Goal: Task Accomplishment & Management: Manage account settings

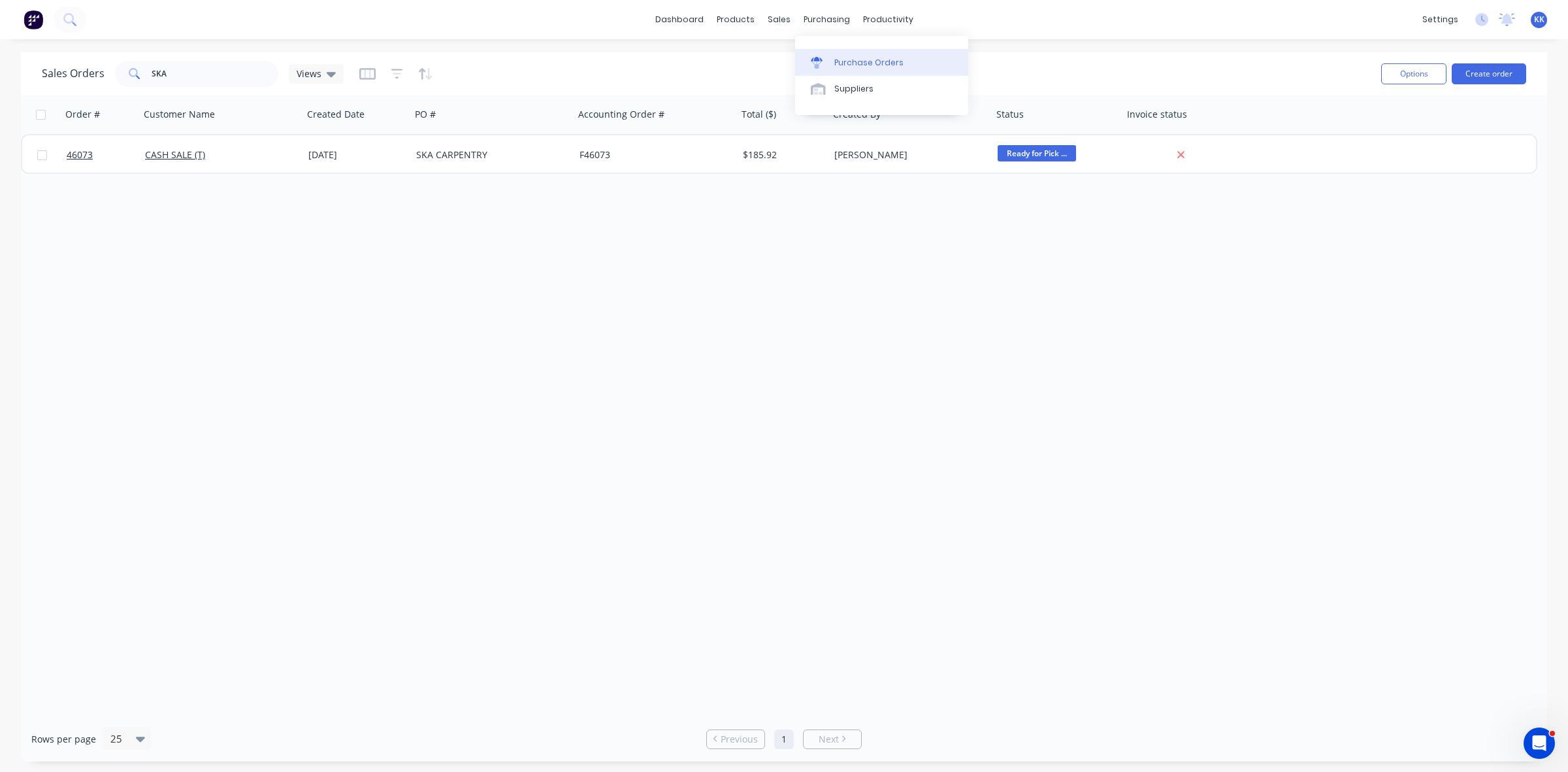
click at [856, 54] on link "Purchase Orders" at bounding box center [881, 61] width 173 height 26
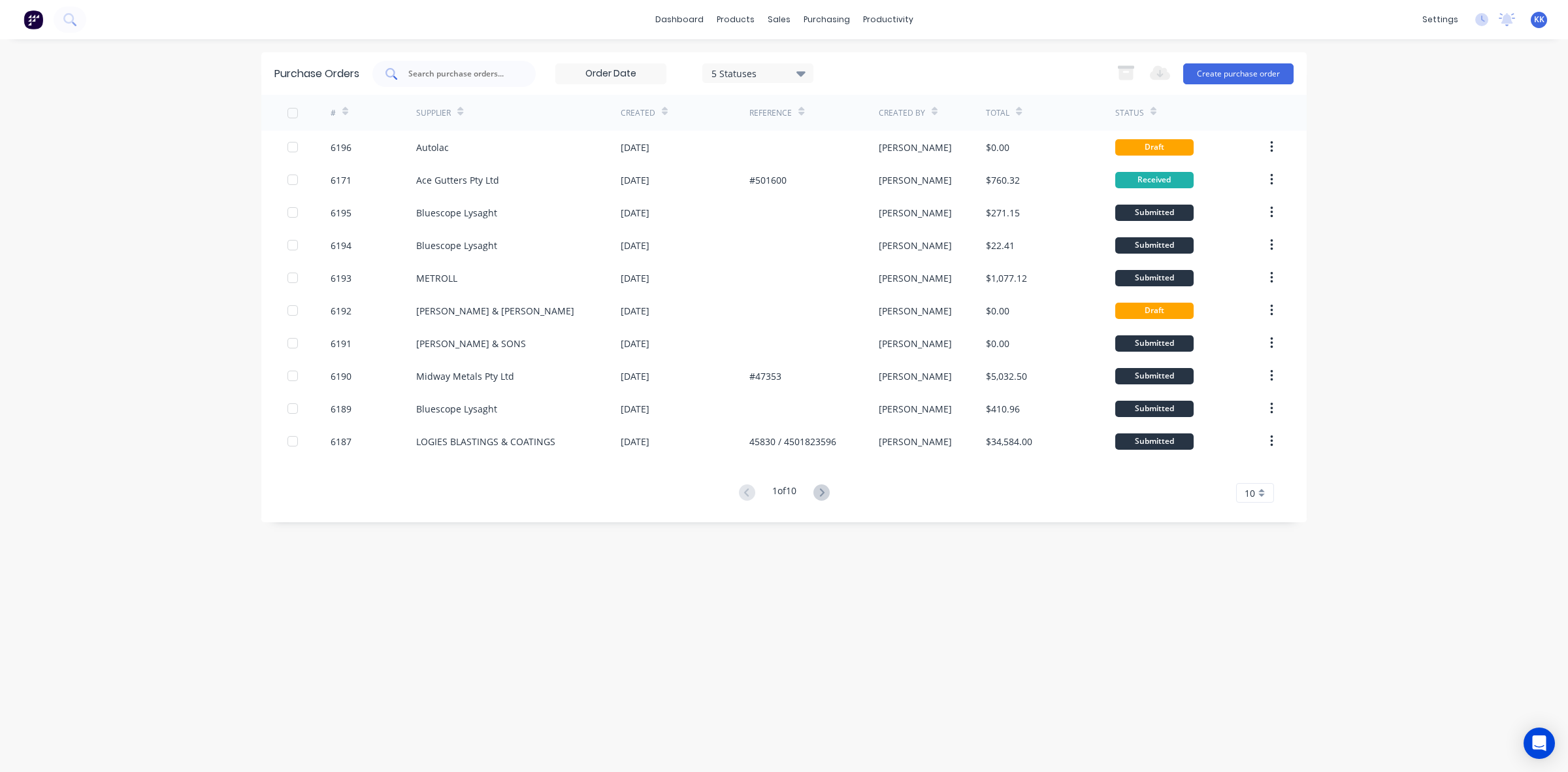
click at [493, 67] on input "text" at bounding box center [461, 73] width 109 height 13
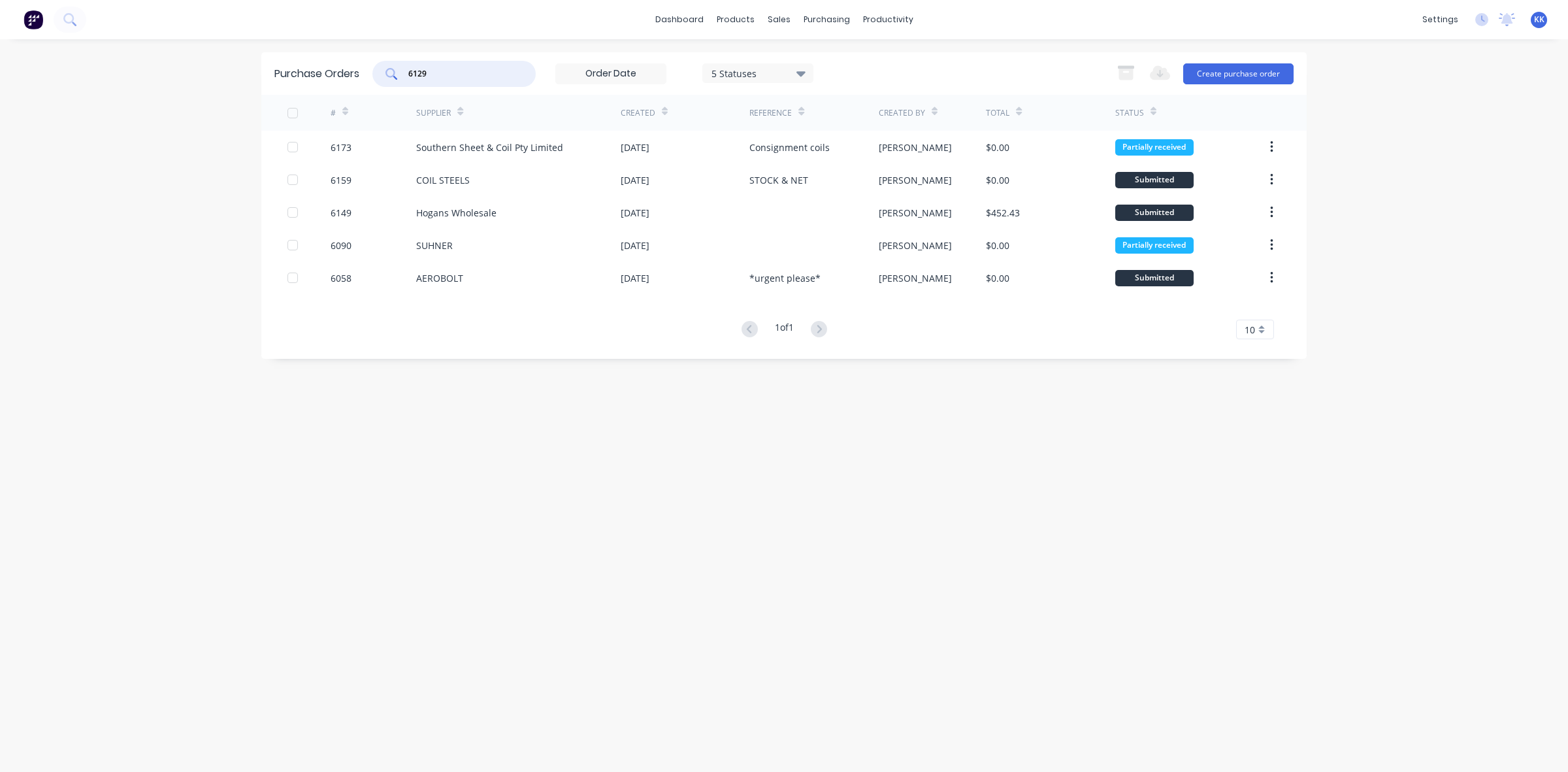
type input "6129"
click at [755, 73] on div "5 Statuses" at bounding box center [758, 73] width 93 height 13
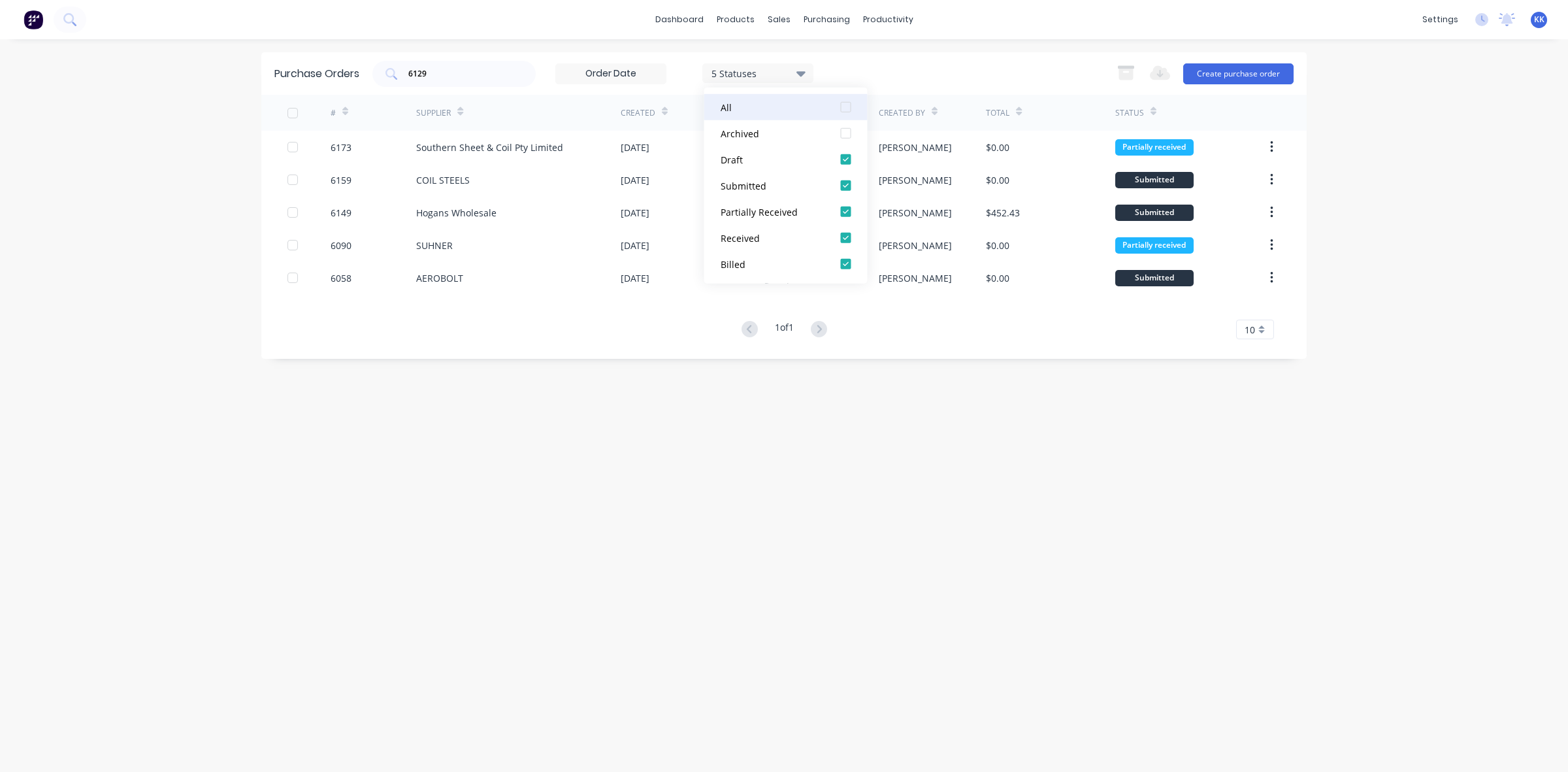
click at [844, 109] on div at bounding box center [846, 107] width 26 height 26
click at [608, 433] on div "Purchase Orders 6129 7 Statuses 7 Statuses Export to Excel (XLSX) Create purcha…" at bounding box center [784, 405] width 1045 height 706
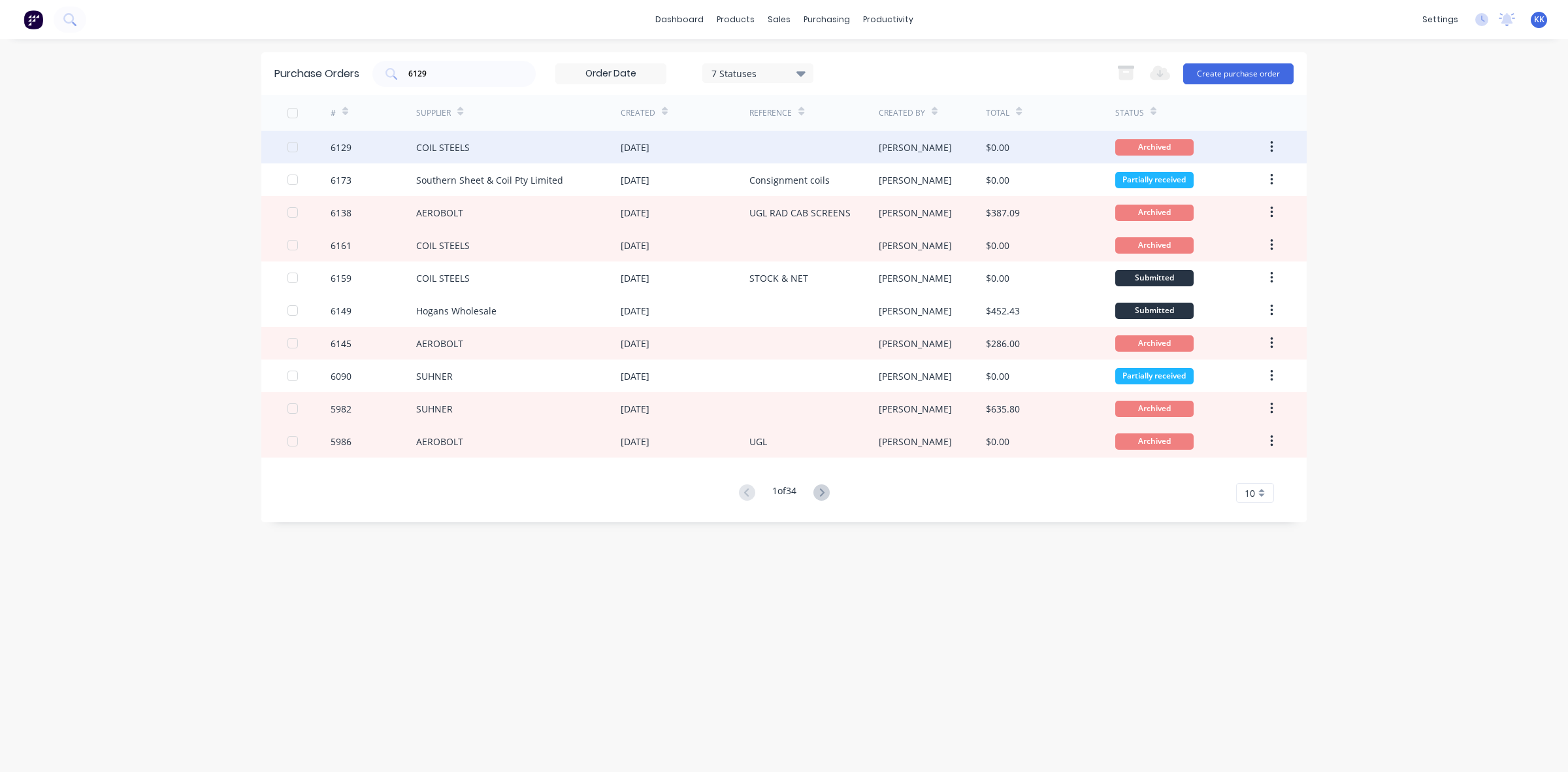
click at [523, 145] on div "COIL STEELS" at bounding box center [518, 147] width 205 height 32
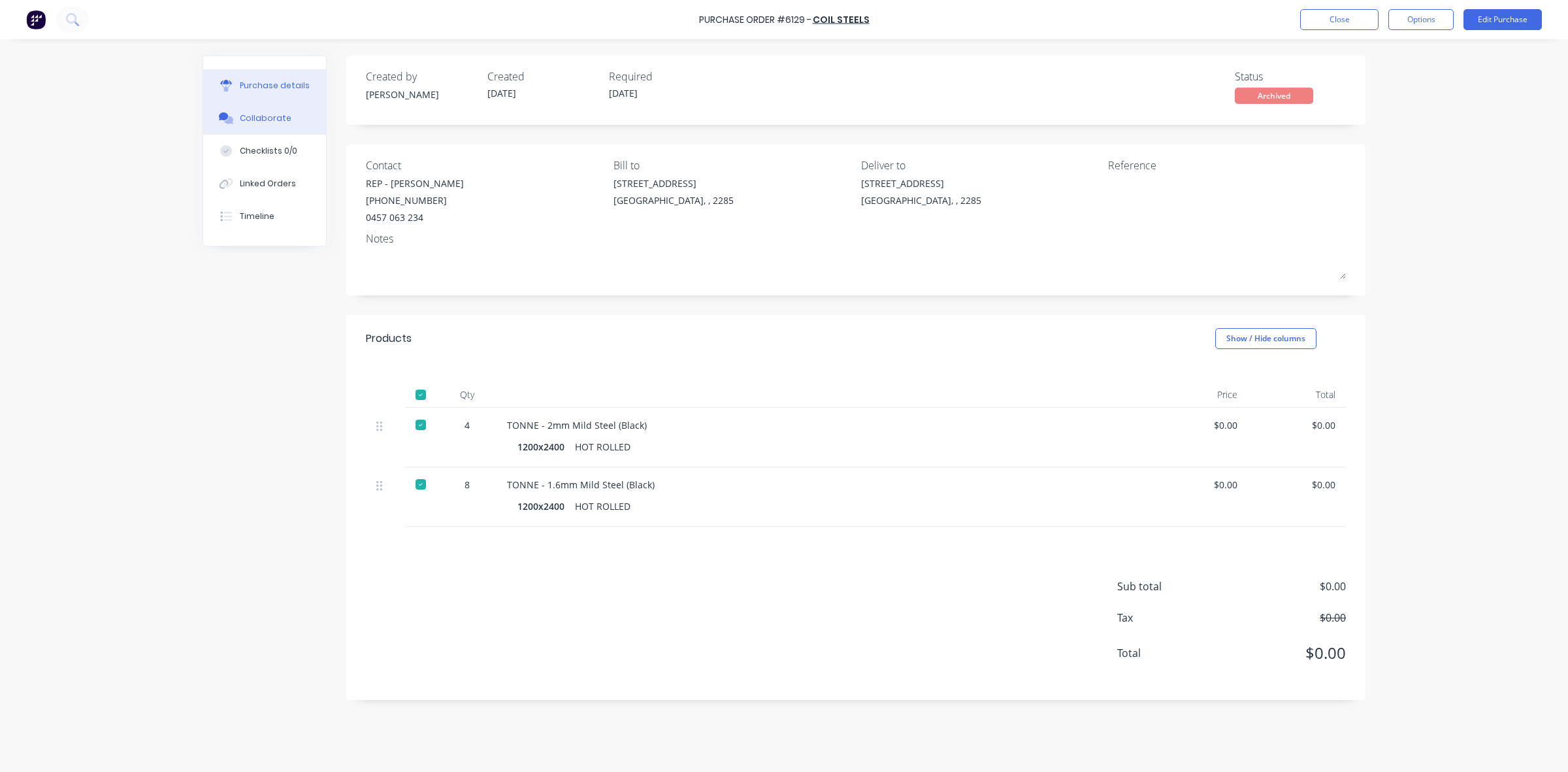
drag, startPoint x: 292, startPoint y: 111, endPoint x: 7, endPoint y: 124, distance: 285.3
click at [289, 111] on button "Collaborate" at bounding box center [265, 119] width 123 height 32
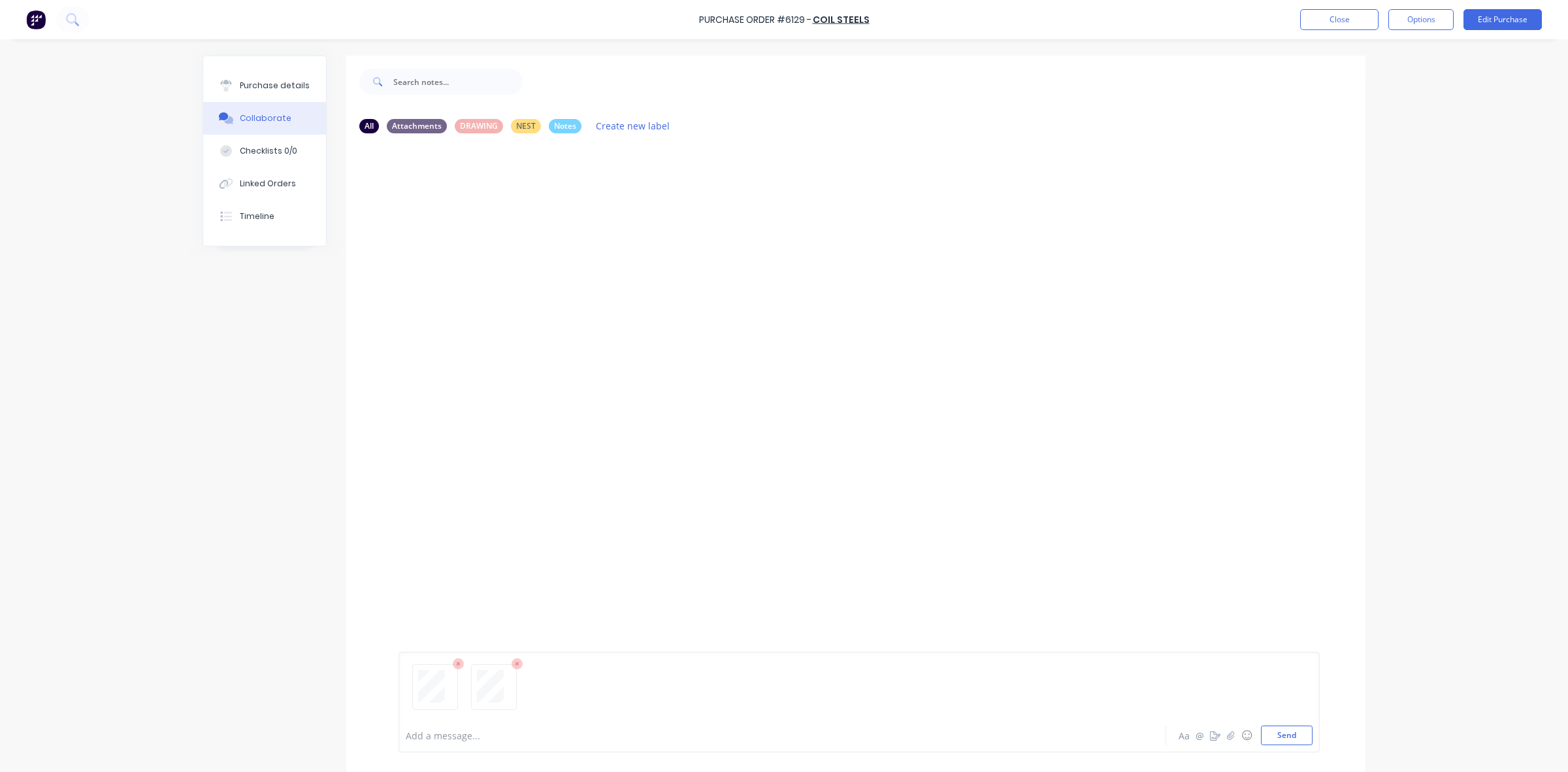
click at [408, 730] on div at bounding box center [746, 735] width 679 height 13
click at [273, 80] on div "Purchase details" at bounding box center [274, 85] width 70 height 12
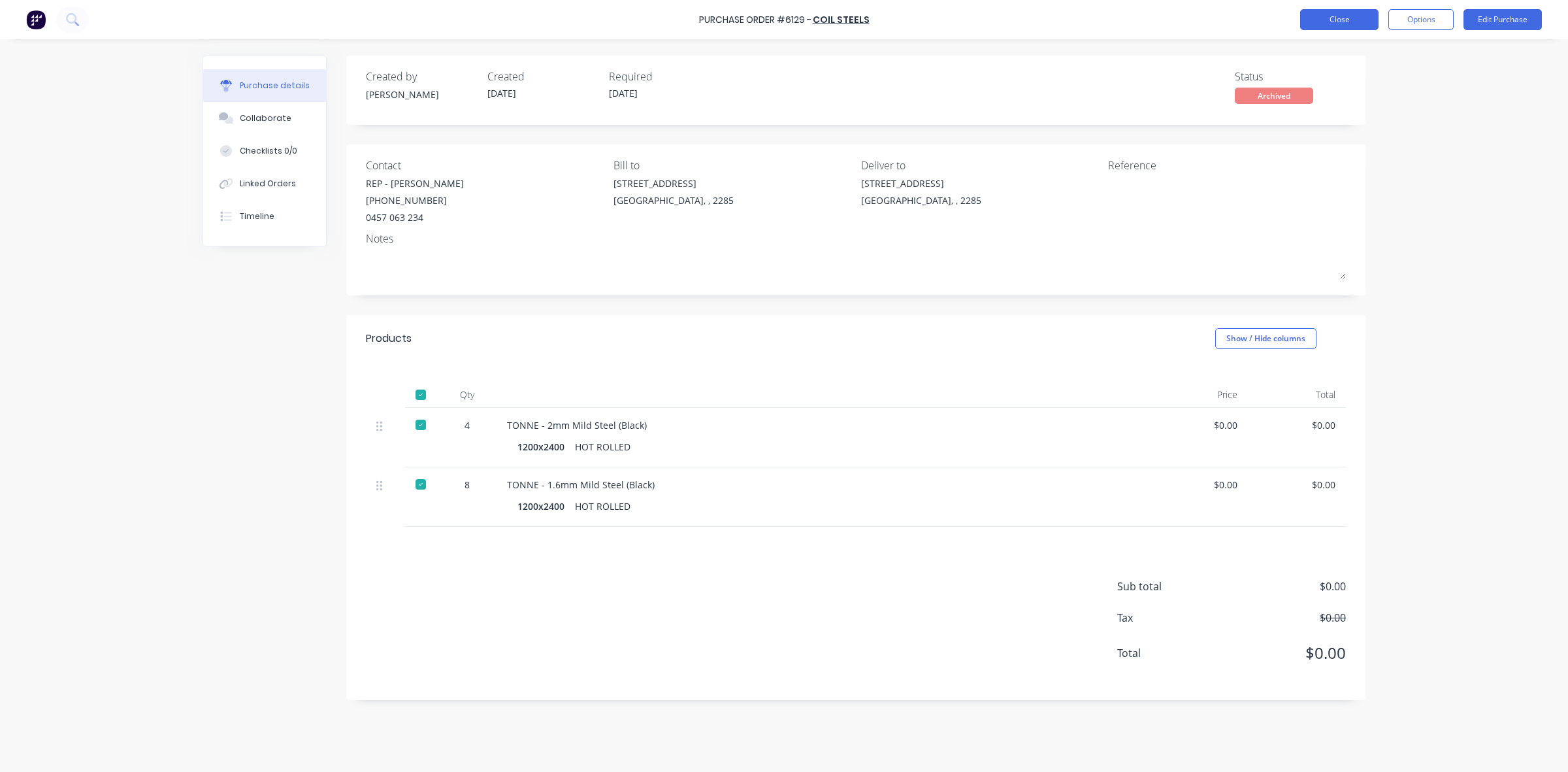
click at [1349, 18] on button "Close" at bounding box center [1339, 20] width 78 height 21
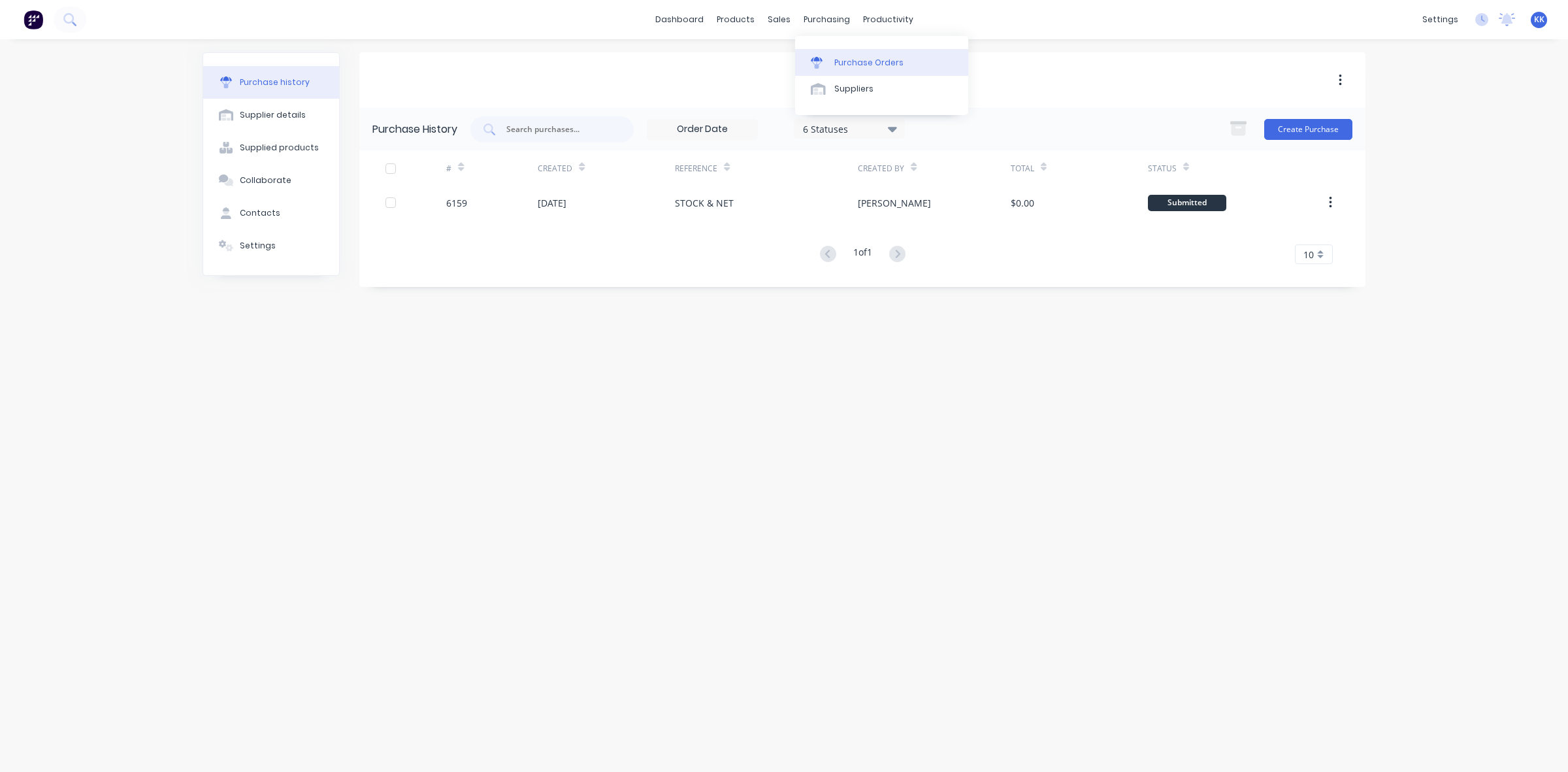
click at [860, 59] on div "Purchase Orders" at bounding box center [869, 63] width 69 height 12
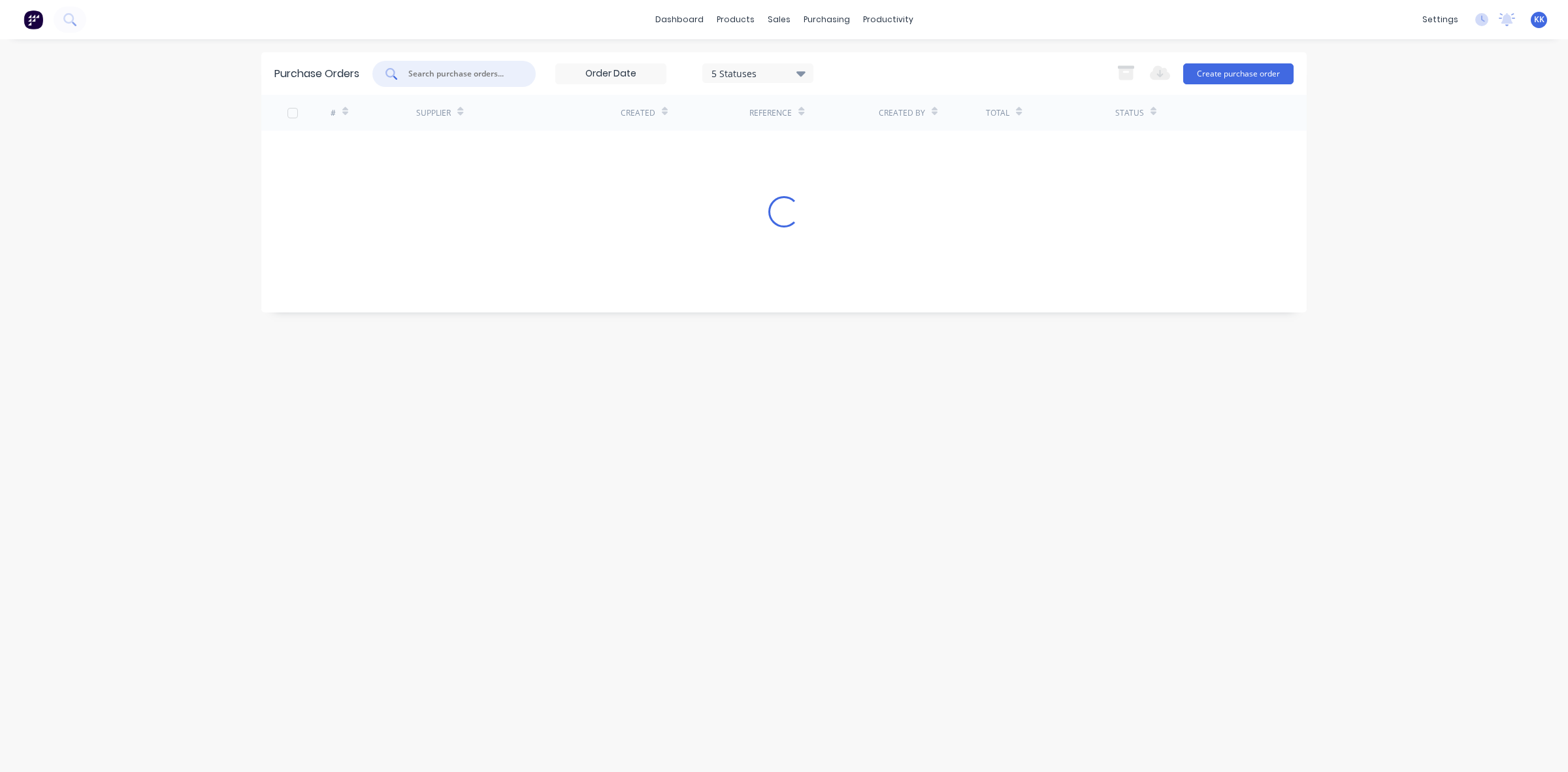
click at [437, 71] on input "text" at bounding box center [461, 73] width 109 height 13
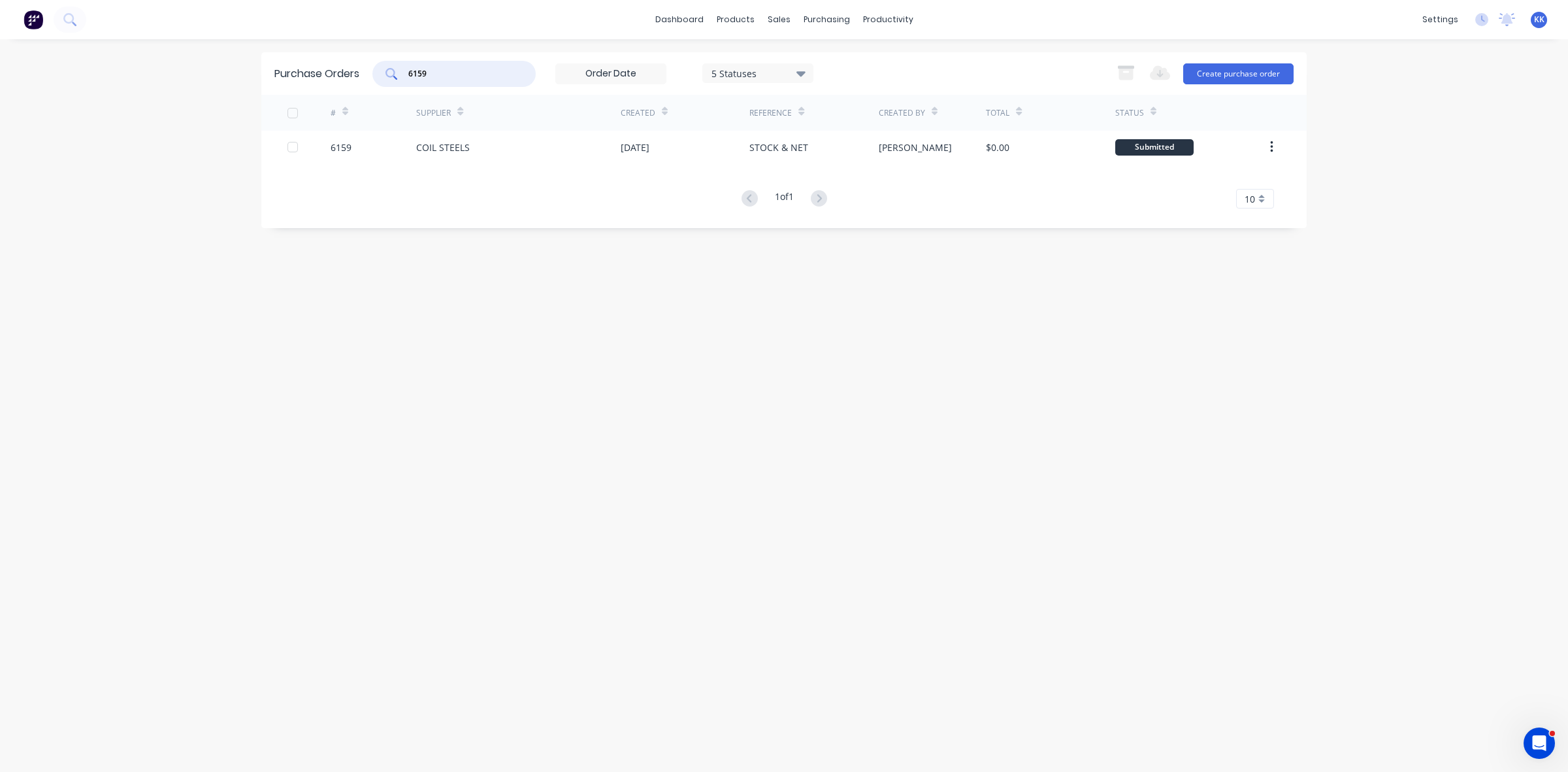
type input "6159"
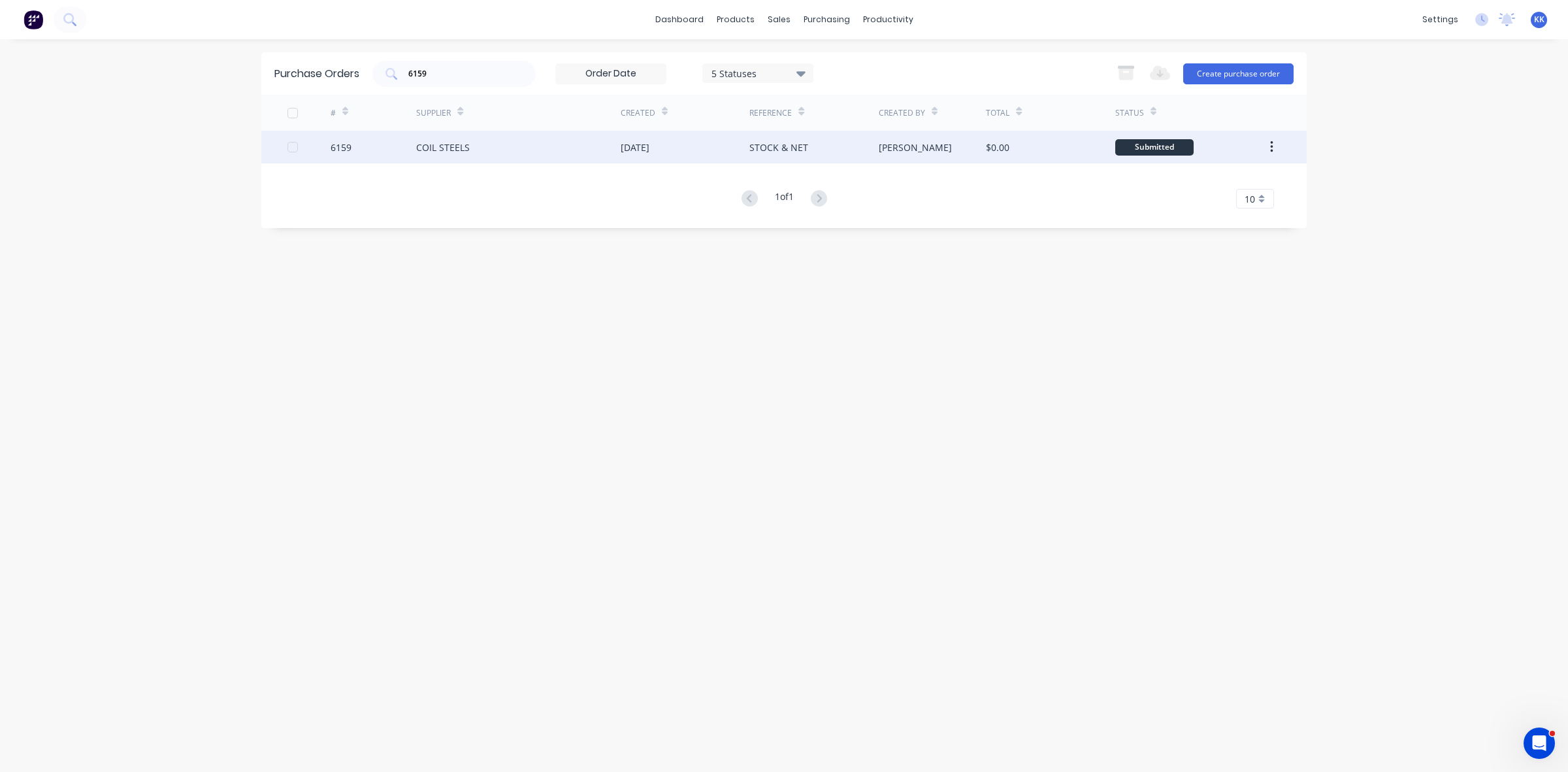
click at [432, 161] on div "COIL STEELS" at bounding box center [518, 147] width 205 height 32
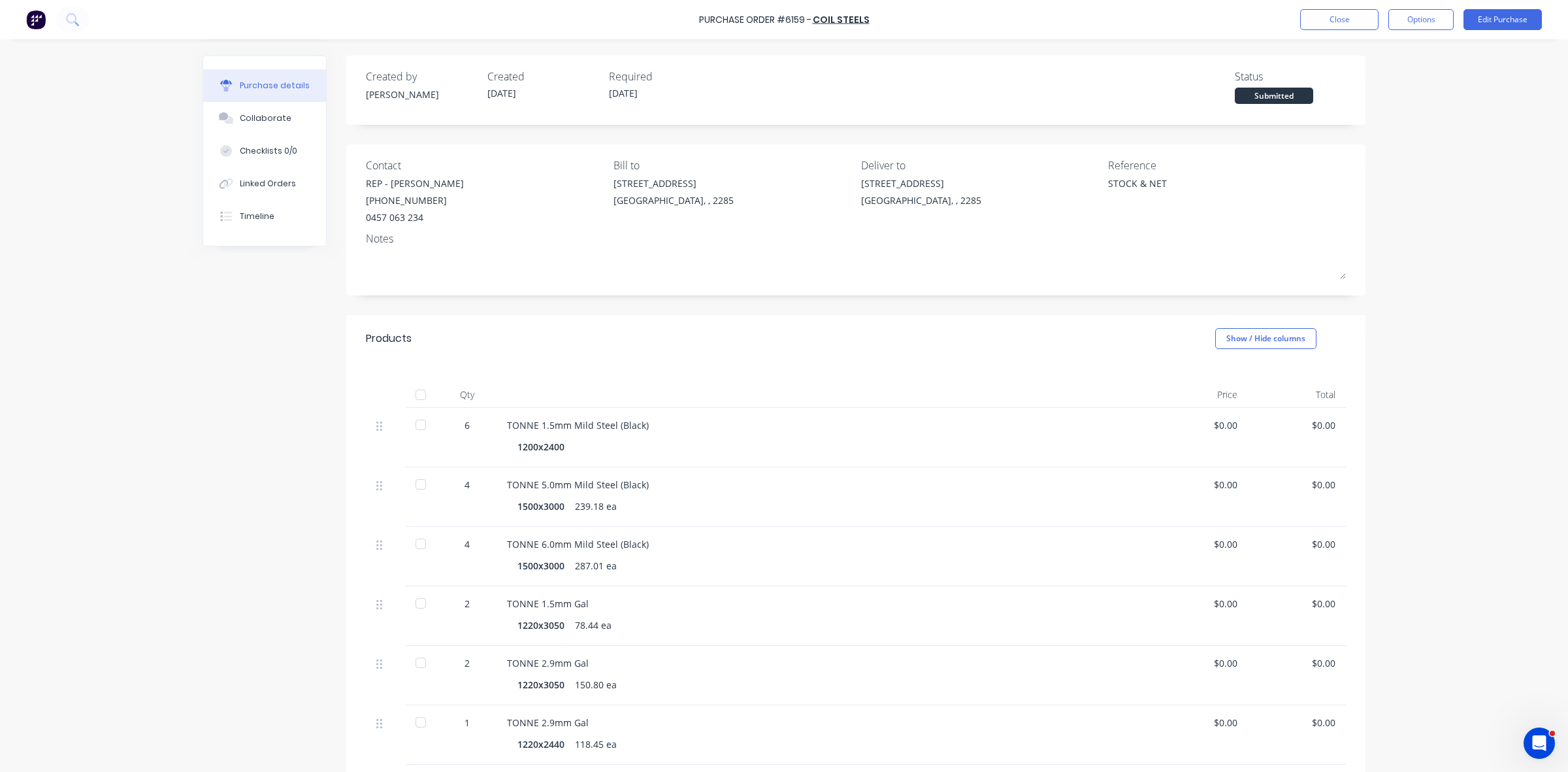
type textarea "x"
drag, startPoint x: 278, startPoint y: 119, endPoint x: 25, endPoint y: 145, distance: 254.3
click at [276, 119] on div "Collaborate" at bounding box center [265, 118] width 51 height 12
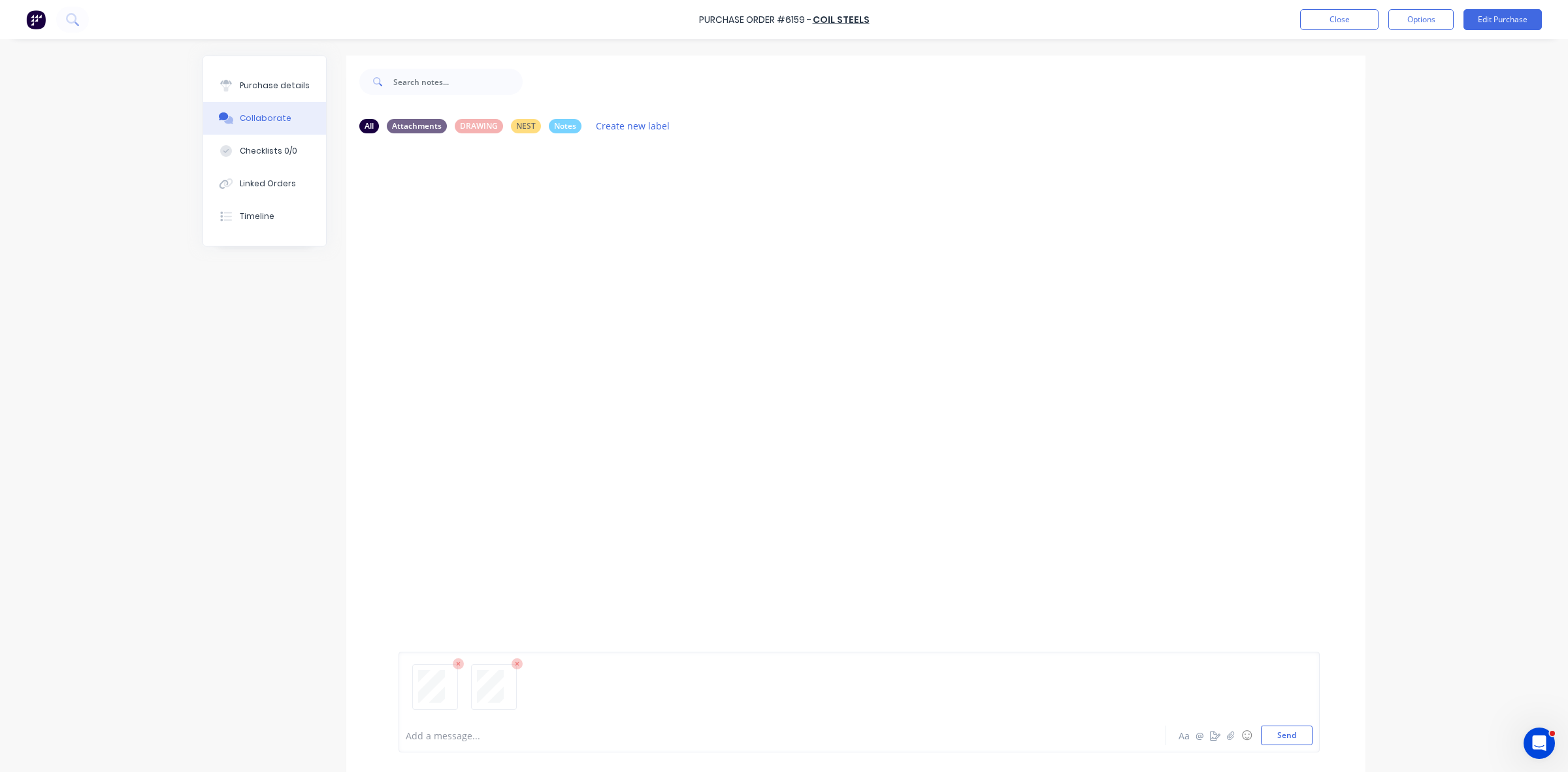
click at [437, 740] on div at bounding box center [746, 735] width 679 height 13
click at [292, 85] on div "Purchase details" at bounding box center [274, 85] width 70 height 12
type textarea "x"
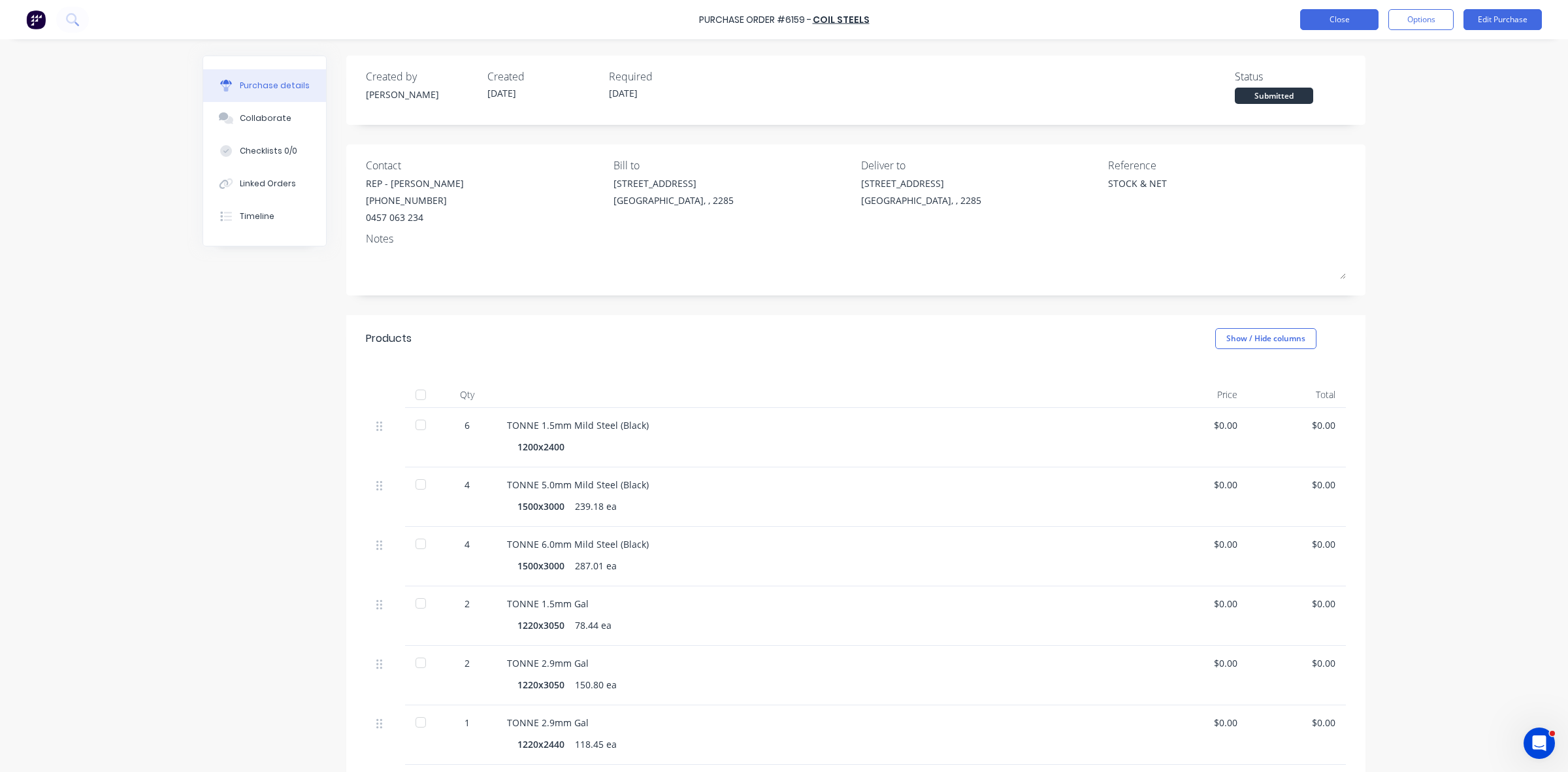
click at [1337, 21] on button "Close" at bounding box center [1339, 20] width 78 height 21
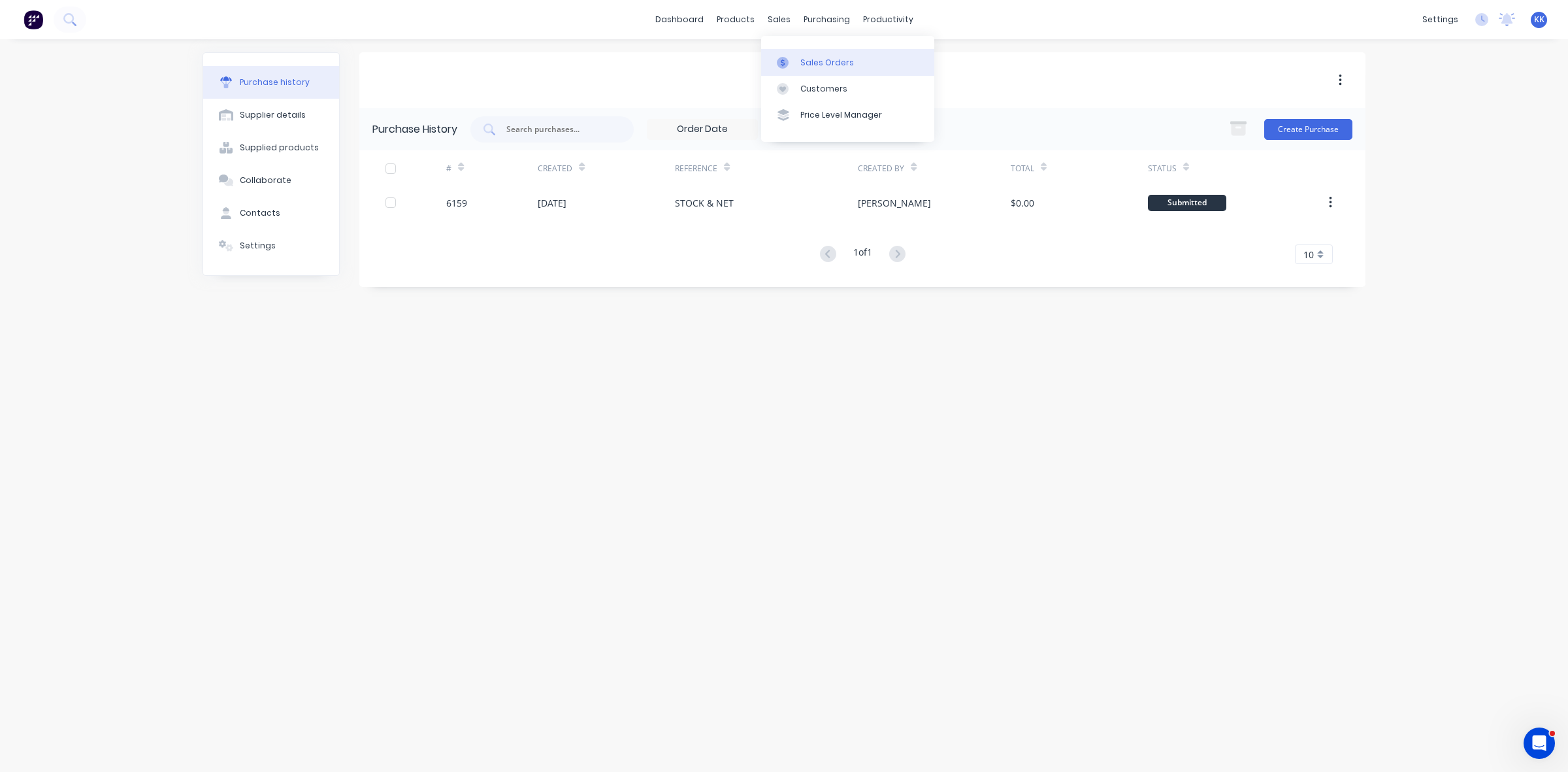
click at [796, 50] on link "Sales Orders" at bounding box center [847, 61] width 173 height 26
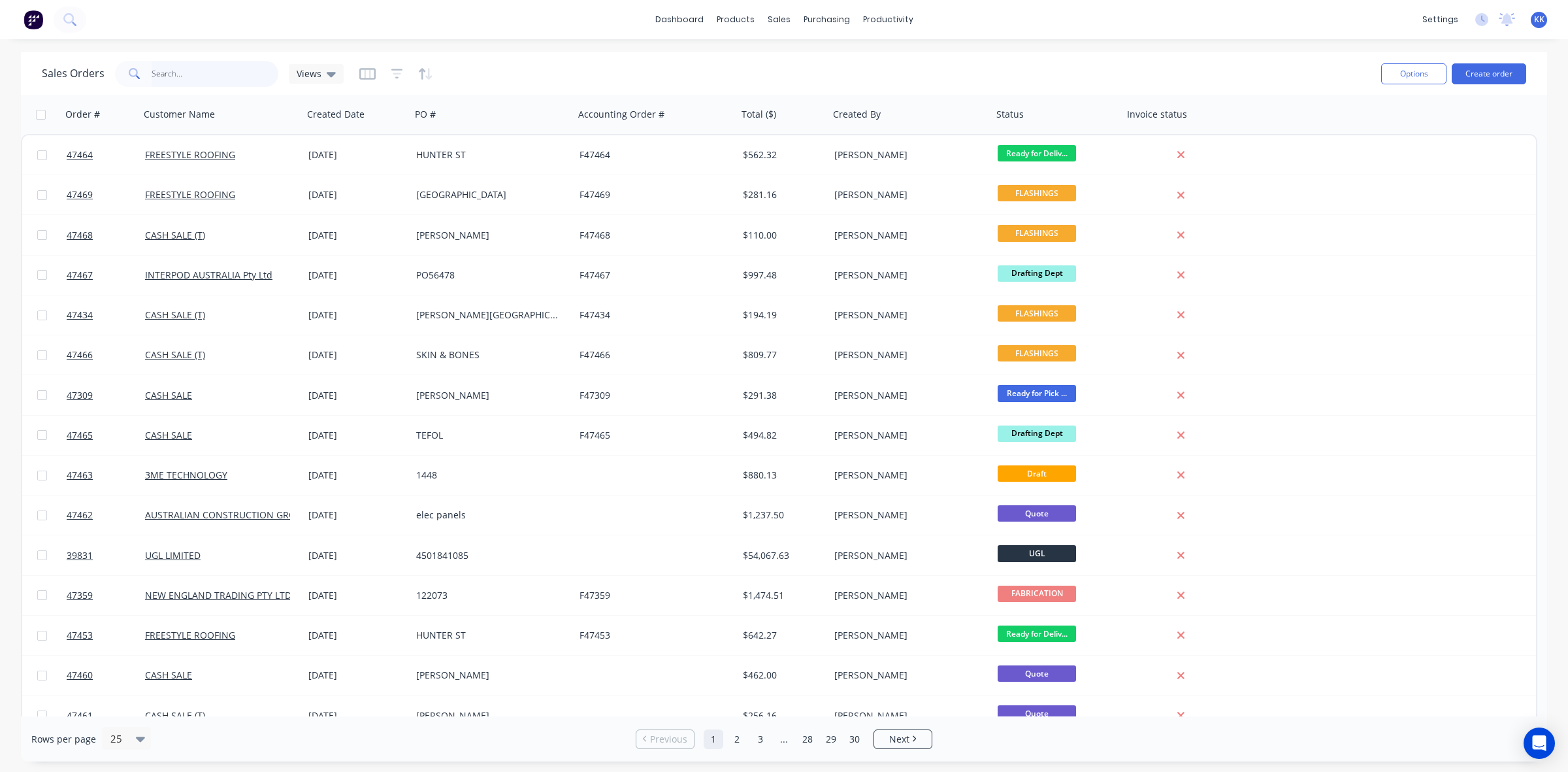
click at [154, 77] on input "text" at bounding box center [215, 73] width 128 height 26
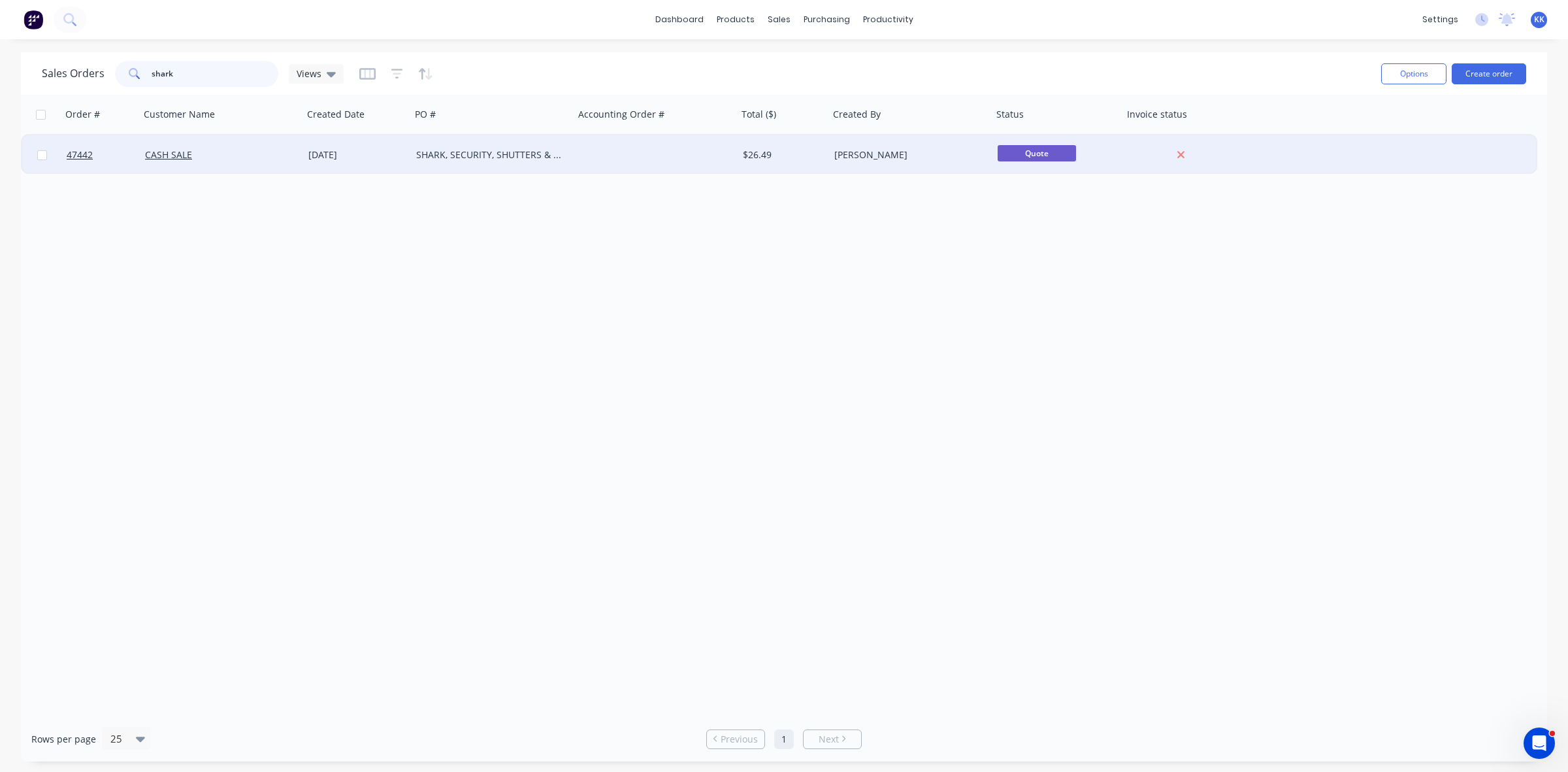
type input "shark"
click at [887, 157] on div "[PERSON_NAME]" at bounding box center [907, 155] width 145 height 13
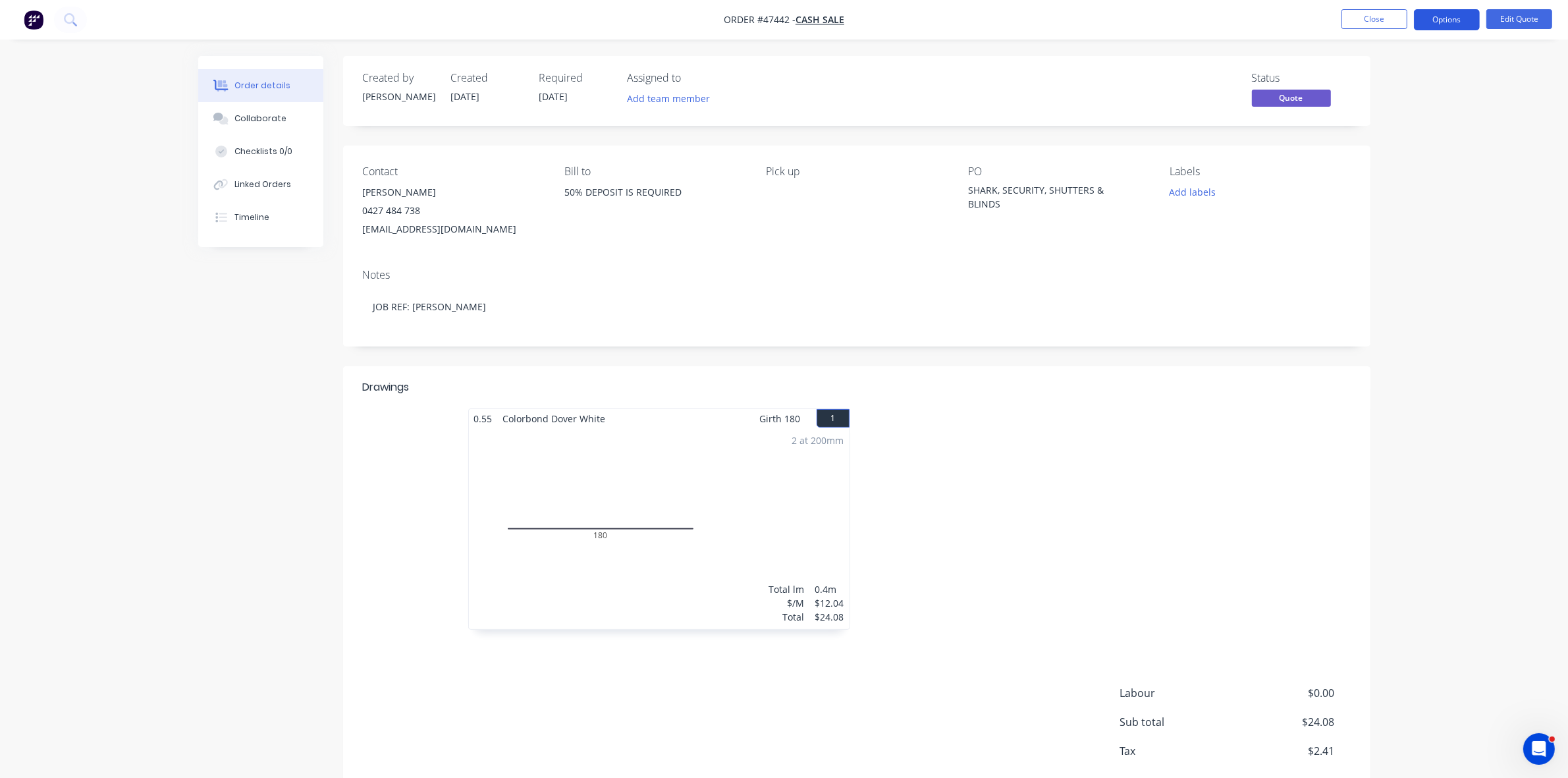
click at [1455, 17] on button "Options" at bounding box center [1446, 20] width 66 height 21
click at [1370, 238] on div "Duplicate" at bounding box center [1407, 238] width 121 height 19
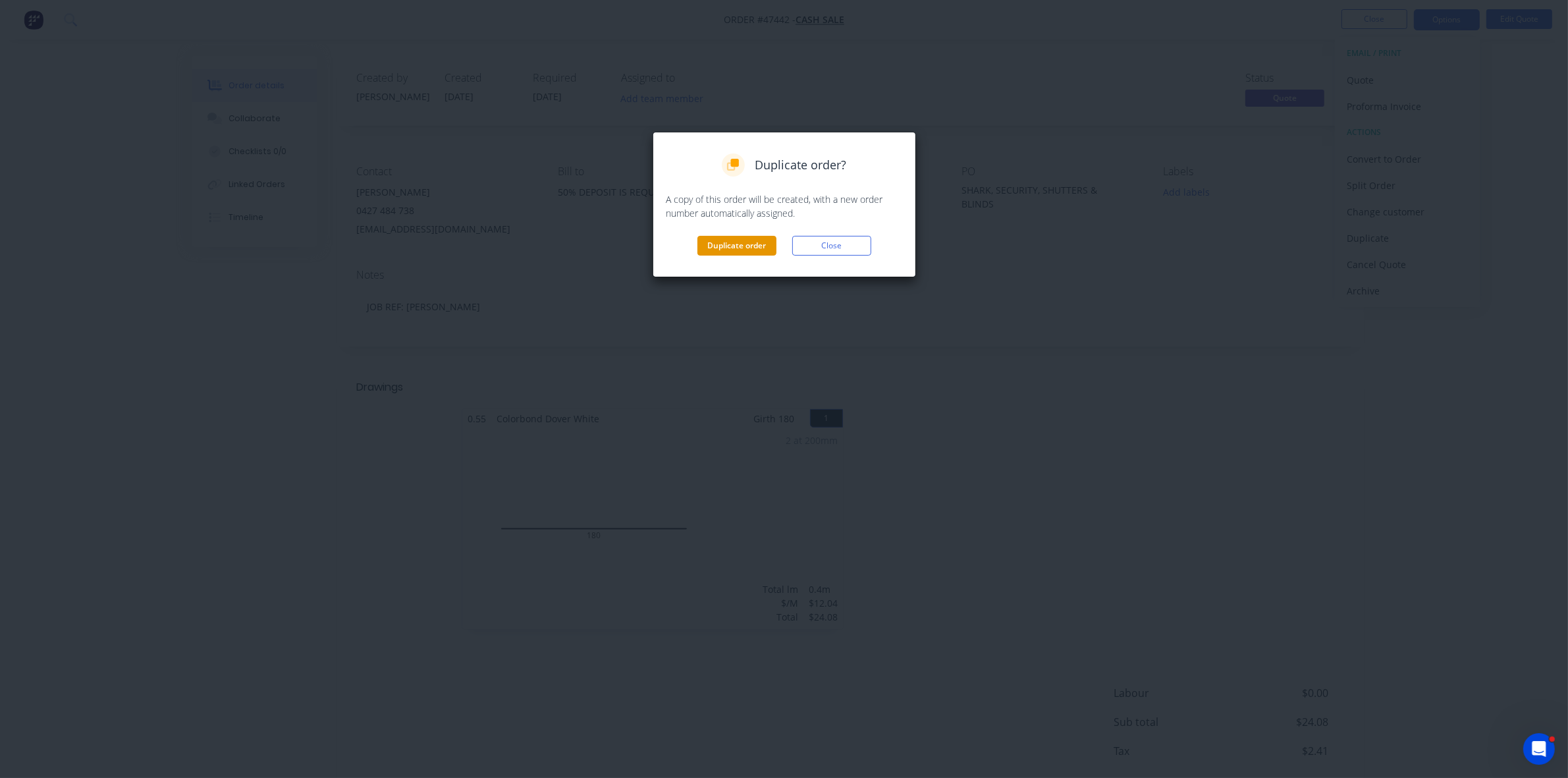
click at [736, 245] on button "Duplicate order" at bounding box center [736, 246] width 79 height 20
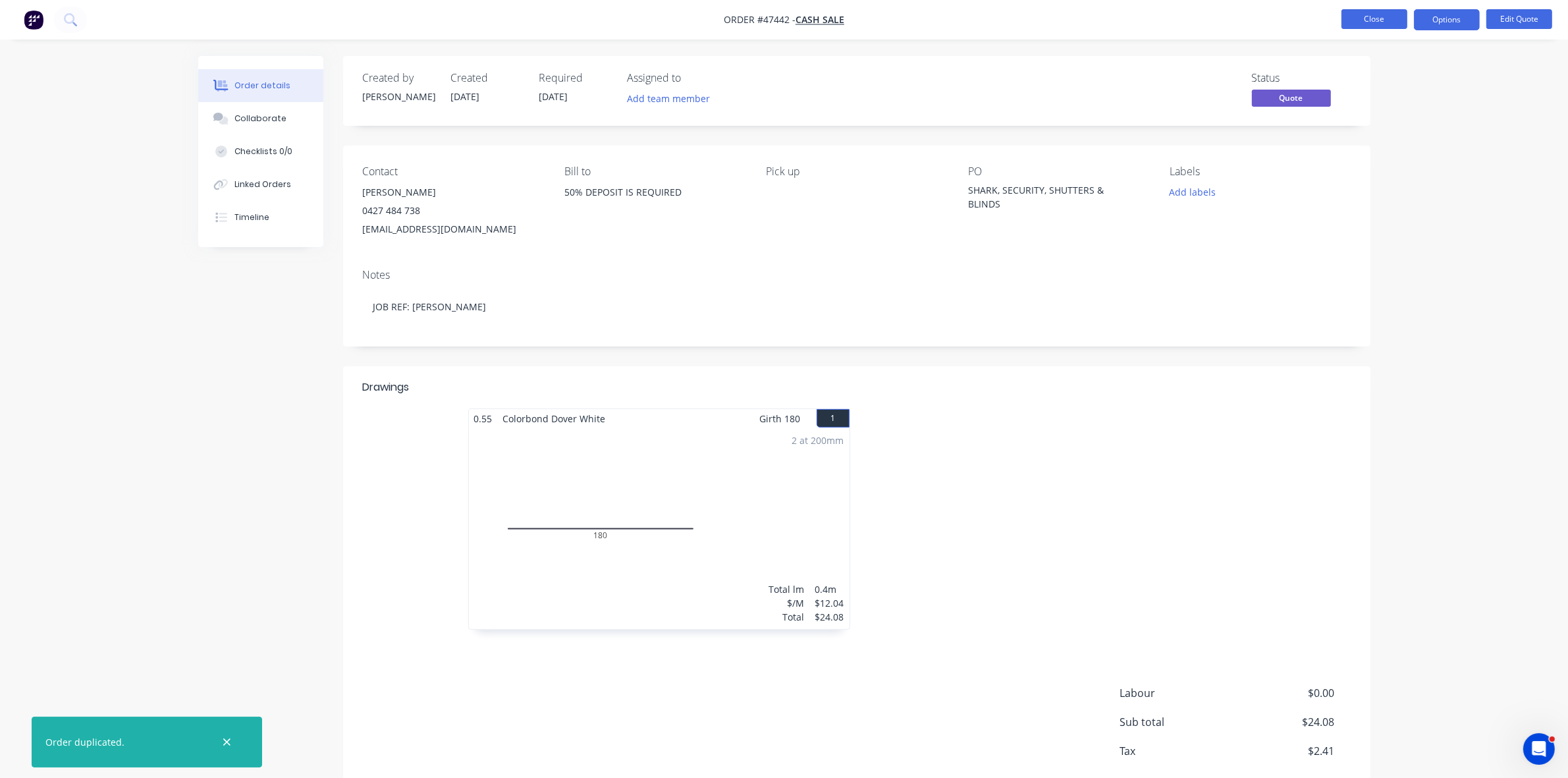
click at [1354, 17] on button "Close" at bounding box center [1374, 19] width 66 height 20
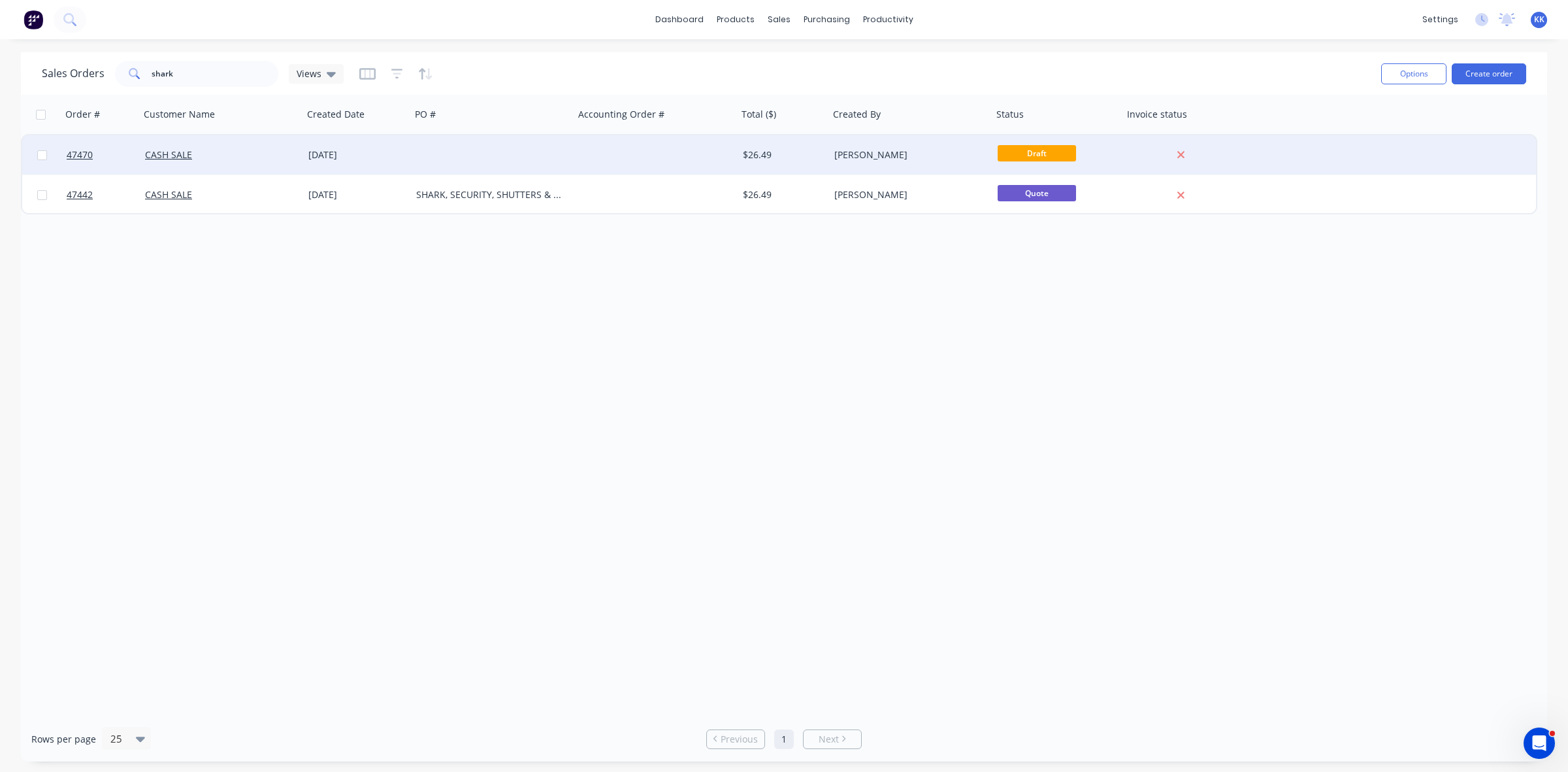
click at [439, 157] on div at bounding box center [493, 155] width 164 height 40
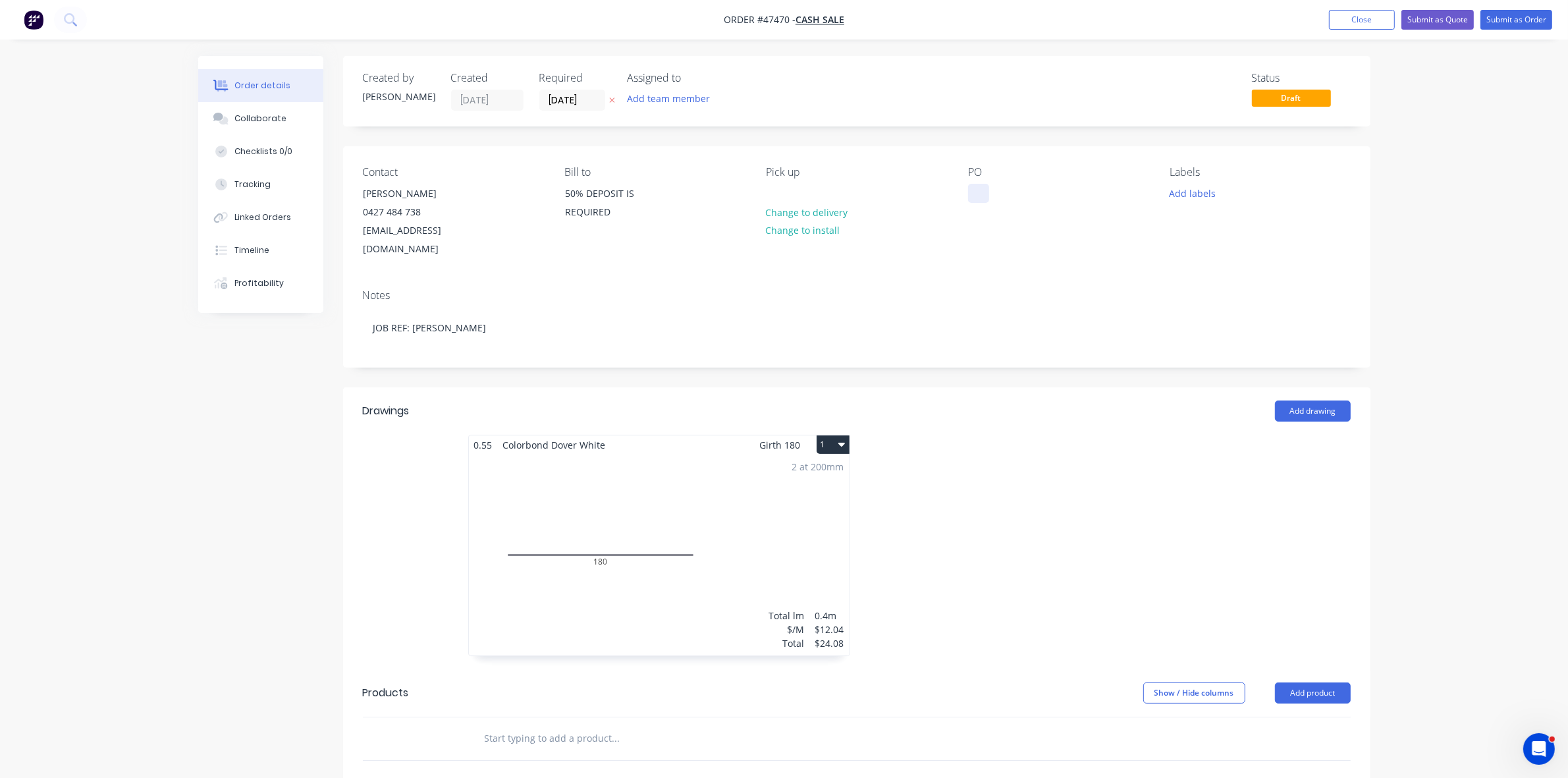
click at [978, 196] on div at bounding box center [979, 193] width 21 height 19
click at [1018, 185] on div "SHARK" at bounding box center [993, 193] width 50 height 19
drag, startPoint x: 1017, startPoint y: 186, endPoint x: 976, endPoint y: 190, distance: 41.2
click at [976, 190] on div "SHARK" at bounding box center [993, 193] width 50 height 19
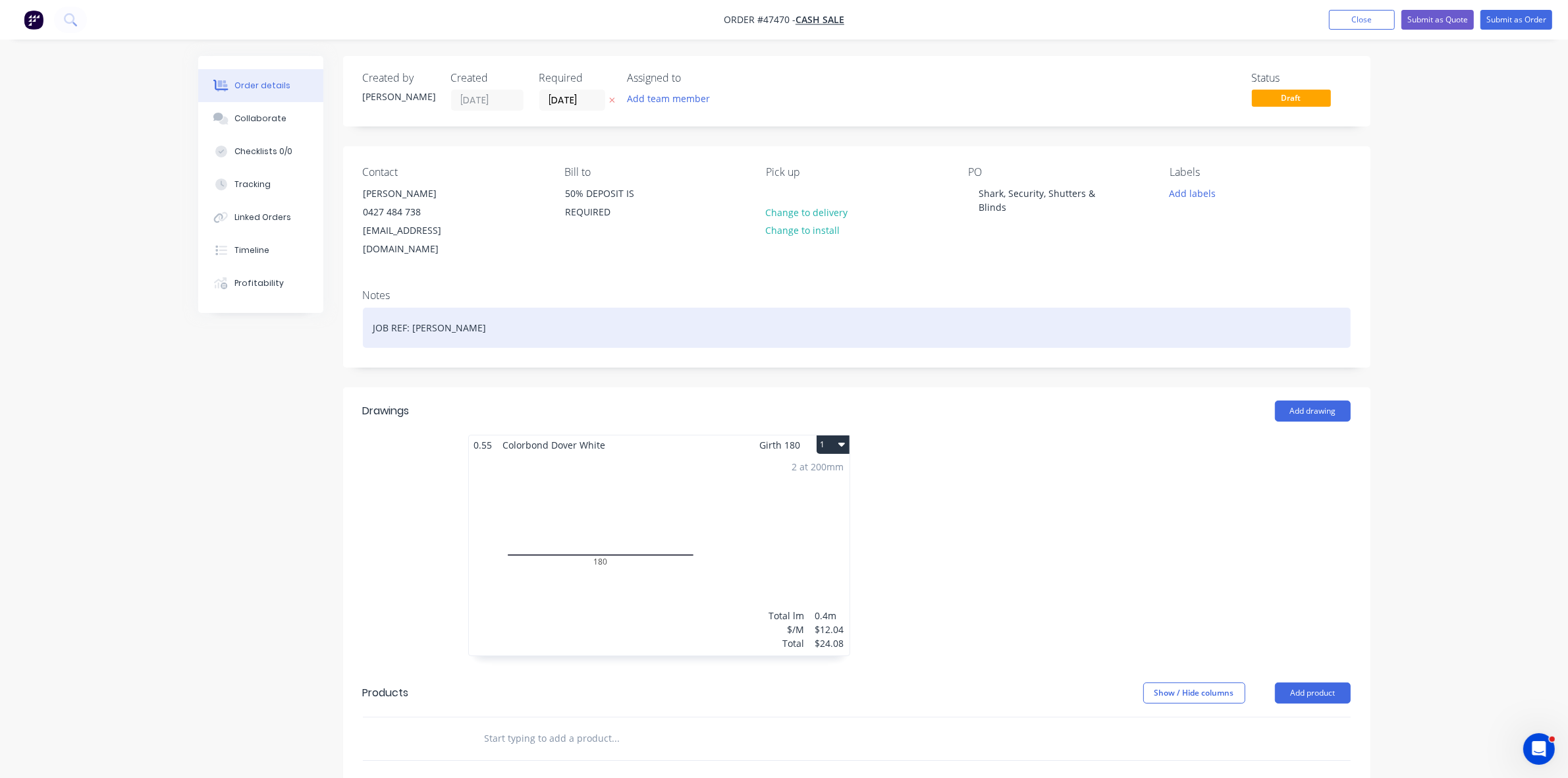
click at [425, 314] on div "JOB REF: DUNCAN" at bounding box center [857, 328] width 988 height 41
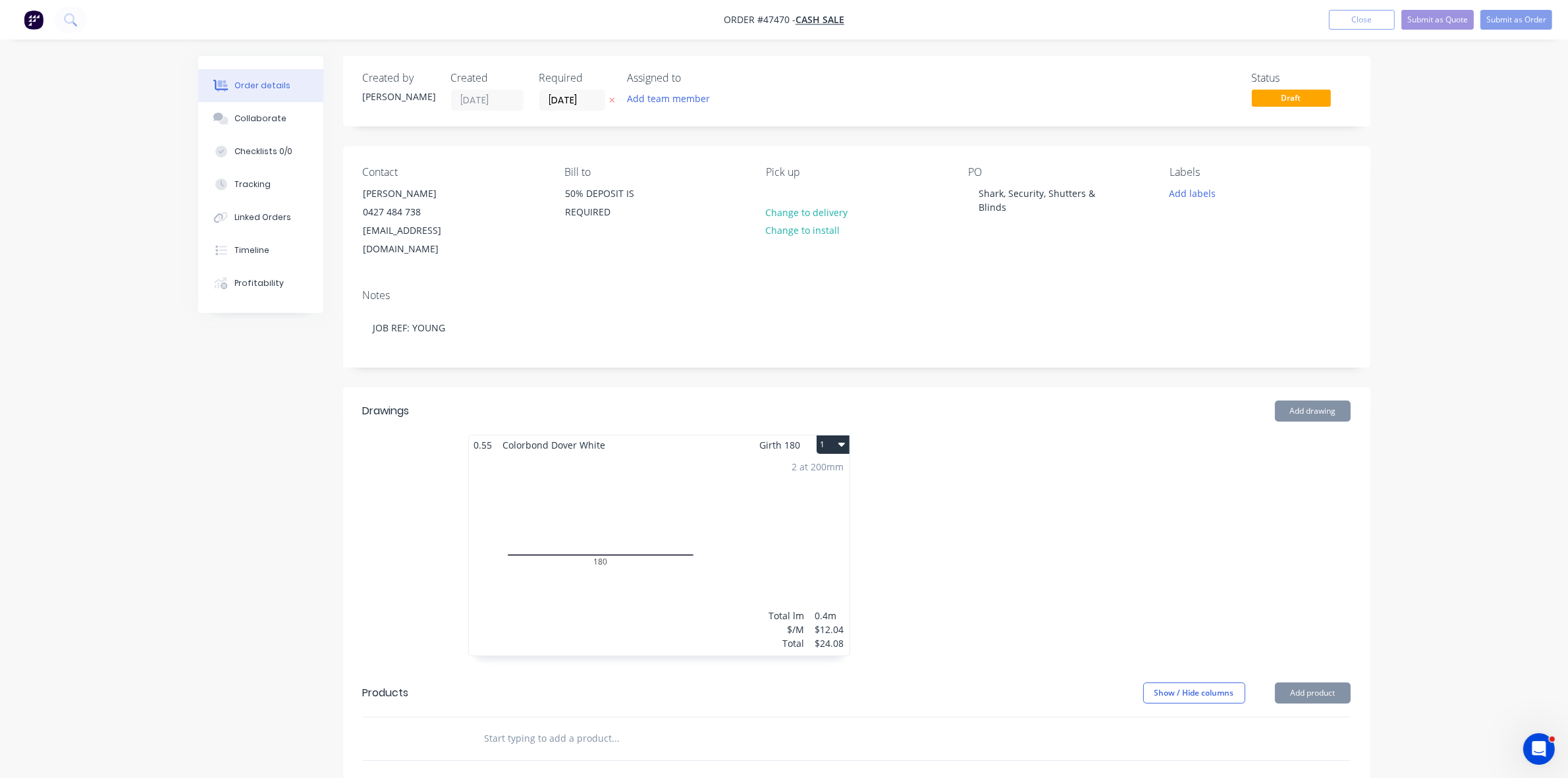
click at [830, 435] on button "1" at bounding box center [833, 444] width 33 height 18
click at [741, 520] on div "Delete" at bounding box center [787, 529] width 102 height 19
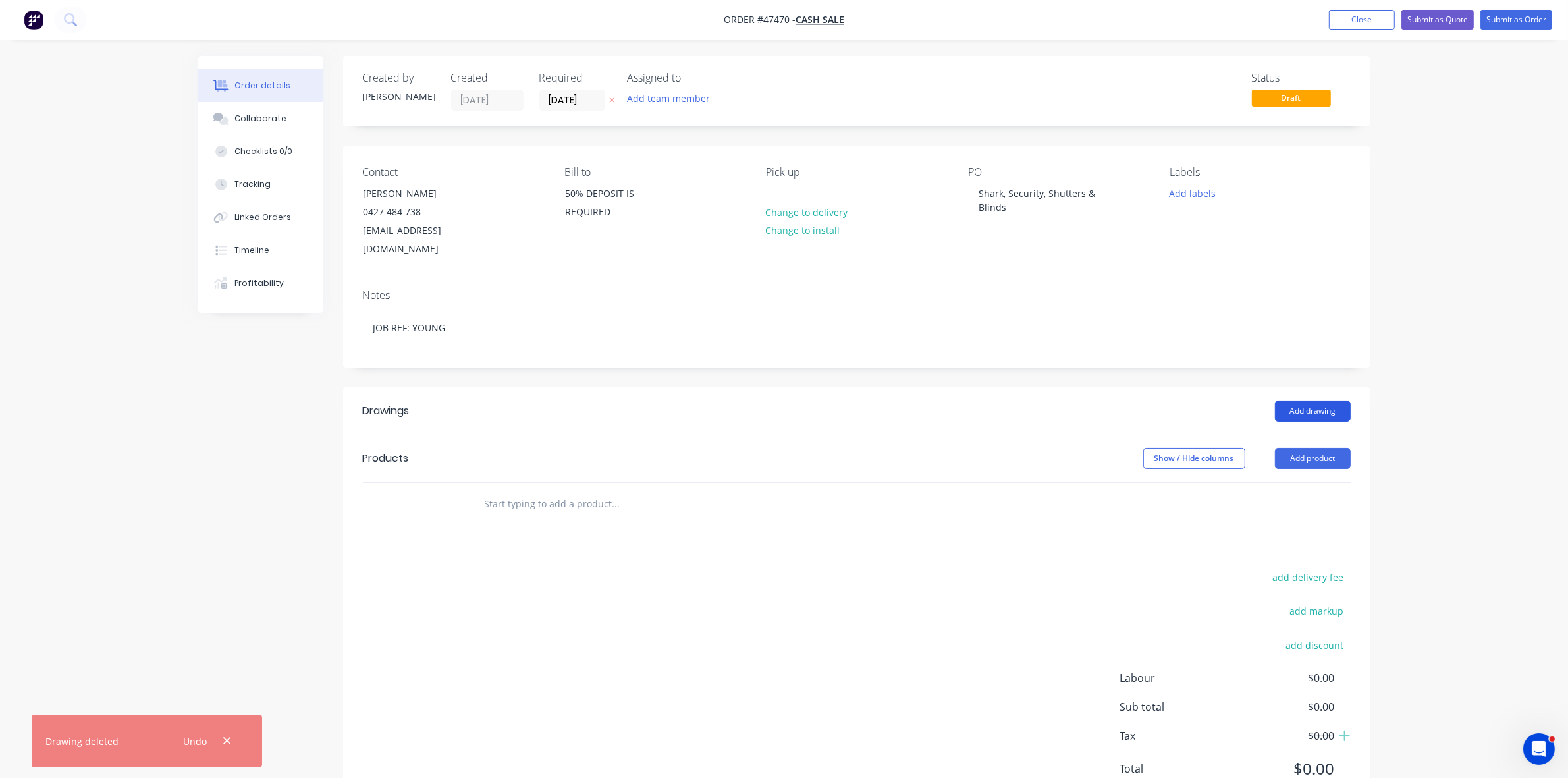
click at [1292, 400] on button "Add drawing" at bounding box center [1312, 411] width 76 height 21
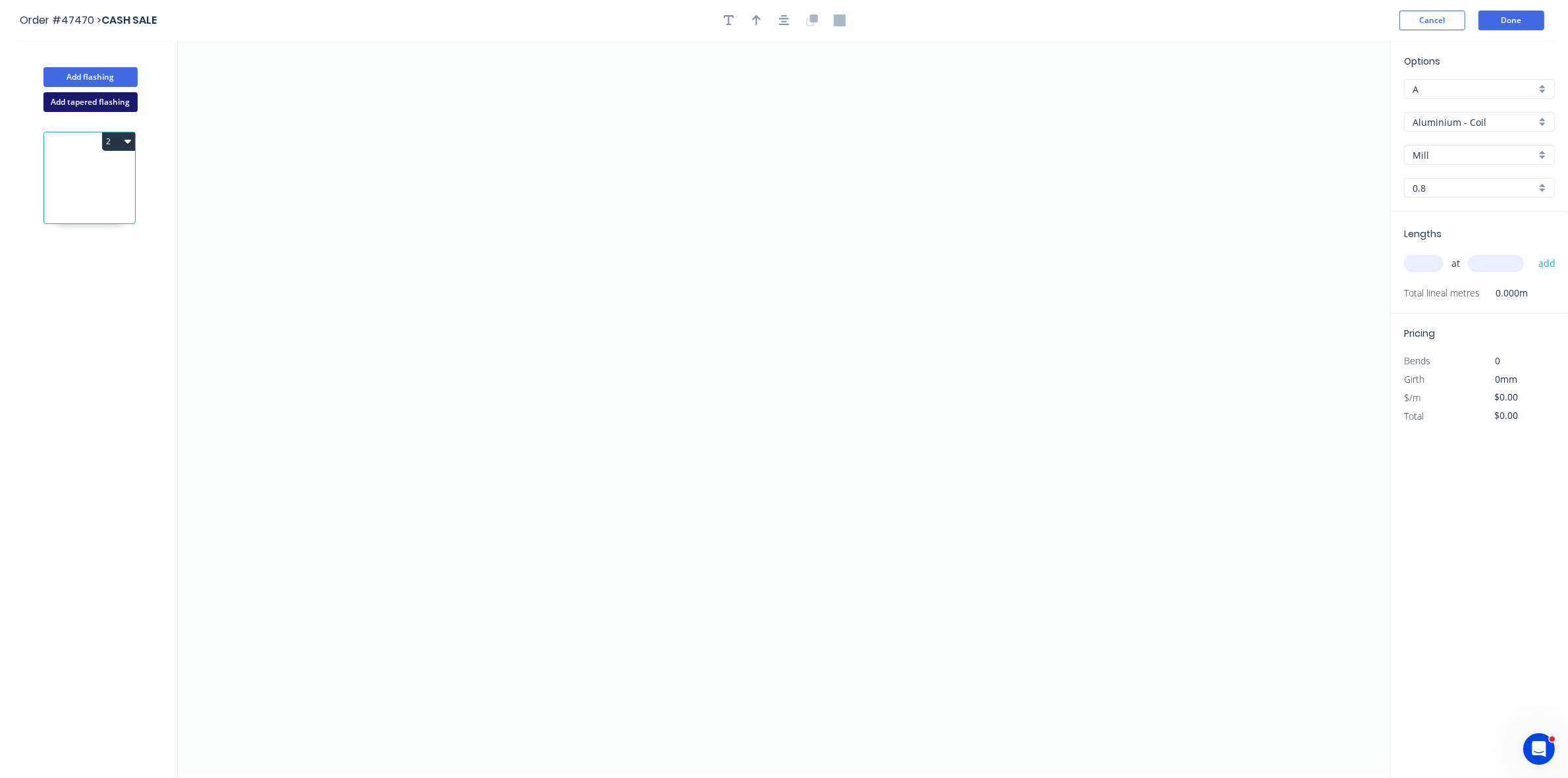
click at [104, 104] on button "Add tapered flashing" at bounding box center [90, 102] width 94 height 20
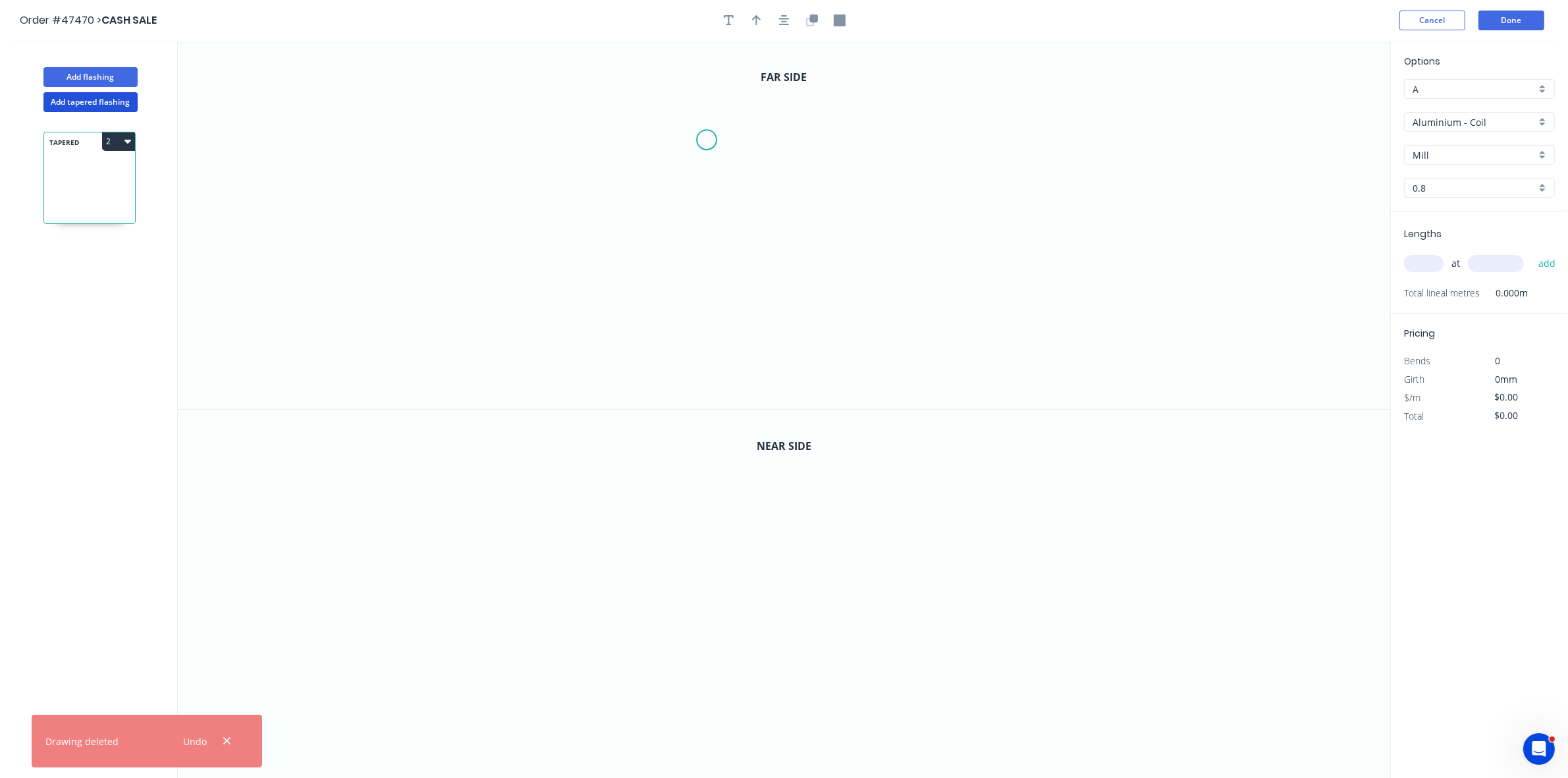
click at [707, 140] on icon "0" at bounding box center [783, 225] width 1212 height 368
click at [709, 204] on icon "0" at bounding box center [783, 225] width 1212 height 368
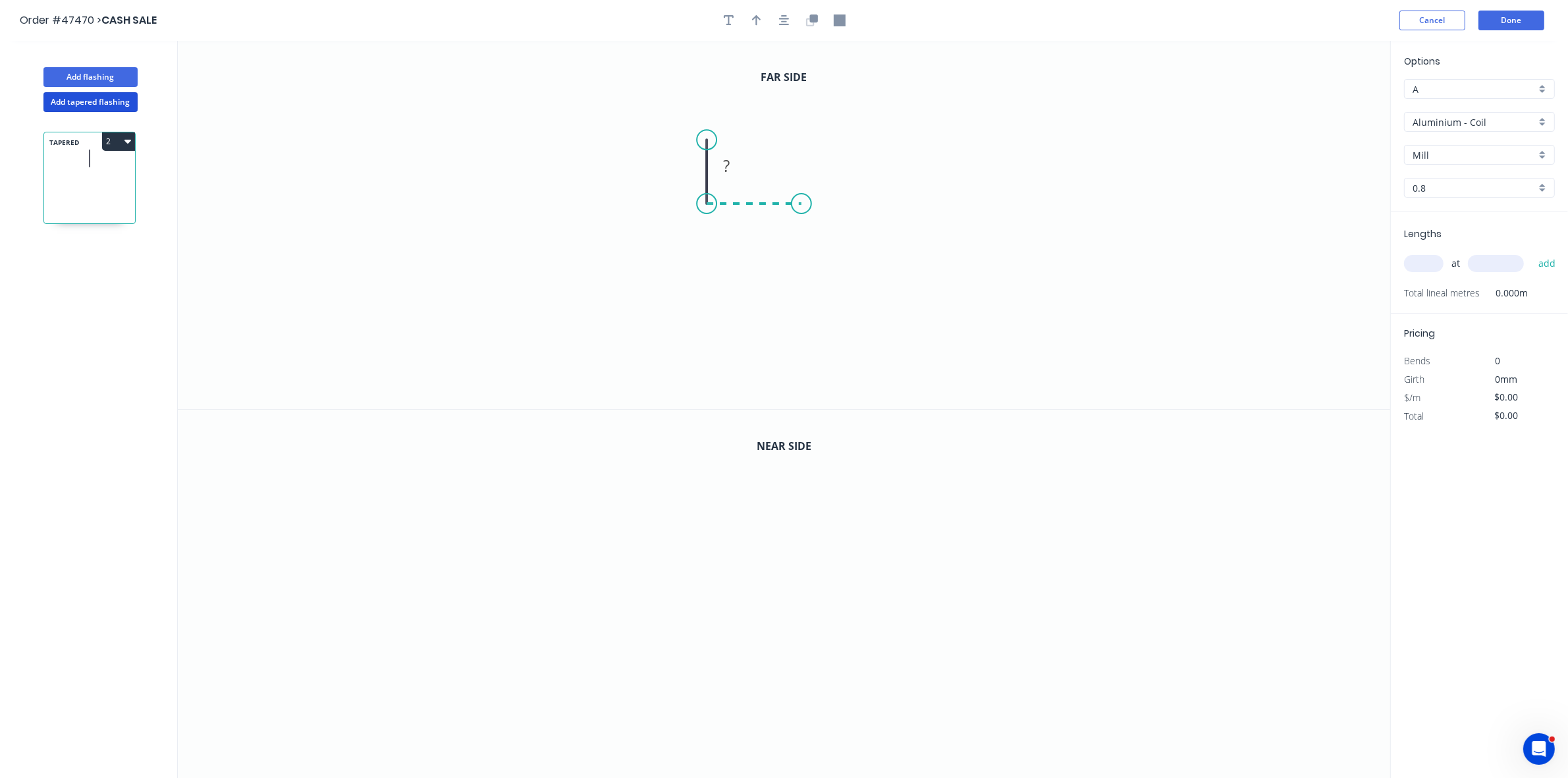
click at [801, 206] on icon "0 ?" at bounding box center [783, 225] width 1212 height 368
click at [763, 23] on button "button" at bounding box center [757, 21] width 20 height 20
drag, startPoint x: 1322, startPoint y: 106, endPoint x: 952, endPoint y: 115, distance: 370.1
click at [1318, 104] on icon at bounding box center [1323, 91] width 12 height 42
drag, startPoint x: 1287, startPoint y: 103, endPoint x: 761, endPoint y: 160, distance: 529.1
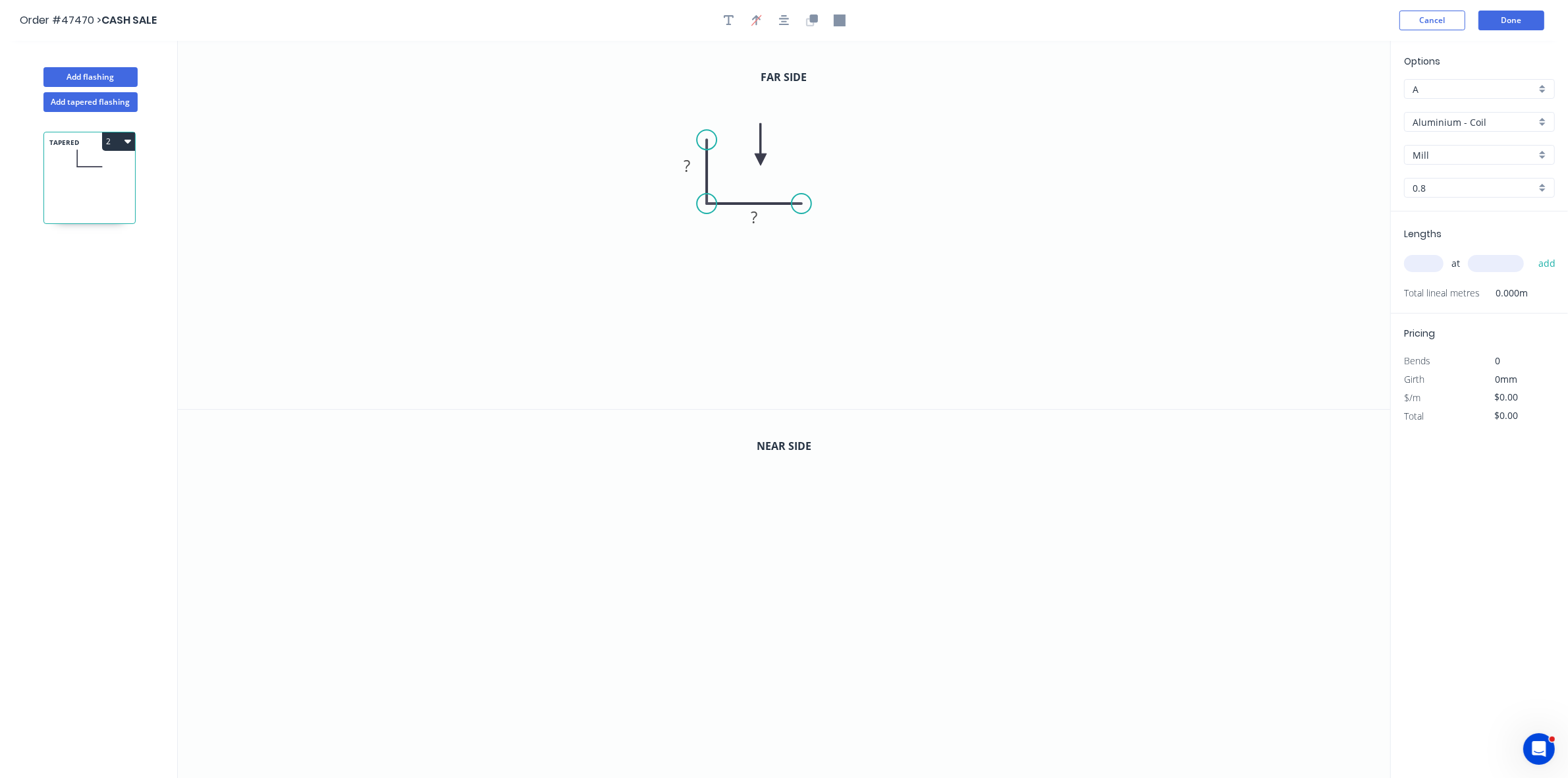
click at [761, 160] on icon at bounding box center [761, 144] width 12 height 42
click at [809, 21] on icon "button" at bounding box center [812, 20] width 12 height 12
drag, startPoint x: 707, startPoint y: 507, endPoint x: 703, endPoint y: 437, distance: 70.1
click at [703, 437] on circle at bounding box center [707, 437] width 20 height 20
click at [696, 499] on rect at bounding box center [687, 499] width 26 height 18
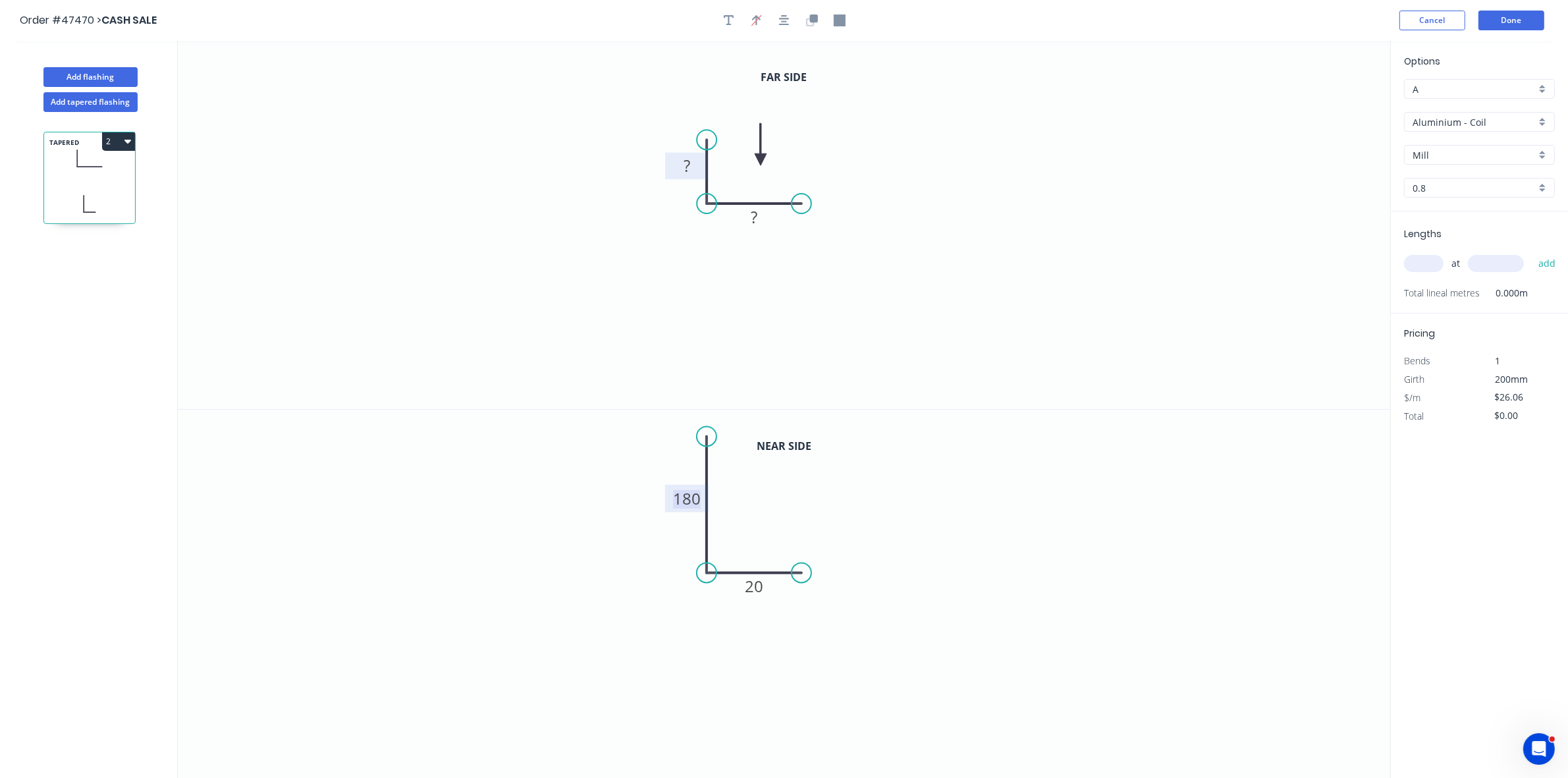
click at [693, 156] on rect at bounding box center [687, 166] width 43 height 27
click at [693, 163] on rect at bounding box center [687, 166] width 26 height 18
type input "$21.30"
click at [1435, 272] on input "text" at bounding box center [1424, 264] width 40 height 17
type input "1"
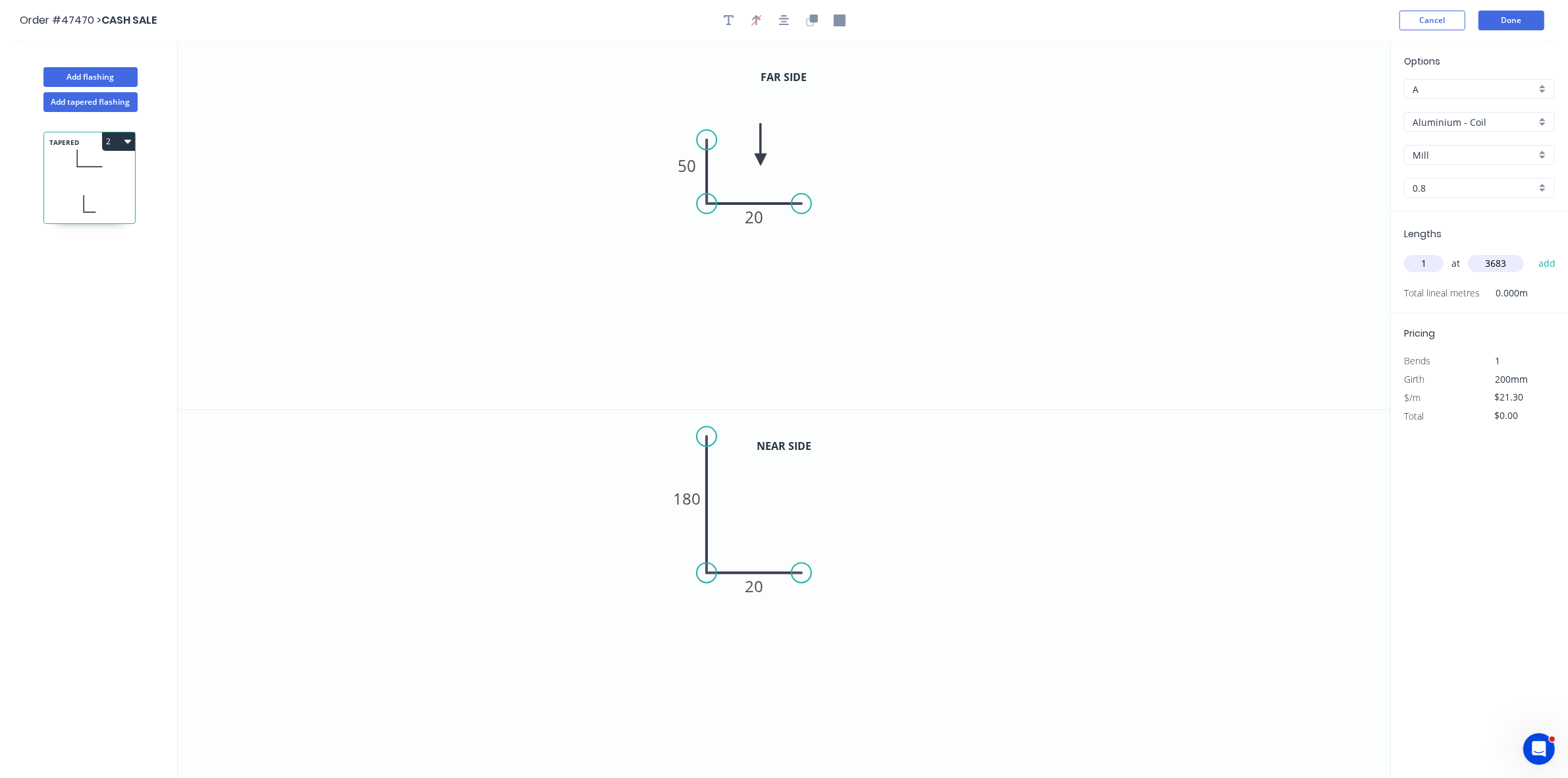
type input "3683"
click at [1532, 252] on button "add" at bounding box center [1547, 263] width 31 height 22
type input "$78.45"
click at [1468, 119] on input "Aluminium - Coil" at bounding box center [1473, 122] width 123 height 14
click at [1460, 212] on div "Colorbond" at bounding box center [1479, 217] width 149 height 23
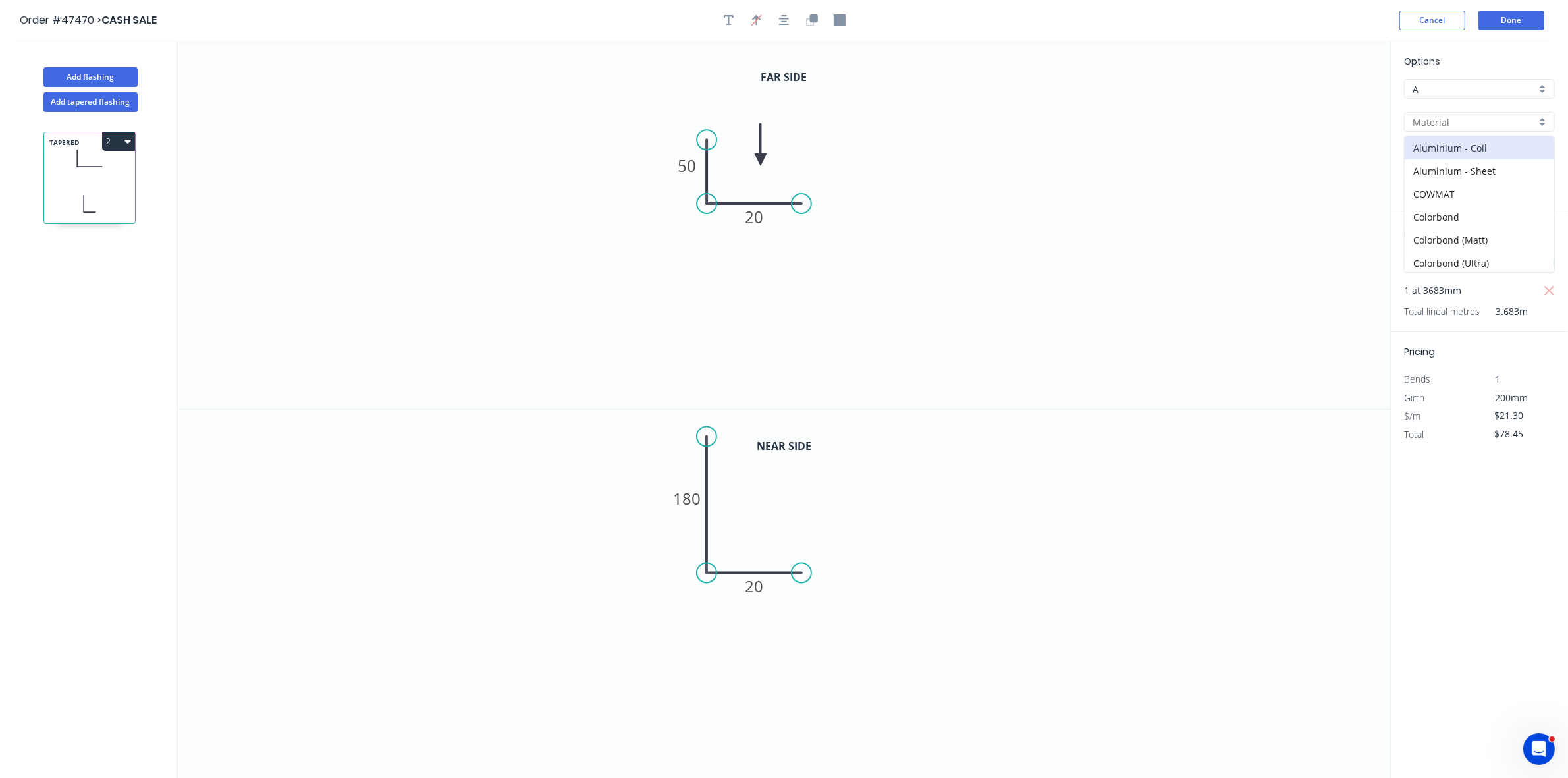
type input "Colorbond"
type input "Basalt"
type input "0.55"
type input "$16.80"
type input "$61.87"
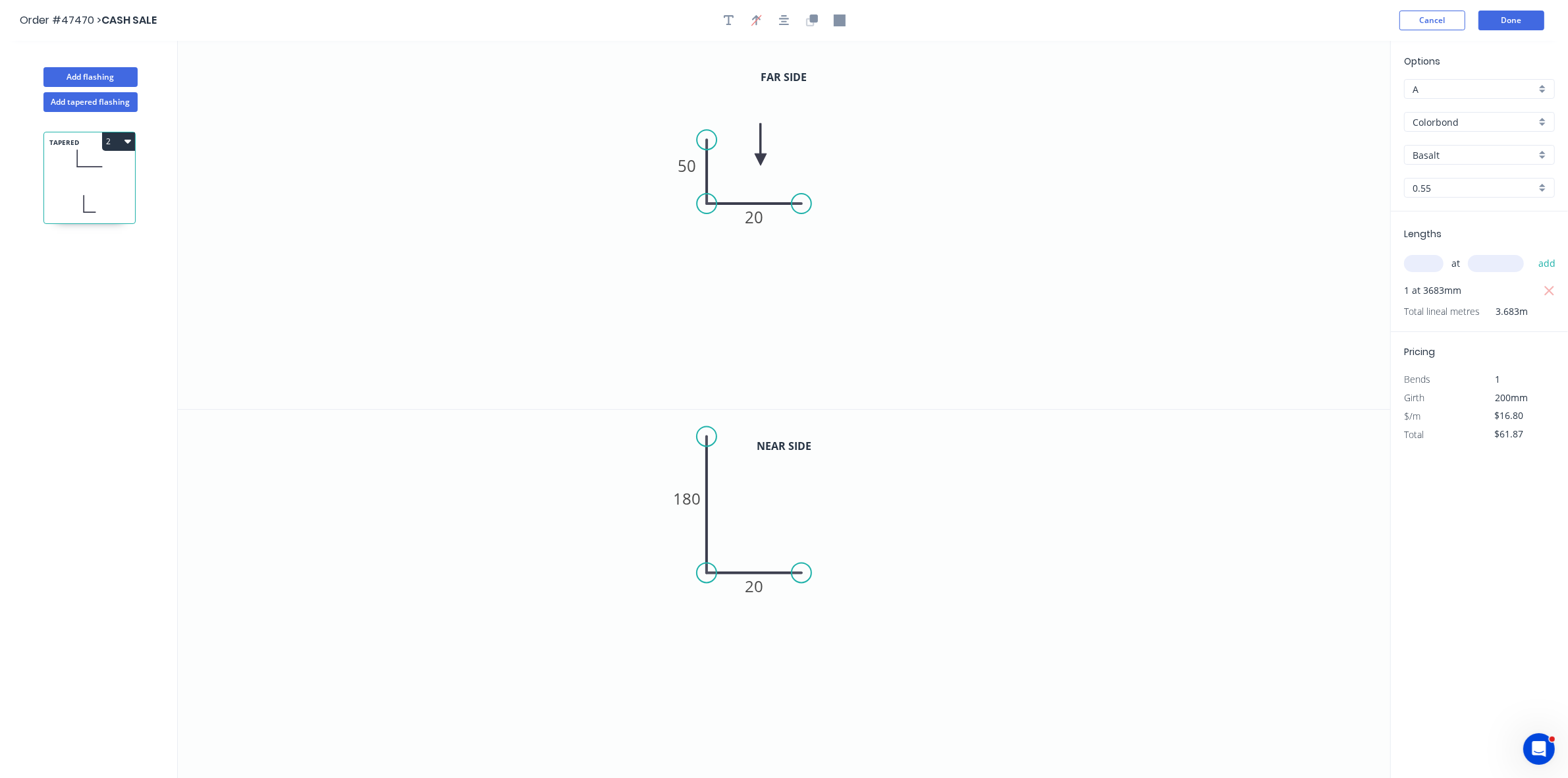
click at [1450, 145] on div "Basalt" at bounding box center [1479, 155] width 151 height 20
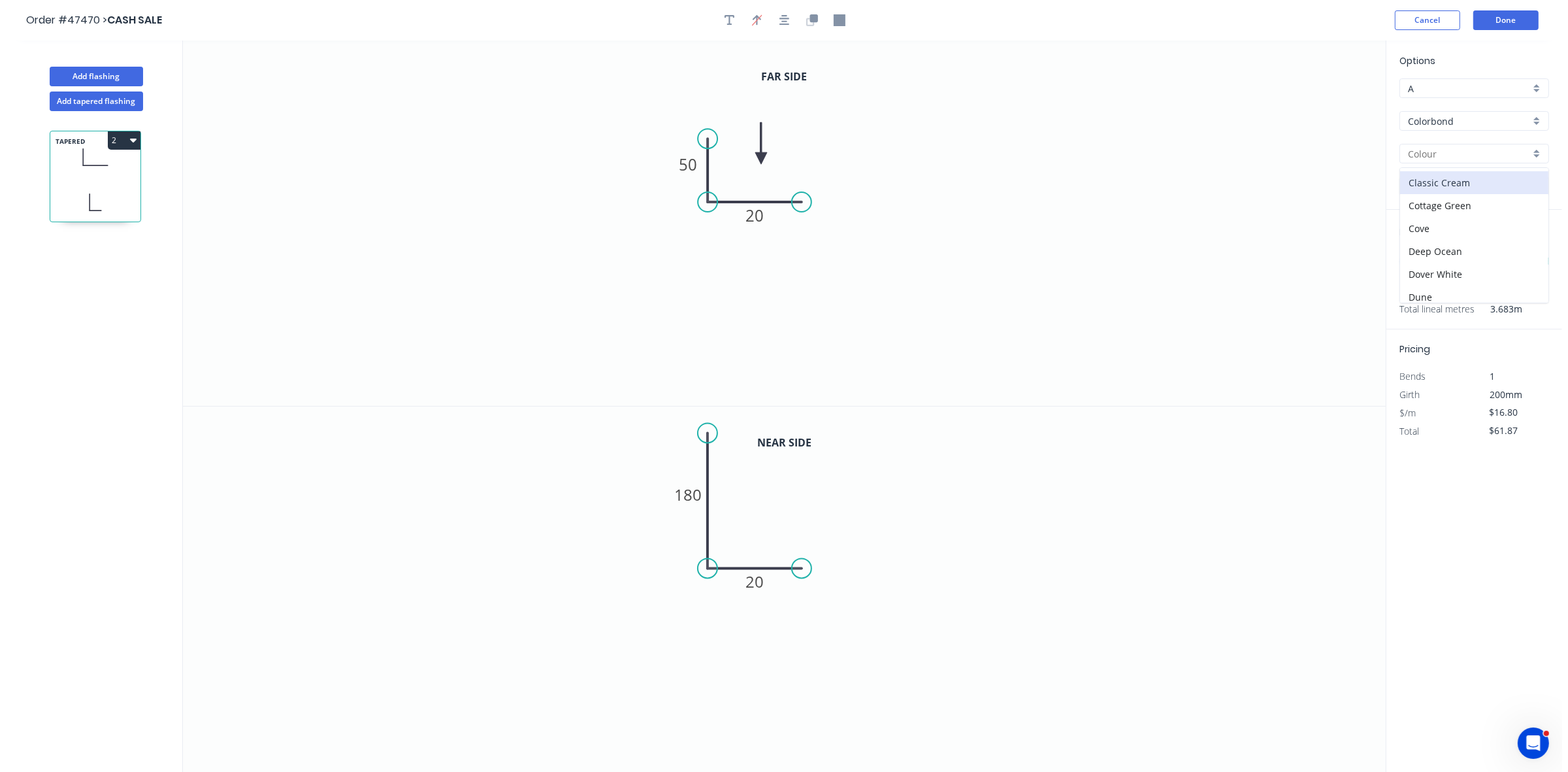
scroll to position [82, 0]
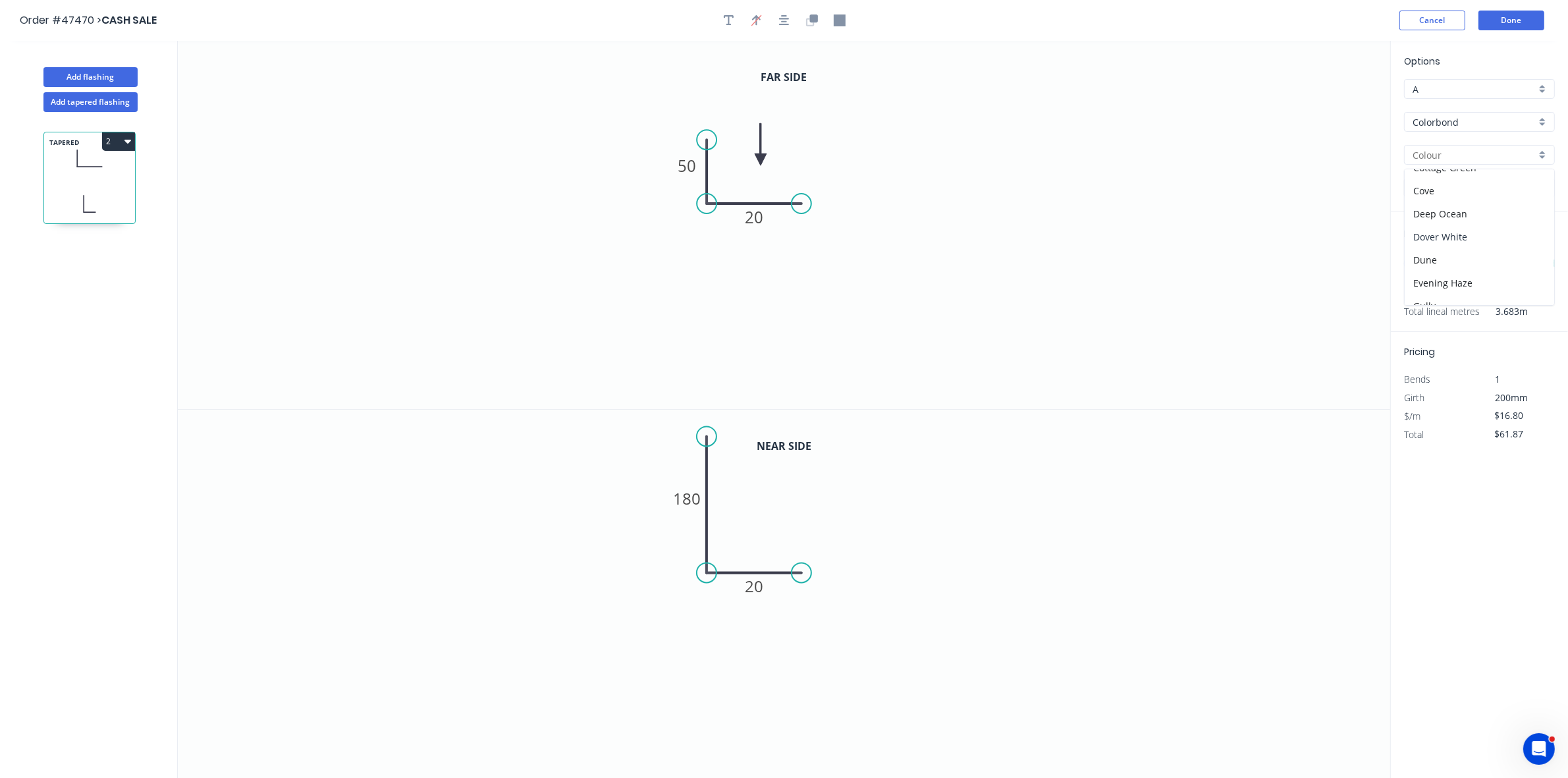
click at [1472, 228] on div "Dover White" at bounding box center [1479, 237] width 149 height 23
type input "Dover White"
click at [1516, 21] on button "Done" at bounding box center [1511, 21] width 66 height 20
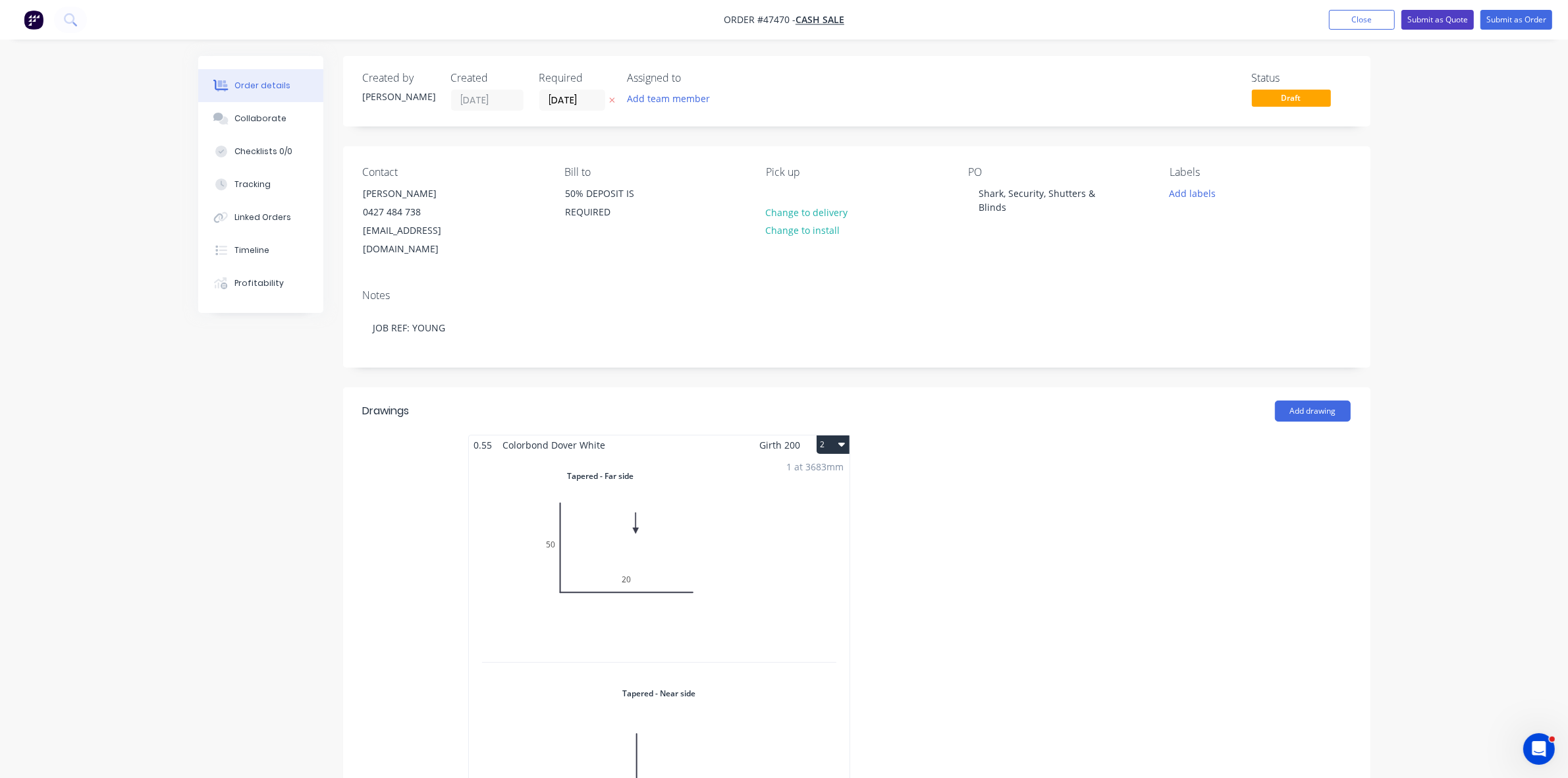
click at [1450, 20] on button "Submit as Quote" at bounding box center [1437, 20] width 73 height 20
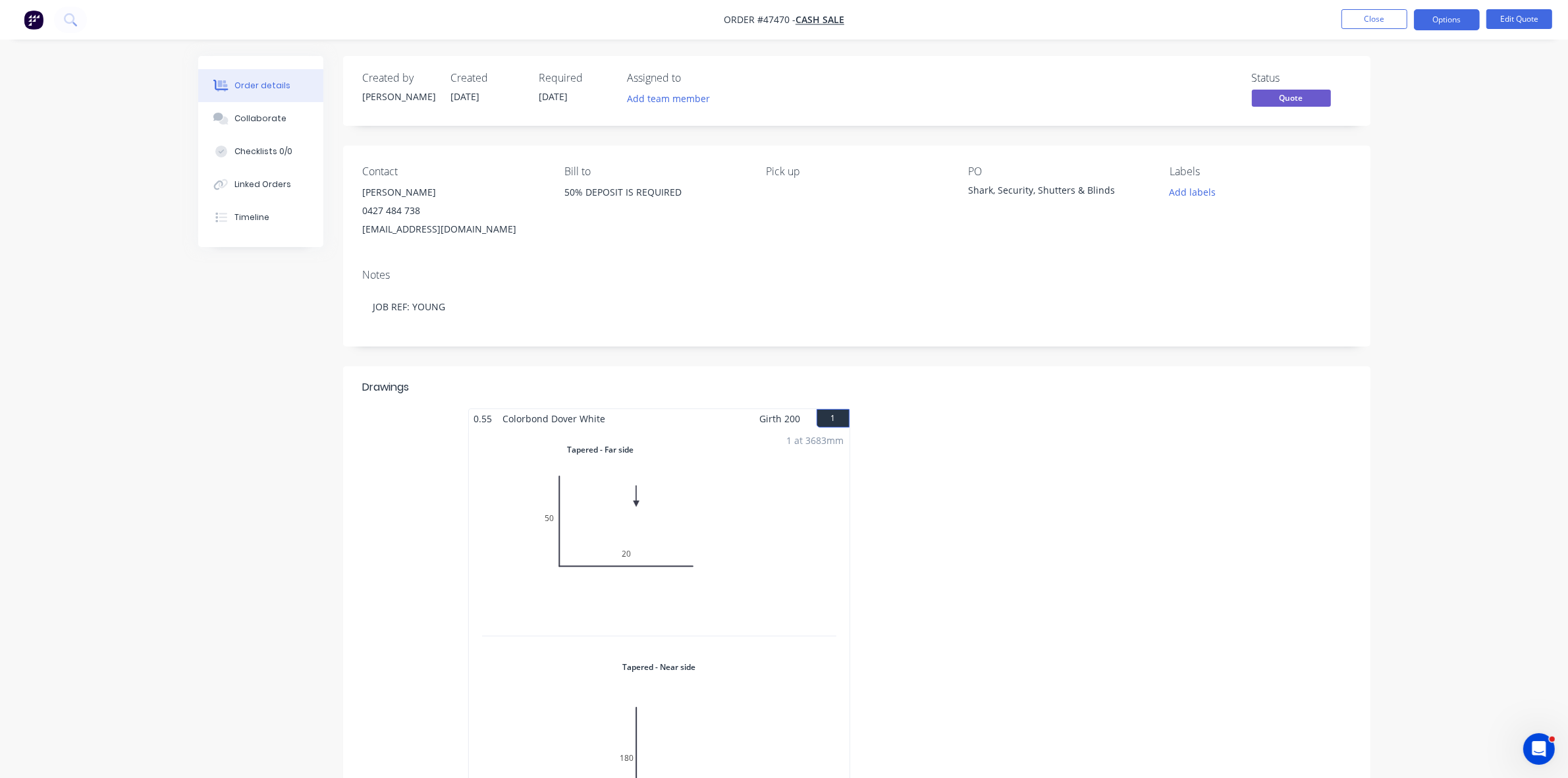
drag, startPoint x: 213, startPoint y: 122, endPoint x: 150, endPoint y: 122, distance: 63.0
click at [209, 122] on button "Collaborate" at bounding box center [261, 119] width 125 height 33
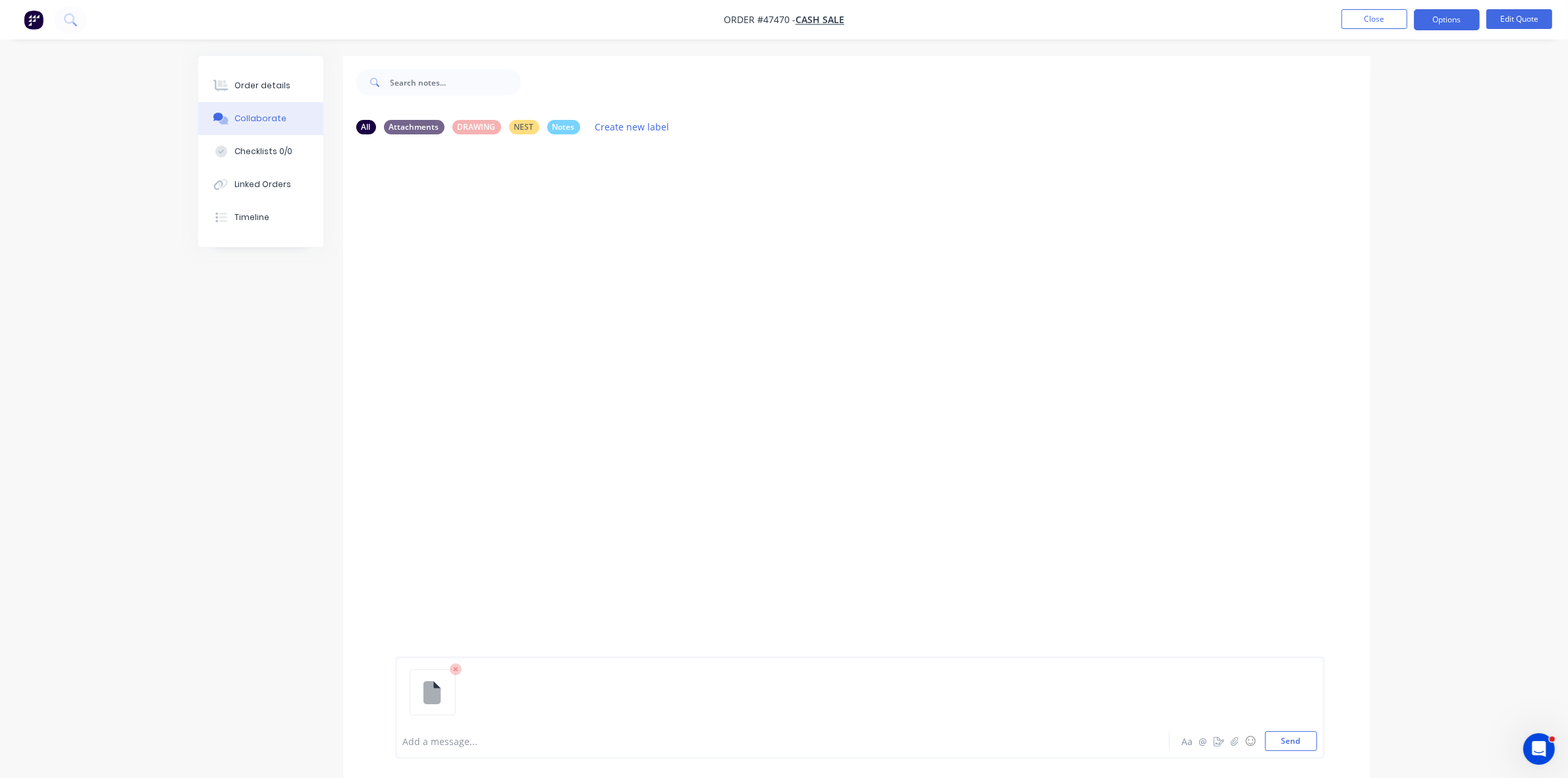
click at [455, 741] on div at bounding box center [746, 741] width 684 height 14
click at [294, 97] on button "Order details" at bounding box center [261, 85] width 125 height 33
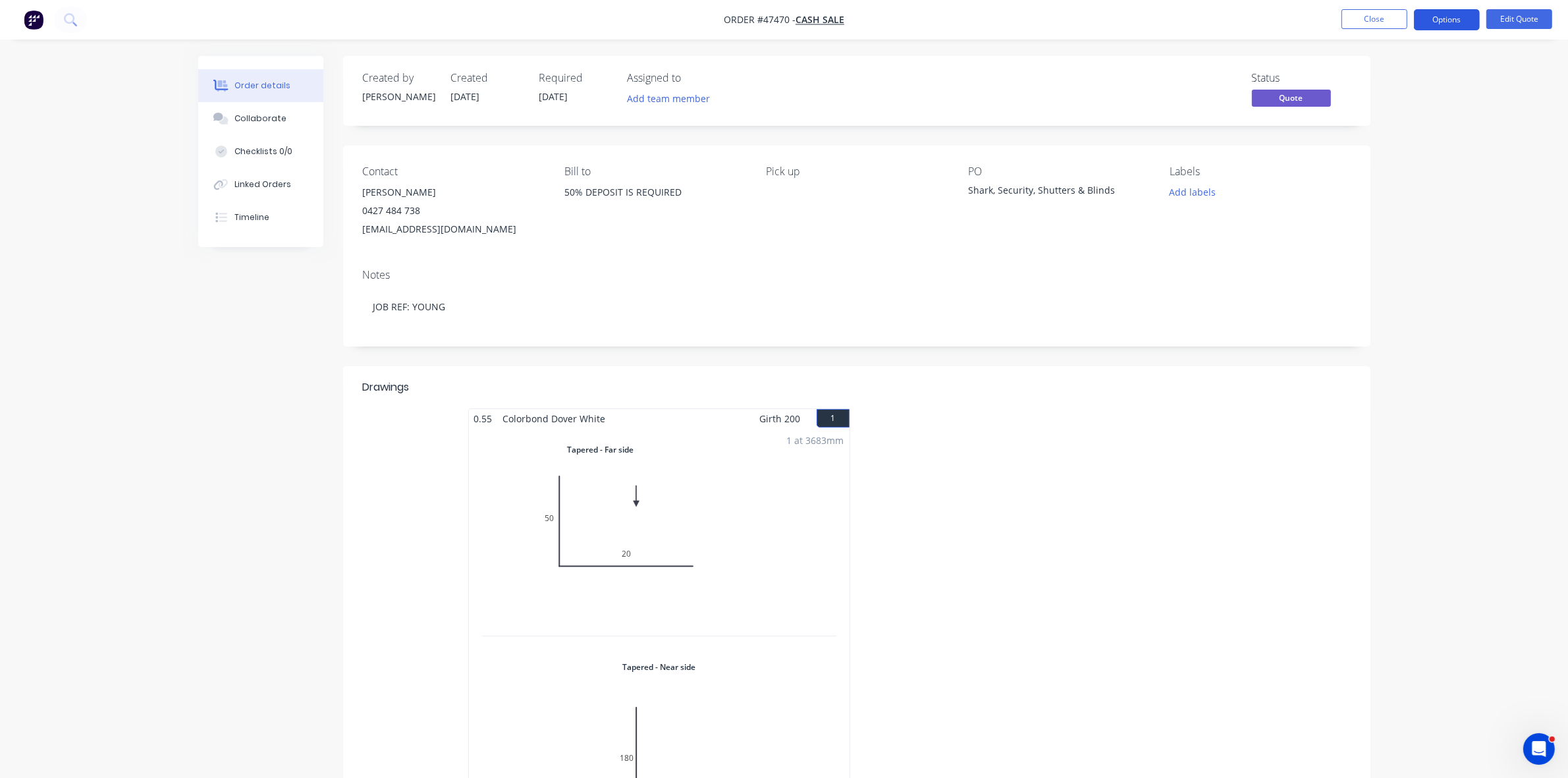
click at [1449, 23] on button "Options" at bounding box center [1446, 20] width 66 height 21
click at [1396, 75] on div "Quote" at bounding box center [1407, 80] width 121 height 19
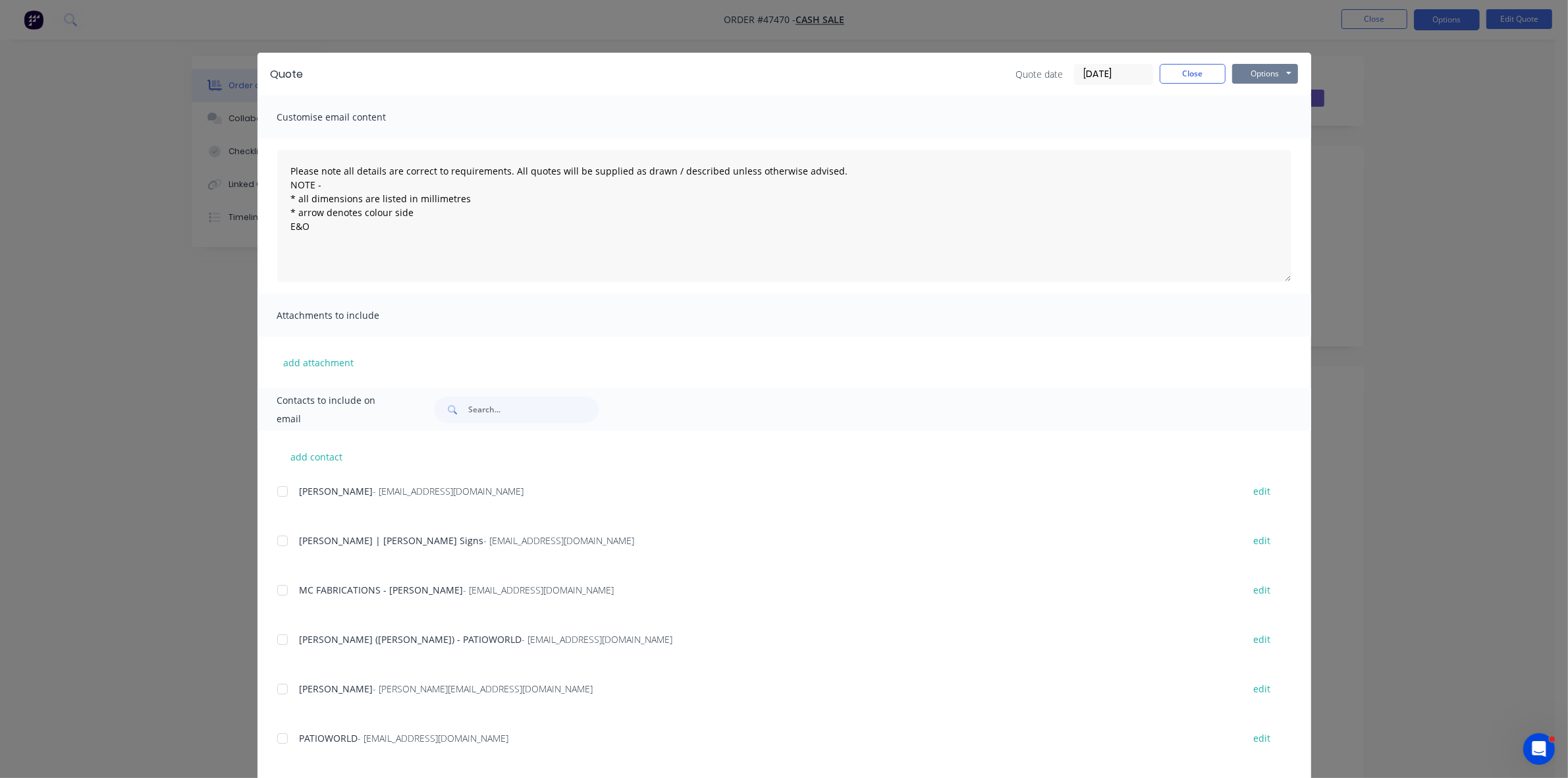
click at [1253, 69] on button "Options" at bounding box center [1264, 74] width 66 height 20
click at [1247, 117] on button "Print" at bounding box center [1274, 119] width 85 height 22
drag, startPoint x: 1160, startPoint y: 75, endPoint x: 1149, endPoint y: 76, distance: 11.0
click at [1159, 76] on button "Close" at bounding box center [1192, 74] width 66 height 20
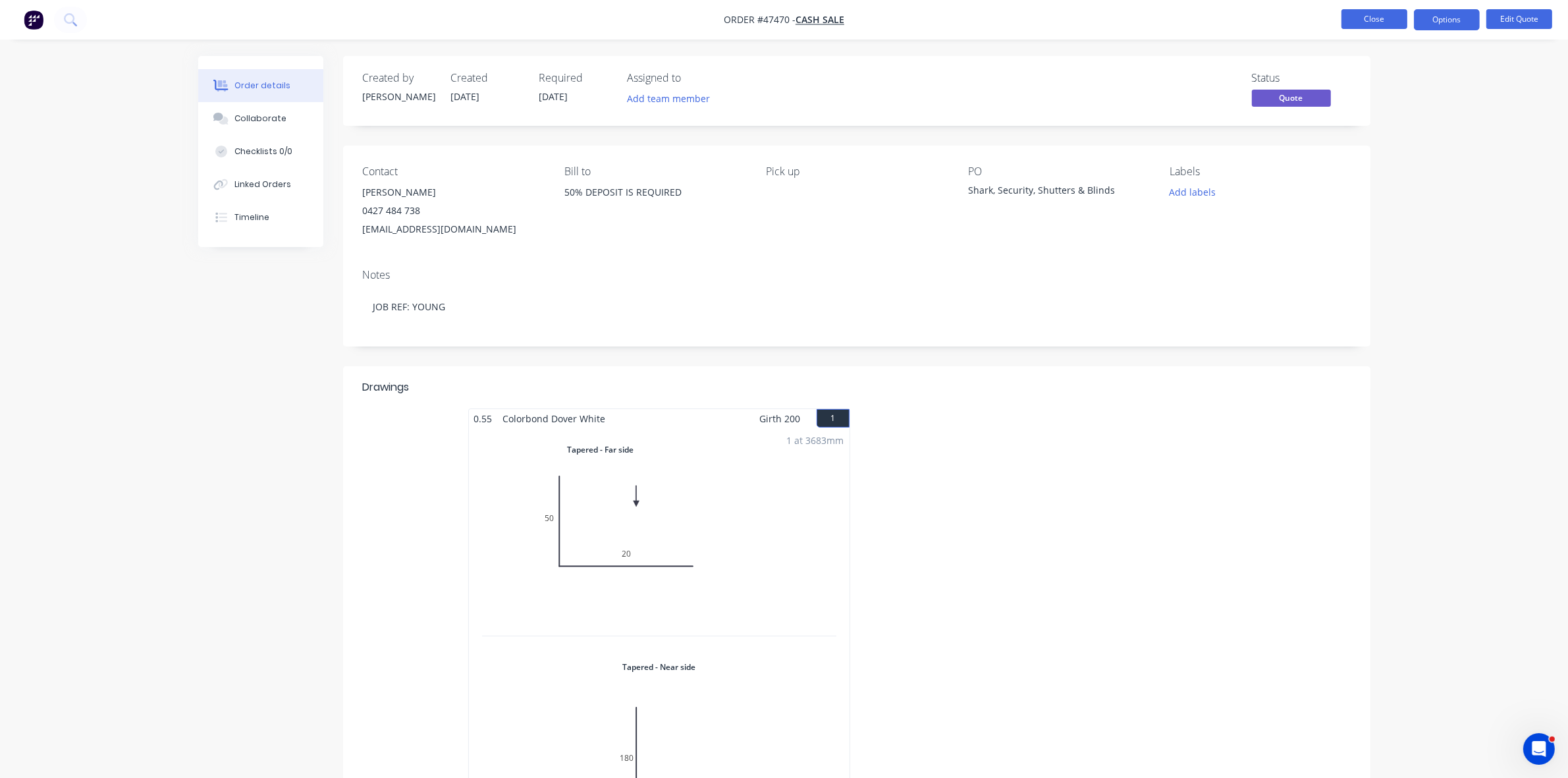
click at [1370, 21] on button "Close" at bounding box center [1374, 19] width 66 height 20
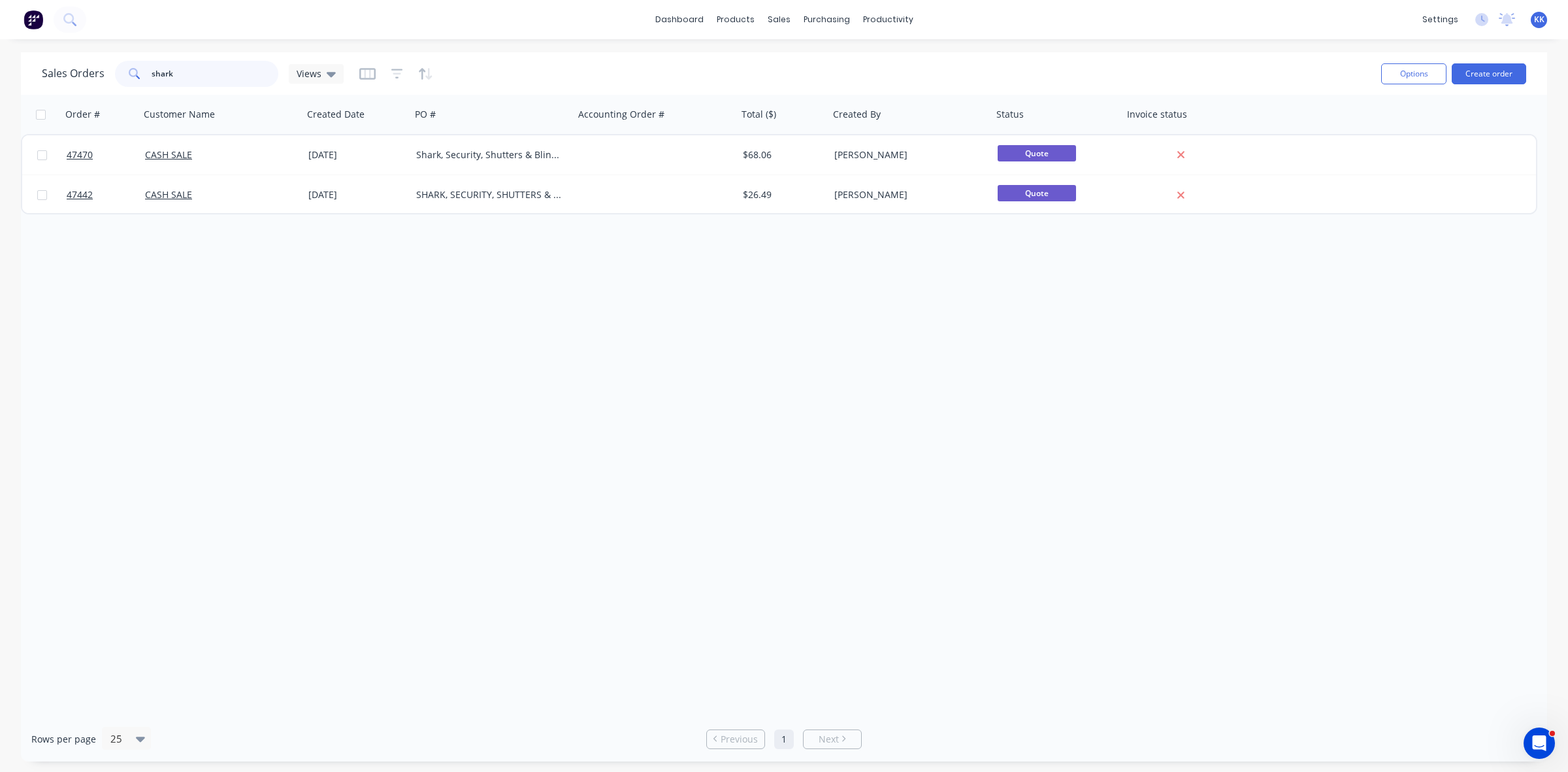
drag, startPoint x: 205, startPoint y: 66, endPoint x: 95, endPoint y: 76, distance: 110.5
click at [95, 76] on div "Sales Orders shark Views" at bounding box center [193, 73] width 302 height 26
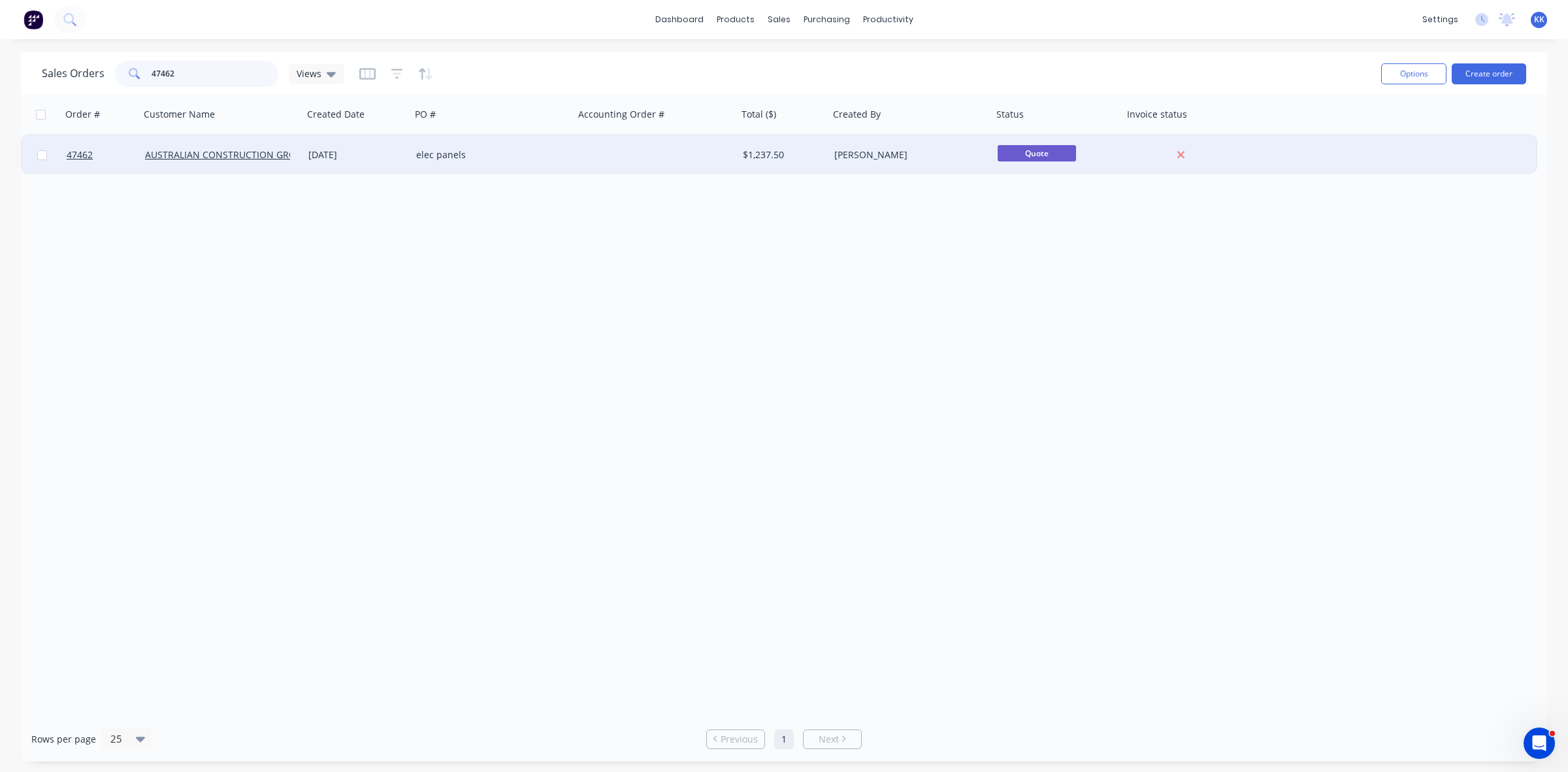
type input "47462"
click at [358, 162] on div "[DATE]" at bounding box center [357, 155] width 108 height 40
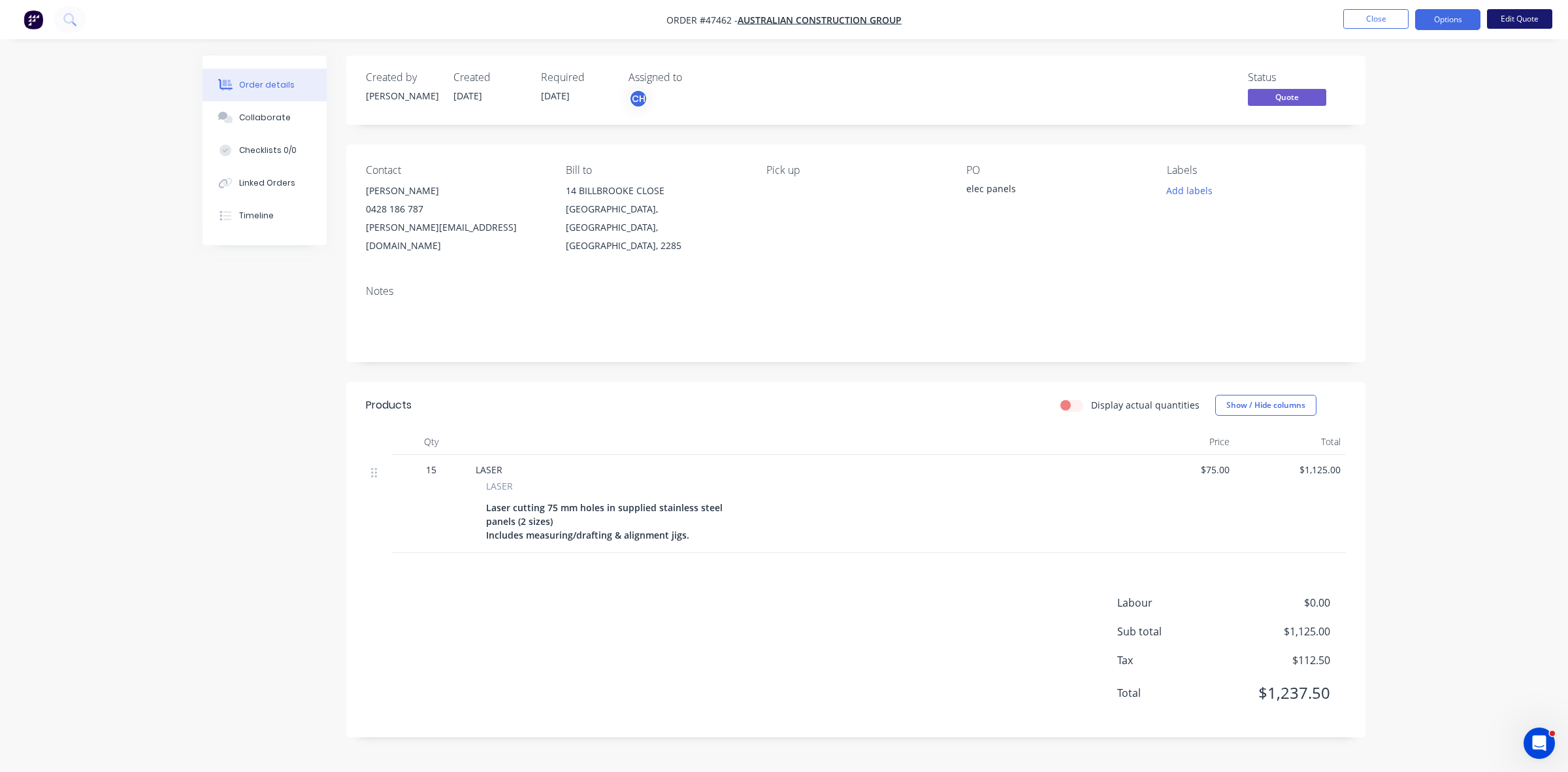
click at [1533, 23] on button "Edit Quote" at bounding box center [1519, 19] width 66 height 20
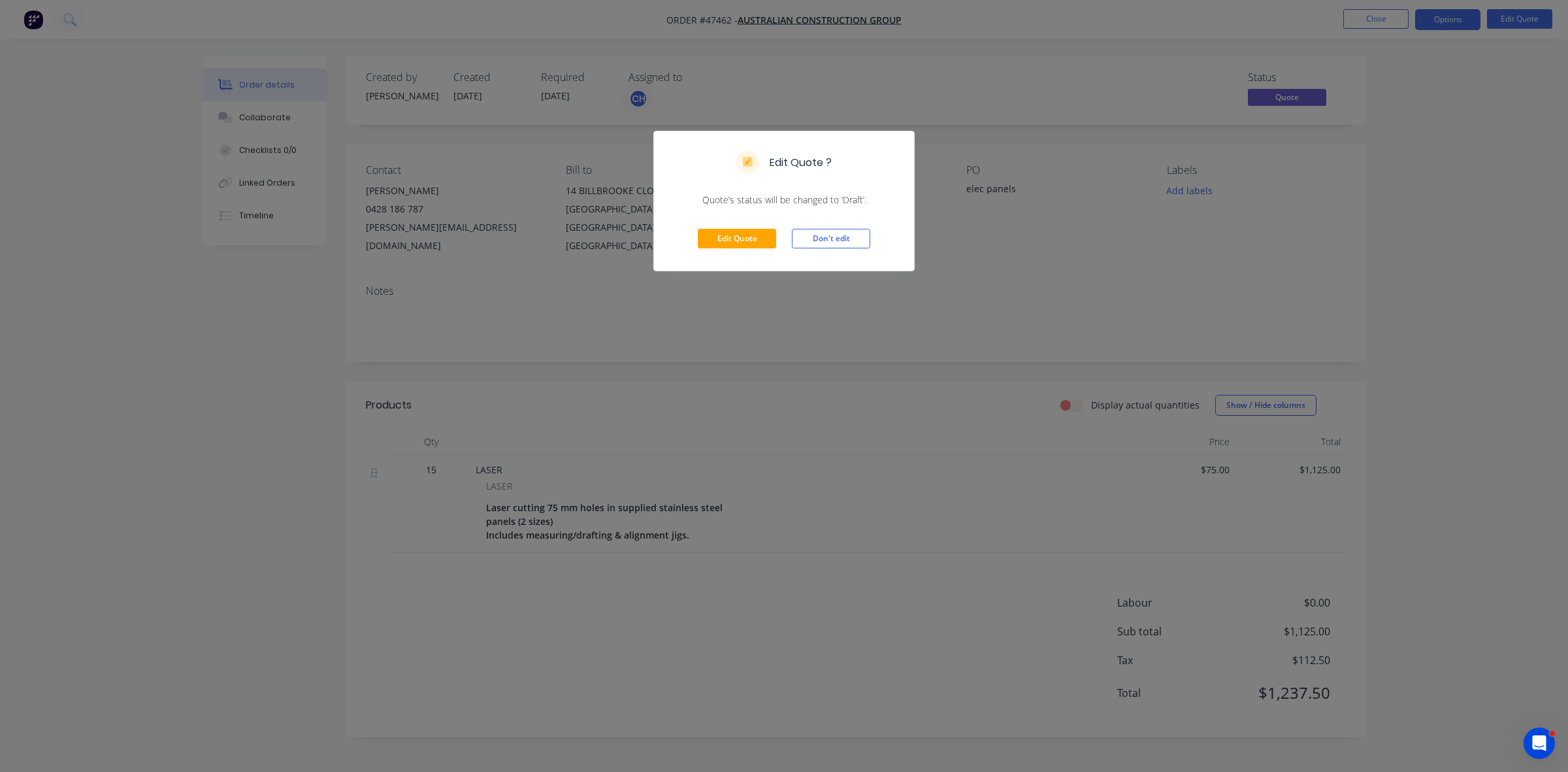
drag, startPoint x: 759, startPoint y: 249, endPoint x: 873, endPoint y: 227, distance: 116.1
click at [756, 249] on div "Edit Quote Don't edit" at bounding box center [784, 239] width 260 height 64
click at [743, 235] on button "Edit Quote" at bounding box center [736, 239] width 78 height 20
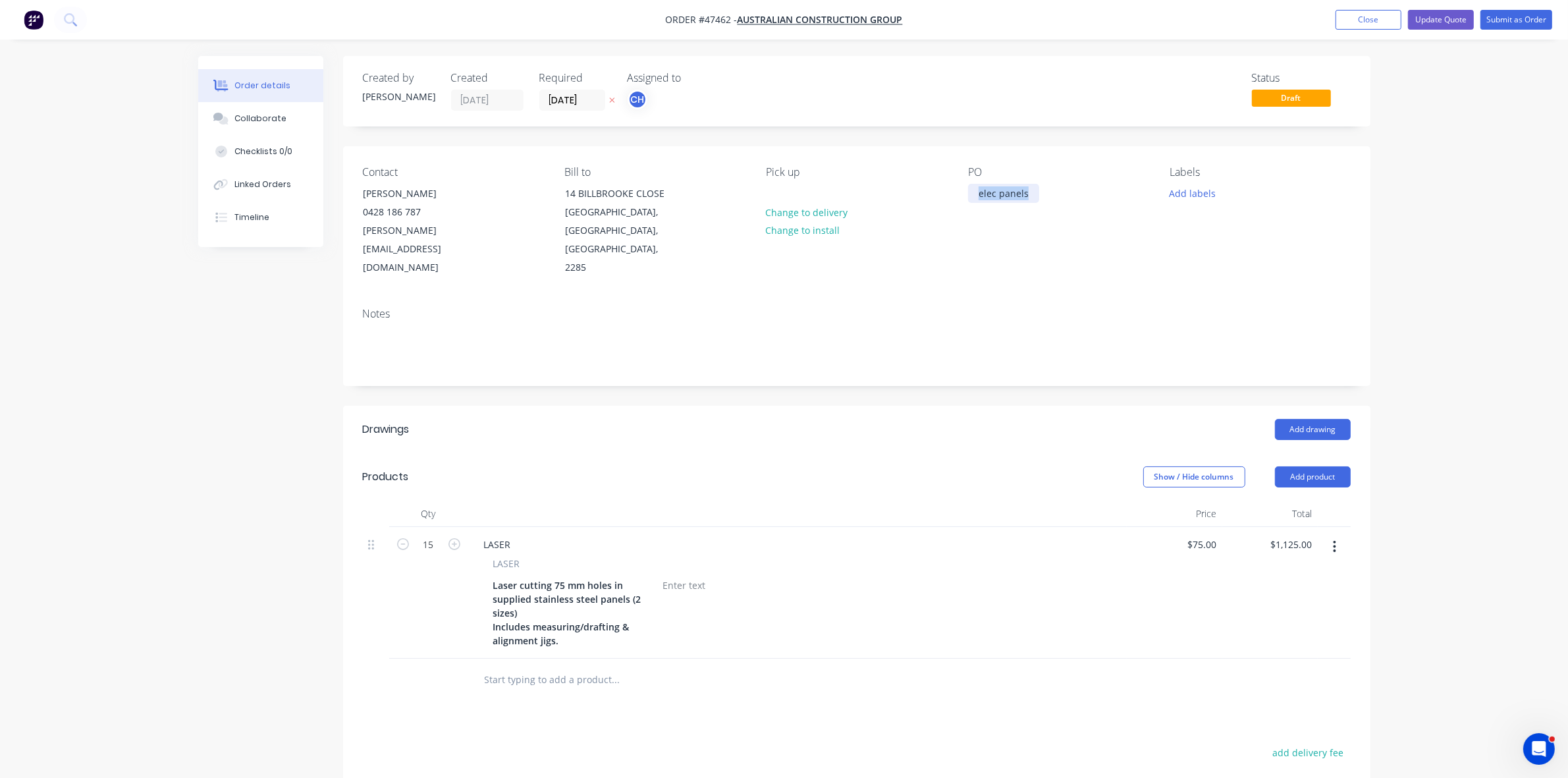
drag, startPoint x: 974, startPoint y: 195, endPoint x: 1029, endPoint y: 198, distance: 55.1
click at [1029, 198] on div "elec panels" at bounding box center [1004, 193] width 71 height 19
click at [581, 100] on input "05/09/25" at bounding box center [572, 100] width 65 height 20
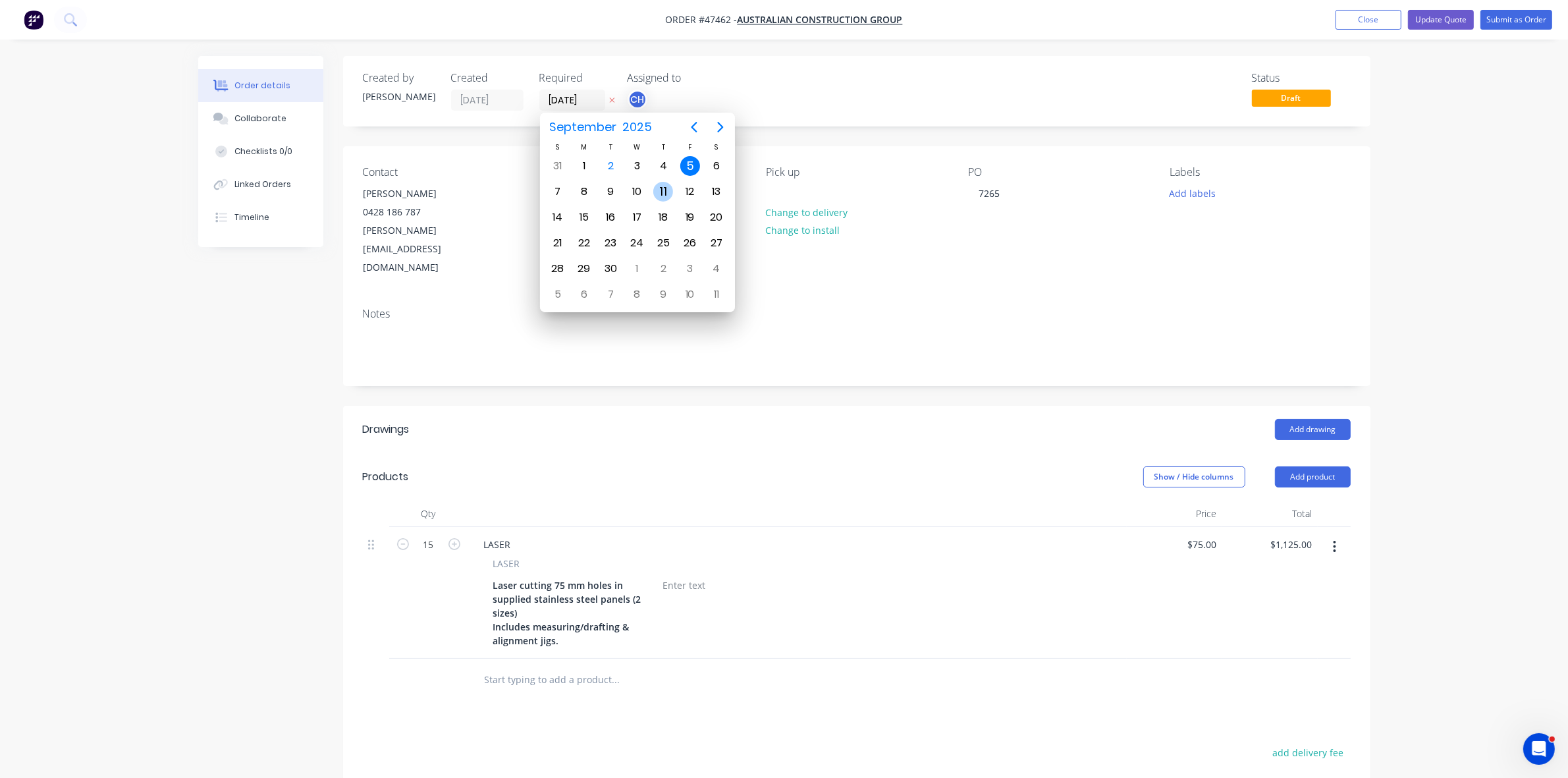
click at [668, 194] on div "11" at bounding box center [663, 192] width 20 height 20
type input "11/09/25"
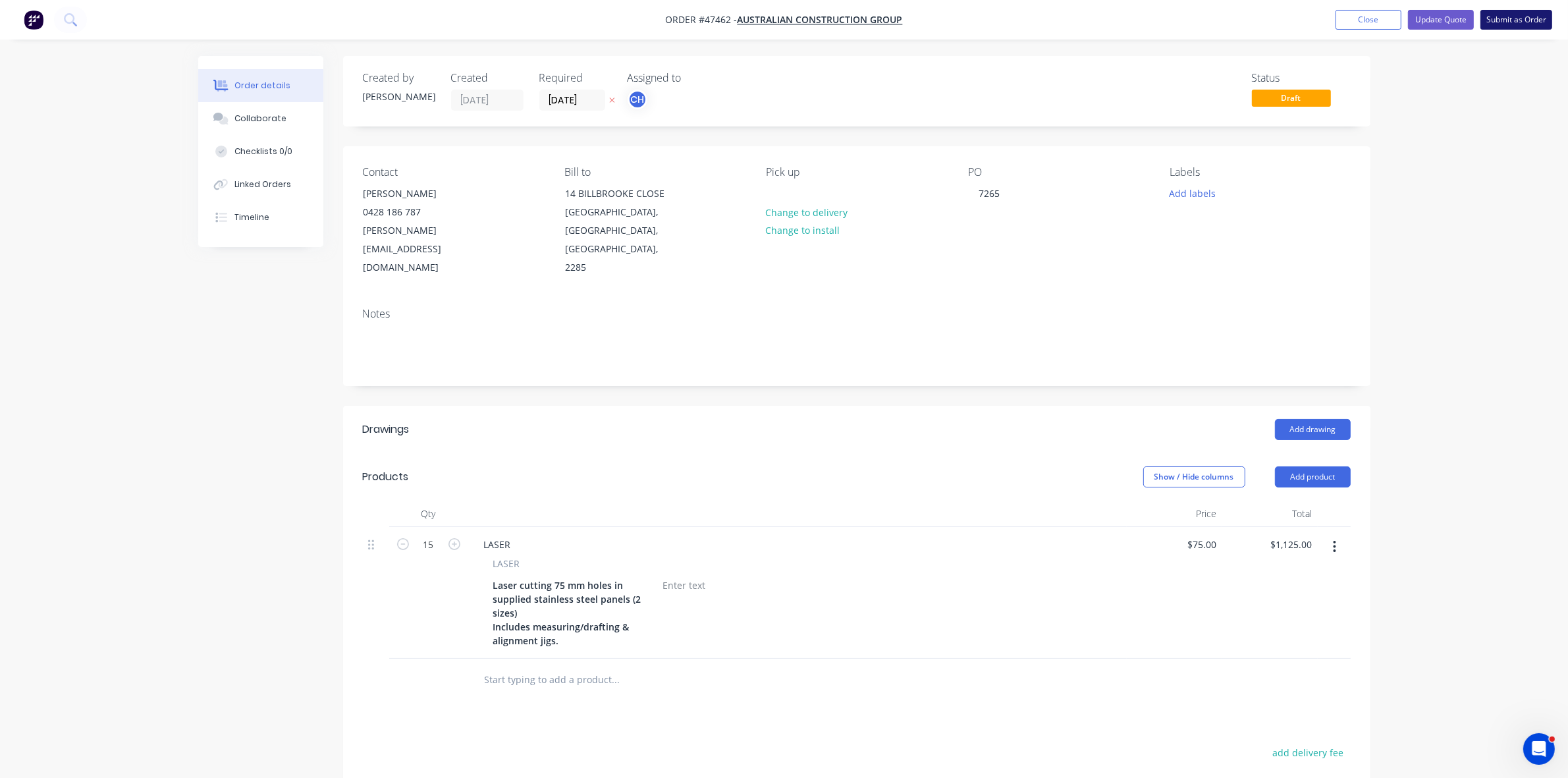
click at [1502, 15] on button "Submit as Order" at bounding box center [1515, 20] width 72 height 20
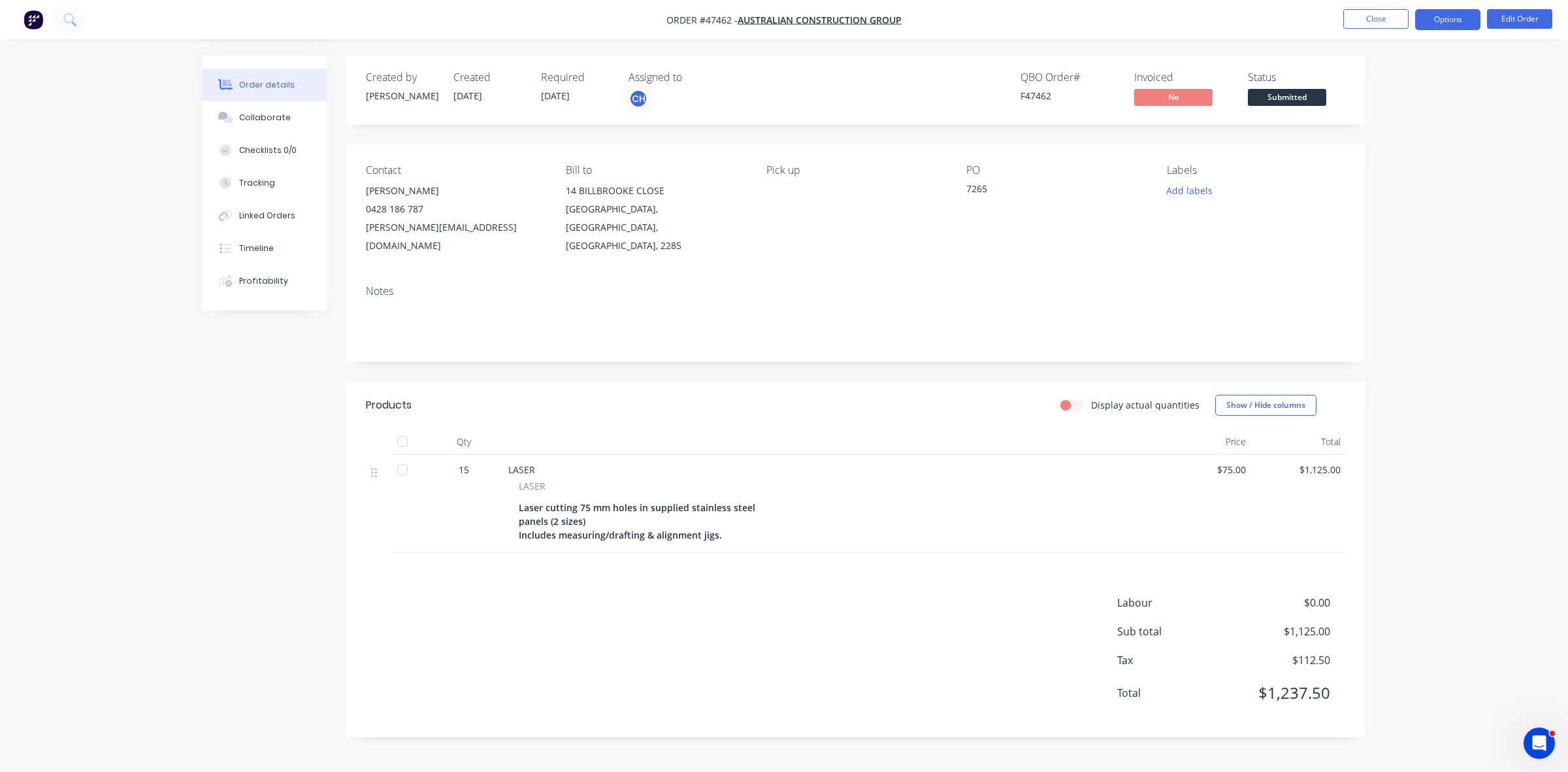
click at [1446, 25] on button "Options" at bounding box center [1448, 20] width 66 height 21
click at [1382, 159] on div "Work Order" at bounding box center [1409, 157] width 120 height 19
click at [1387, 129] on div "Without pricing" at bounding box center [1409, 131] width 120 height 19
click at [1277, 85] on div "Status Submitted" at bounding box center [1296, 90] width 98 height 38
click at [1270, 107] on button "Submitted" at bounding box center [1287, 99] width 78 height 20
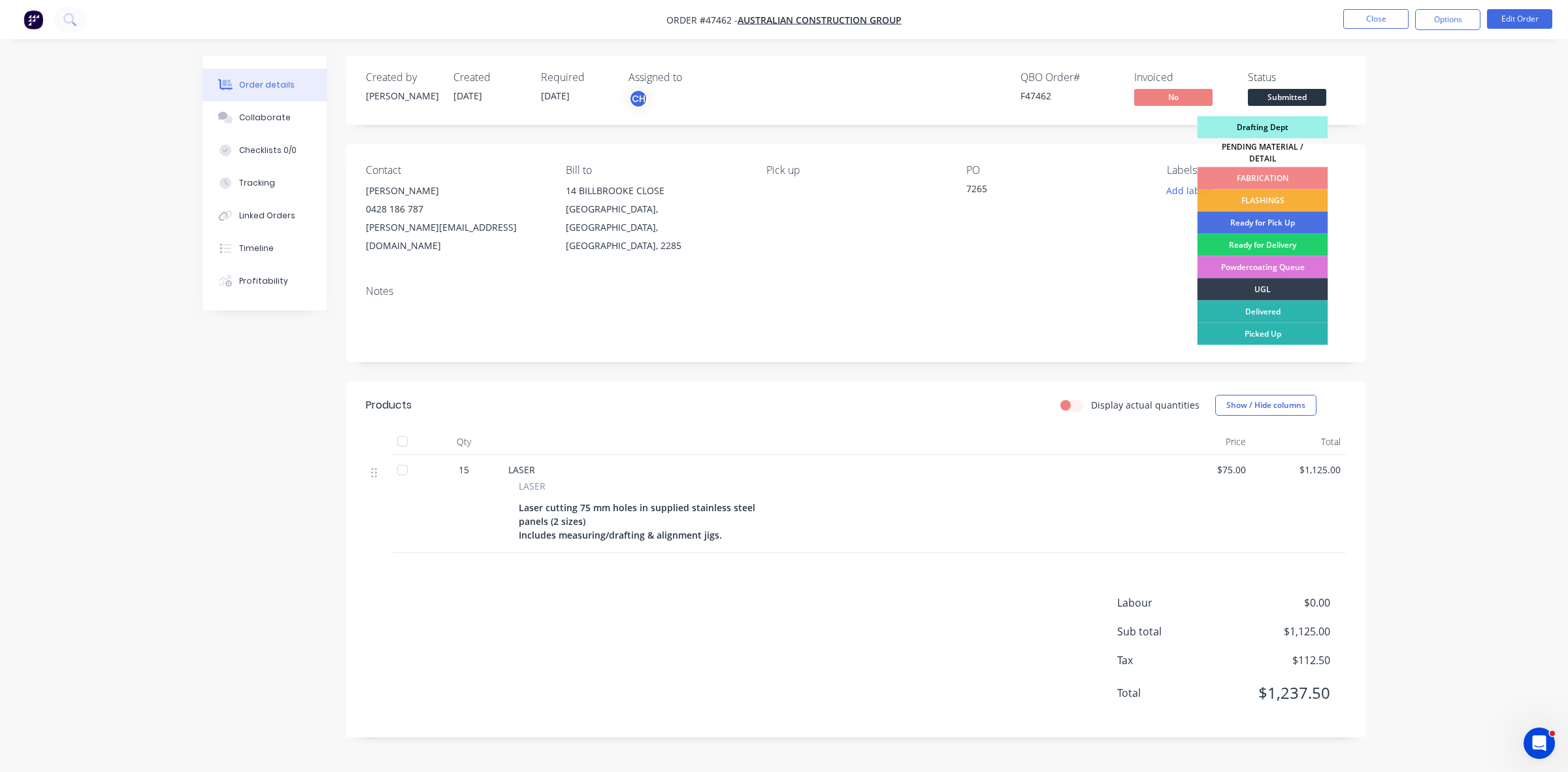
click at [1265, 123] on div "Drafting Dept" at bounding box center [1263, 127] width 130 height 22
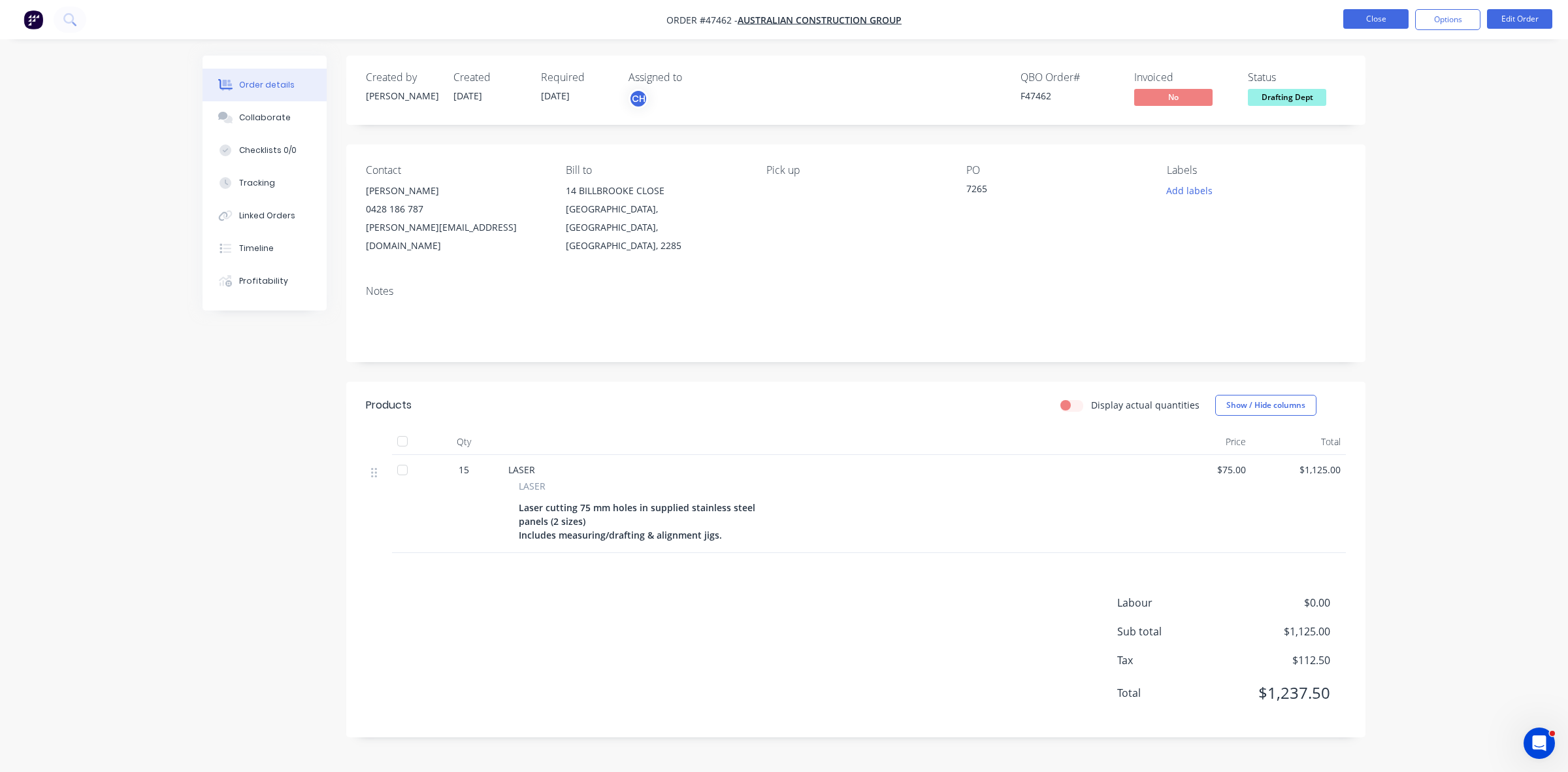
click at [1382, 16] on button "Close" at bounding box center [1376, 19] width 66 height 20
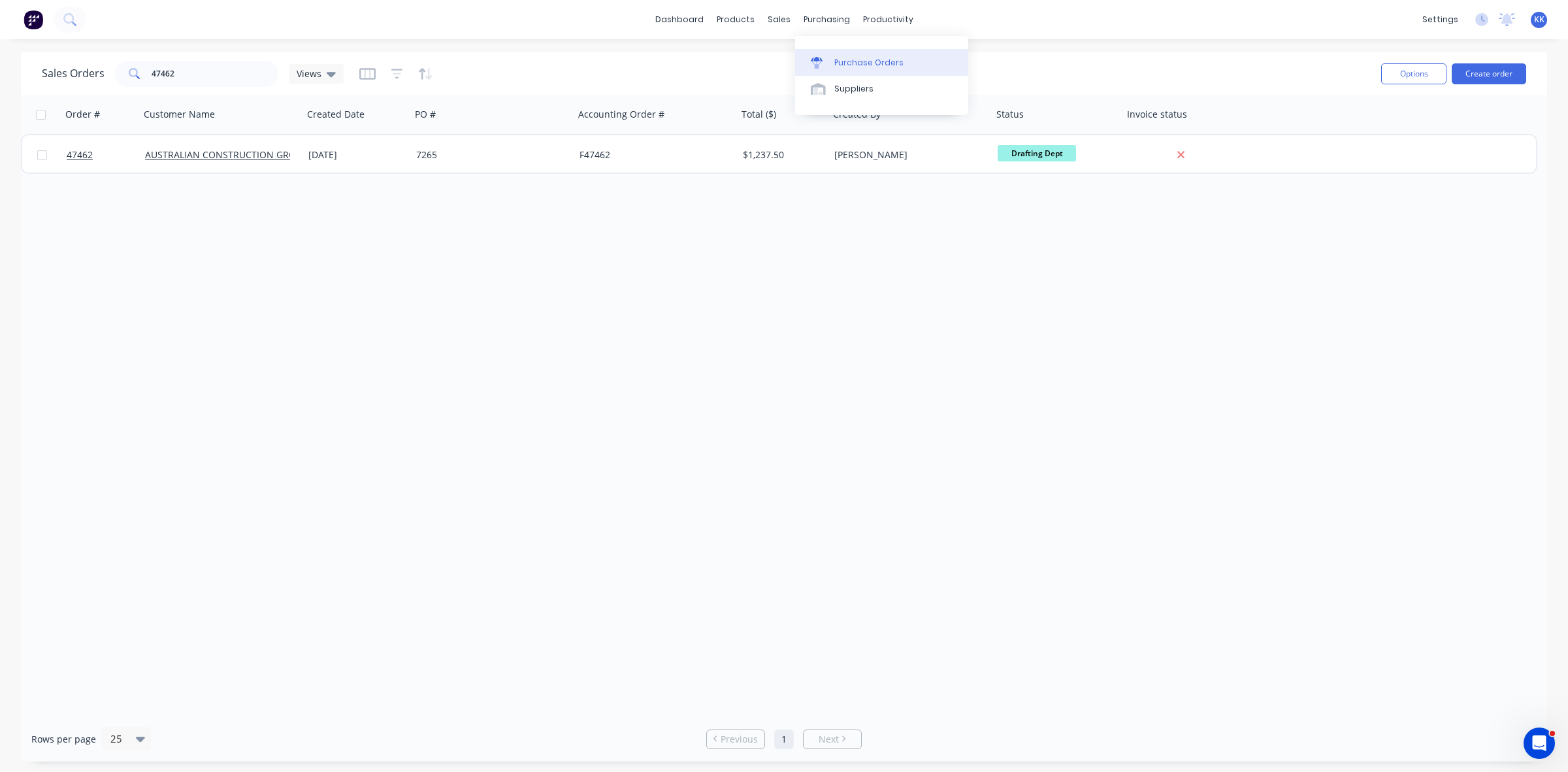
click at [846, 50] on link "Purchase Orders" at bounding box center [881, 61] width 173 height 26
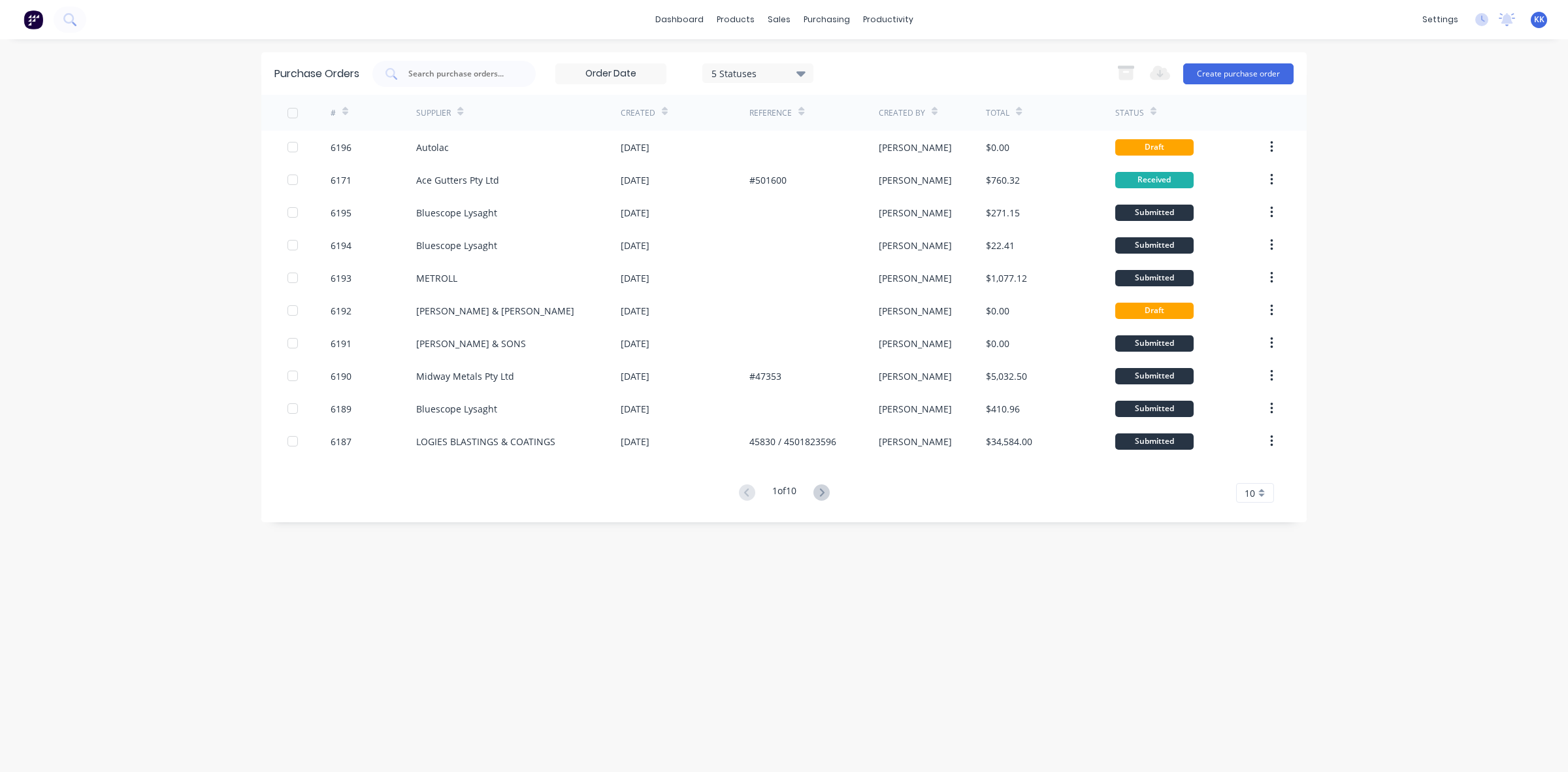
click at [482, 83] on div at bounding box center [454, 73] width 164 height 26
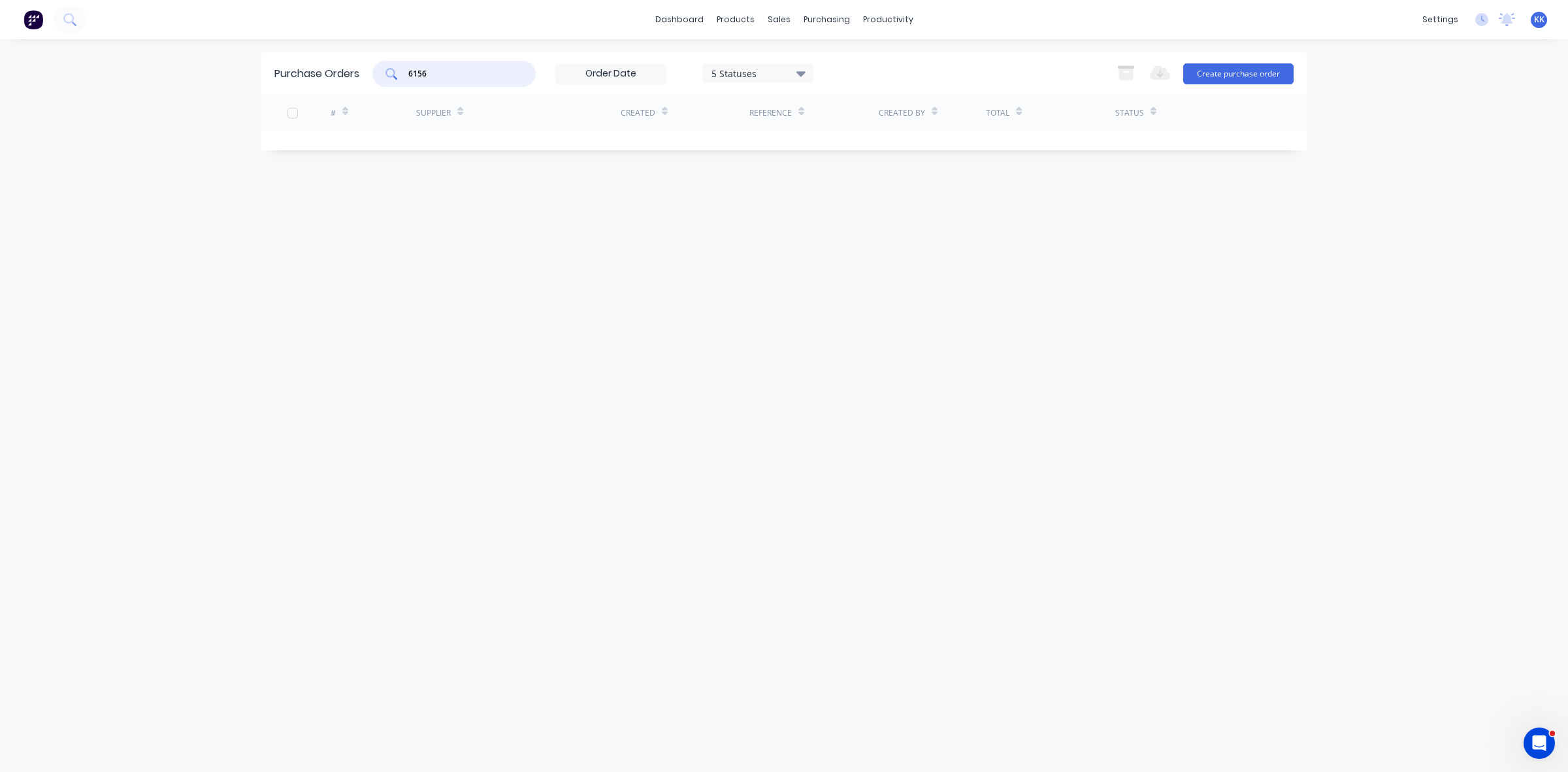
type input "6156"
click at [720, 67] on div "5 Statuses" at bounding box center [758, 73] width 93 height 13
click at [841, 132] on div at bounding box center [846, 133] width 26 height 26
click at [563, 289] on div "Purchase Orders 6156 7 Statuses 7 Statuses Export to Excel (XLSX) Create purcha…" at bounding box center [784, 405] width 1045 height 706
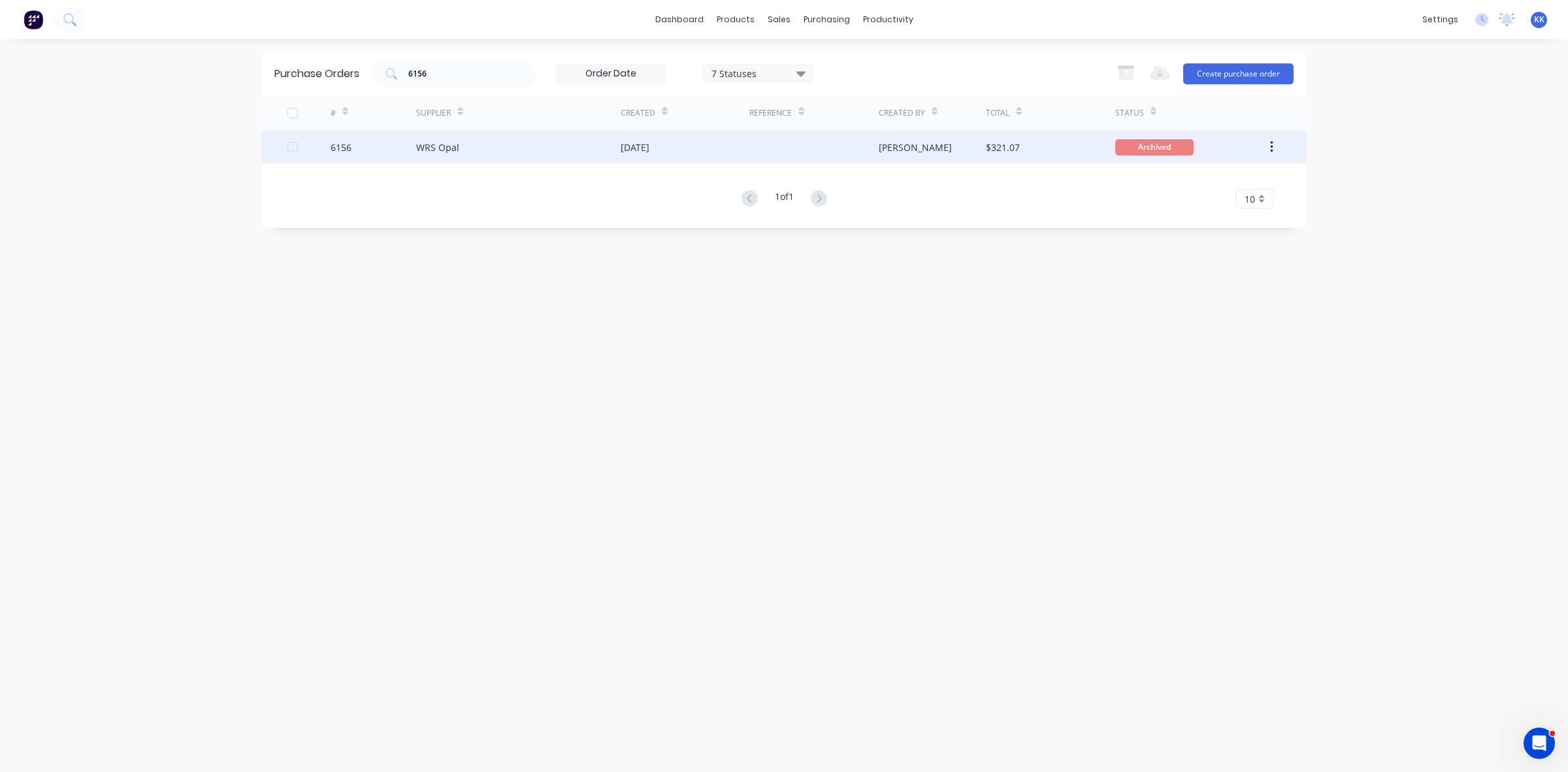
click at [537, 142] on div "WRS Opal" at bounding box center [518, 147] width 205 height 32
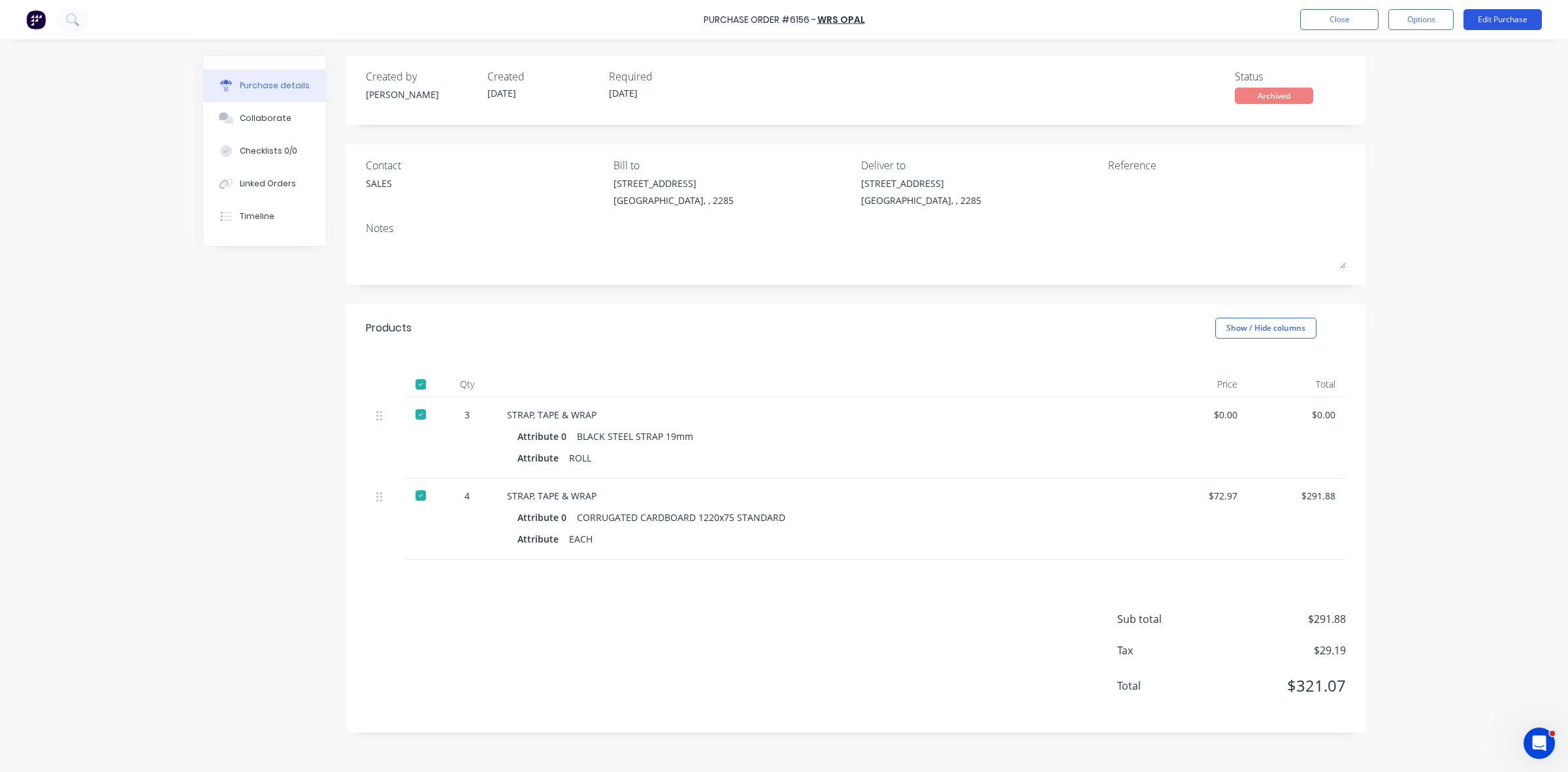
click at [1490, 23] on button "Edit Purchase" at bounding box center [1502, 20] width 78 height 21
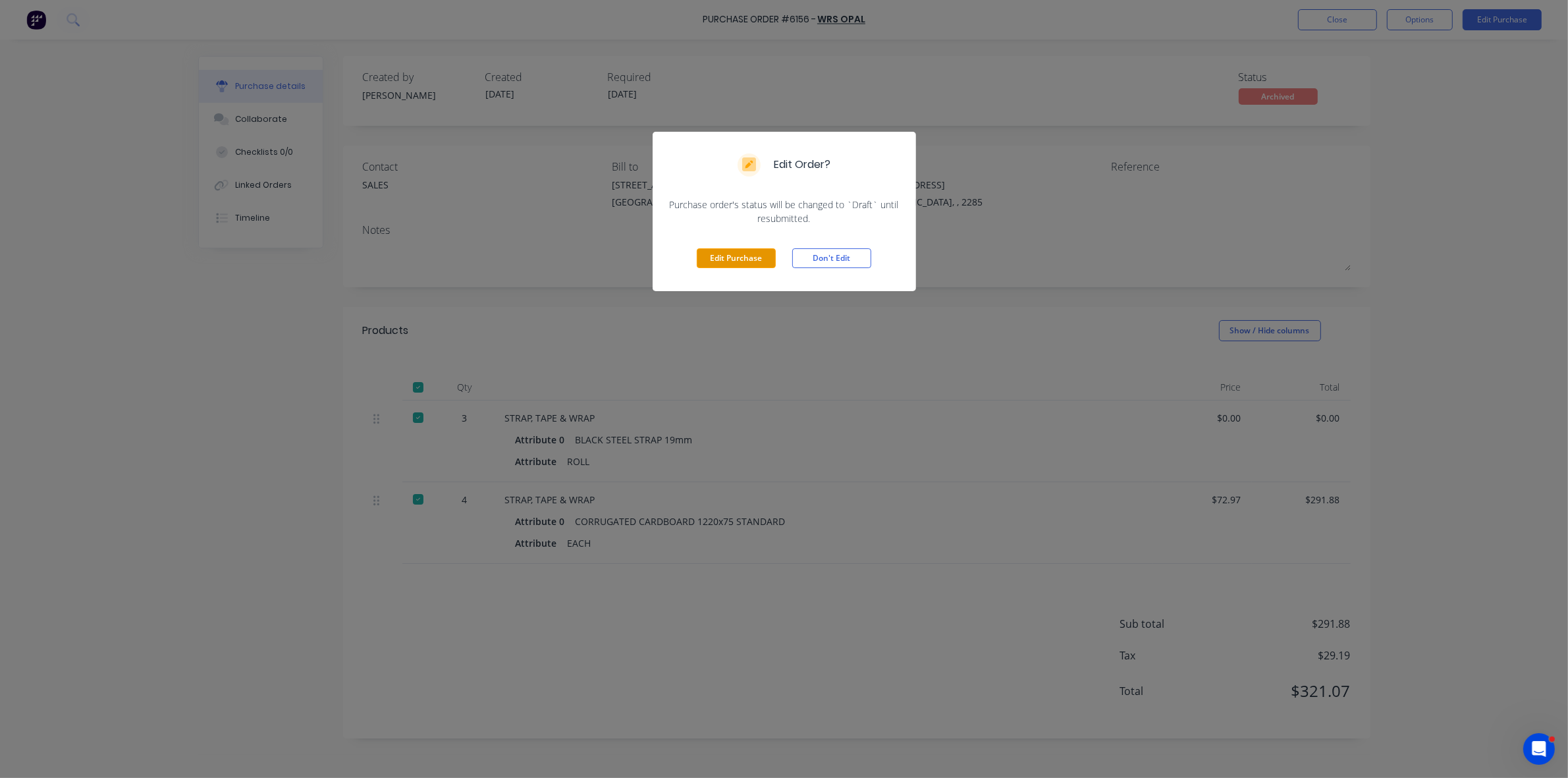
click at [761, 264] on button "Edit Purchase" at bounding box center [736, 258] width 79 height 20
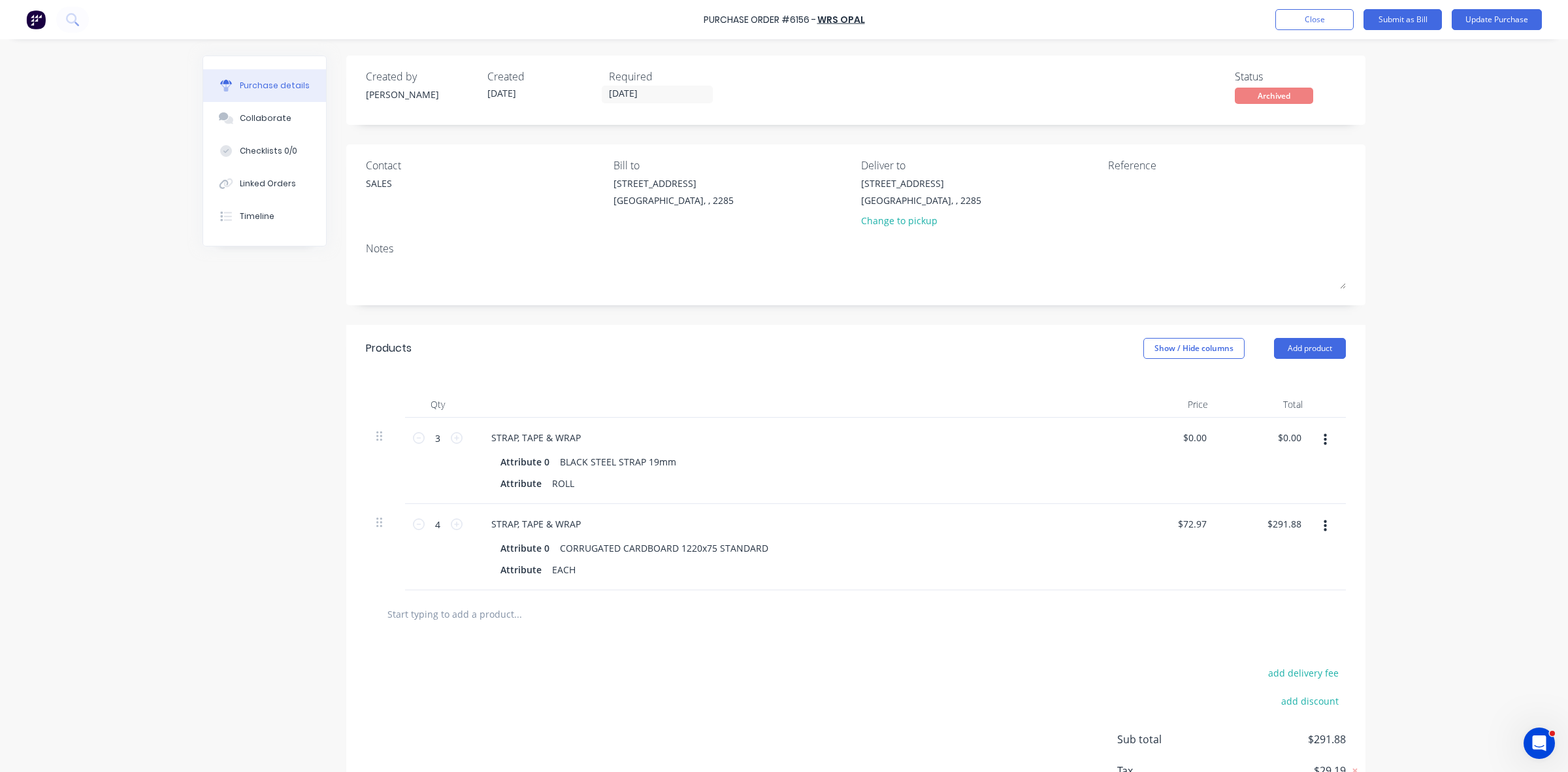
click at [1324, 437] on icon "button" at bounding box center [1325, 440] width 4 height 12
click at [1268, 494] on button "Duplicate" at bounding box center [1284, 500] width 111 height 26
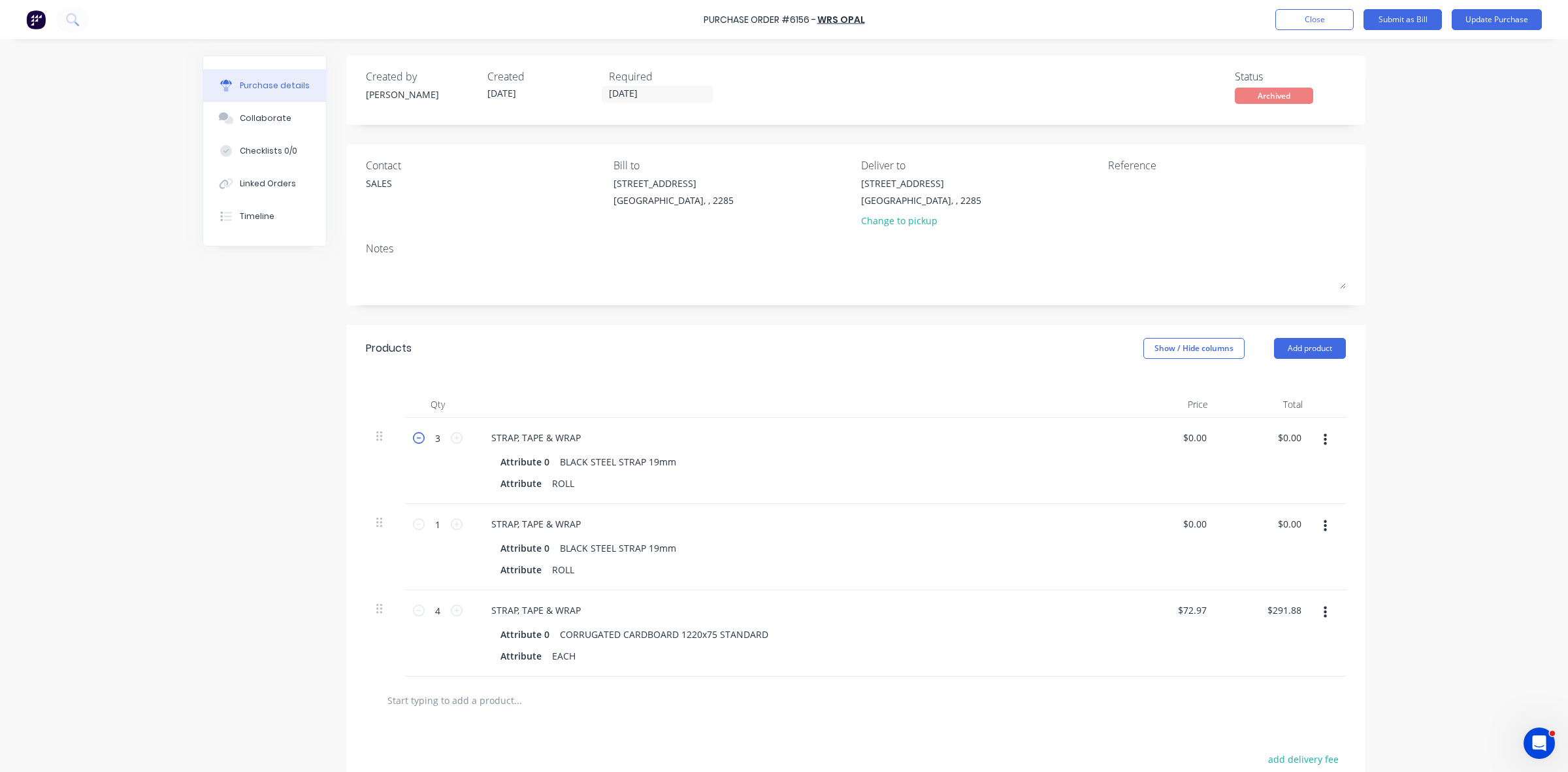
click at [415, 439] on icon at bounding box center [418, 438] width 12 height 12
type input "2"
click at [1506, 20] on button "Update Purchase" at bounding box center [1497, 20] width 90 height 21
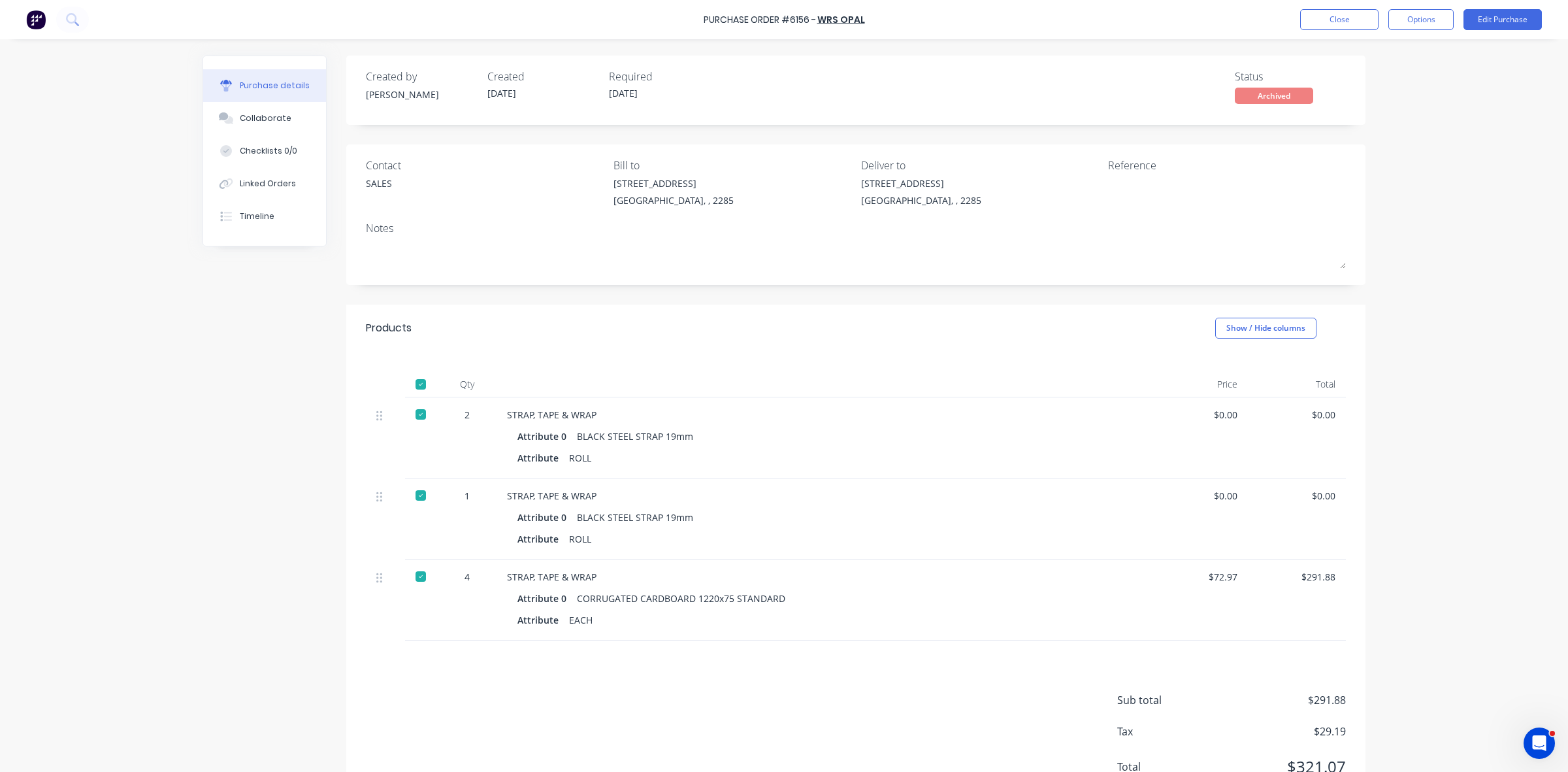
click at [415, 493] on div at bounding box center [420, 495] width 26 height 26
click at [1347, 33] on div "Purchase Order #6156 - WRS Opal Close Options Edit Purchase" at bounding box center [784, 20] width 1568 height 40
click at [1344, 28] on button "Close" at bounding box center [1339, 20] width 78 height 21
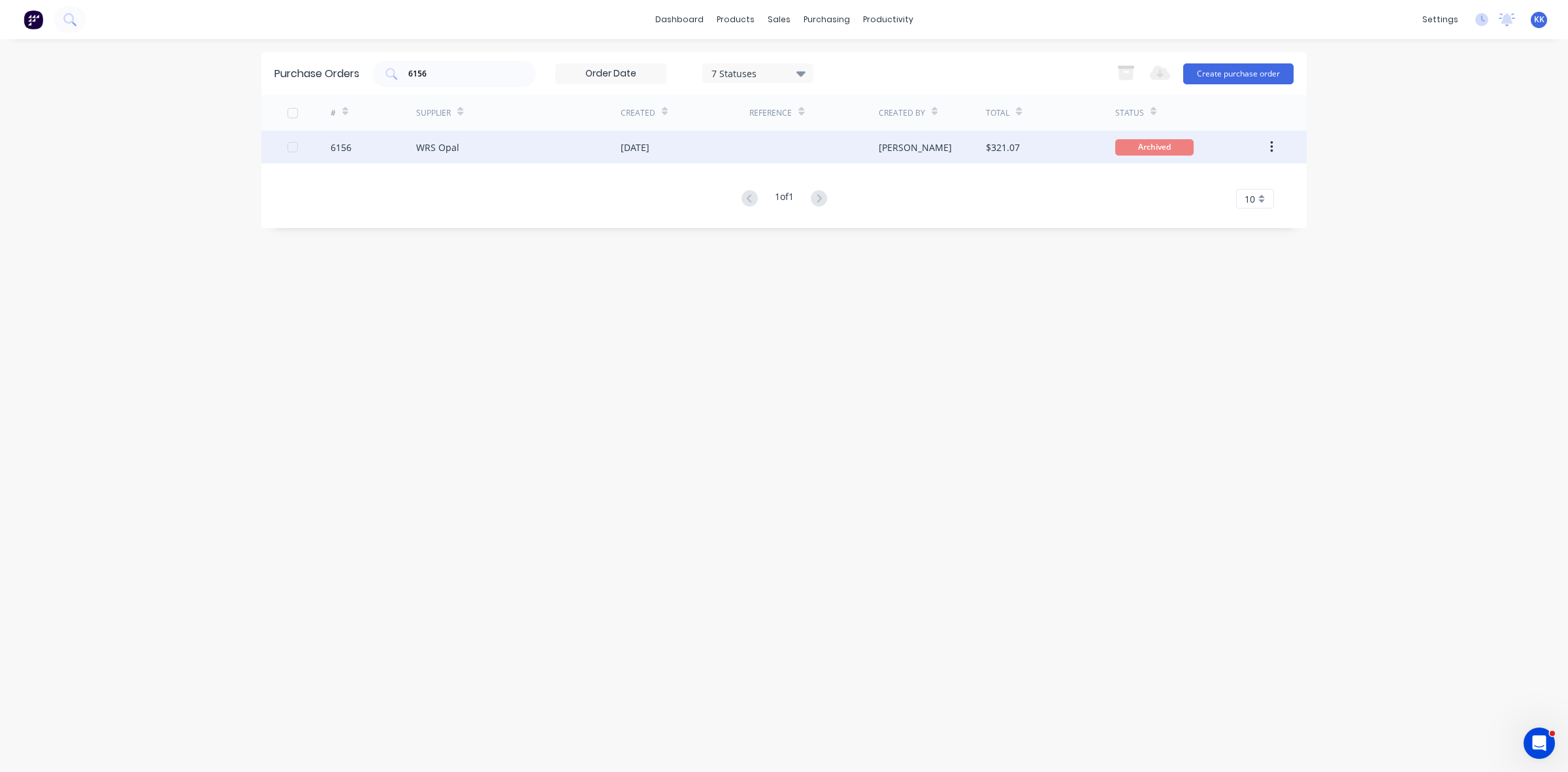
click at [1271, 143] on icon "button" at bounding box center [1272, 147] width 3 height 12
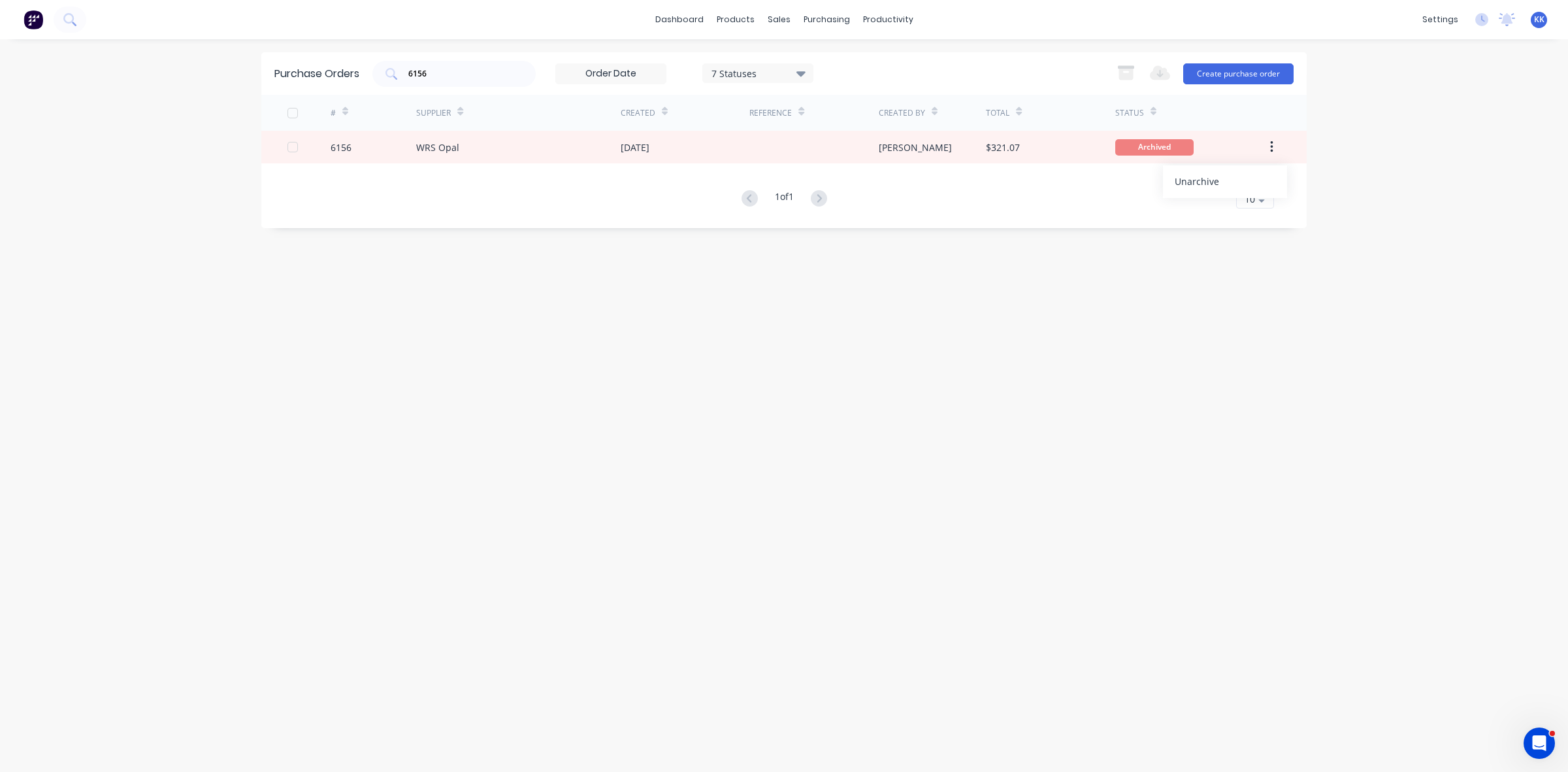
click at [1216, 186] on div "Unarchive" at bounding box center [1225, 181] width 101 height 19
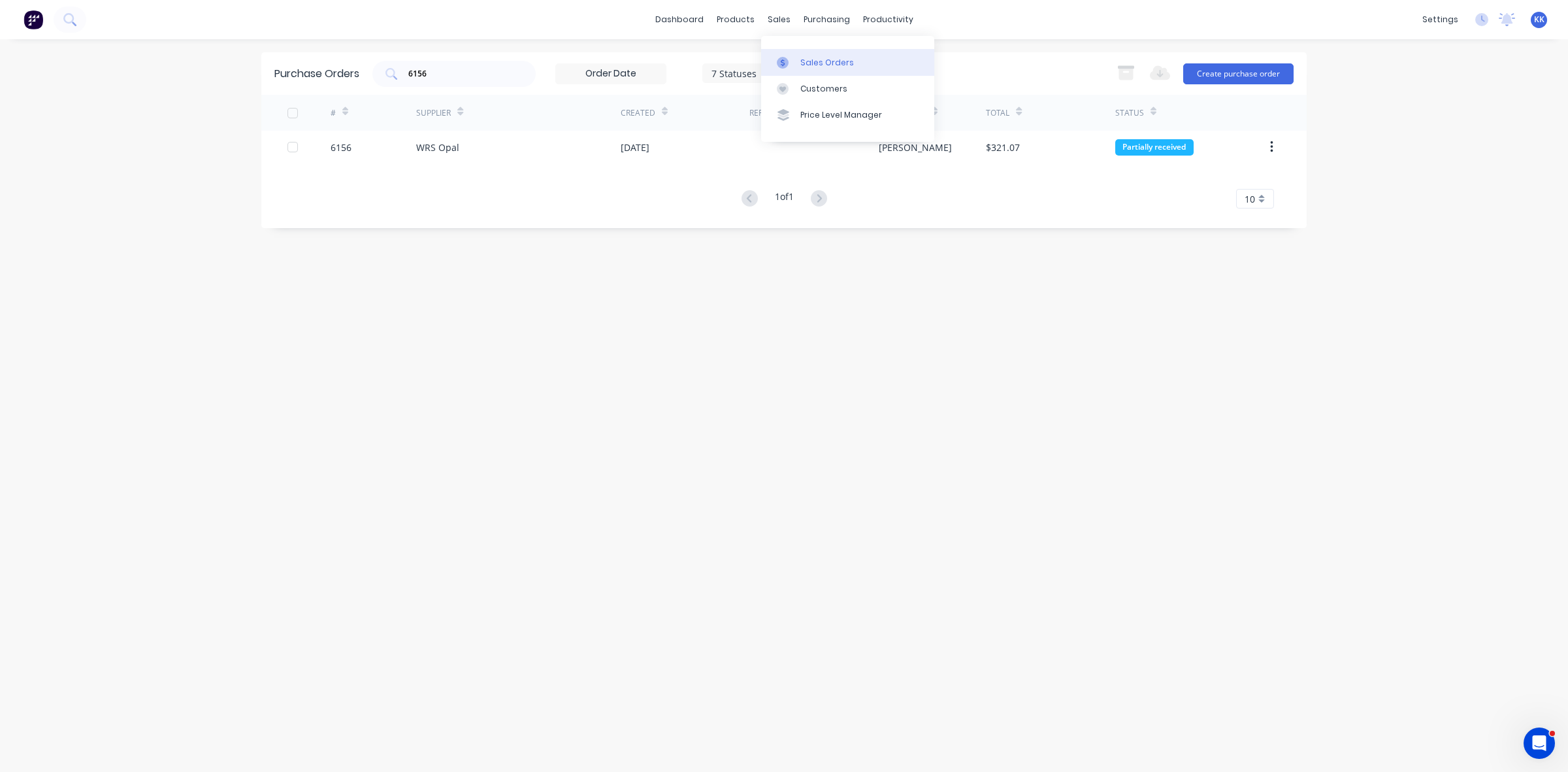
click at [803, 64] on div "Sales Orders" at bounding box center [827, 63] width 54 height 12
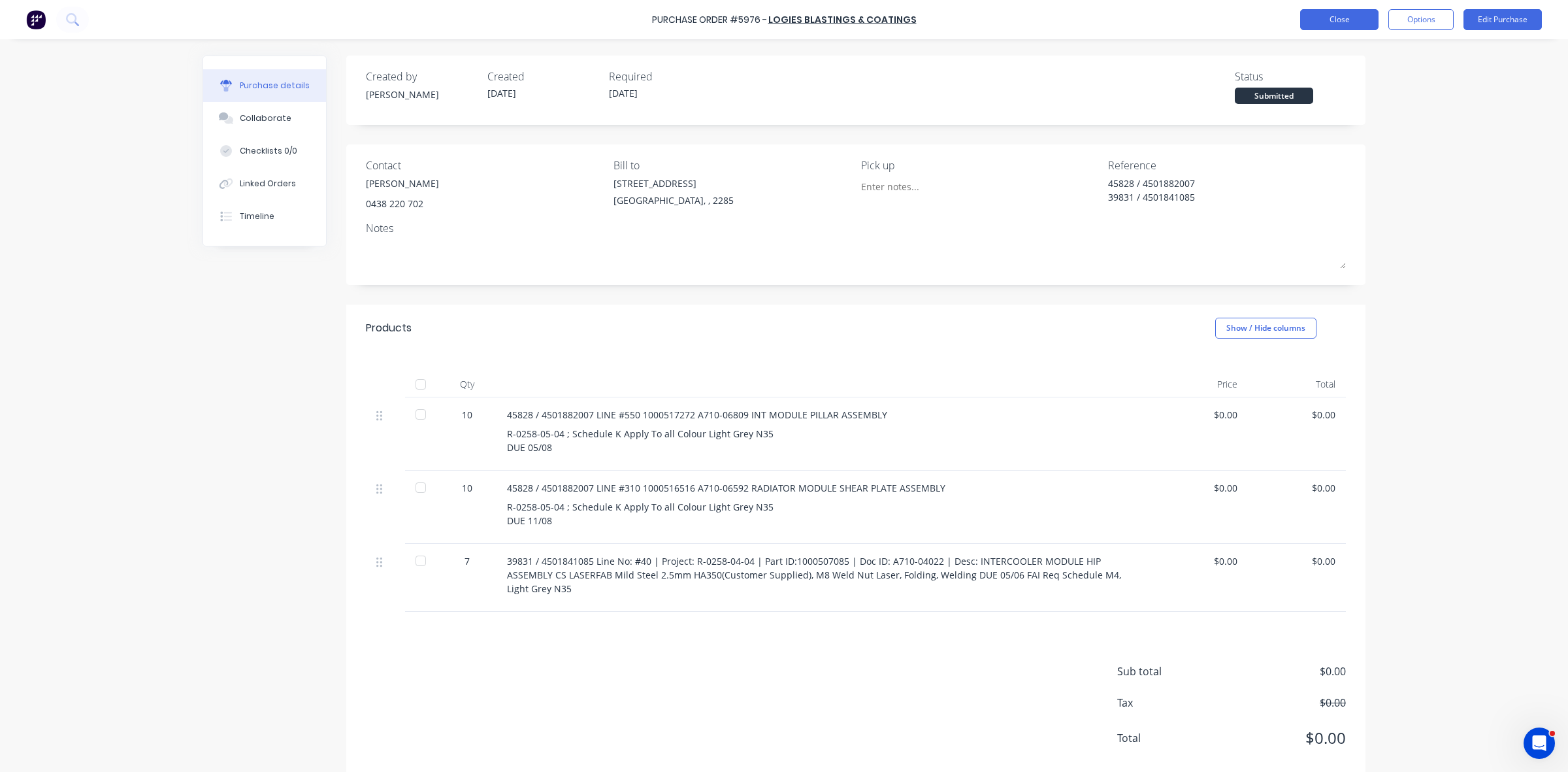
click at [1347, 21] on button "Close" at bounding box center [1339, 20] width 78 height 21
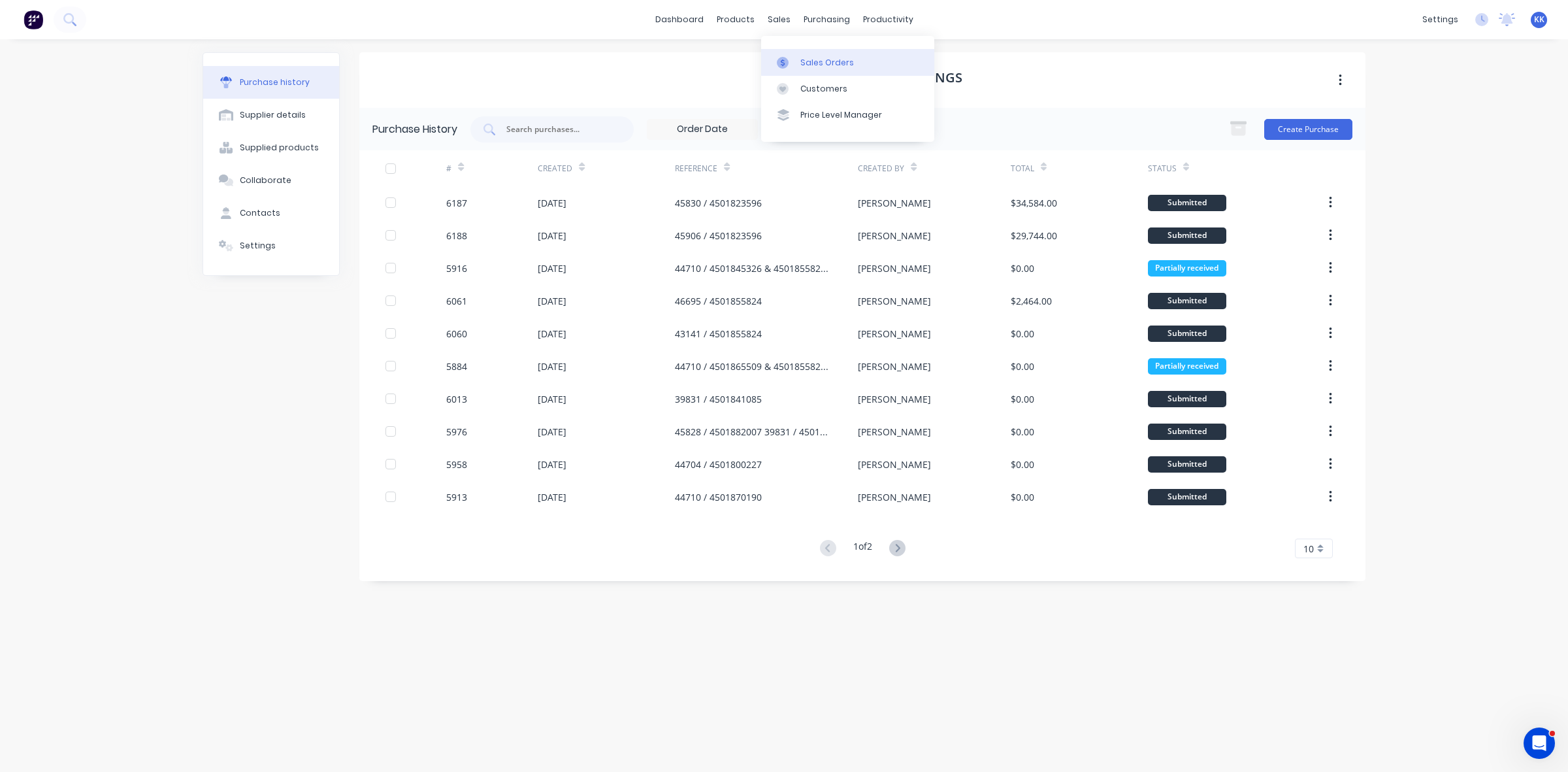
click at [801, 54] on link "Sales Orders" at bounding box center [847, 61] width 173 height 26
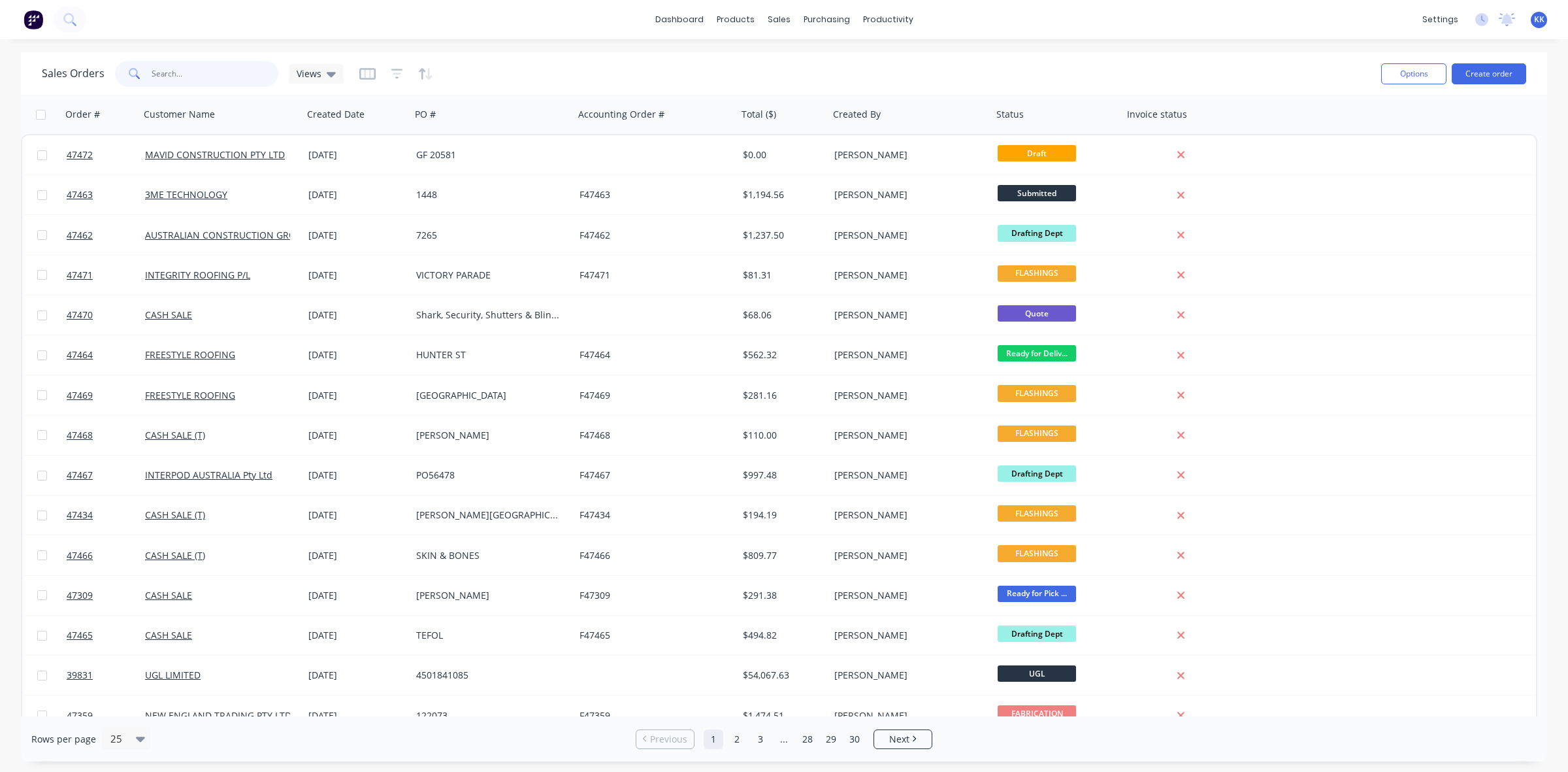
click at [209, 76] on input "text" at bounding box center [215, 73] width 128 height 26
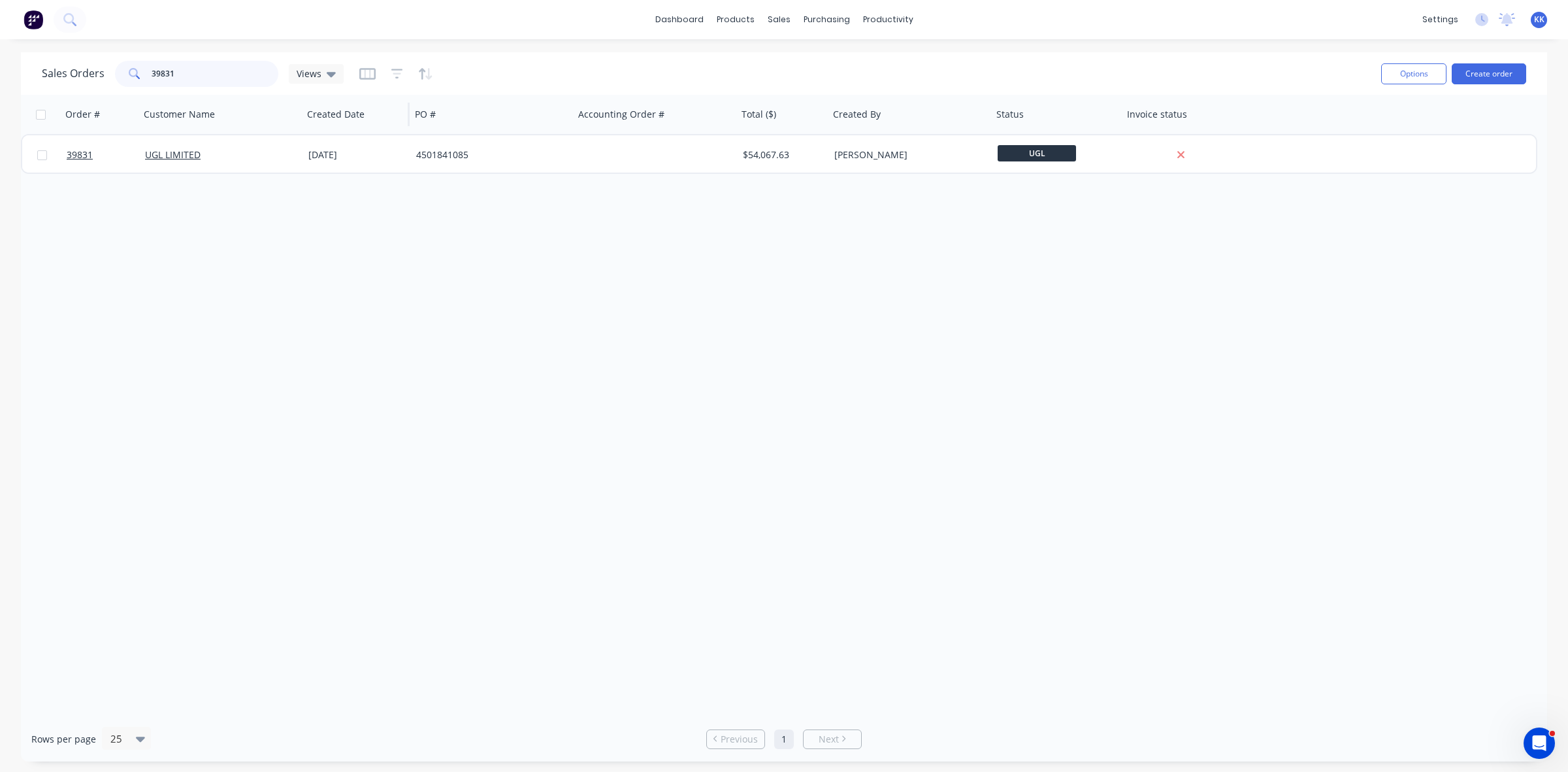
type input "39831"
click at [394, 155] on div "[DATE]" at bounding box center [357, 155] width 97 height 13
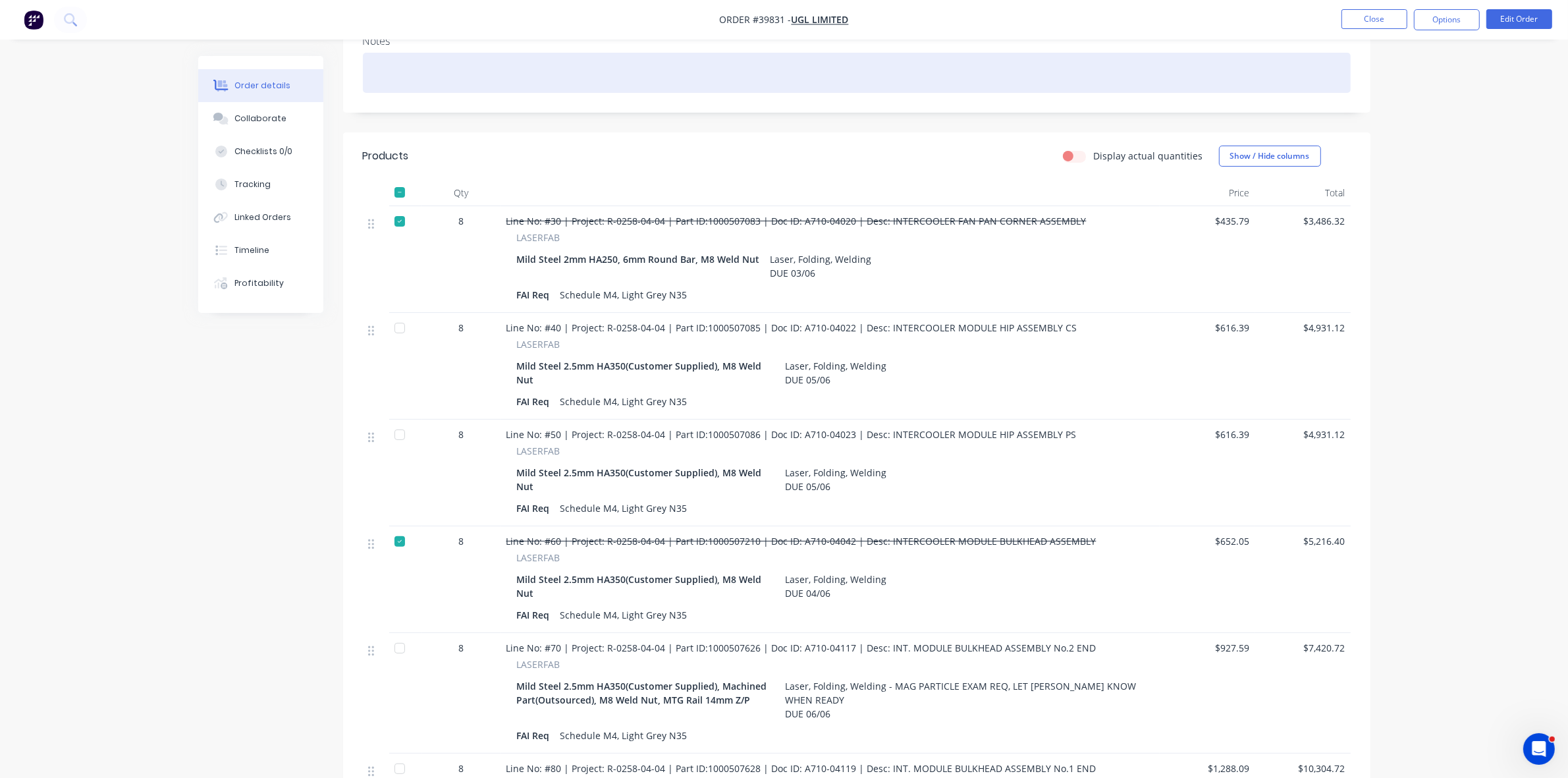
scroll to position [412, 0]
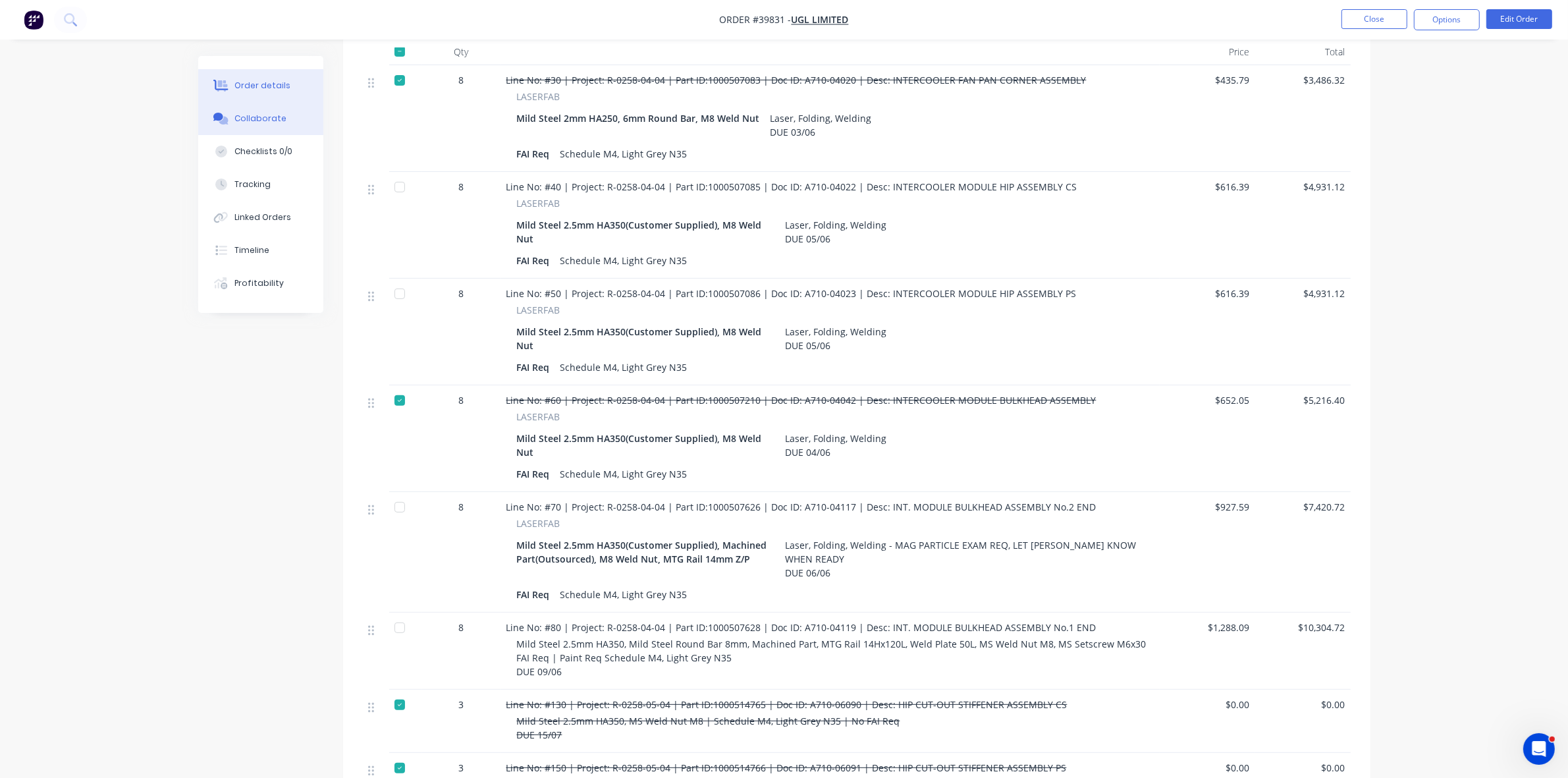
click at [270, 124] on div "Collaborate" at bounding box center [260, 118] width 52 height 12
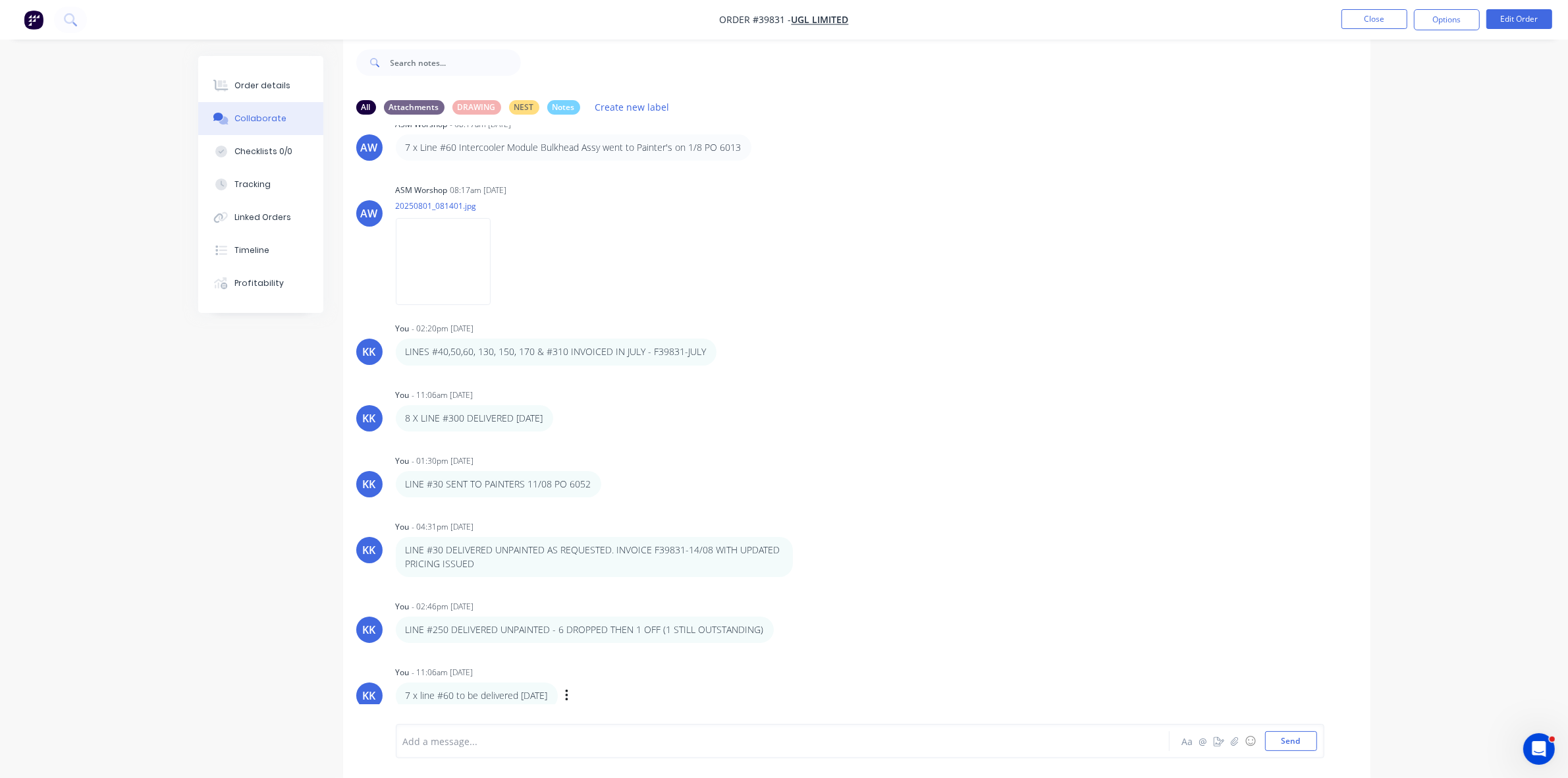
scroll to position [2178, 0]
click at [565, 690] on icon "button" at bounding box center [566, 692] width 3 height 12
click at [593, 666] on button "Edit" at bounding box center [615, 668] width 83 height 22
click at [535, 736] on span "7 x line #60 to be delivered today" at bounding box center [479, 742] width 151 height 13
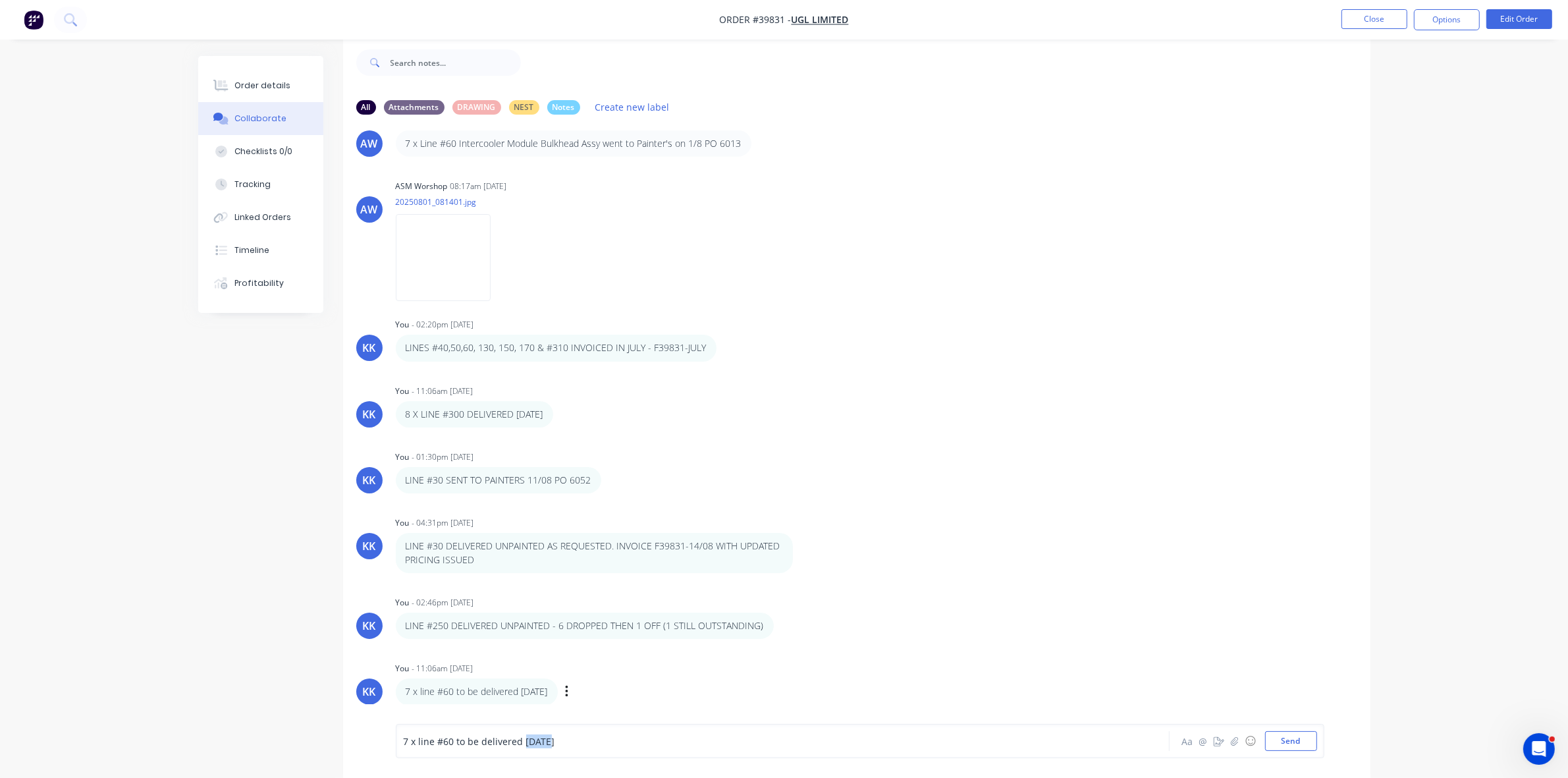
click at [533, 737] on span "7 x line #60 to be delivered today" at bounding box center [479, 742] width 151 height 13
click at [255, 89] on div "Order details" at bounding box center [262, 85] width 56 height 12
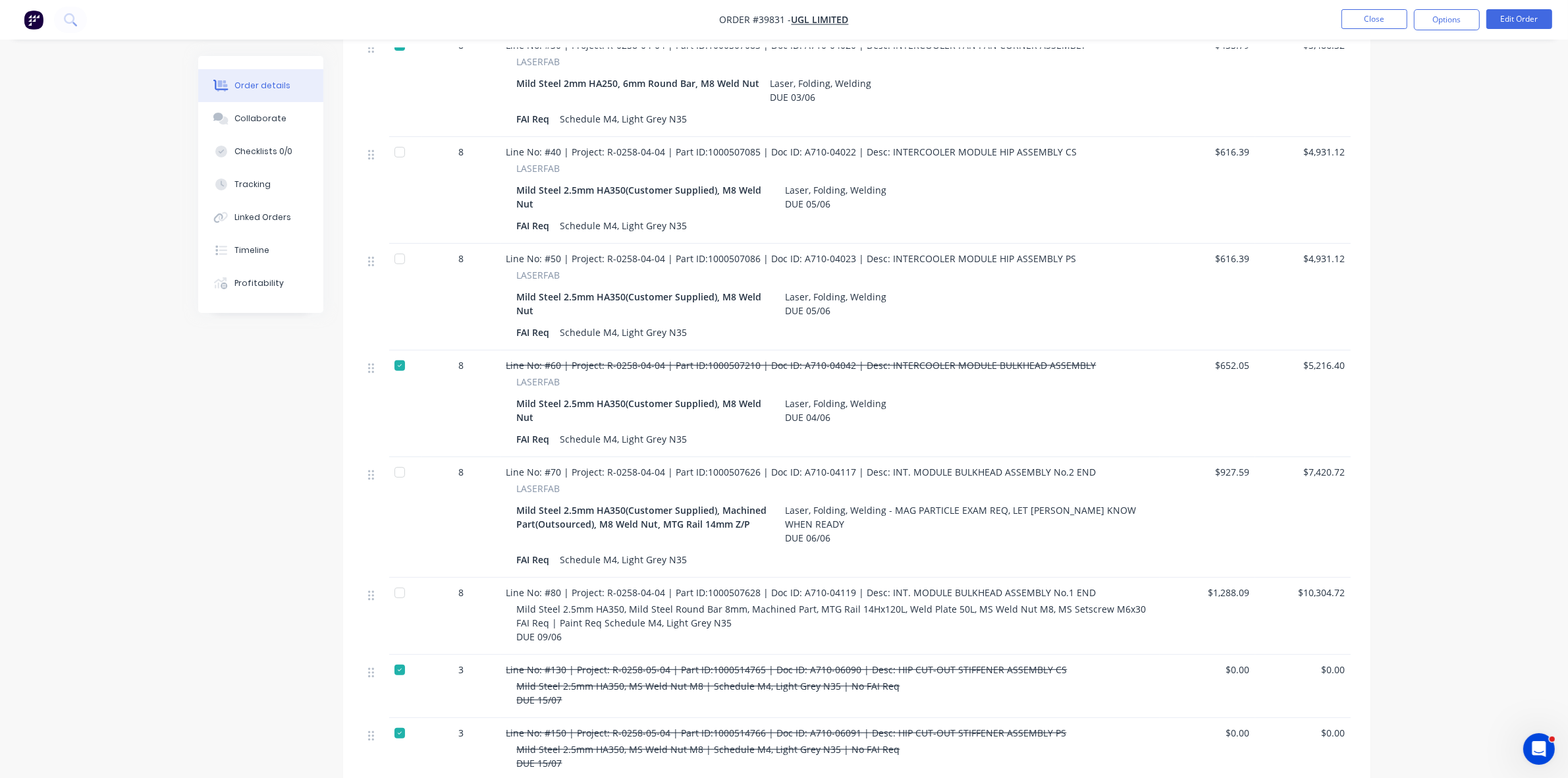
scroll to position [432, 0]
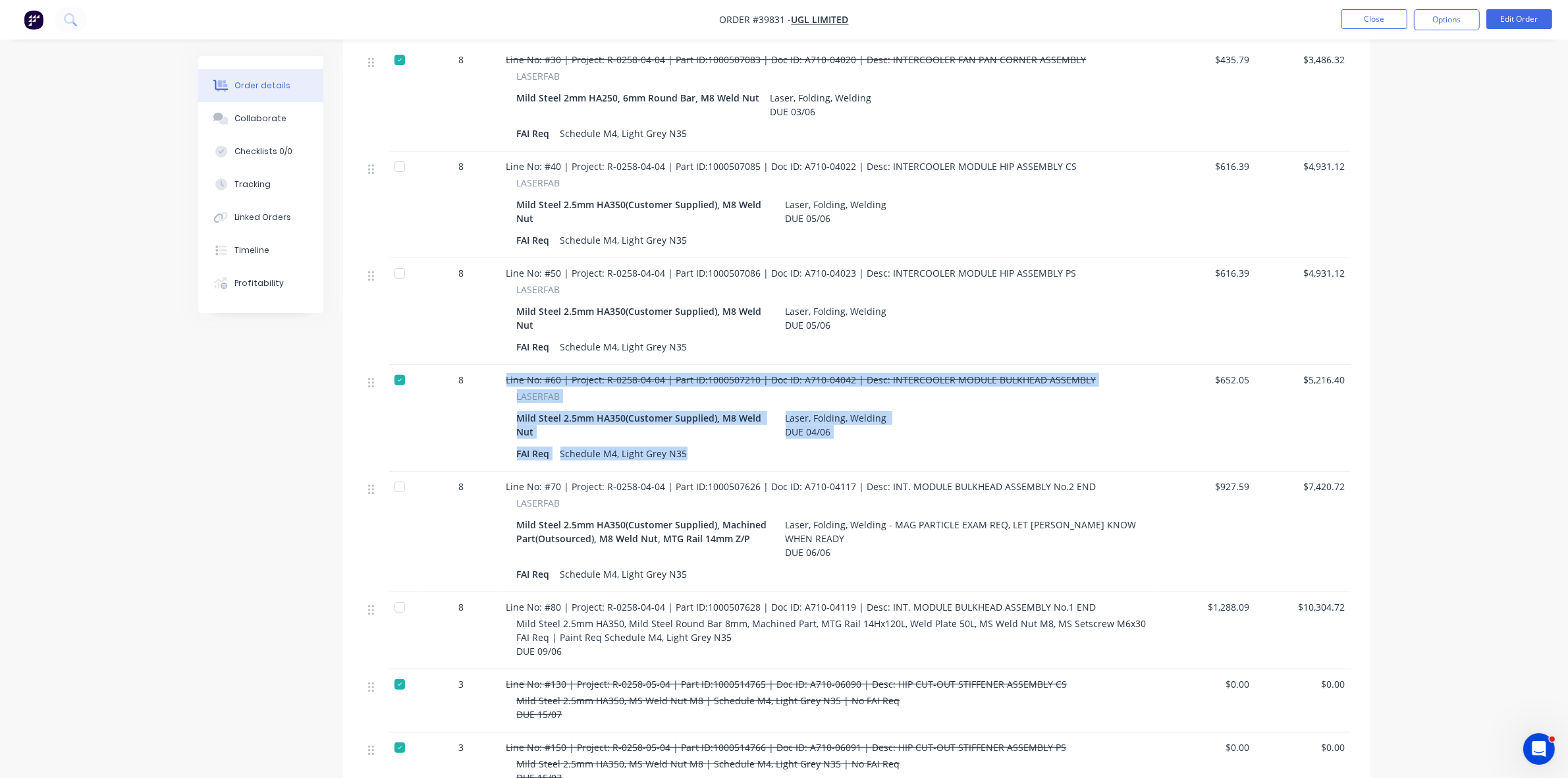
drag, startPoint x: 689, startPoint y: 420, endPoint x: 505, endPoint y: 330, distance: 204.8
click at [505, 365] on div "Line No: #60 | Project: R-0258-04-04 | Part ID:1000507210 | Doc ID: A710-04042 …" at bounding box center [830, 418] width 658 height 107
copy div "Line No: #60 | Project: R-0258-04-04 | Part ID:1000507210 | Doc ID: A710-04042 …"
drag, startPoint x: 1360, startPoint y: 16, endPoint x: 1352, endPoint y: 22, distance: 10.0
click at [1352, 22] on button "Close" at bounding box center [1374, 19] width 66 height 20
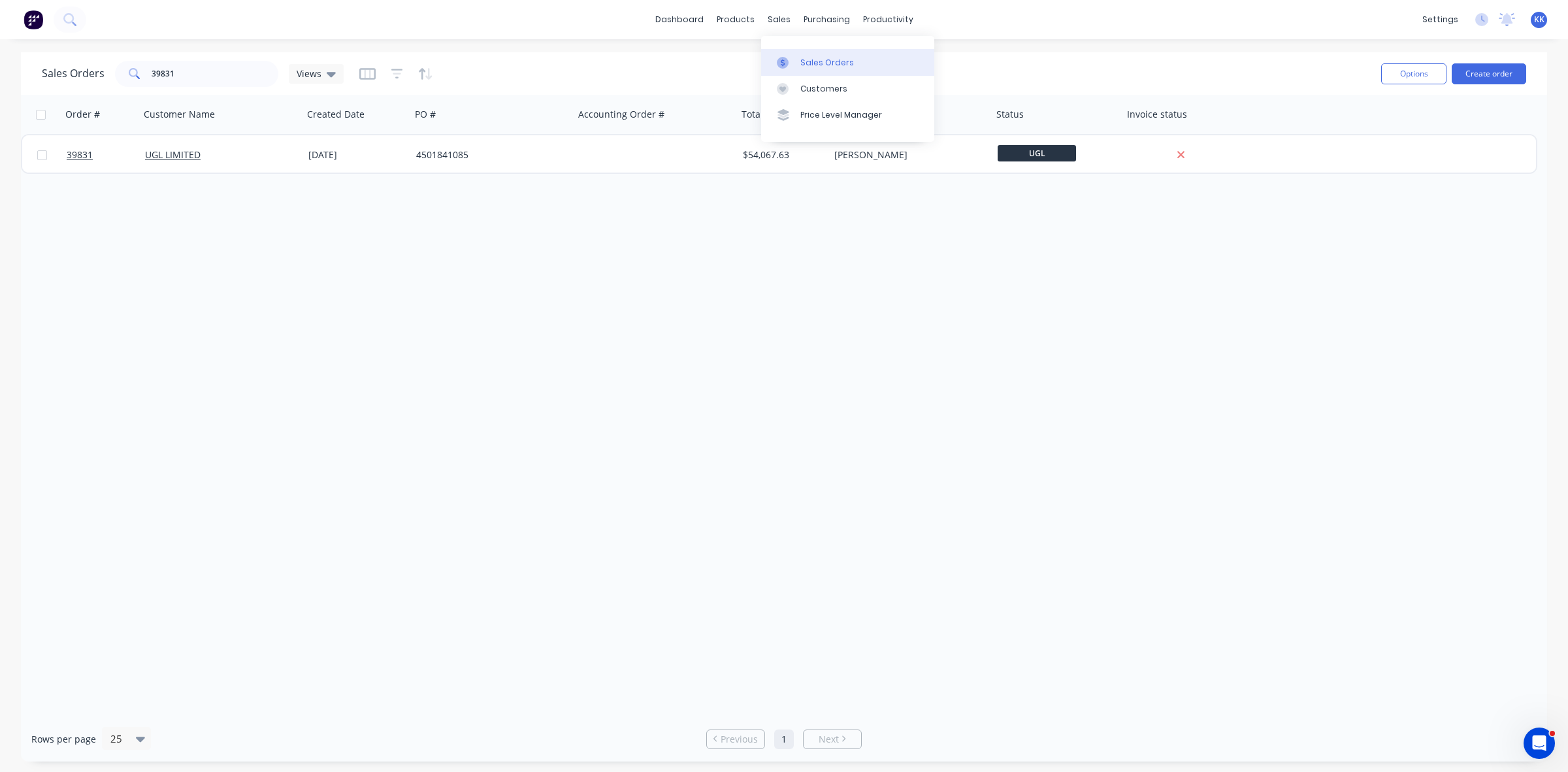
click at [802, 72] on link "Sales Orders" at bounding box center [847, 61] width 173 height 26
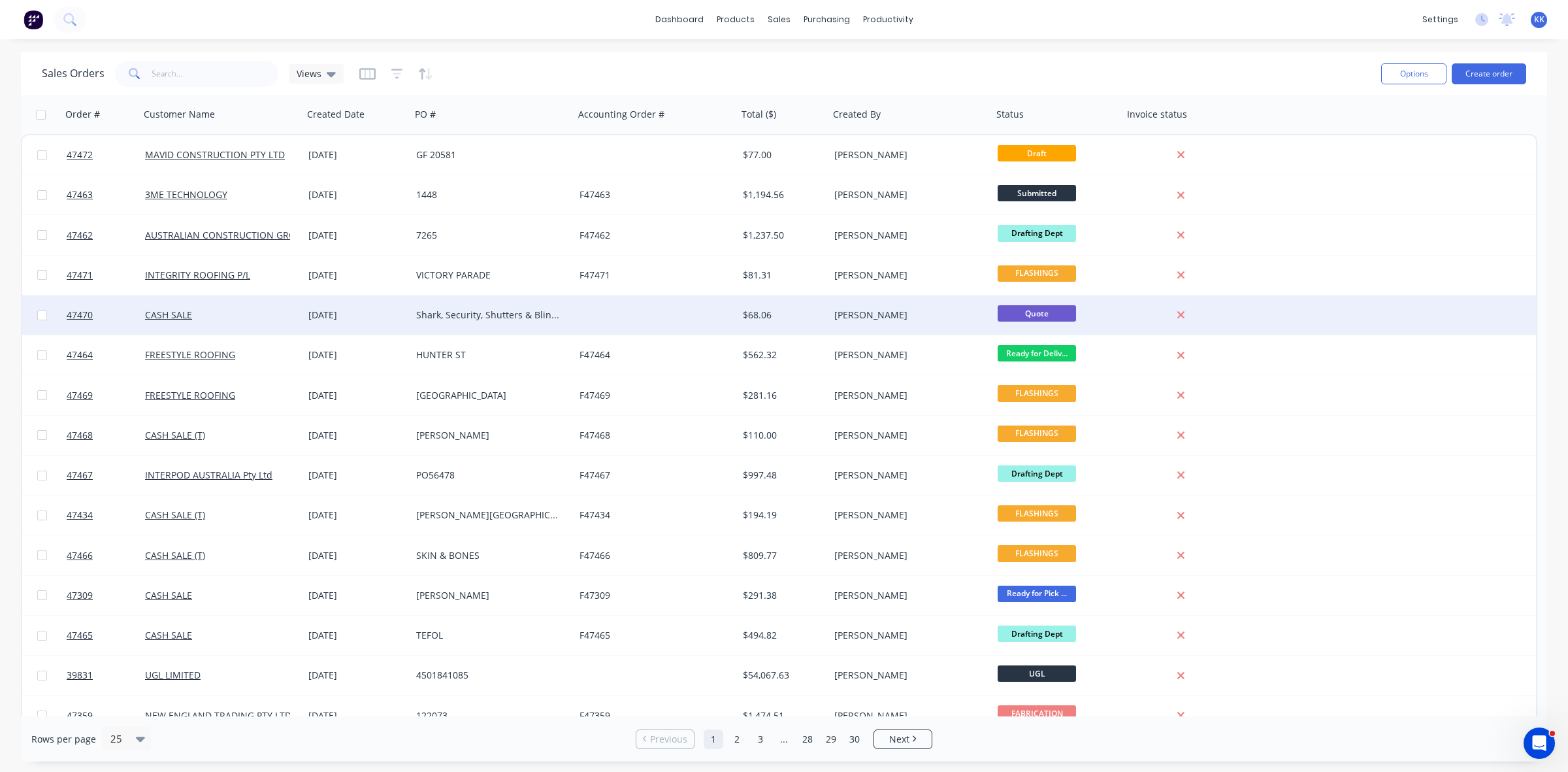
click at [546, 311] on div "Shark, Security, Shutters & Blinds" at bounding box center [489, 315] width 145 height 13
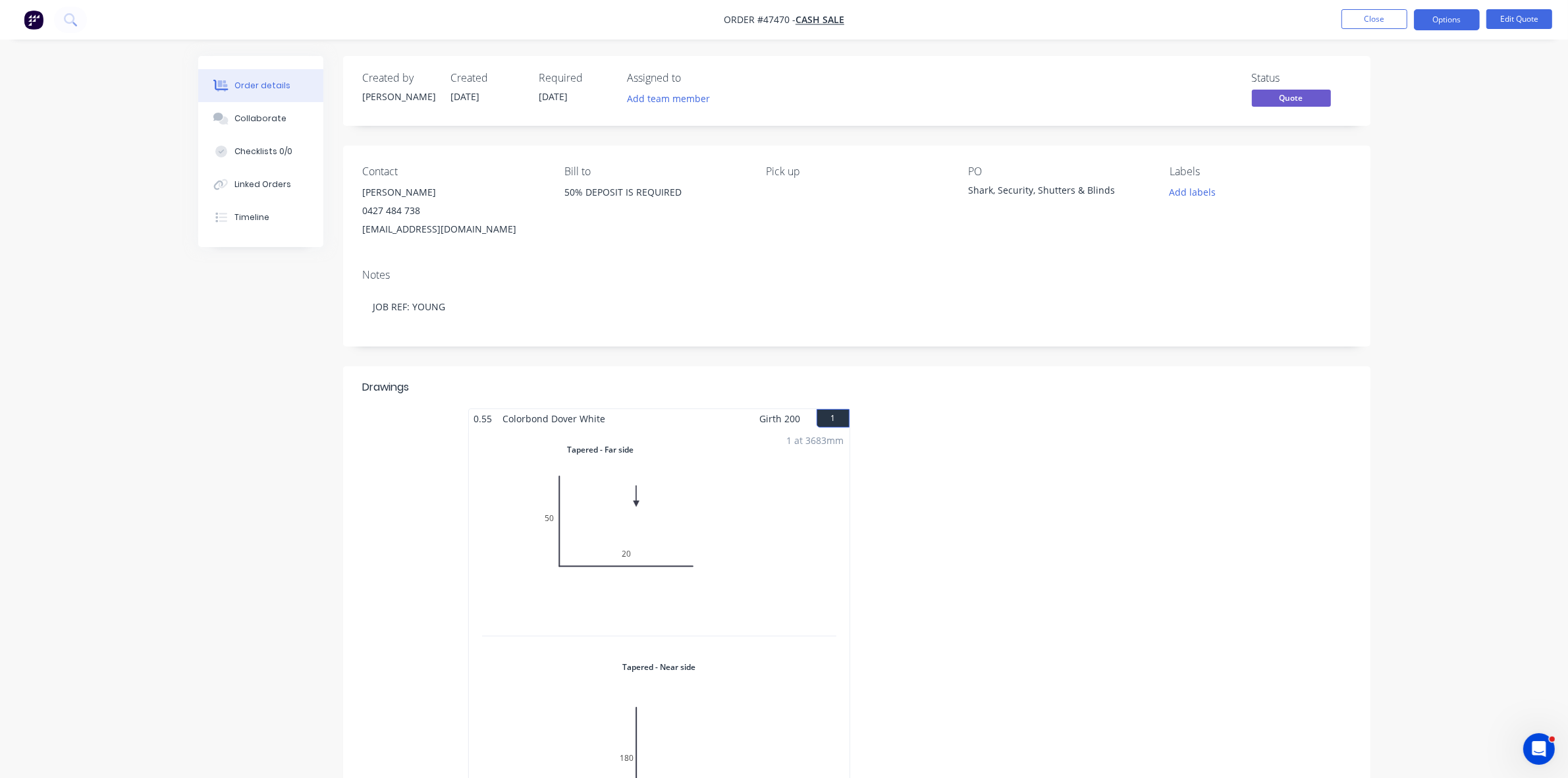
click at [1364, 31] on nav "Order #47470 - CASH SALE Close Options Edit Quote" at bounding box center [784, 20] width 1568 height 40
click at [1360, 21] on button "Close" at bounding box center [1374, 19] width 66 height 20
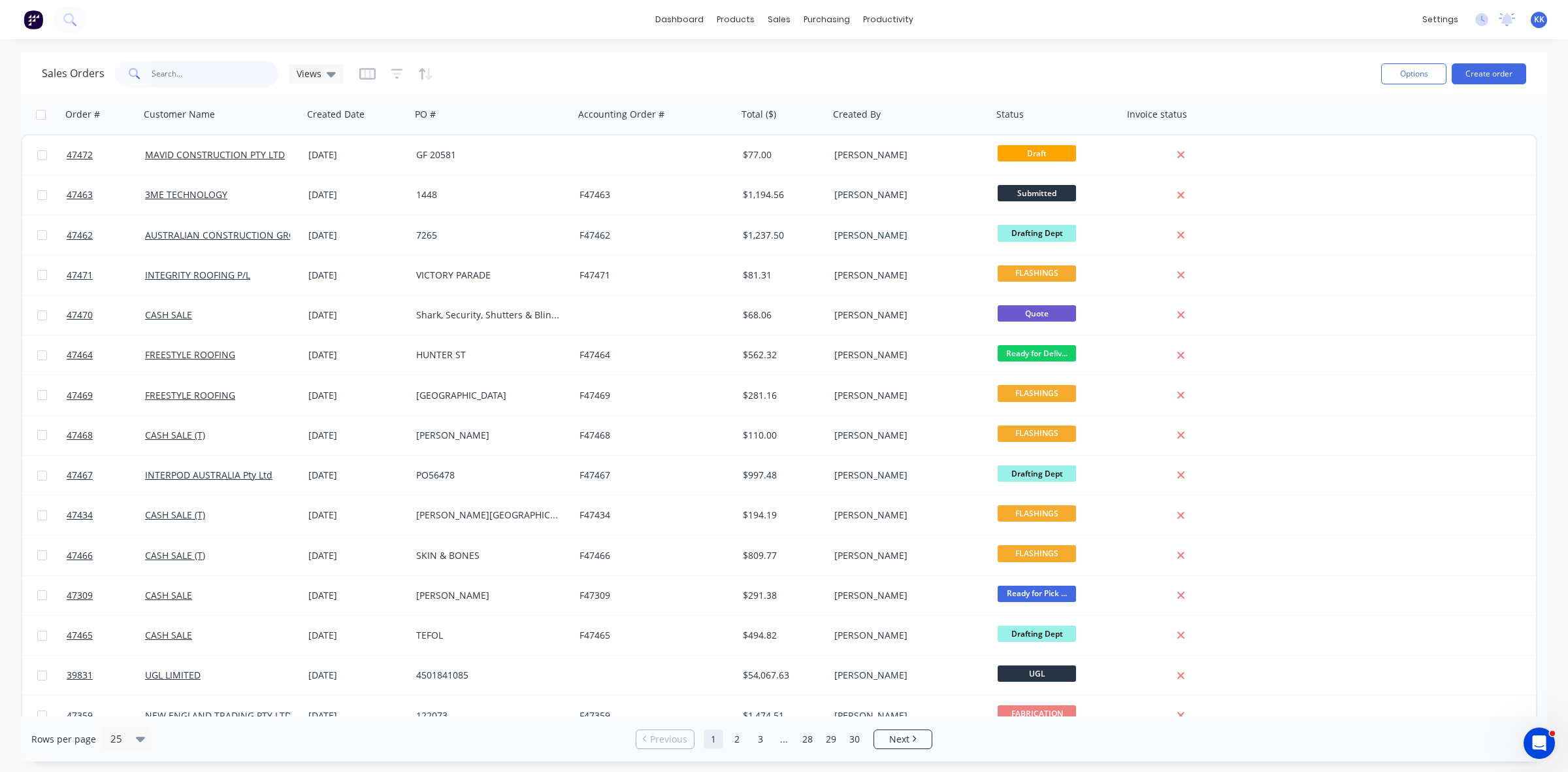
click at [220, 74] on input "text" at bounding box center [215, 73] width 128 height 26
click at [1492, 67] on button "Create order" at bounding box center [1489, 74] width 75 height 21
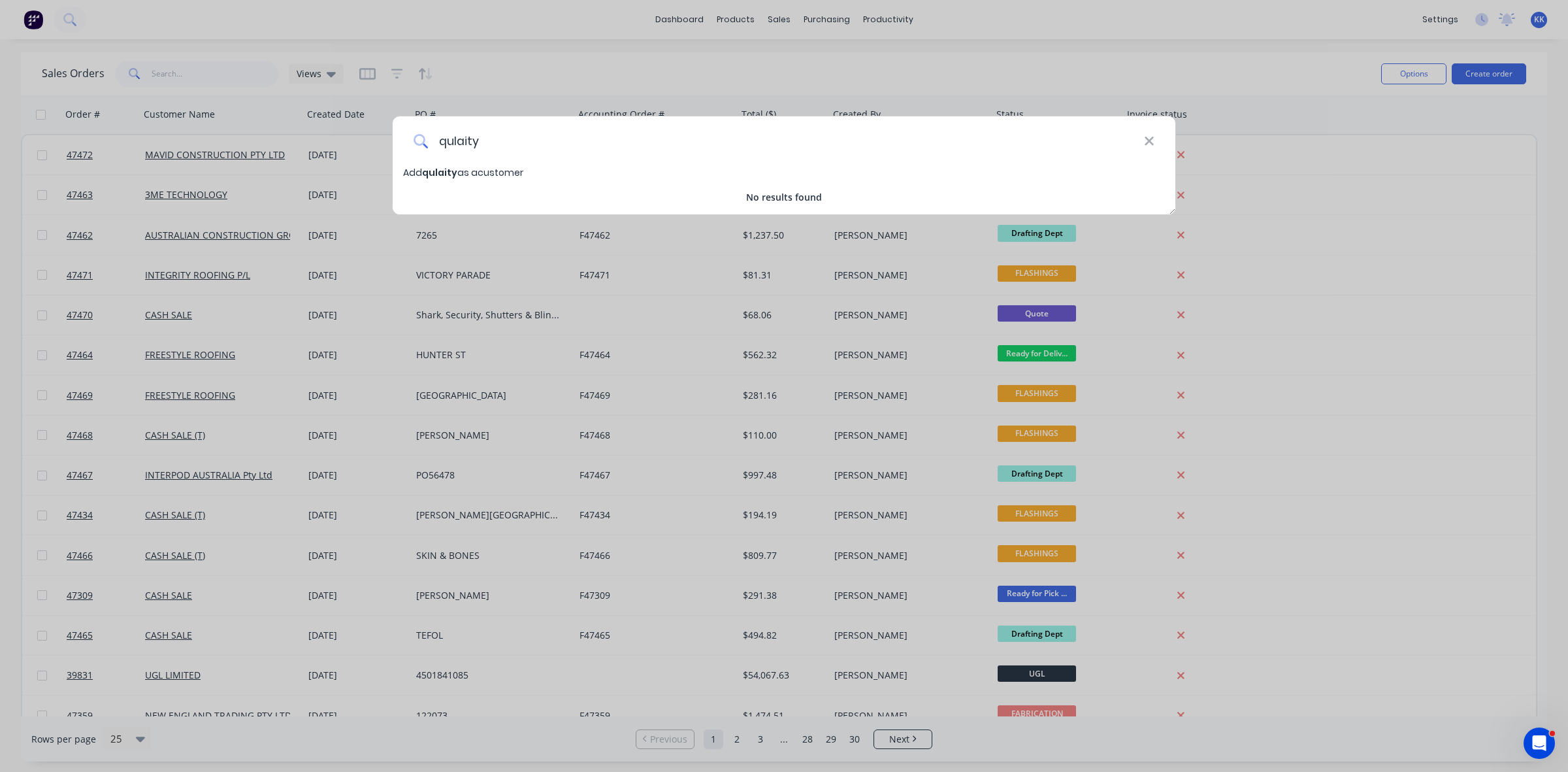
drag, startPoint x: 482, startPoint y: 141, endPoint x: 428, endPoint y: 141, distance: 54.0
click at [428, 141] on input "qulaity" at bounding box center [786, 140] width 716 height 49
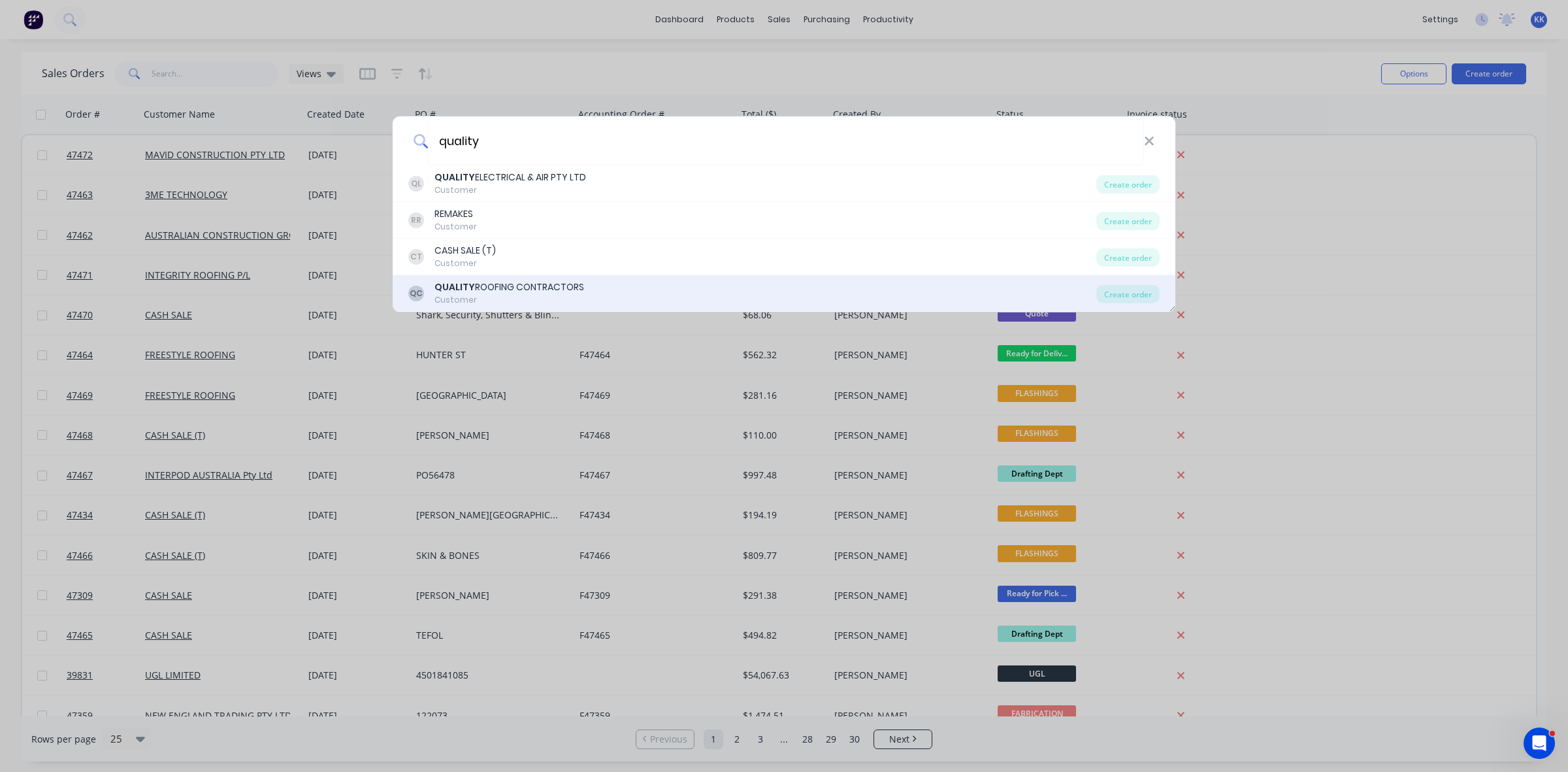
type input "quality"
click at [487, 283] on div "QUALITY ROOFING CONTRACTORS" at bounding box center [509, 287] width 150 height 13
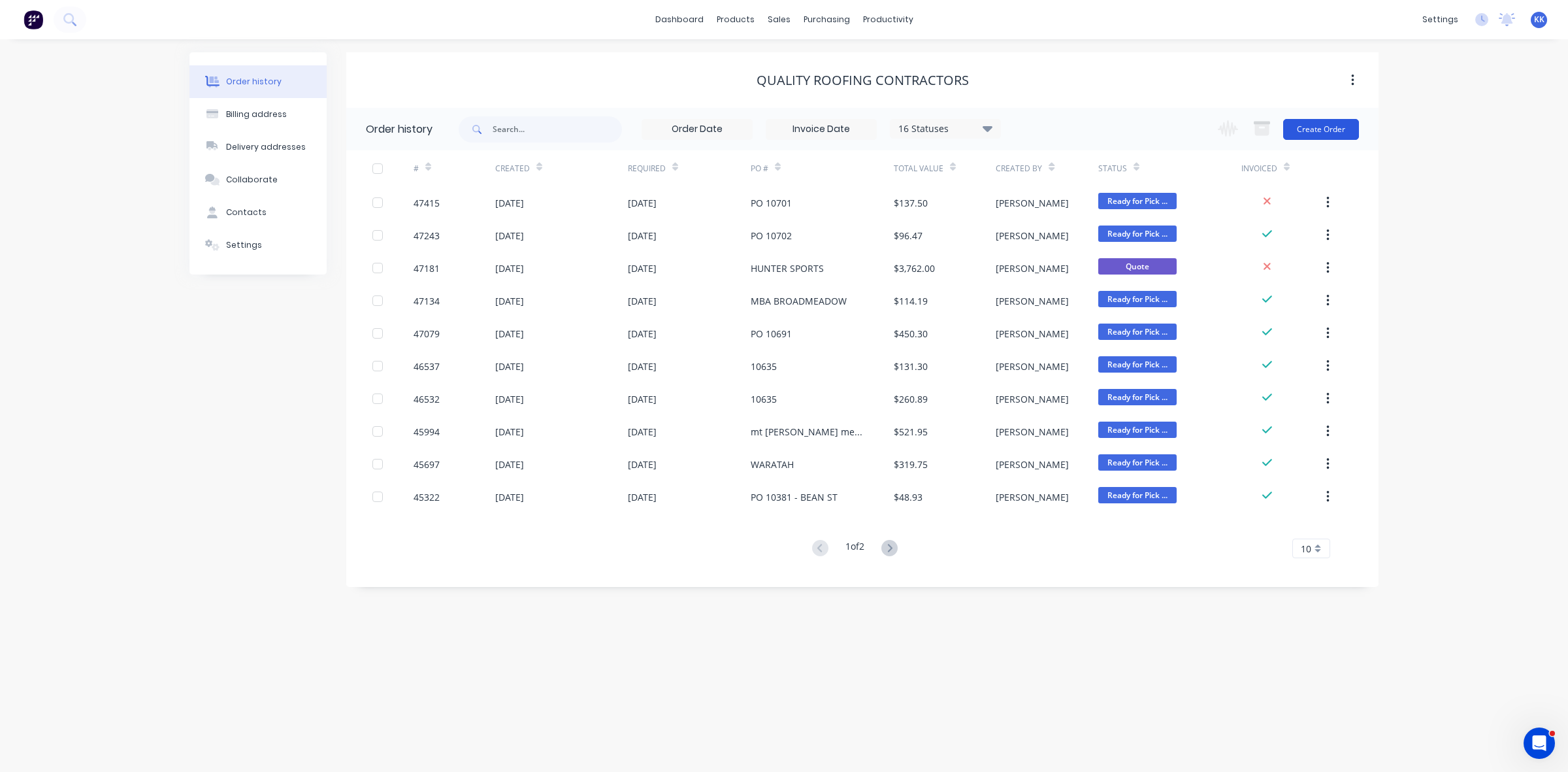
click at [1325, 128] on button "Create Order" at bounding box center [1320, 130] width 75 height 21
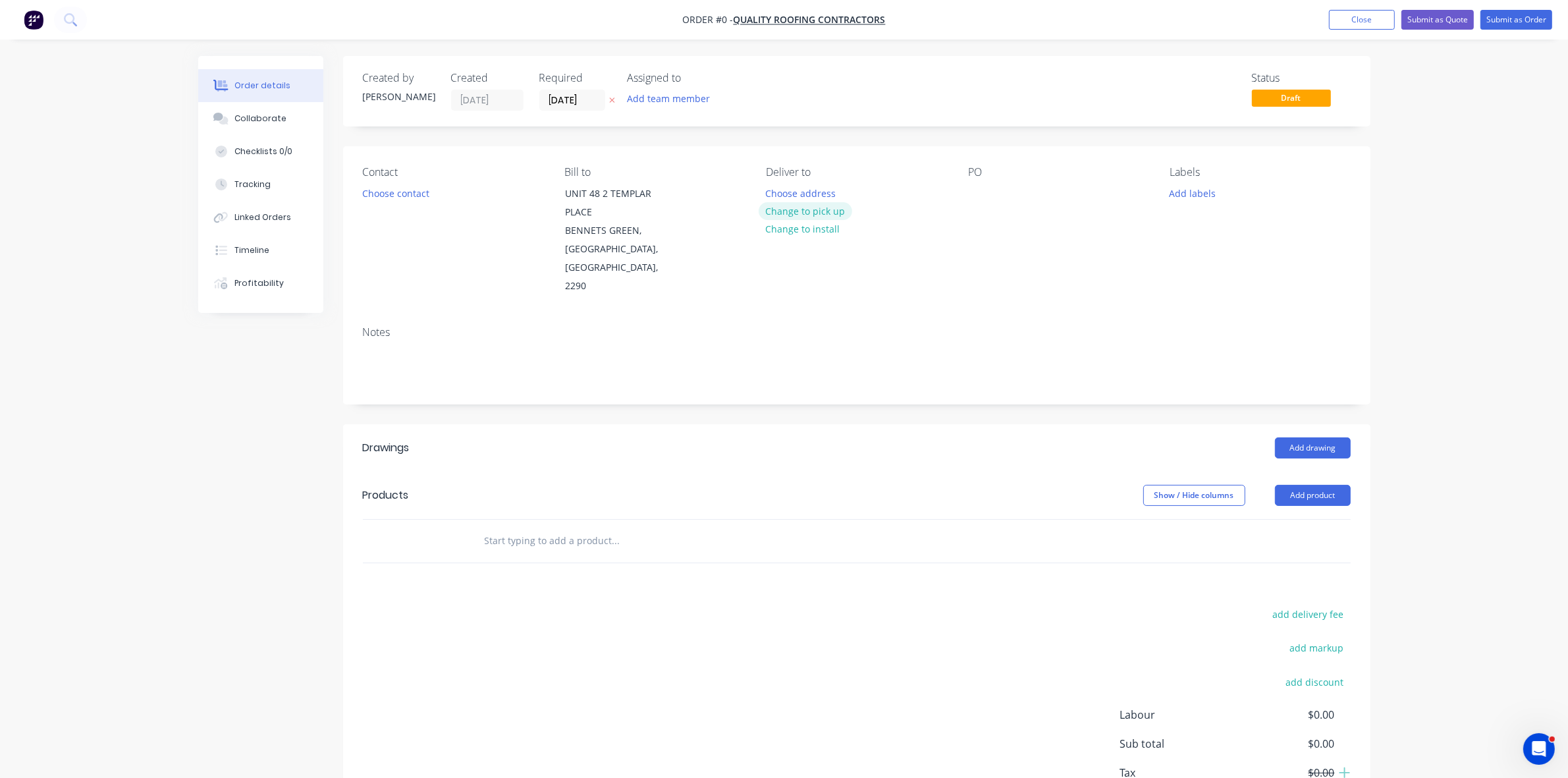
click at [827, 209] on button "Change to pick up" at bounding box center [805, 211] width 94 height 18
click at [398, 193] on button "Choose contact" at bounding box center [395, 192] width 81 height 18
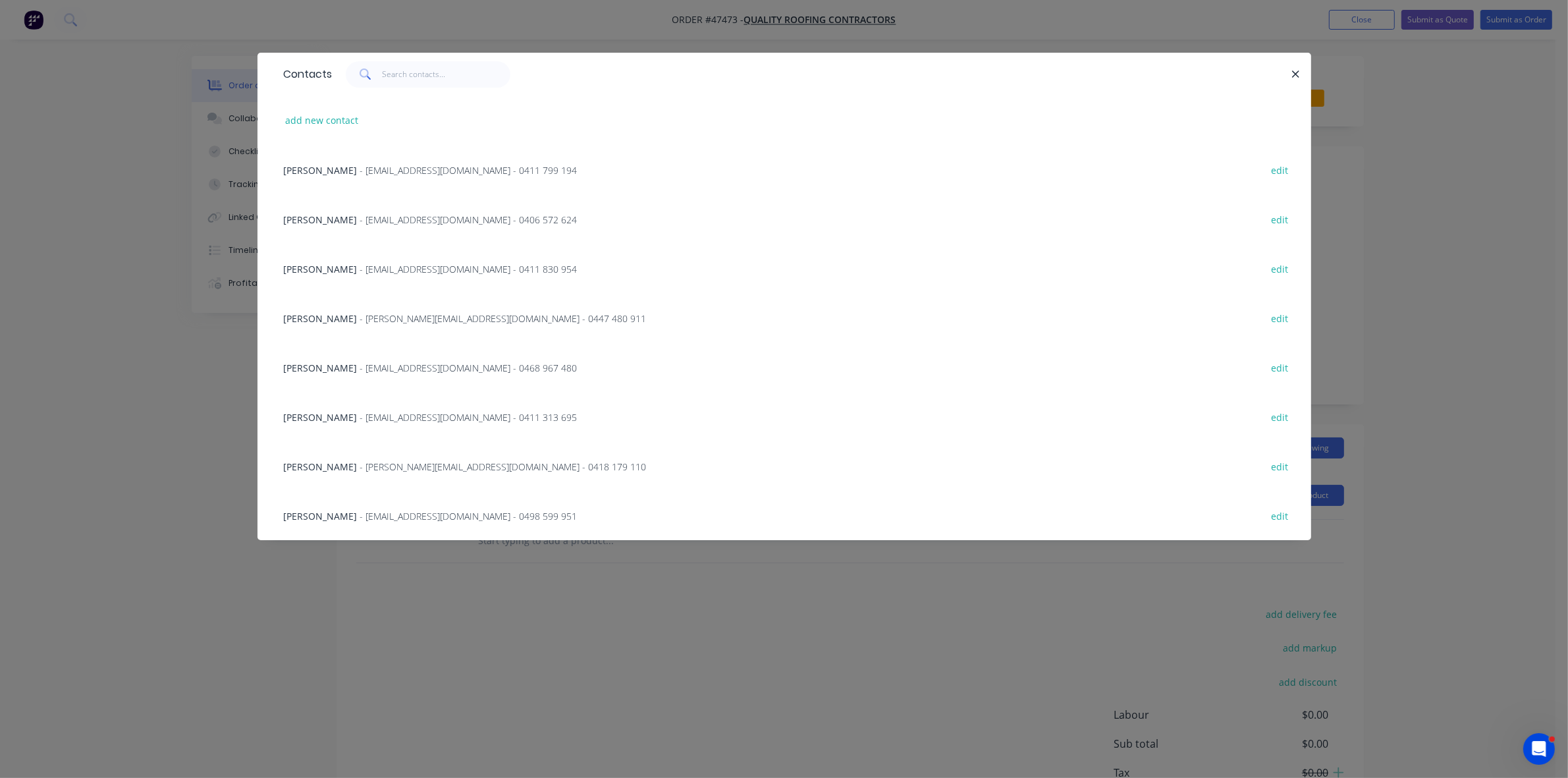
click at [360, 318] on span "- mitch@qrcontractors.com.au - 0447 480 911" at bounding box center [503, 319] width 286 height 13
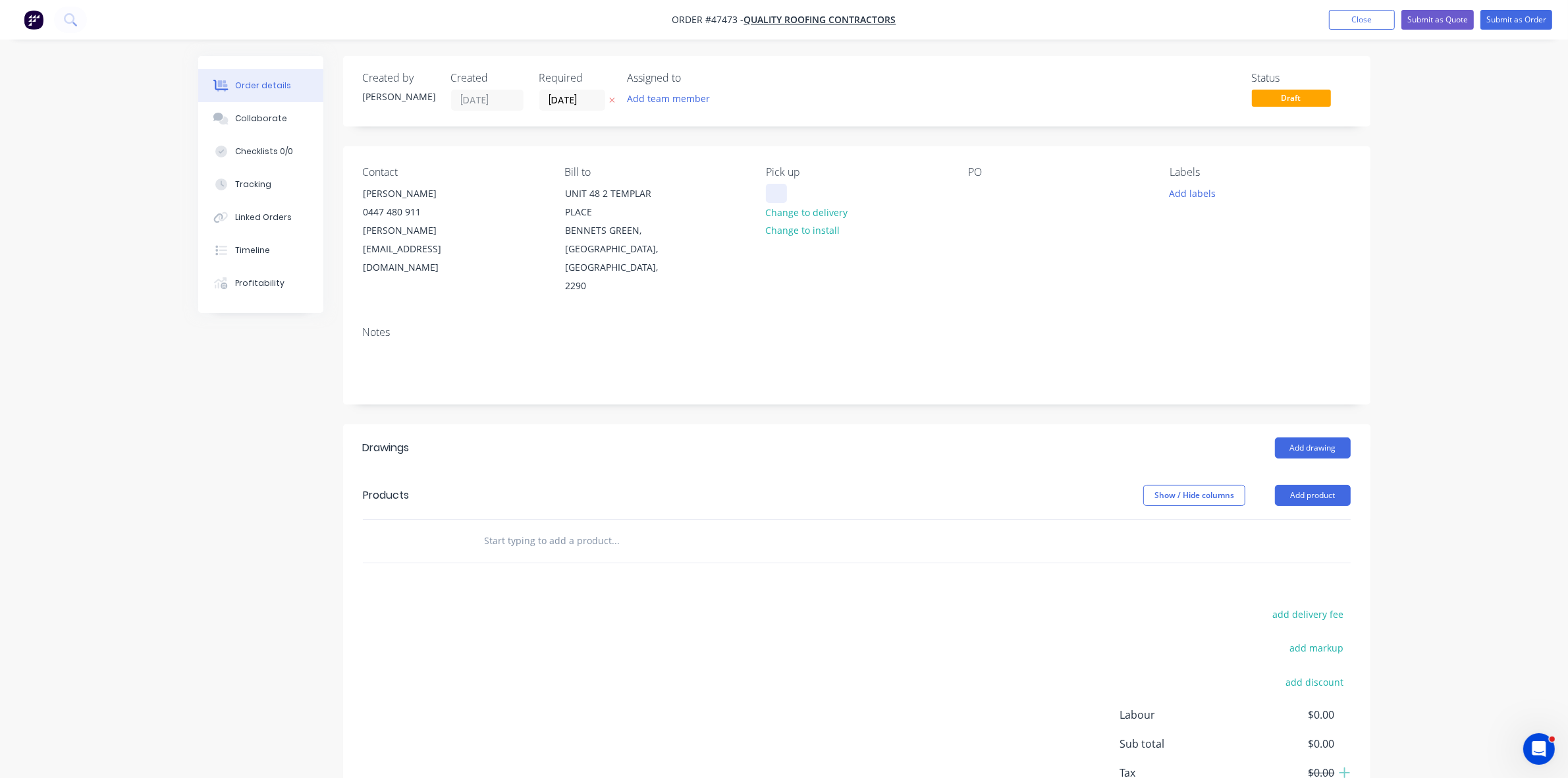
click at [773, 194] on div at bounding box center [776, 193] width 21 height 19
click at [568, 100] on input "[DATE]" at bounding box center [572, 100] width 65 height 20
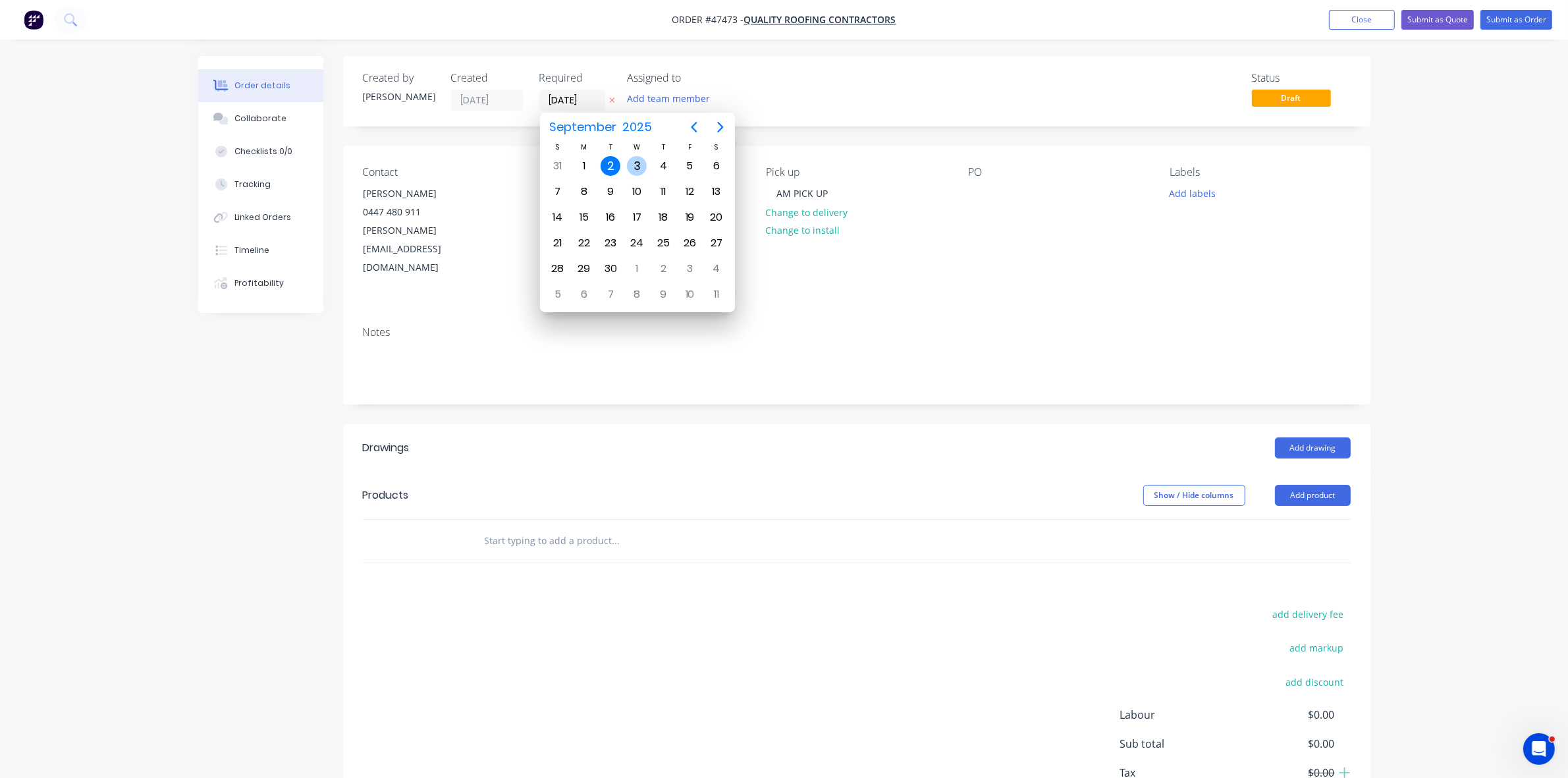
drag, startPoint x: 632, startPoint y: 170, endPoint x: 640, endPoint y: 173, distance: 8.5
click at [634, 169] on div "3" at bounding box center [637, 166] width 20 height 20
type input "03/09/25"
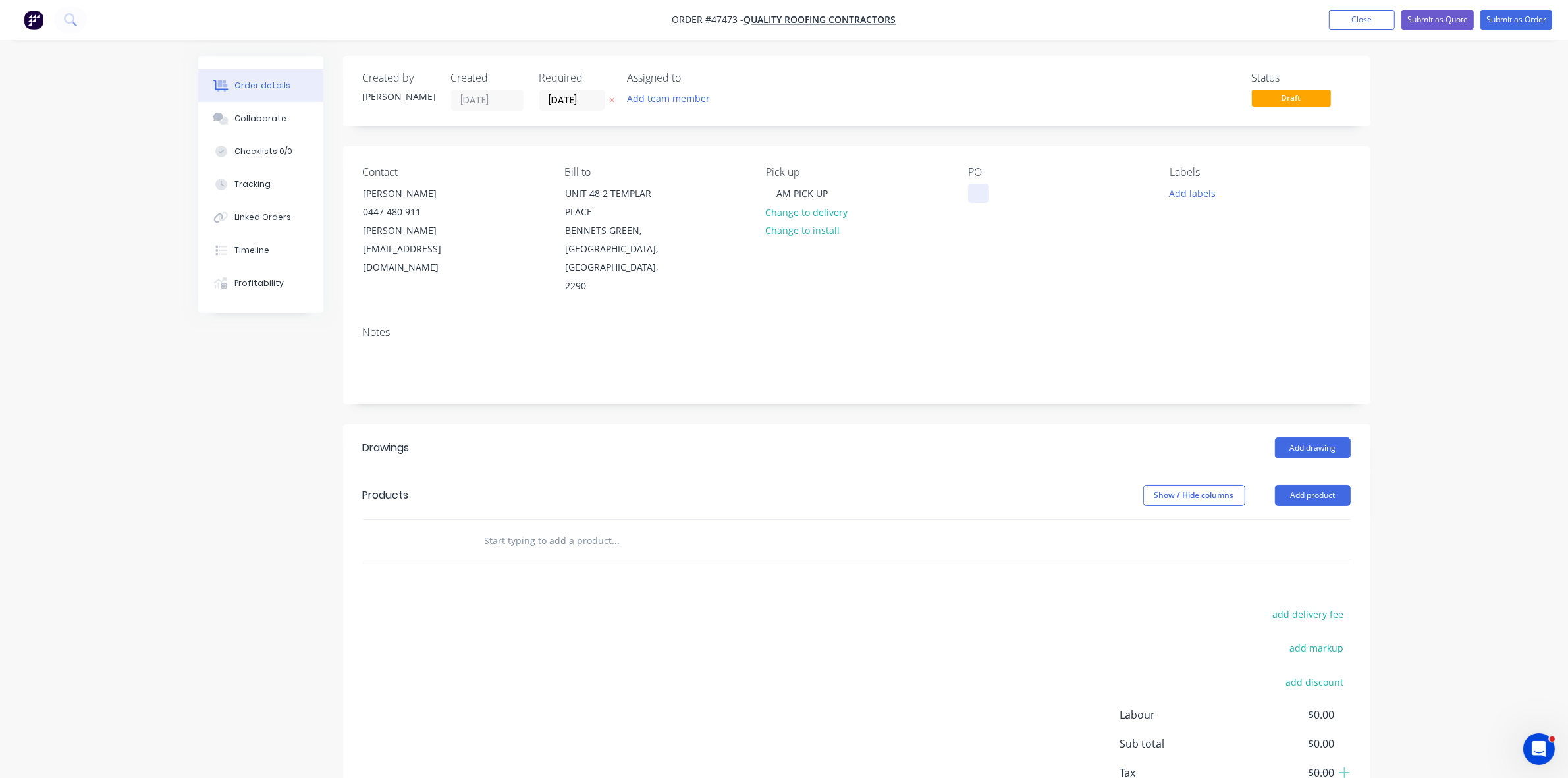
click at [975, 190] on div at bounding box center [979, 193] width 21 height 19
click at [1317, 437] on button "Add drawing" at bounding box center [1312, 448] width 76 height 21
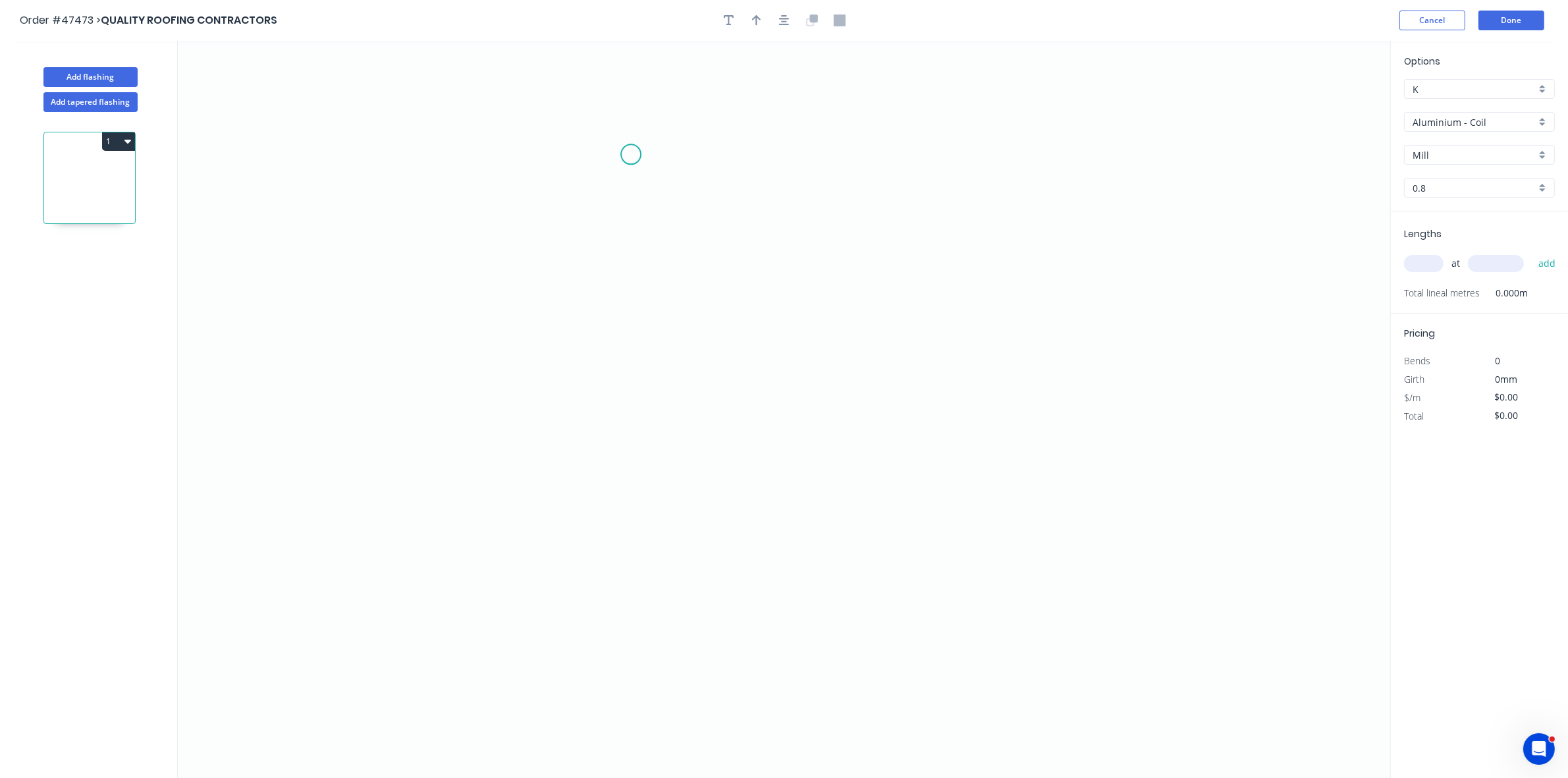
click at [632, 155] on icon "0" at bounding box center [783, 409] width 1212 height 737
click at [633, 279] on icon "0" at bounding box center [783, 409] width 1212 height 737
click at [839, 284] on icon "0 ?" at bounding box center [783, 409] width 1212 height 737
click at [837, 425] on icon "0 ? ?" at bounding box center [783, 409] width 1212 height 737
click at [571, 422] on icon "0 ? ? ?" at bounding box center [783, 409] width 1212 height 737
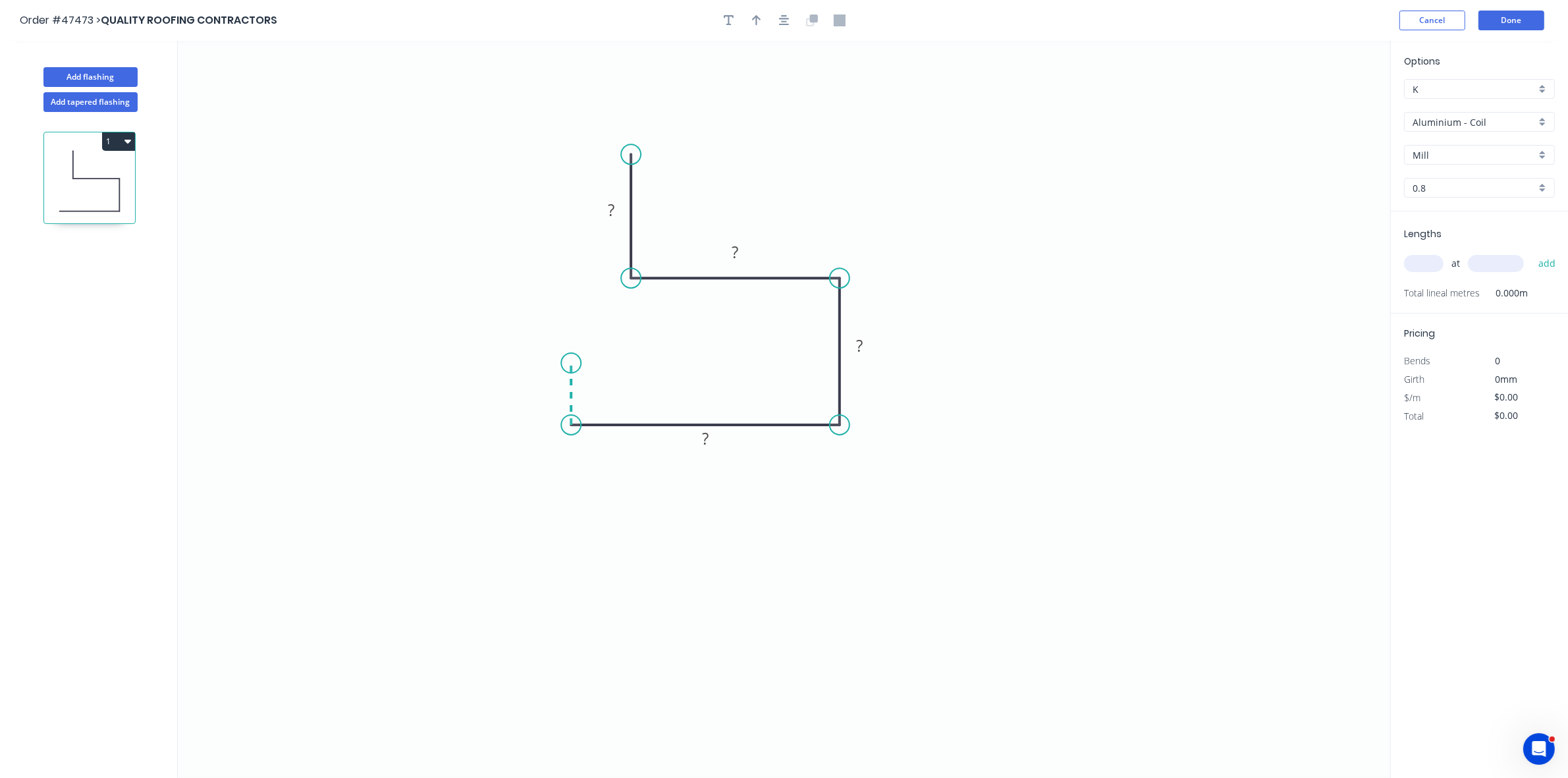
click at [573, 361] on icon "0 ? ? ? ?" at bounding box center [783, 409] width 1212 height 737
click at [507, 357] on icon "0 ? ? ? ? ?" at bounding box center [783, 409] width 1212 height 737
click at [531, 398] on div "Crush & Fold" at bounding box center [573, 402] width 132 height 27
click at [527, 399] on div "Flip bend" at bounding box center [574, 398] width 132 height 27
click at [541, 380] on tspan "10" at bounding box center [533, 382] width 18 height 22
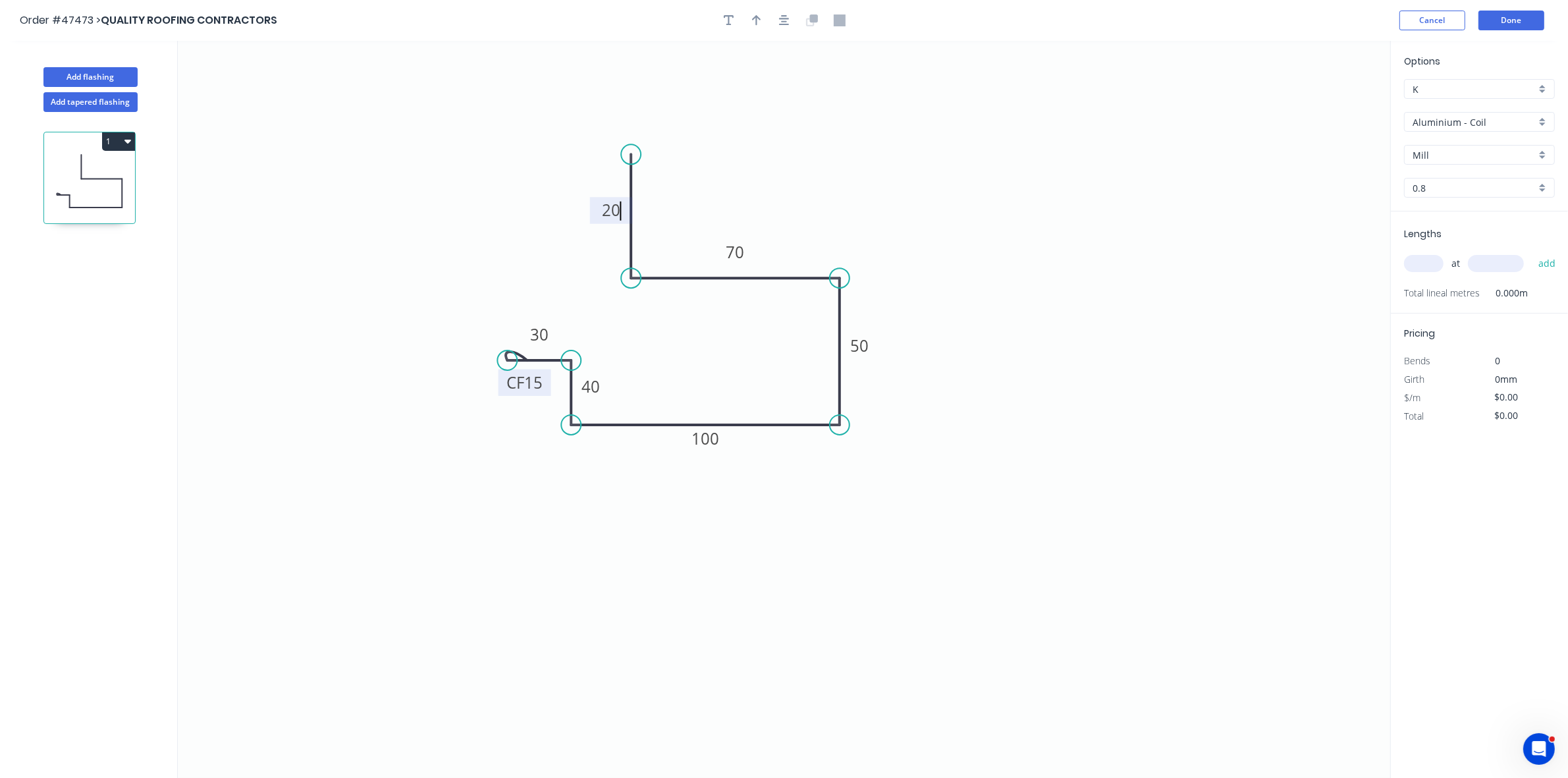
type input "$24.53"
click at [761, 16] on button "button" at bounding box center [757, 21] width 20 height 20
drag, startPoint x: 1322, startPoint y: 104, endPoint x: 790, endPoint y: 255, distance: 553.0
click at [806, 245] on icon at bounding box center [812, 223] width 12 height 42
click at [1492, 115] on input "Aluminium - Coil" at bounding box center [1473, 122] width 123 height 14
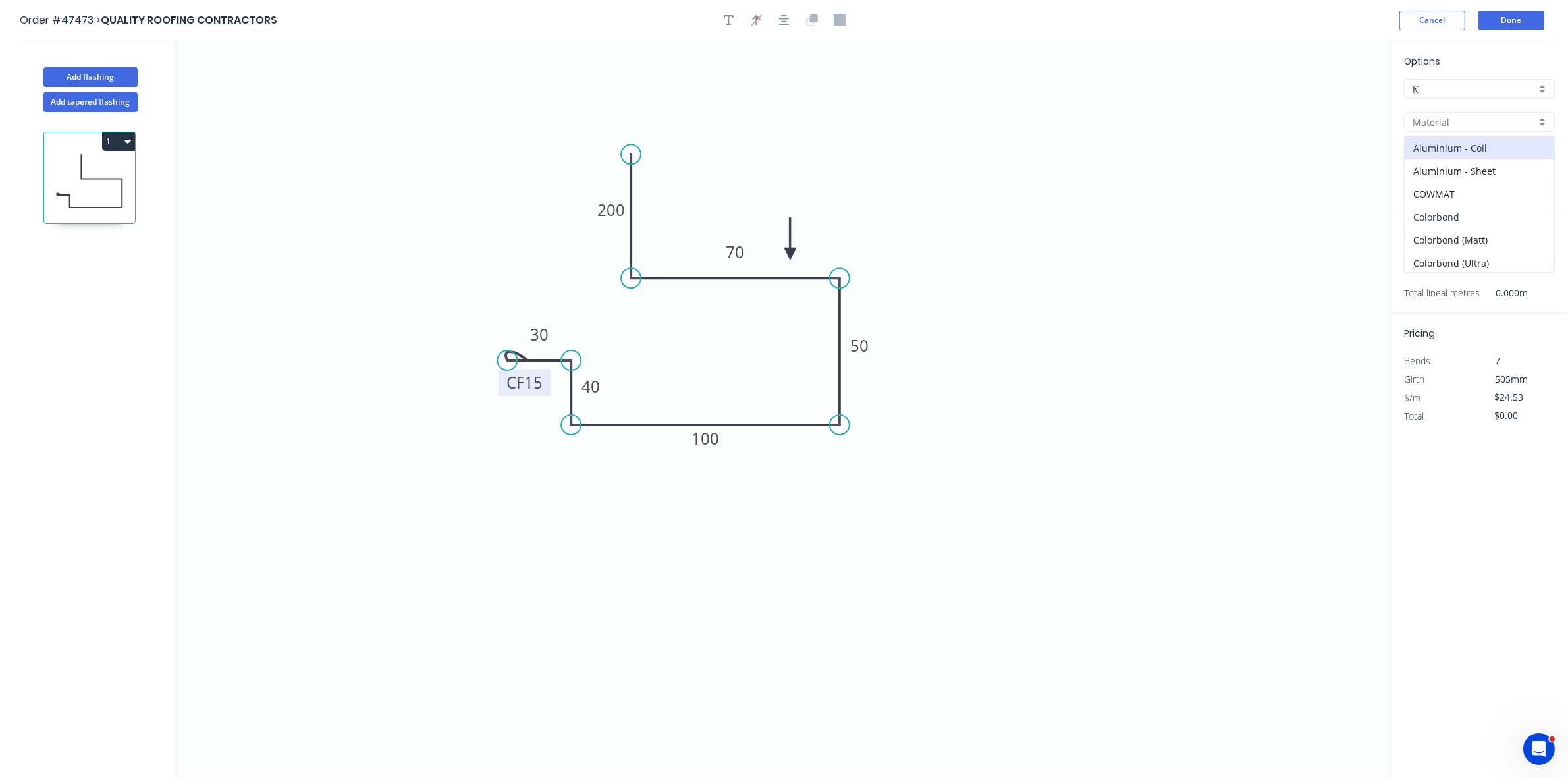
click at [1472, 206] on div "Colorbond" at bounding box center [1479, 217] width 149 height 23
type input "Colorbond"
type input "Basalt"
type input "0.55"
type input "$17.23"
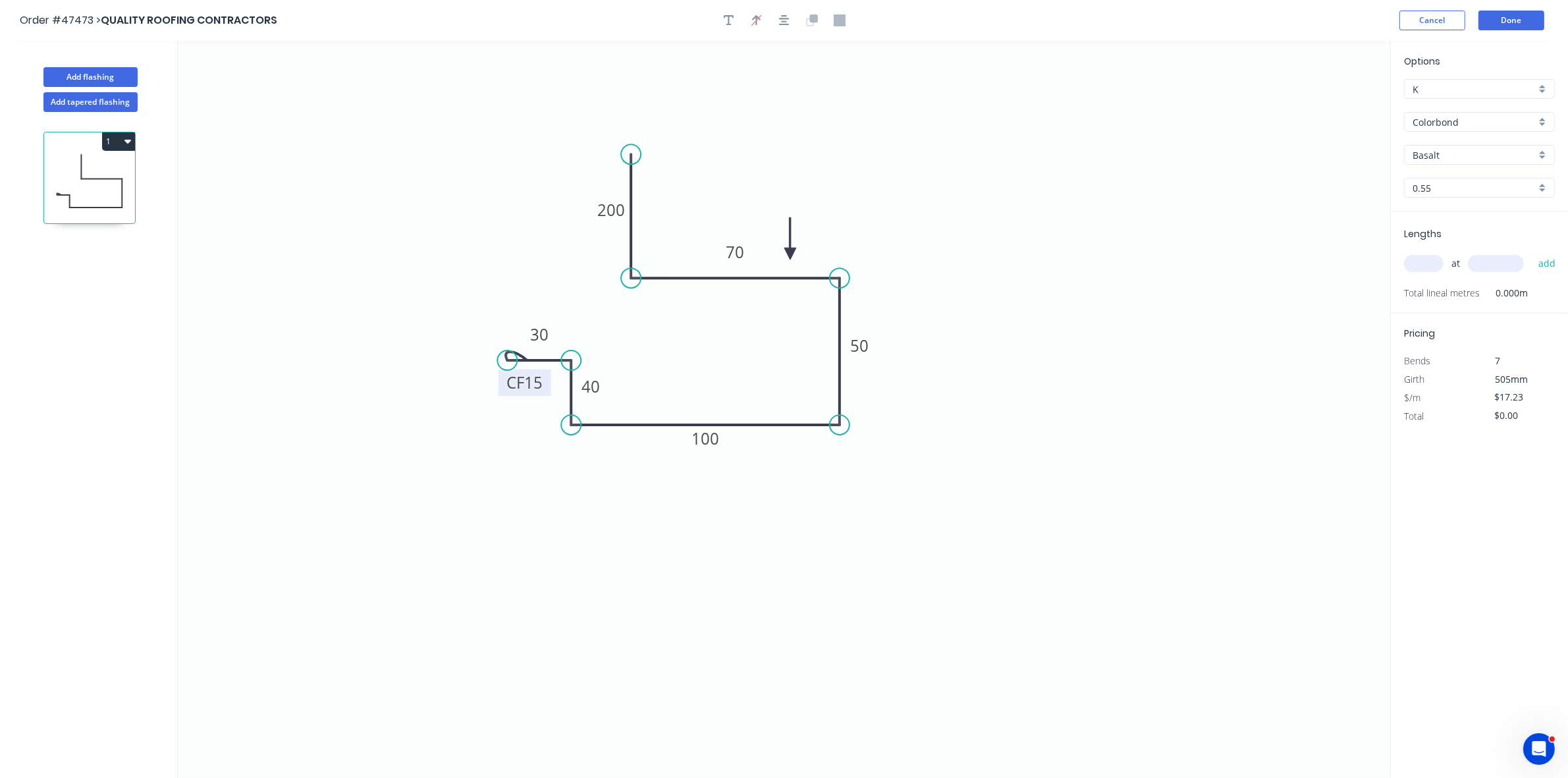
click at [1444, 155] on input "Basalt" at bounding box center [1473, 154] width 123 height 14
click at [1443, 184] on div "Monument" at bounding box center [1479, 181] width 149 height 23
type input "Monument"
click at [1430, 264] on input "text" at bounding box center [1424, 264] width 40 height 17
type input "1"
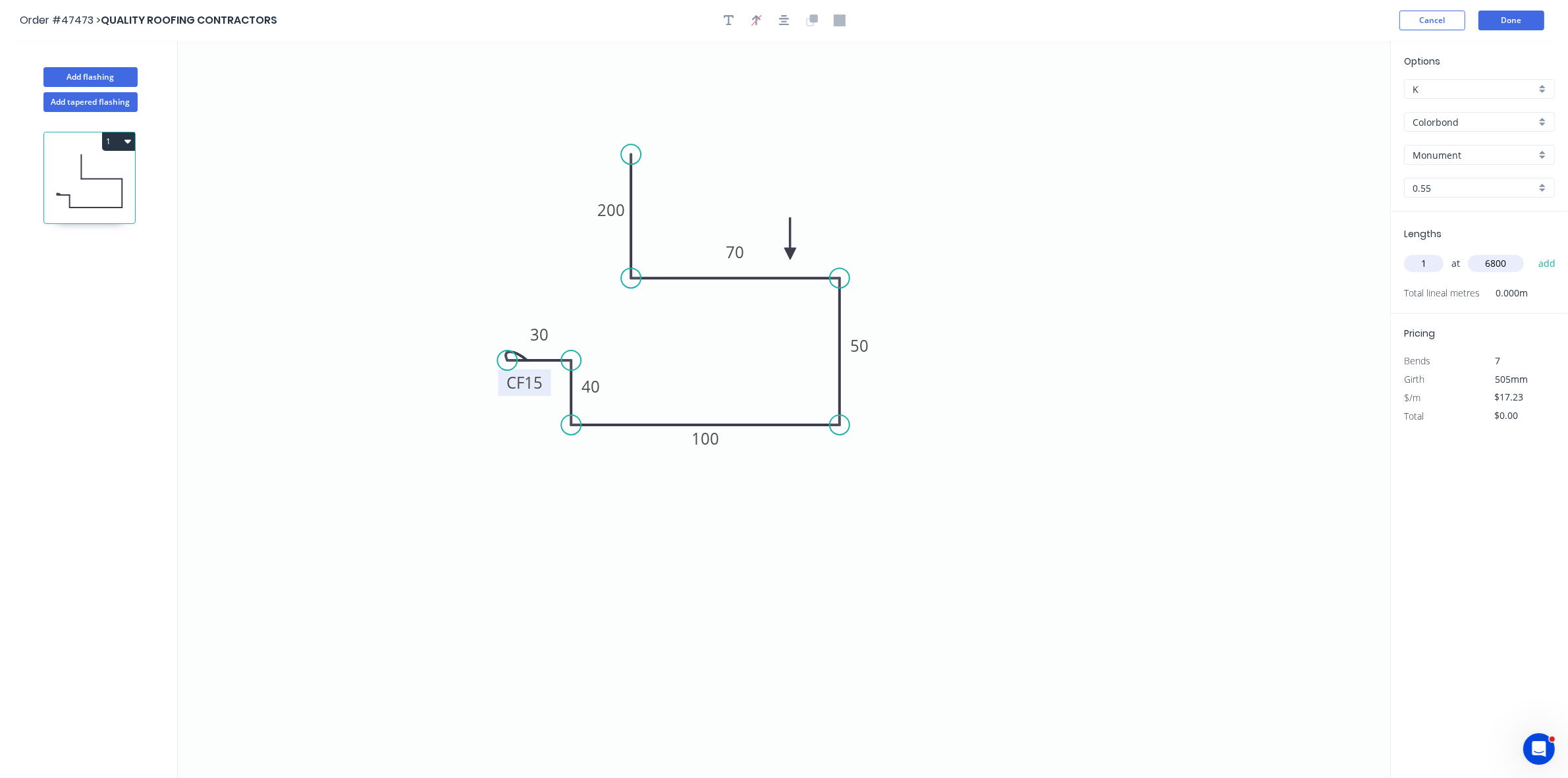
type input "6800"
click at [1532, 252] on button "add" at bounding box center [1547, 263] width 31 height 22
type input "$117.16"
type input "1"
type input "4000"
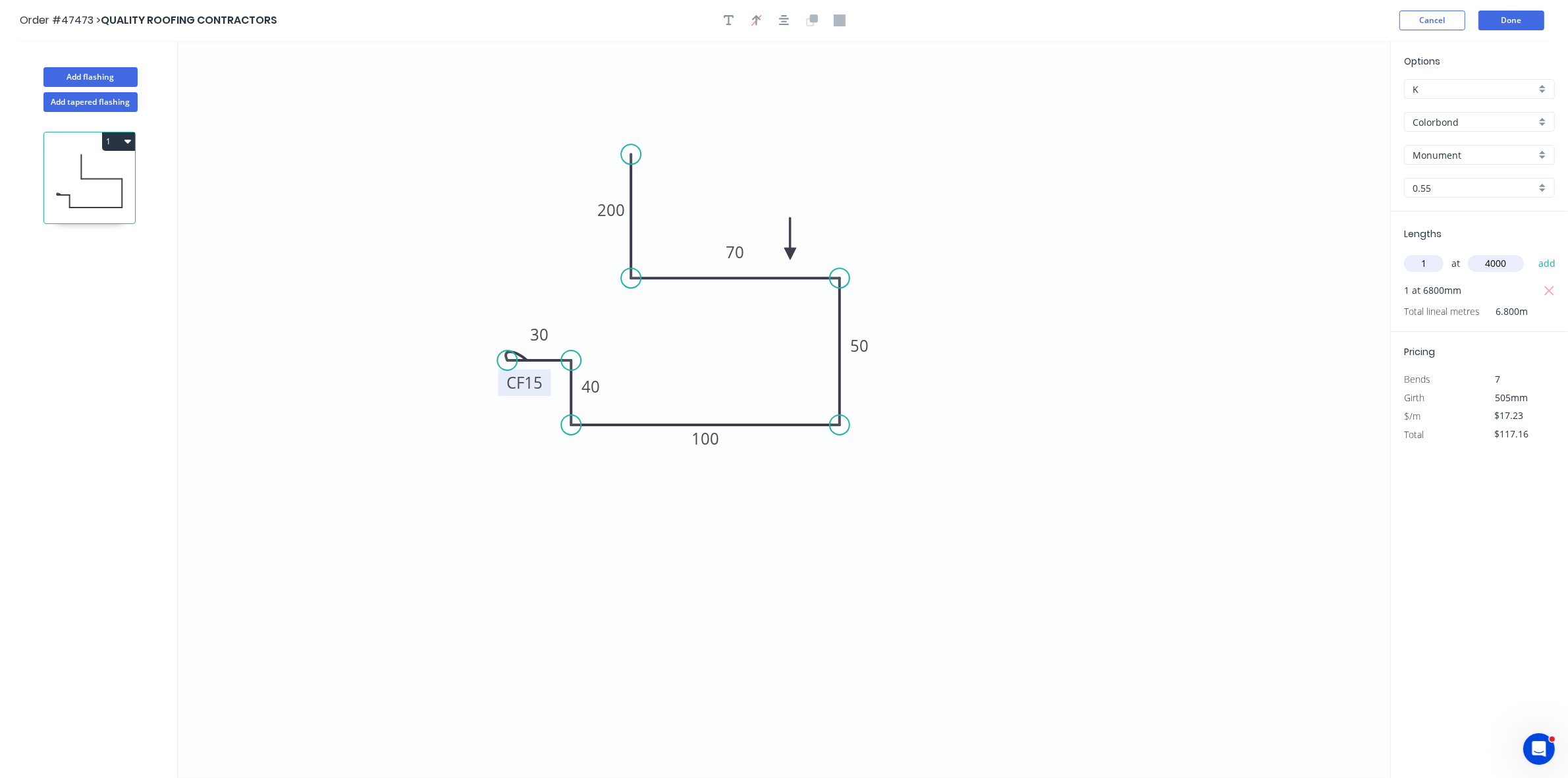
click at [1532, 252] on button "add" at bounding box center [1547, 263] width 31 height 22
type input "$186.08"
drag, startPoint x: 111, startPoint y: 77, endPoint x: 125, endPoint y: 82, distance: 14.9
click at [112, 77] on button "Add flashing" at bounding box center [90, 77] width 94 height 20
type input "$0.00"
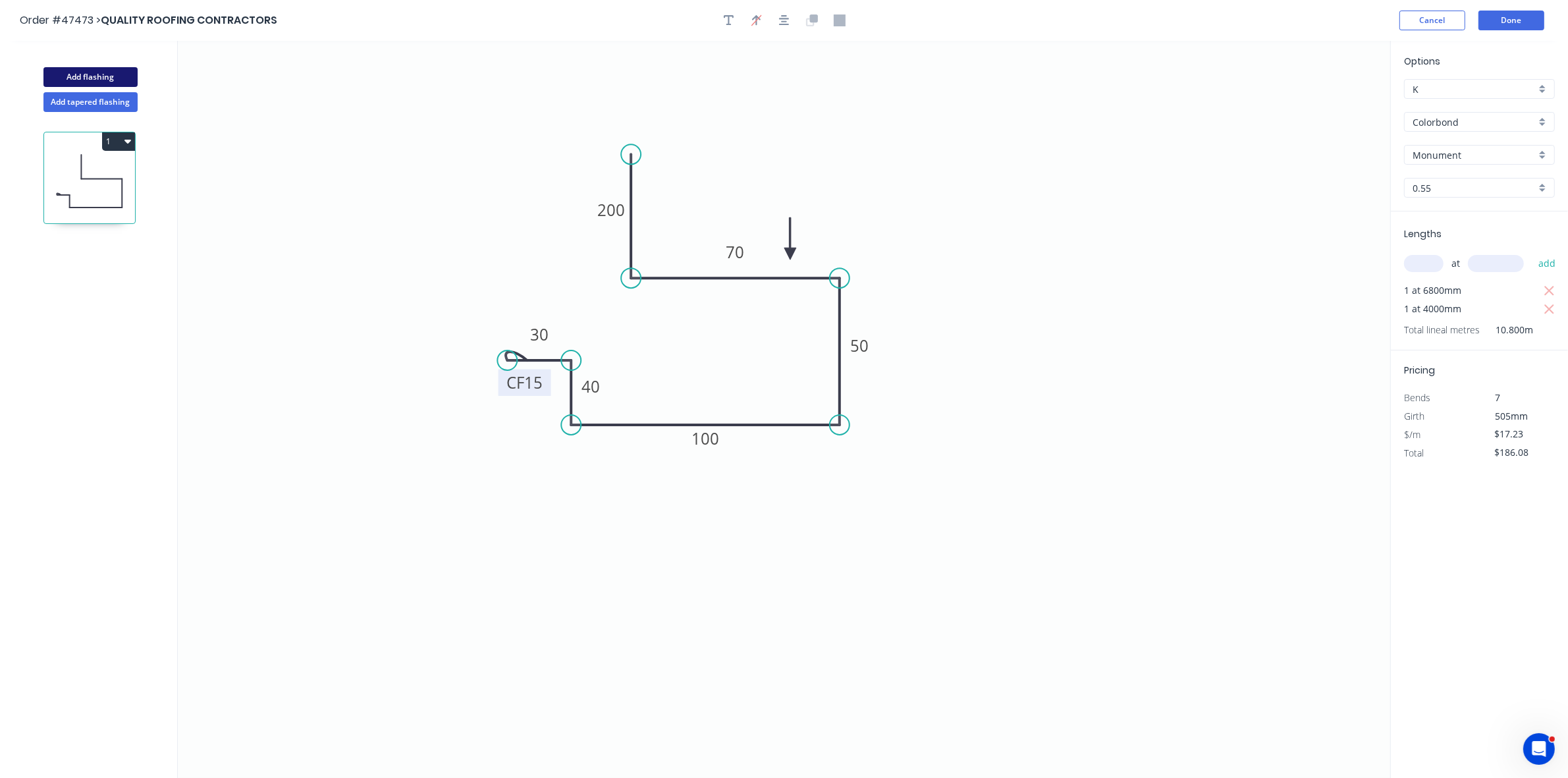
type input "$0.00"
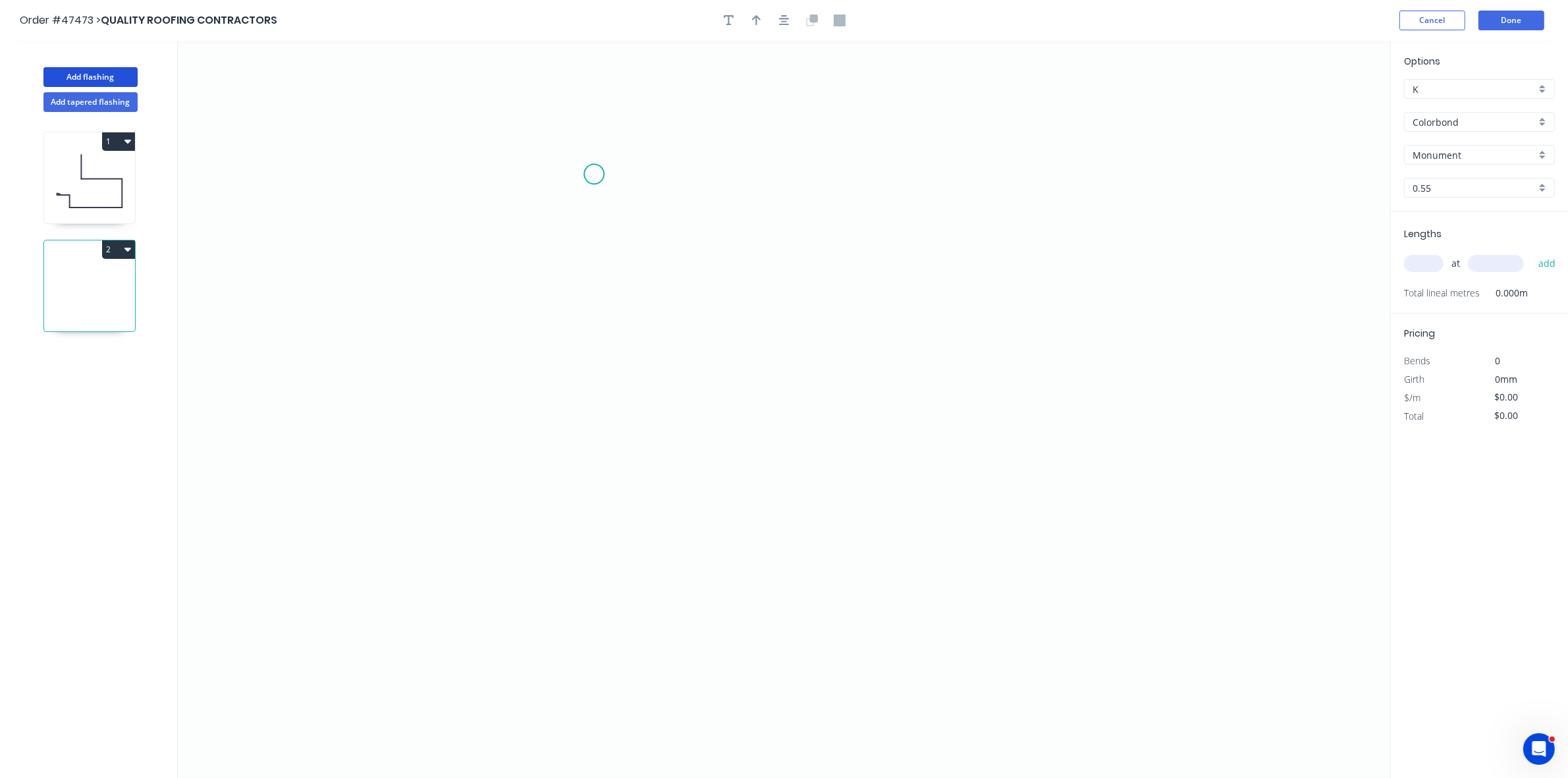
click at [595, 174] on icon "0" at bounding box center [783, 409] width 1212 height 737
click at [579, 428] on icon "0" at bounding box center [783, 409] width 1212 height 737
click at [742, 439] on icon "0 ?" at bounding box center [783, 409] width 1212 height 737
click at [747, 343] on icon "0 ? ?" at bounding box center [783, 409] width 1212 height 737
click at [804, 340] on icon "0 ? ? ?" at bounding box center [783, 409] width 1212 height 737
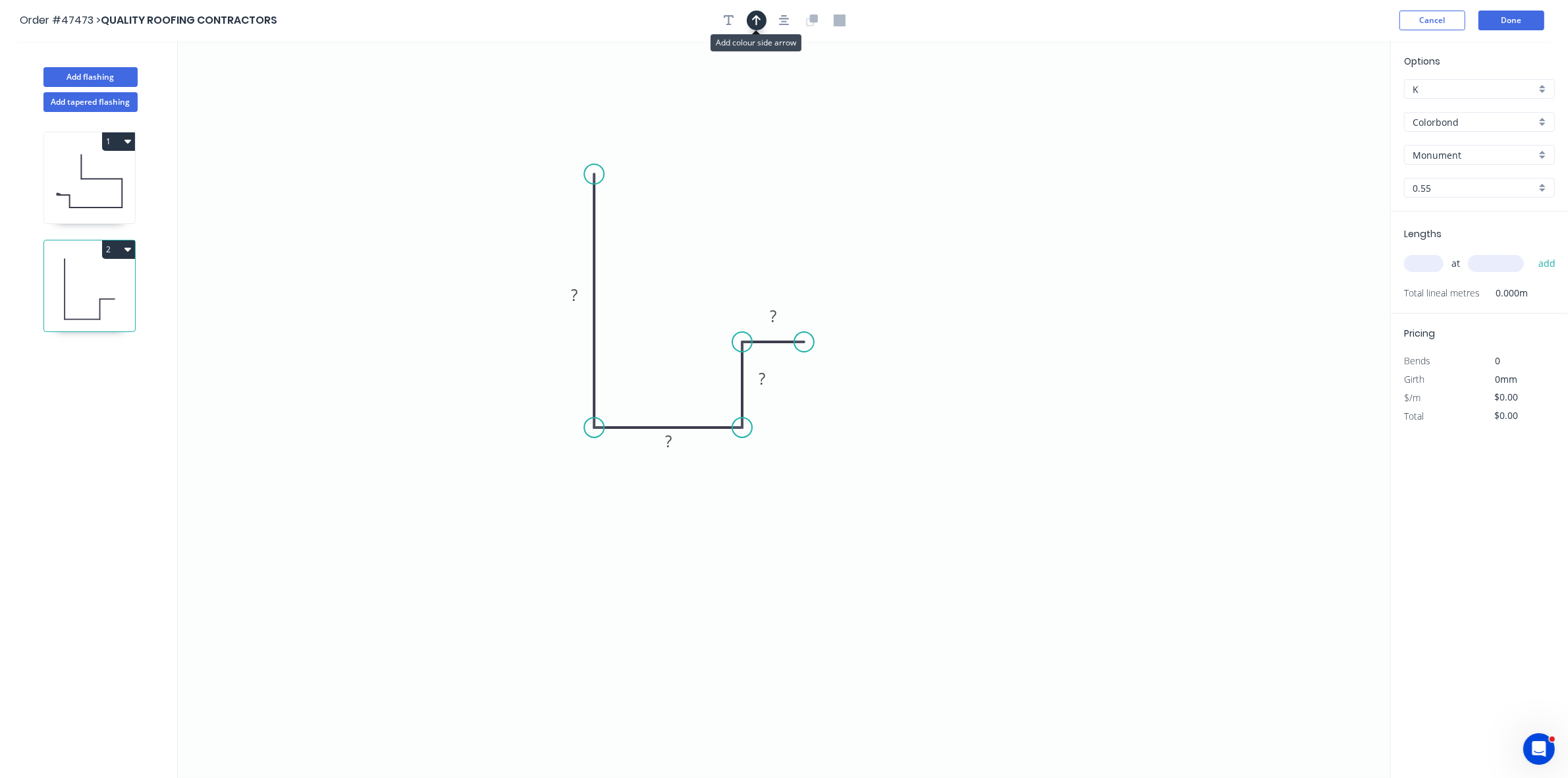
click at [756, 14] on icon "button" at bounding box center [756, 20] width 9 height 12
drag, startPoint x: 1323, startPoint y: 105, endPoint x: 567, endPoint y: 378, distance: 803.8
click at [594, 363] on icon at bounding box center [599, 341] width 12 height 42
click at [567, 378] on icon at bounding box center [566, 361] width 12 height 42
click at [567, 378] on icon at bounding box center [578, 366] width 38 height 38
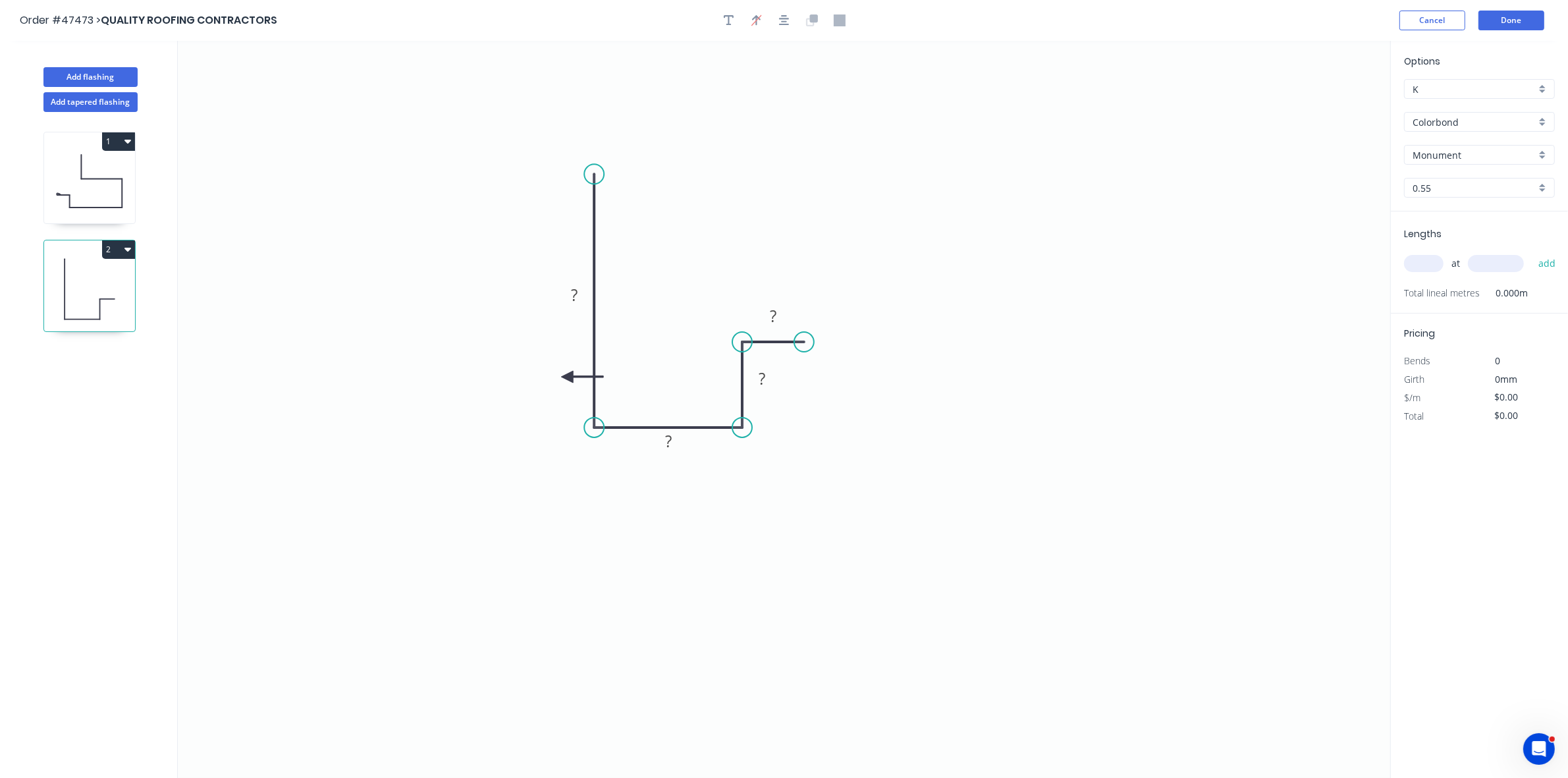
click at [567, 378] on icon at bounding box center [581, 377] width 42 height 12
click at [567, 378] on icon at bounding box center [566, 392] width 12 height 42
click at [567, 378] on icon at bounding box center [557, 388] width 38 height 38
click at [577, 297] on tspan "?" at bounding box center [574, 294] width 6 height 22
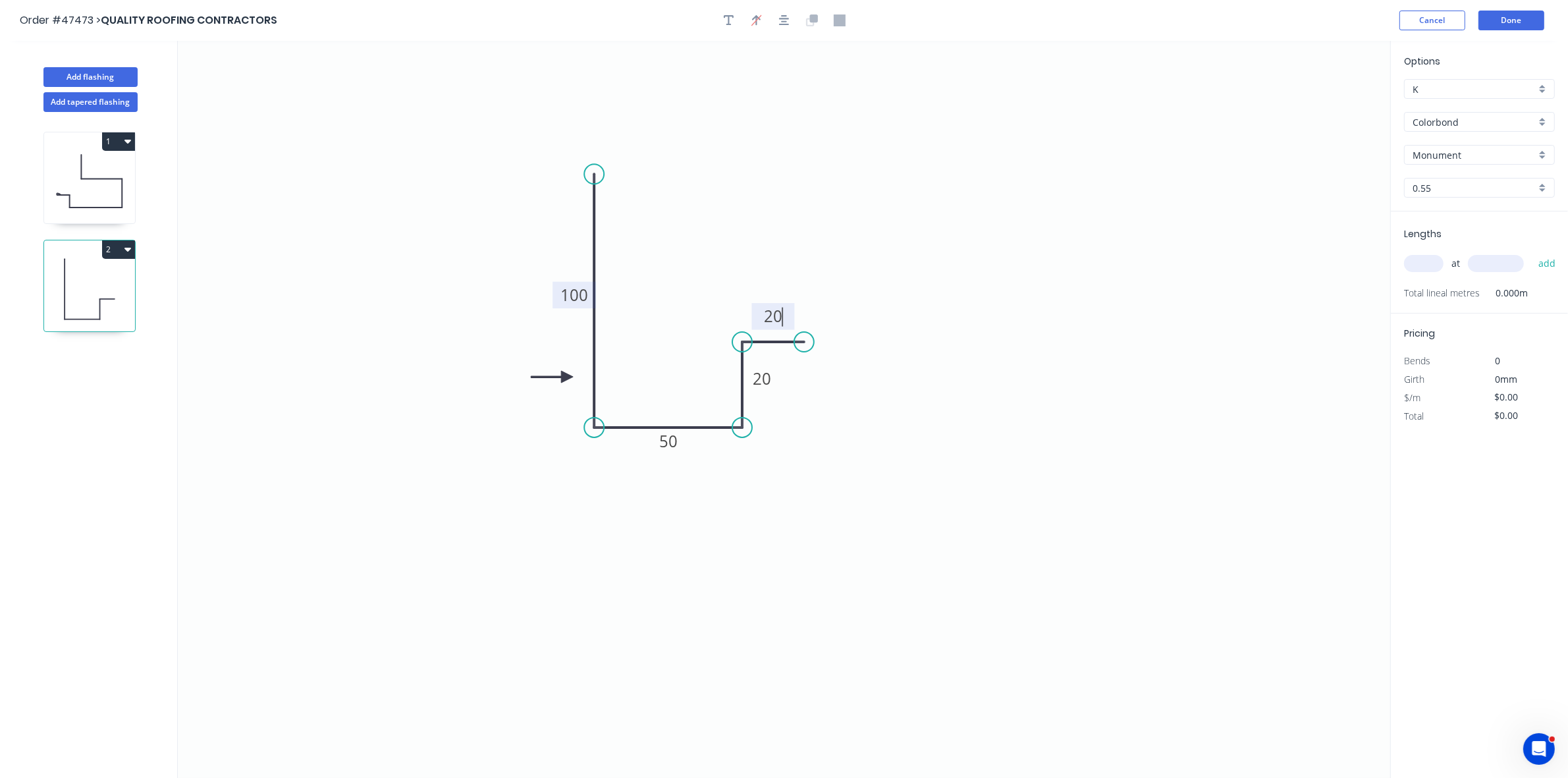
type input "$6.07"
click at [1419, 255] on input "text" at bounding box center [1424, 264] width 40 height 17
type input "1"
type input "1000"
click at [1532, 252] on button "add" at bounding box center [1547, 263] width 31 height 22
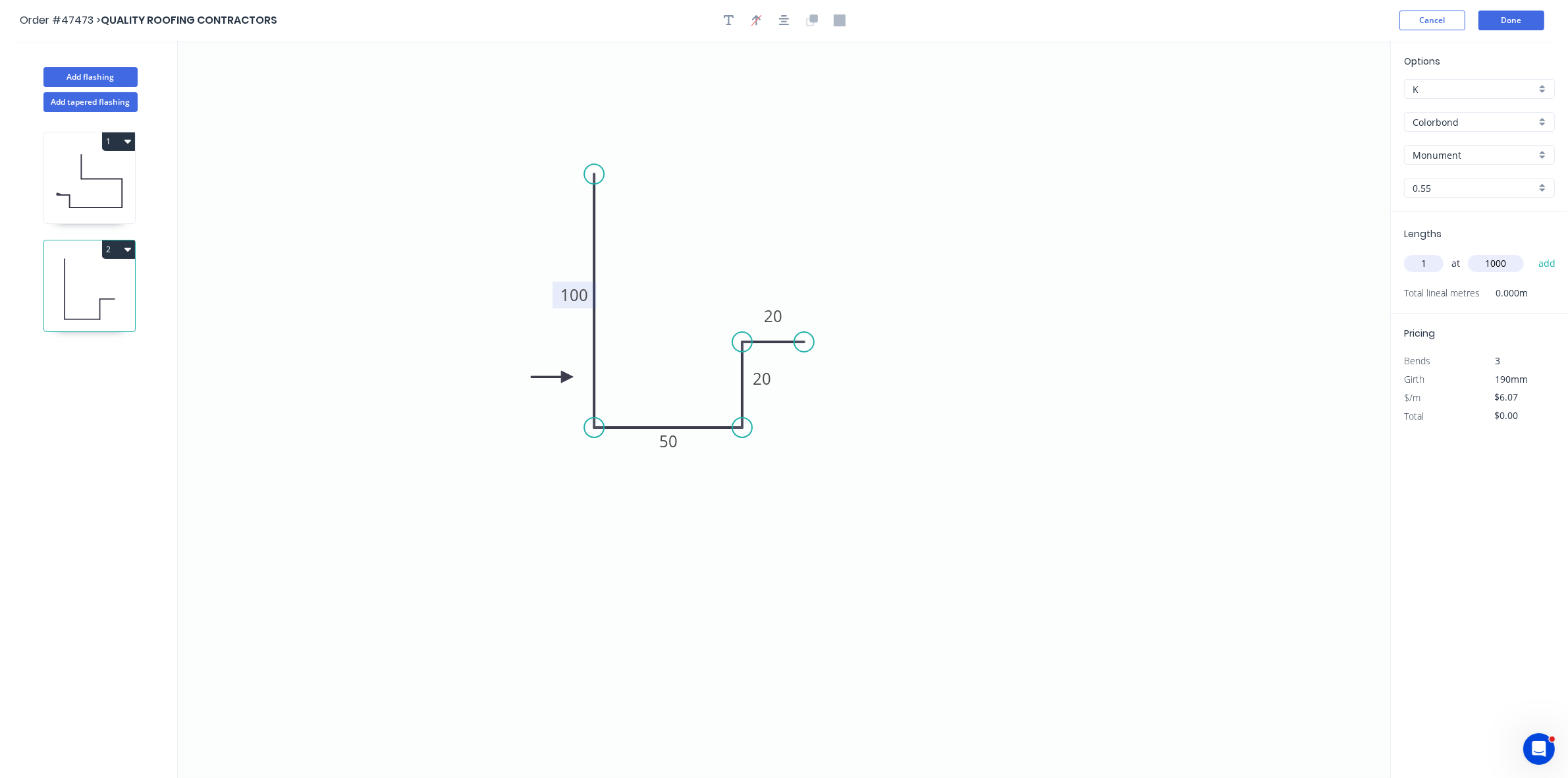
type input "$6.07"
click at [1506, 15] on button "Done" at bounding box center [1511, 21] width 66 height 20
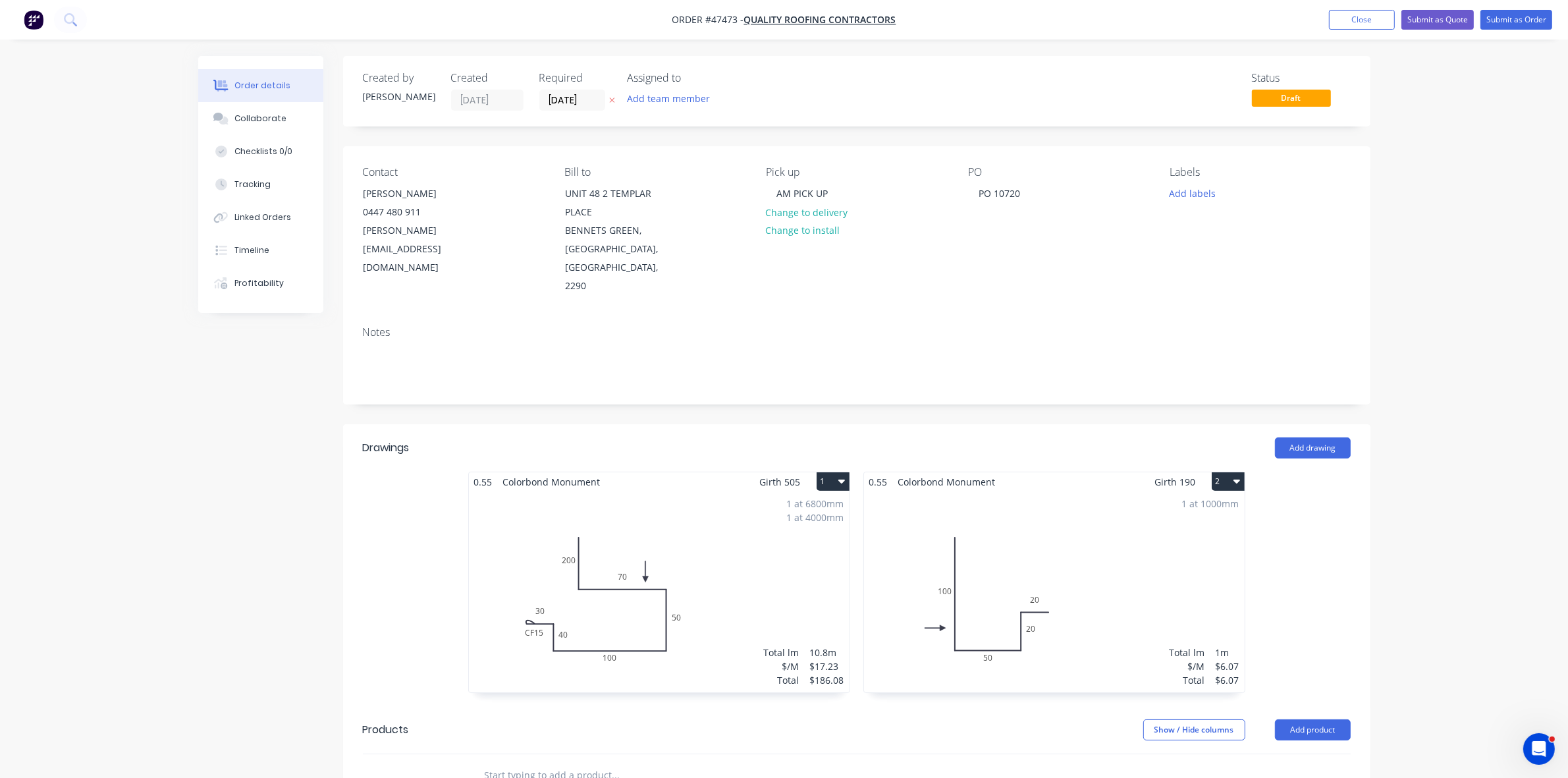
click at [1032, 193] on div "PO PO 10720" at bounding box center [1058, 230] width 181 height 129
click at [1022, 192] on div "PO 10720" at bounding box center [999, 193] width 63 height 19
click at [1538, 17] on button "Submit as Order" at bounding box center [1515, 20] width 72 height 20
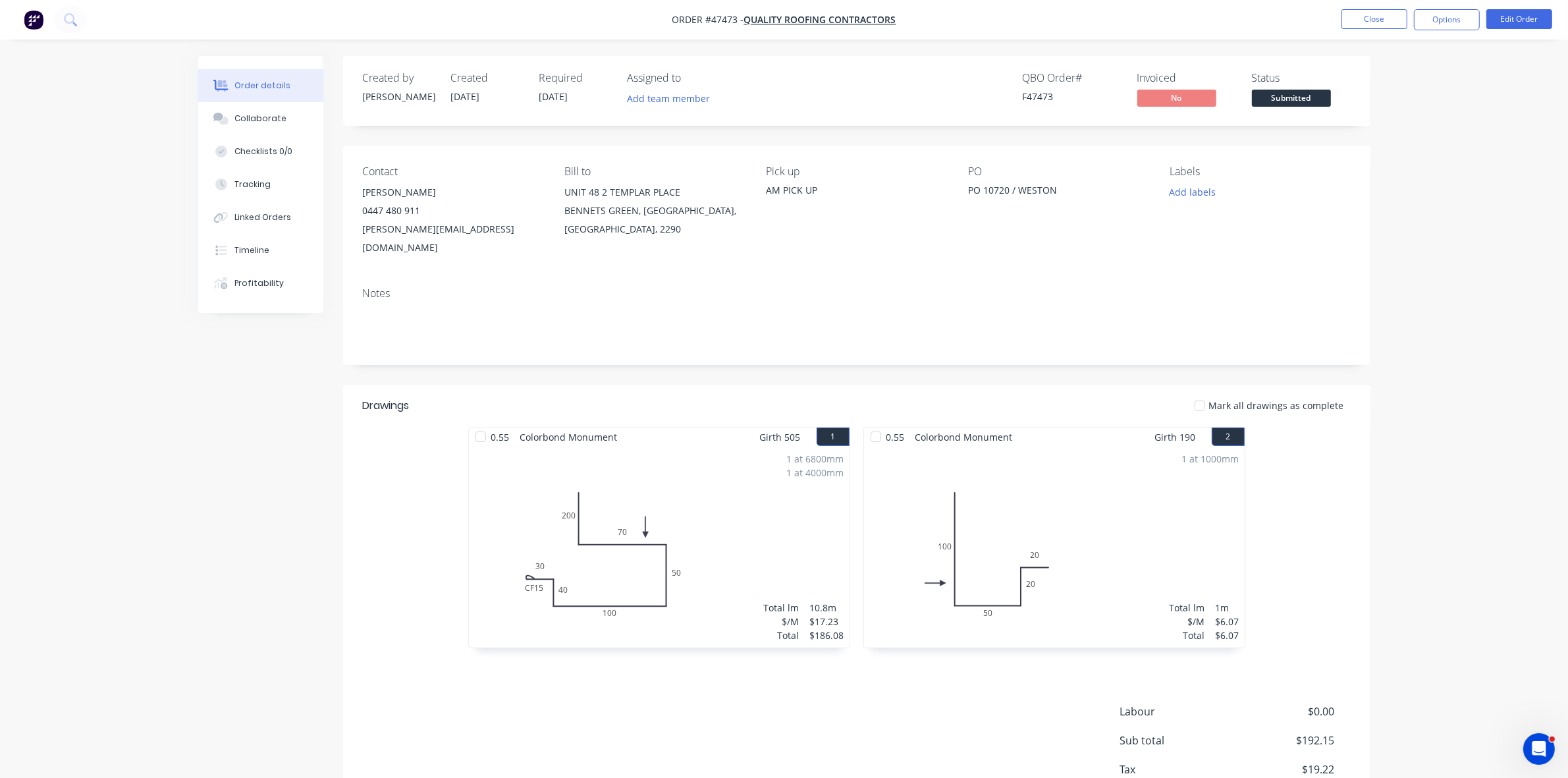
click at [1450, 16] on button "Options" at bounding box center [1446, 20] width 66 height 21
click at [1419, 149] on div "Work Order" at bounding box center [1407, 159] width 121 height 19
click at [1409, 136] on div "Without pricing" at bounding box center [1407, 132] width 121 height 19
drag, startPoint x: 1296, startPoint y: 101, endPoint x: 1296, endPoint y: 109, distance: 8.0
click at [1296, 101] on span "Submitted" at bounding box center [1291, 97] width 79 height 16
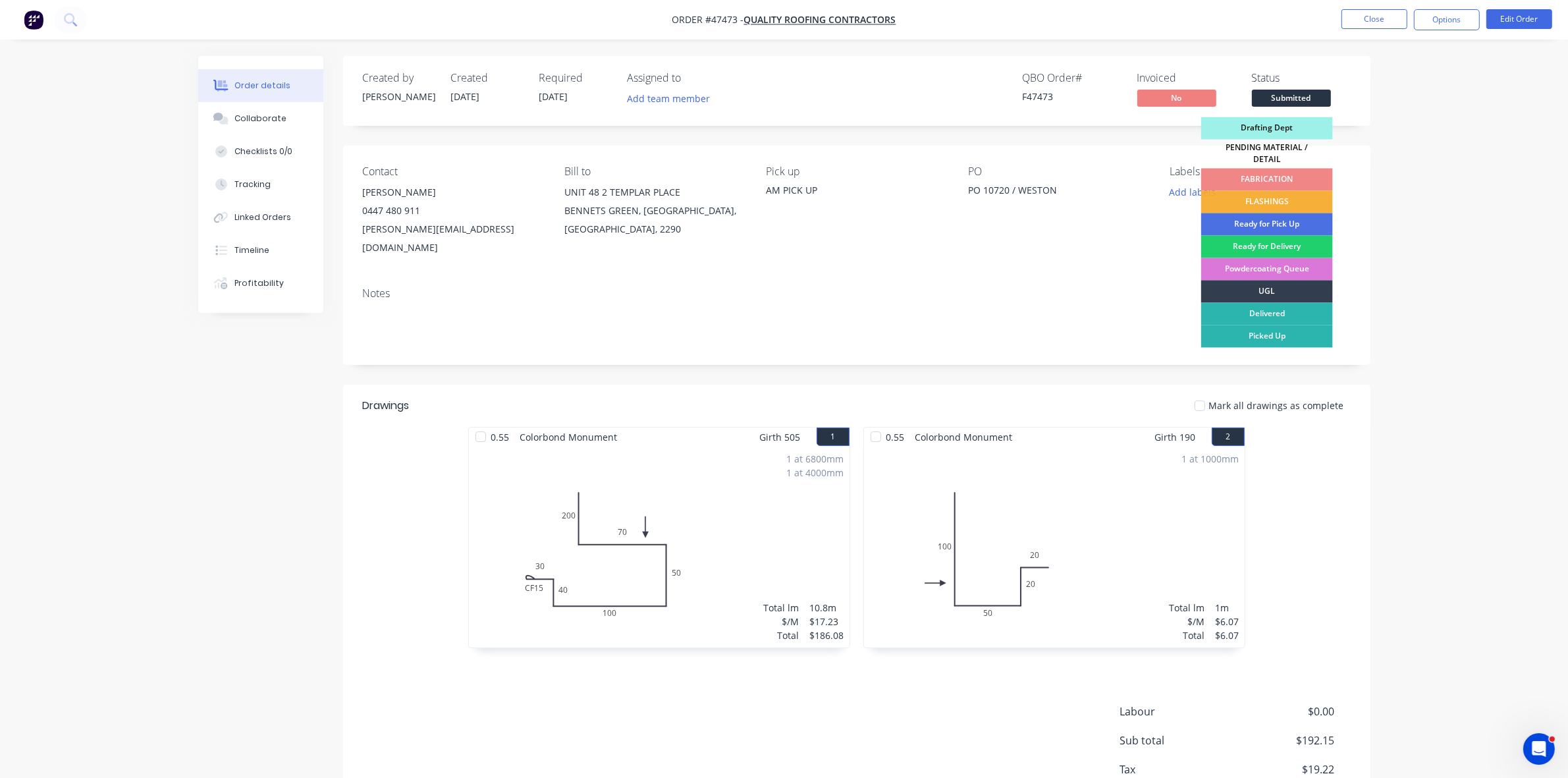
drag, startPoint x: 1276, startPoint y: 192, endPoint x: 1302, endPoint y: 173, distance: 32.2
click at [1276, 192] on div "FLASHINGS" at bounding box center [1267, 202] width 131 height 22
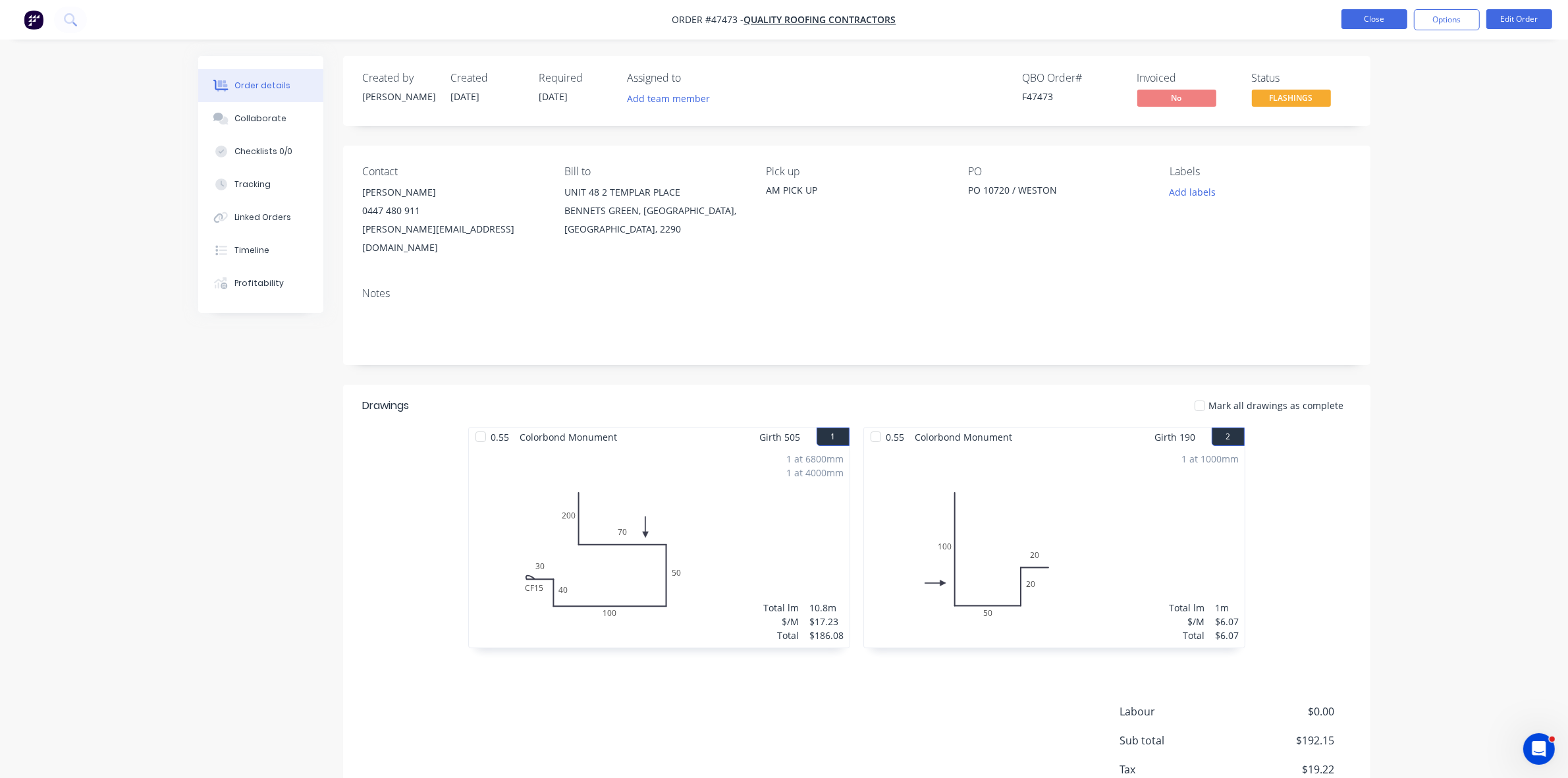
click at [1382, 24] on button "Close" at bounding box center [1374, 19] width 66 height 20
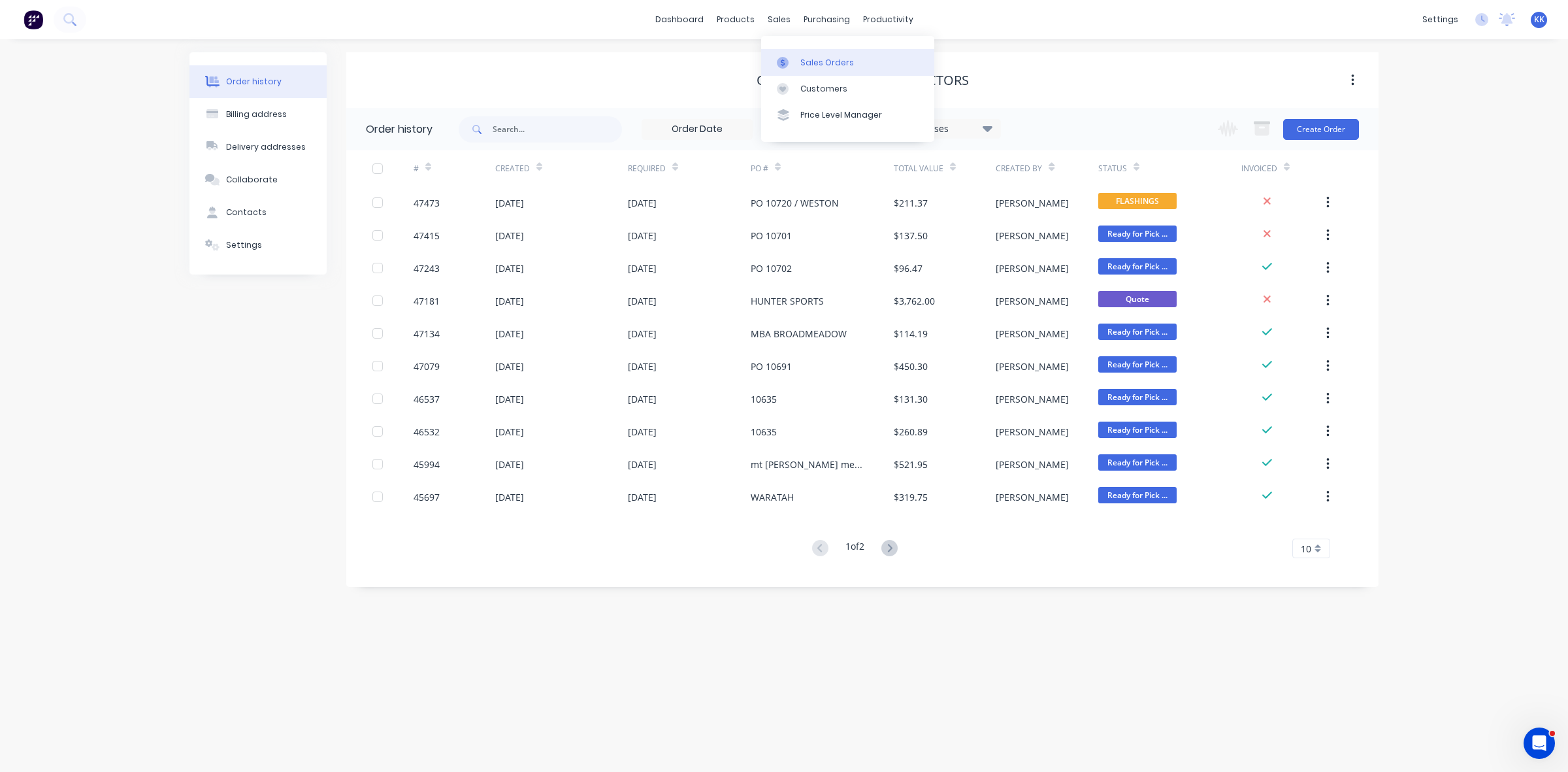
click at [794, 54] on link "Sales Orders" at bounding box center [847, 61] width 173 height 26
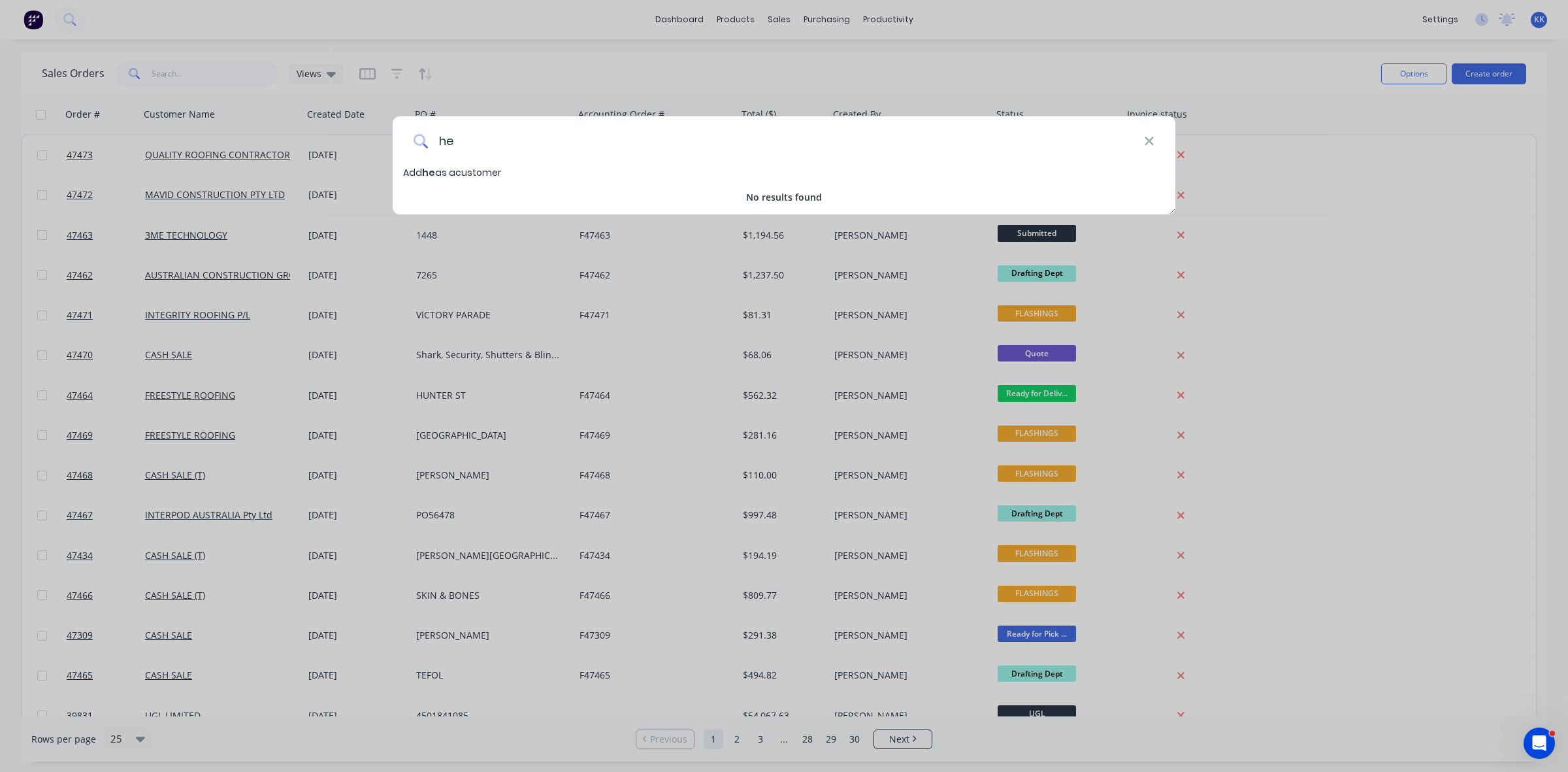
type input "h"
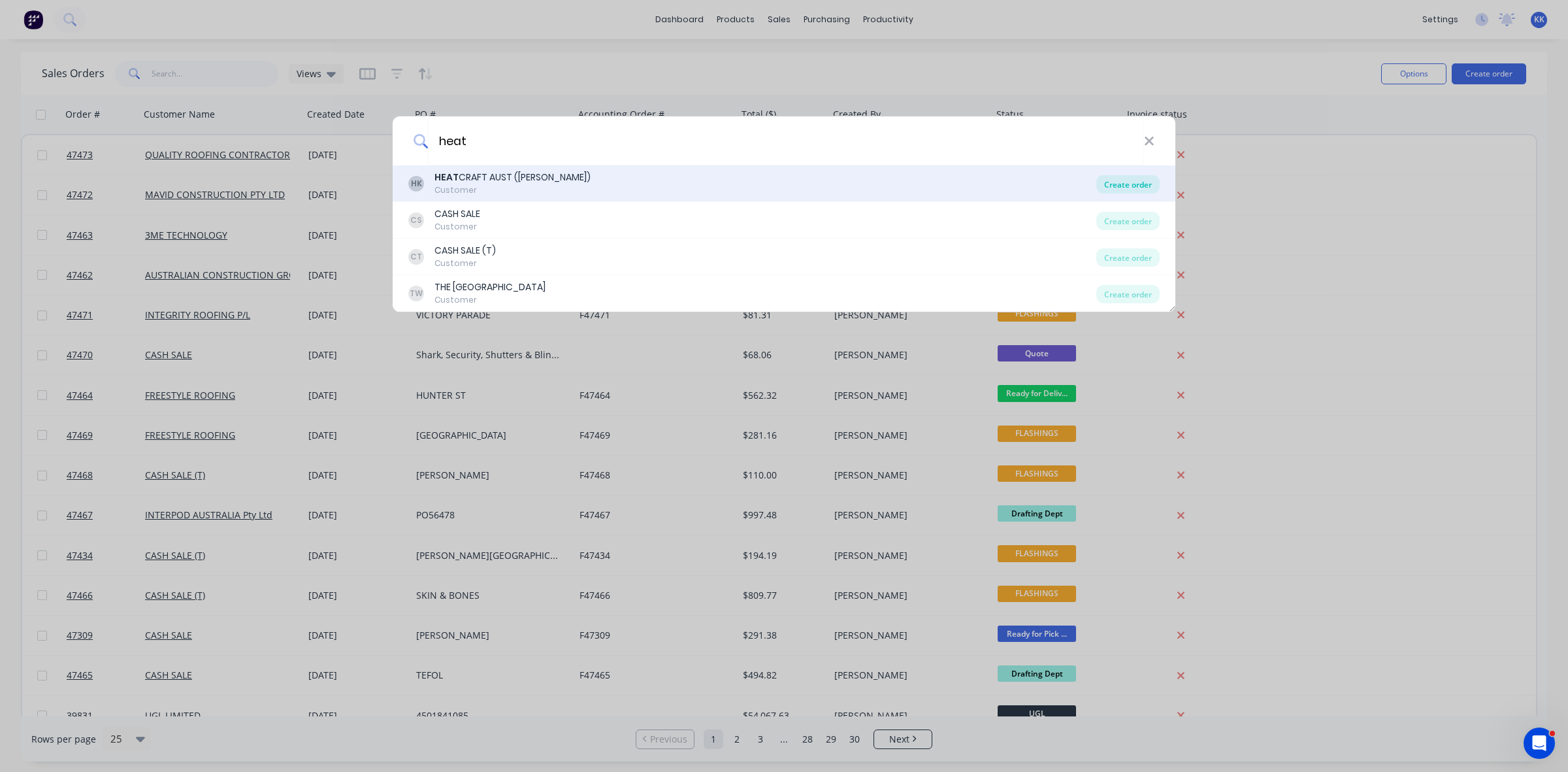
type input "heat"
click at [1119, 185] on div "Create order" at bounding box center [1128, 184] width 63 height 18
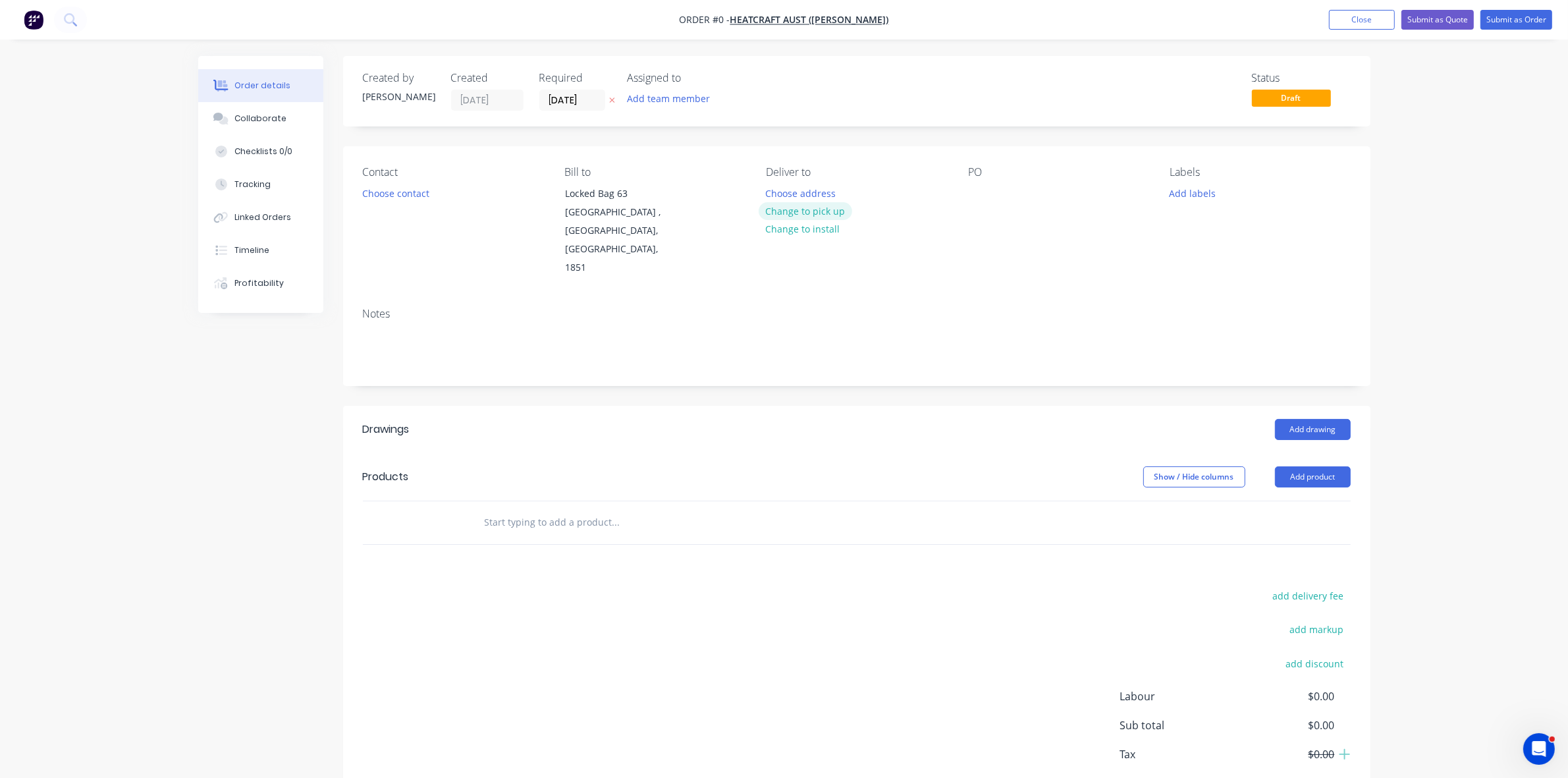
click at [825, 208] on button "Change to pick up" at bounding box center [805, 211] width 94 height 18
click at [425, 192] on button "Choose contact" at bounding box center [395, 192] width 81 height 18
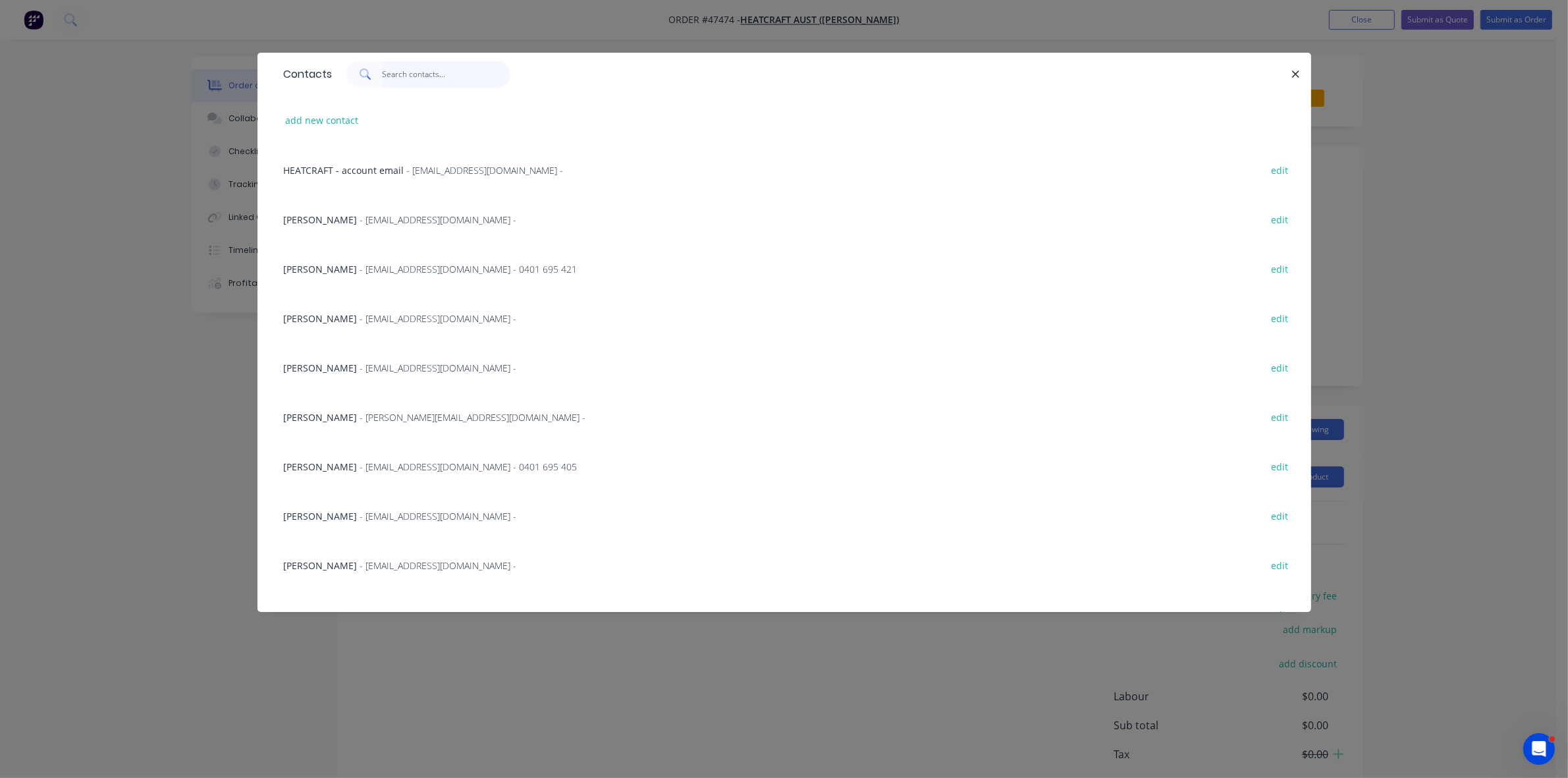
click at [425, 68] on input "text" at bounding box center [446, 74] width 129 height 26
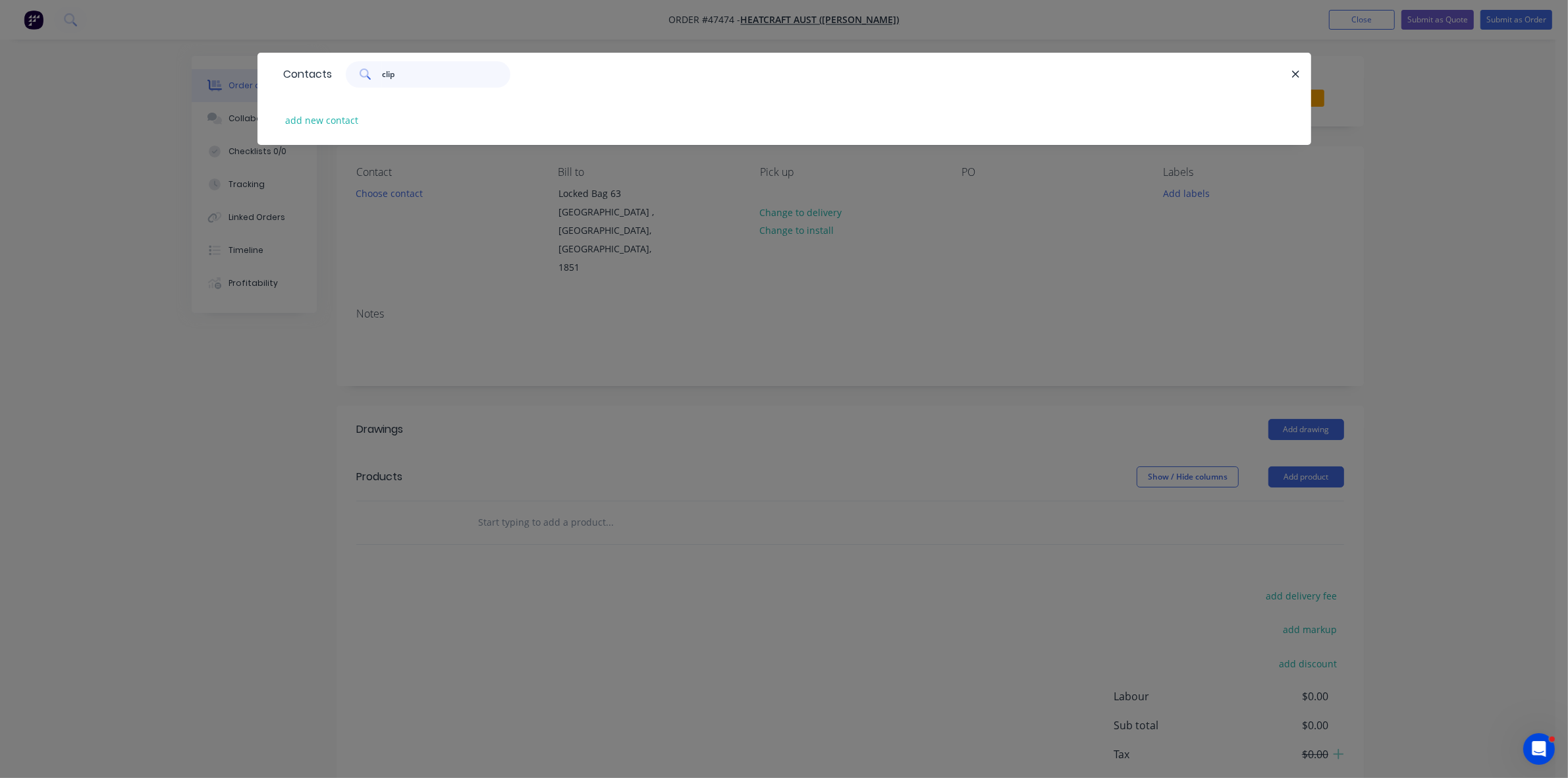
click at [426, 70] on input "clip" at bounding box center [446, 74] width 129 height 26
type input "clip"
click at [396, 188] on div "Contacts clip add new contact" at bounding box center [784, 389] width 1568 height 778
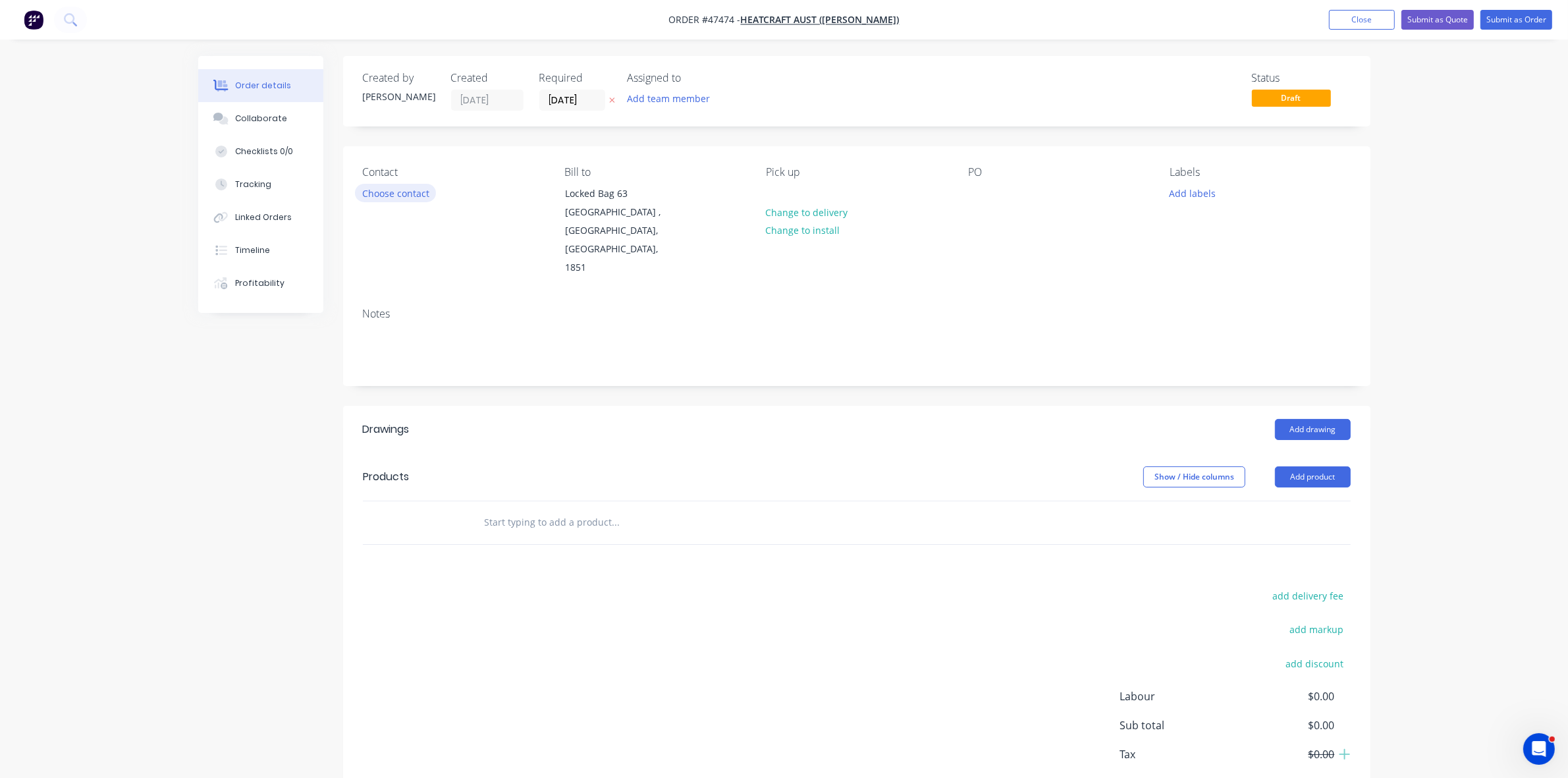
click at [396, 188] on button "Choose contact" at bounding box center [395, 192] width 81 height 18
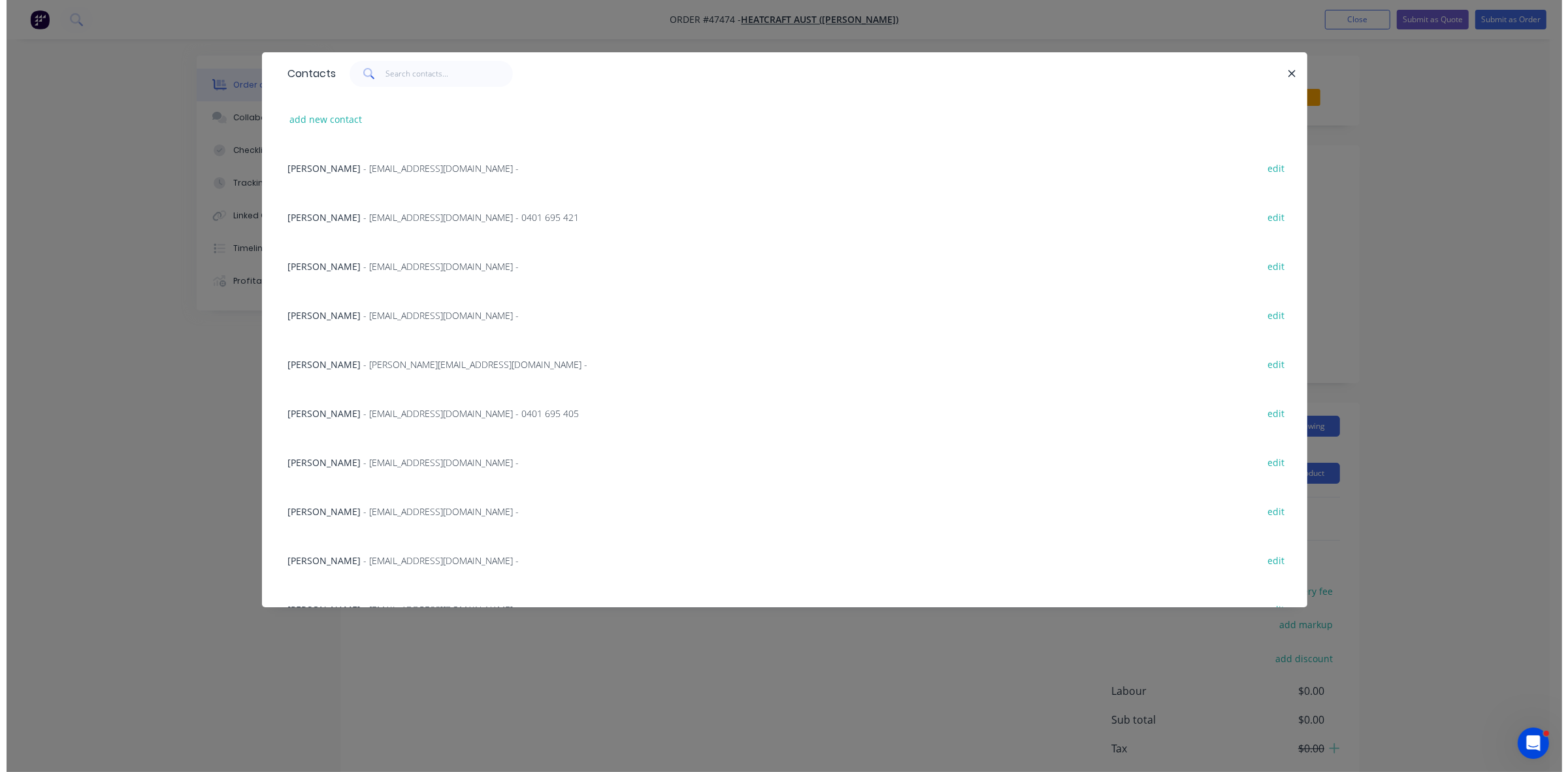
scroll to position [76, 0]
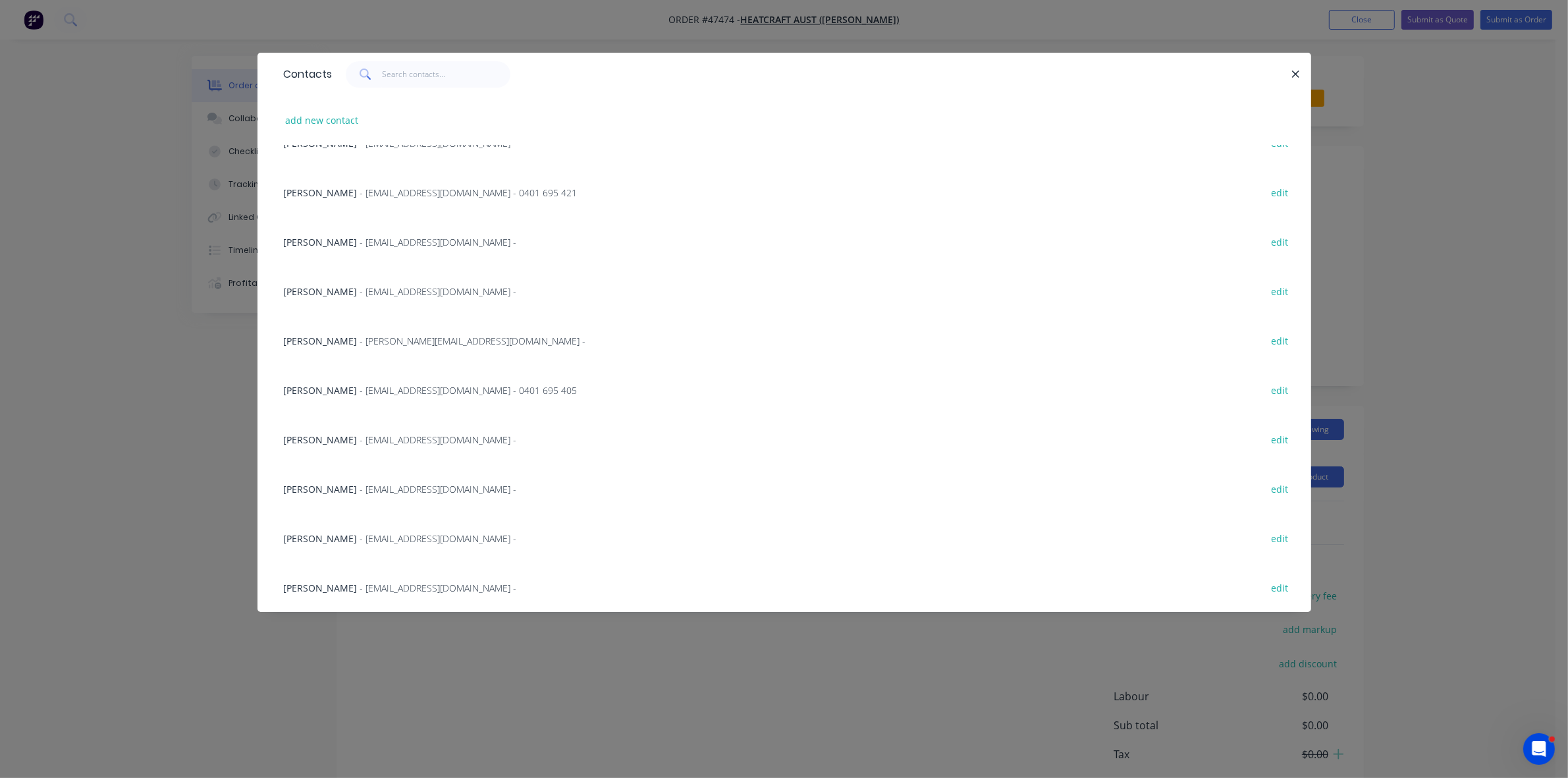
click at [400, 533] on span "- [EMAIL_ADDRESS][DOMAIN_NAME] -" at bounding box center [439, 539] width 156 height 13
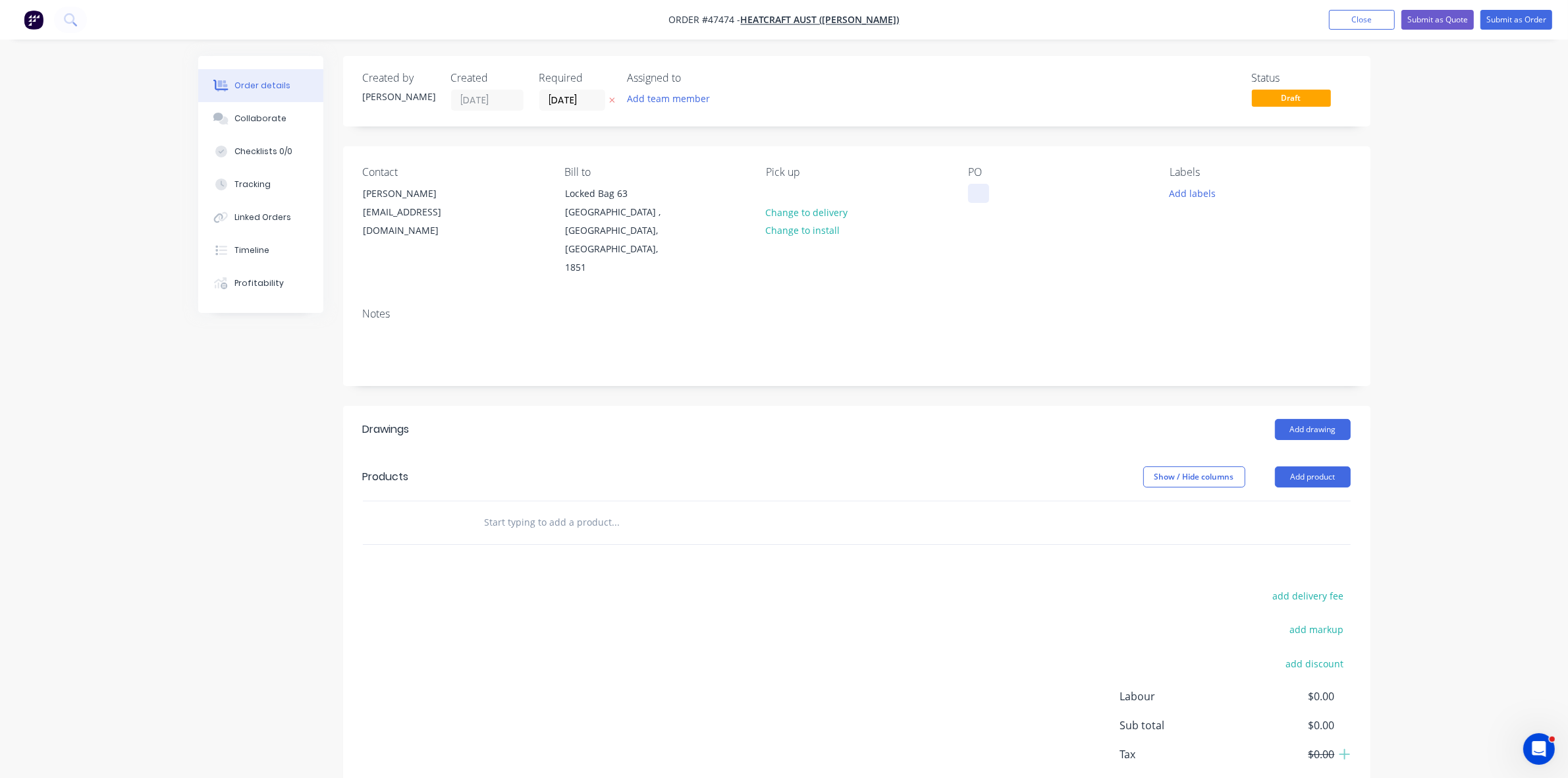
click at [979, 188] on div at bounding box center [979, 193] width 21 height 19
click at [571, 101] on input "[DATE]" at bounding box center [572, 100] width 65 height 20
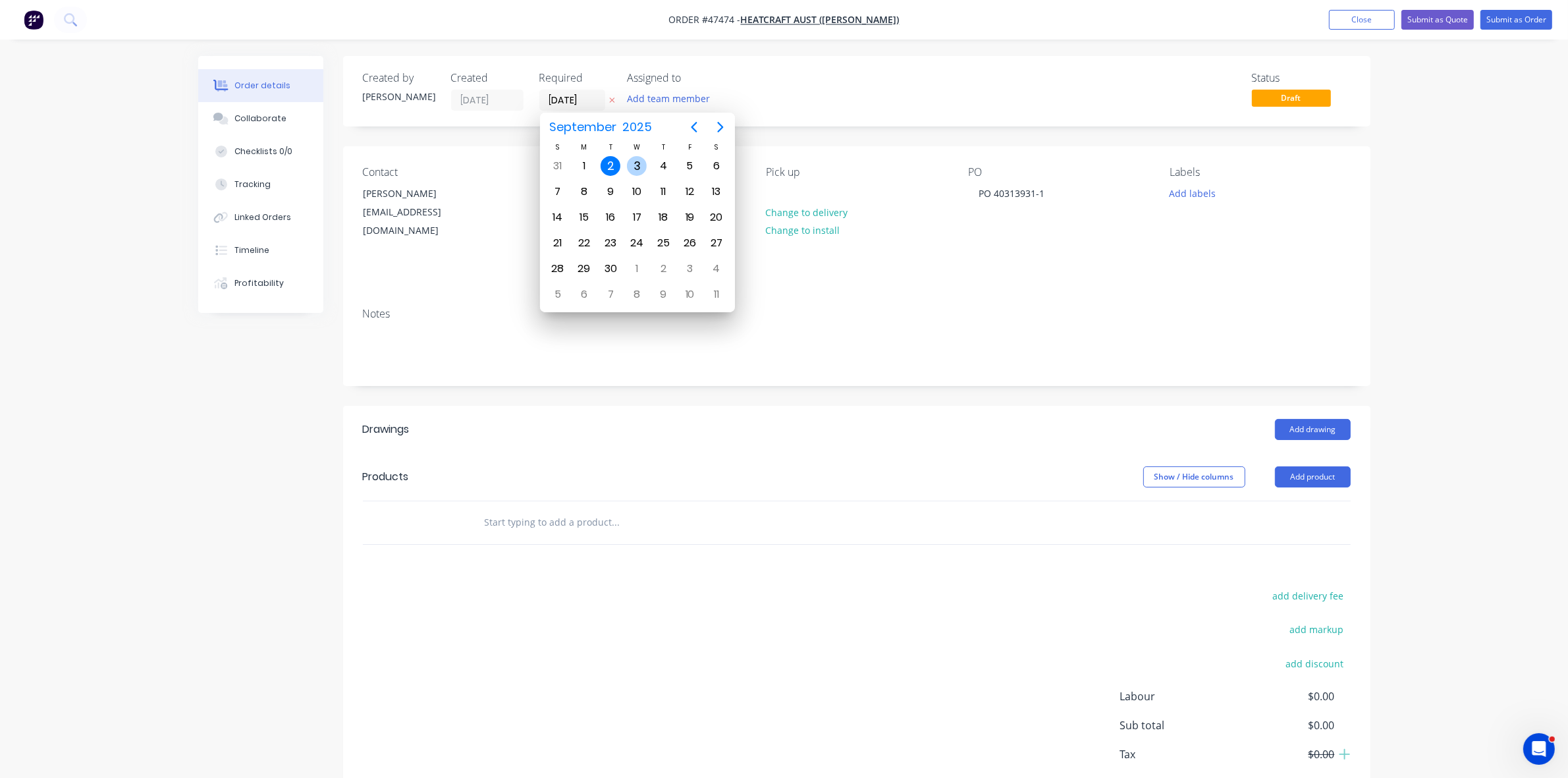
click at [633, 164] on div "3" at bounding box center [637, 166] width 20 height 20
type input "03/09/25"
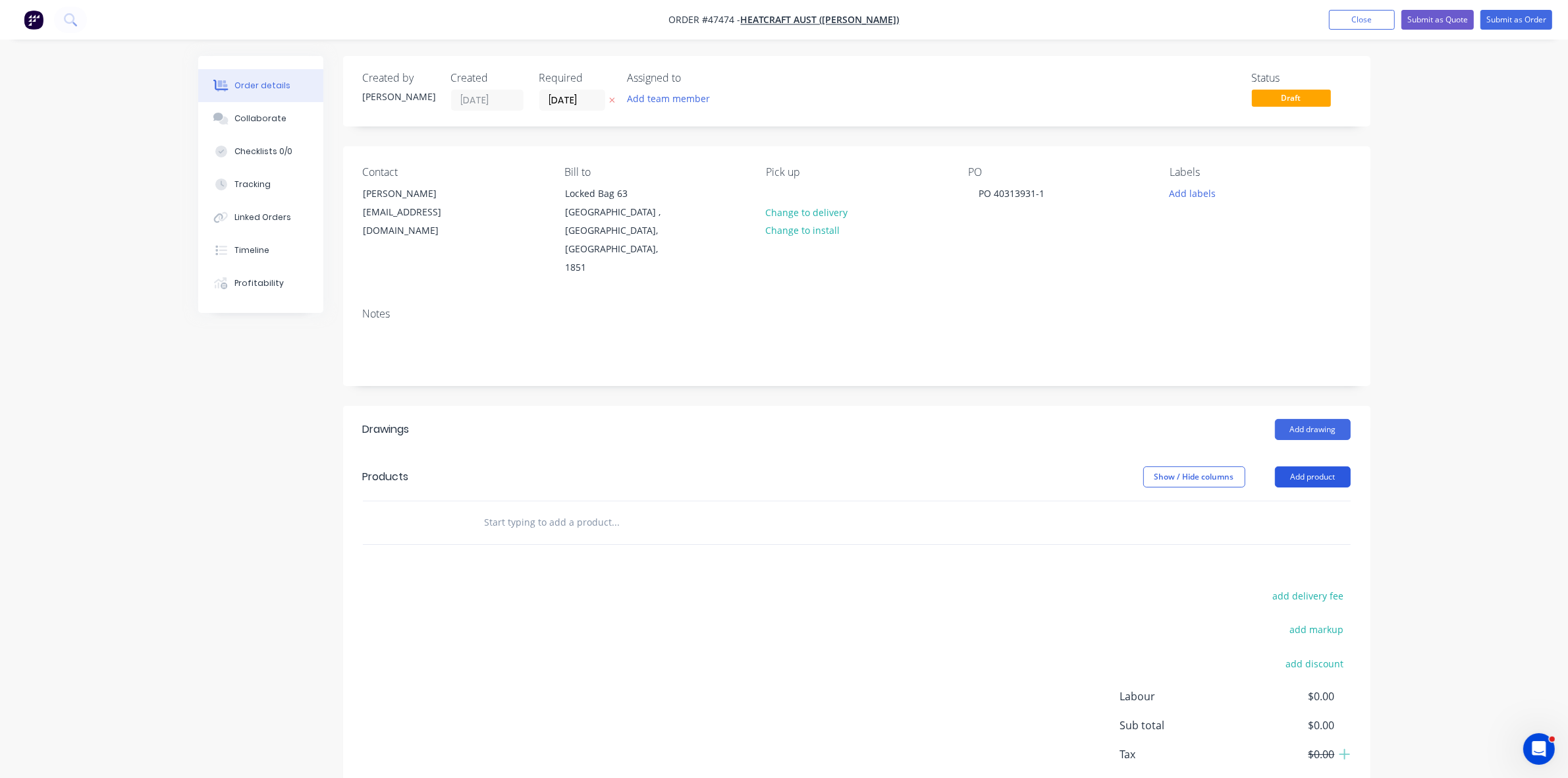
click at [1304, 467] on button "Add product" at bounding box center [1312, 477] width 76 height 21
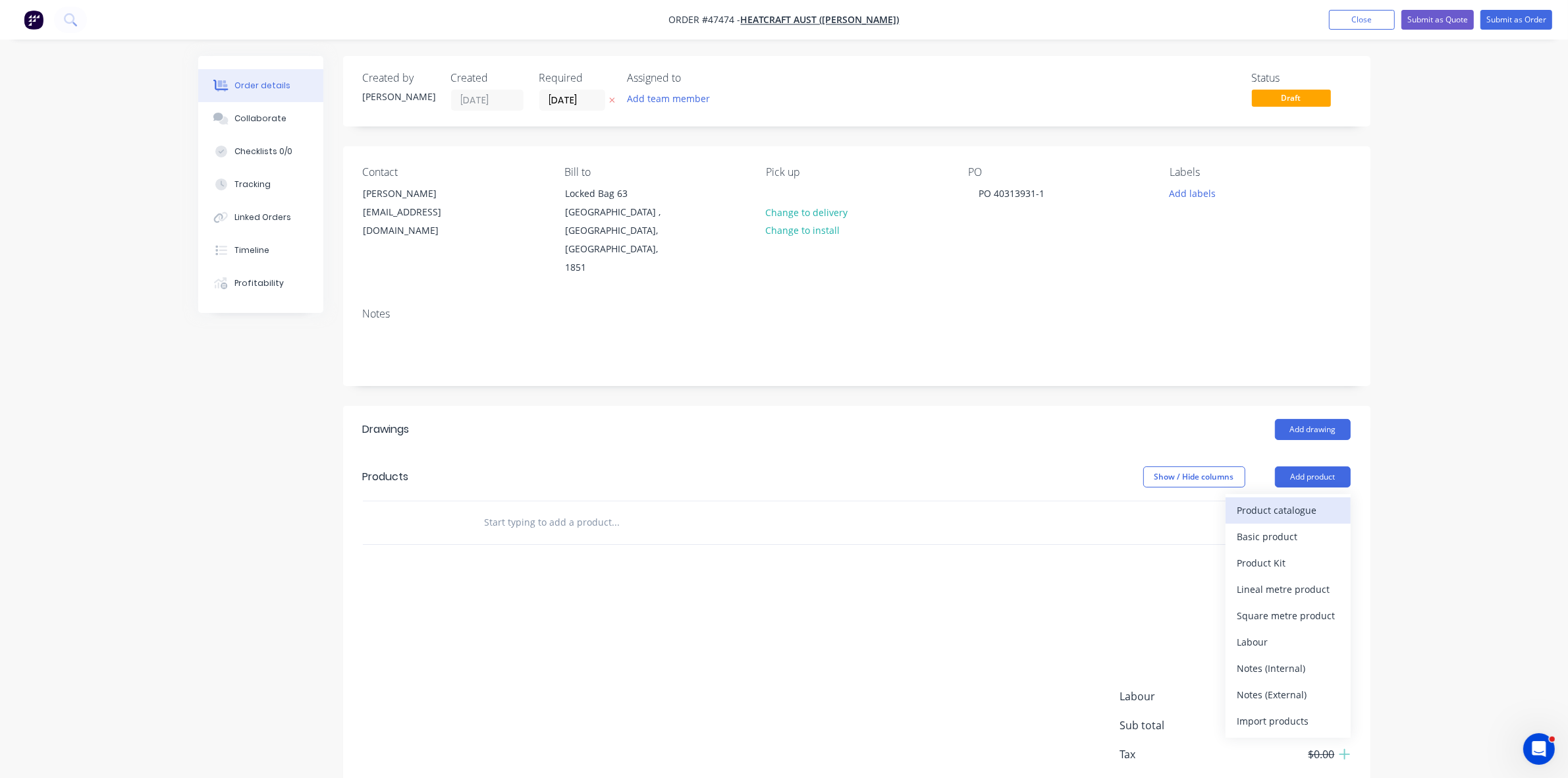
click at [1304, 497] on button "Product catalogue" at bounding box center [1288, 510] width 125 height 26
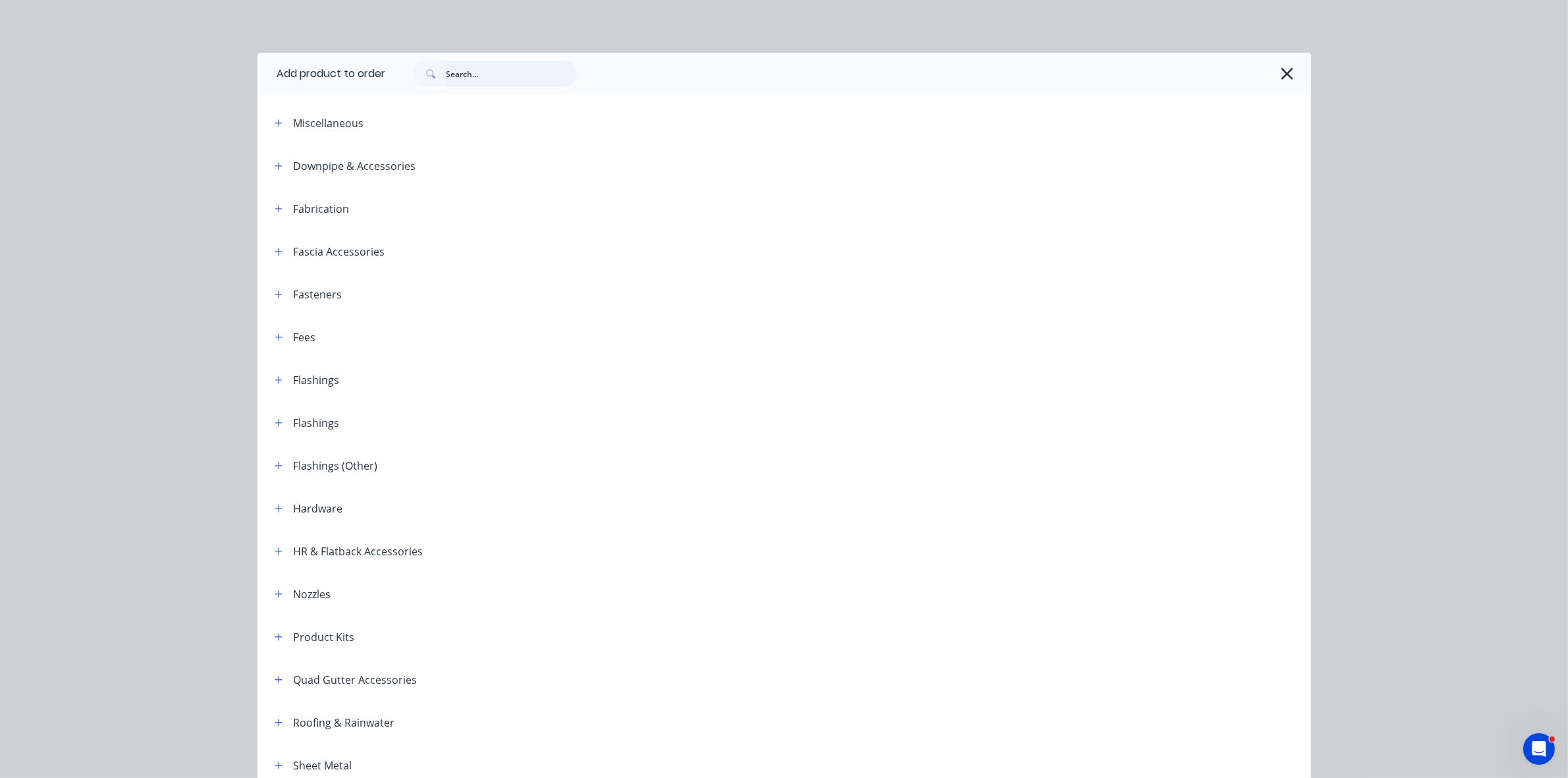
click at [480, 76] on input "text" at bounding box center [511, 73] width 130 height 26
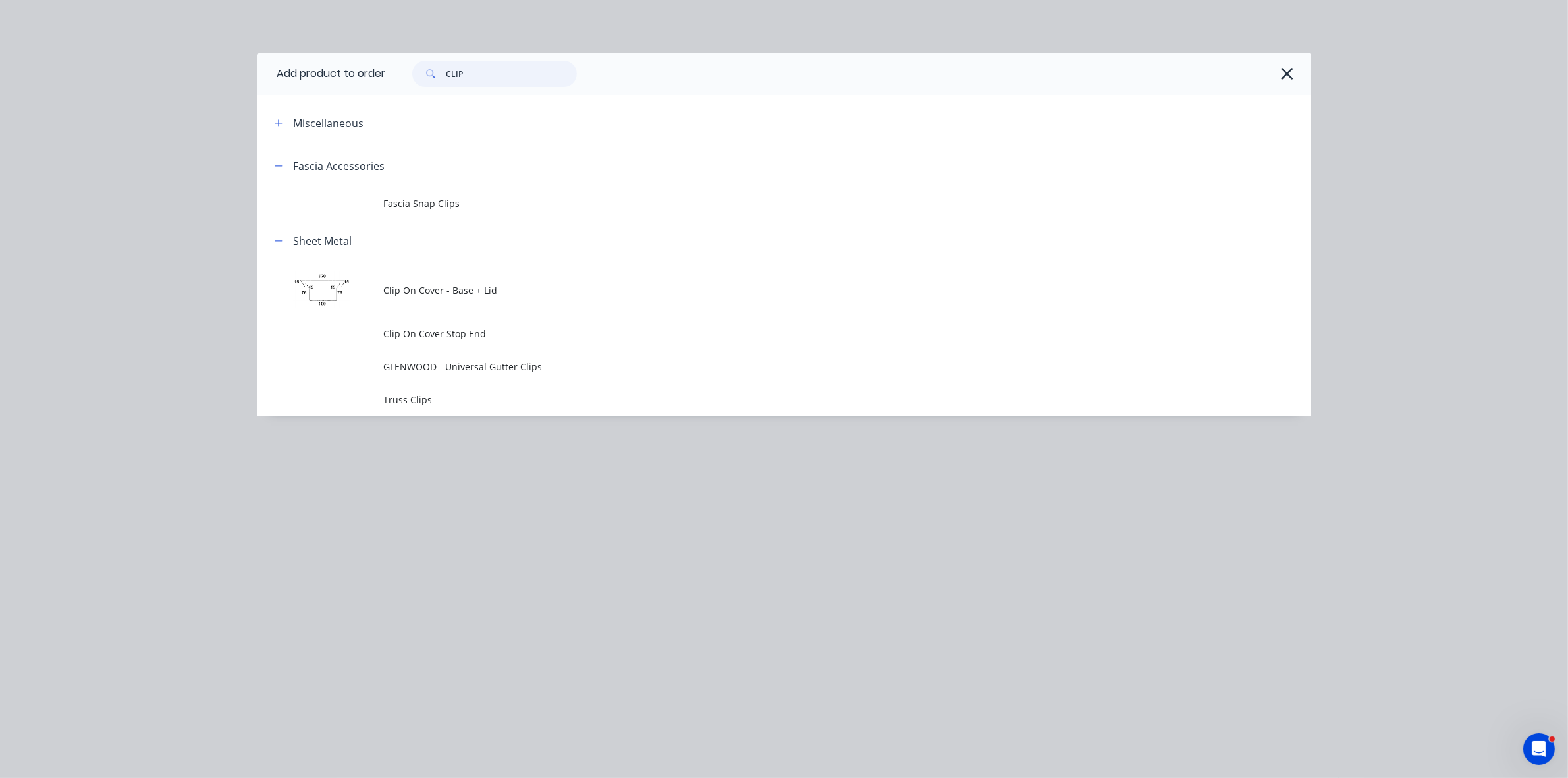
type input "CLIP"
click at [517, 297] on td "Clip On Cover - Base + Lid" at bounding box center [847, 290] width 927 height 55
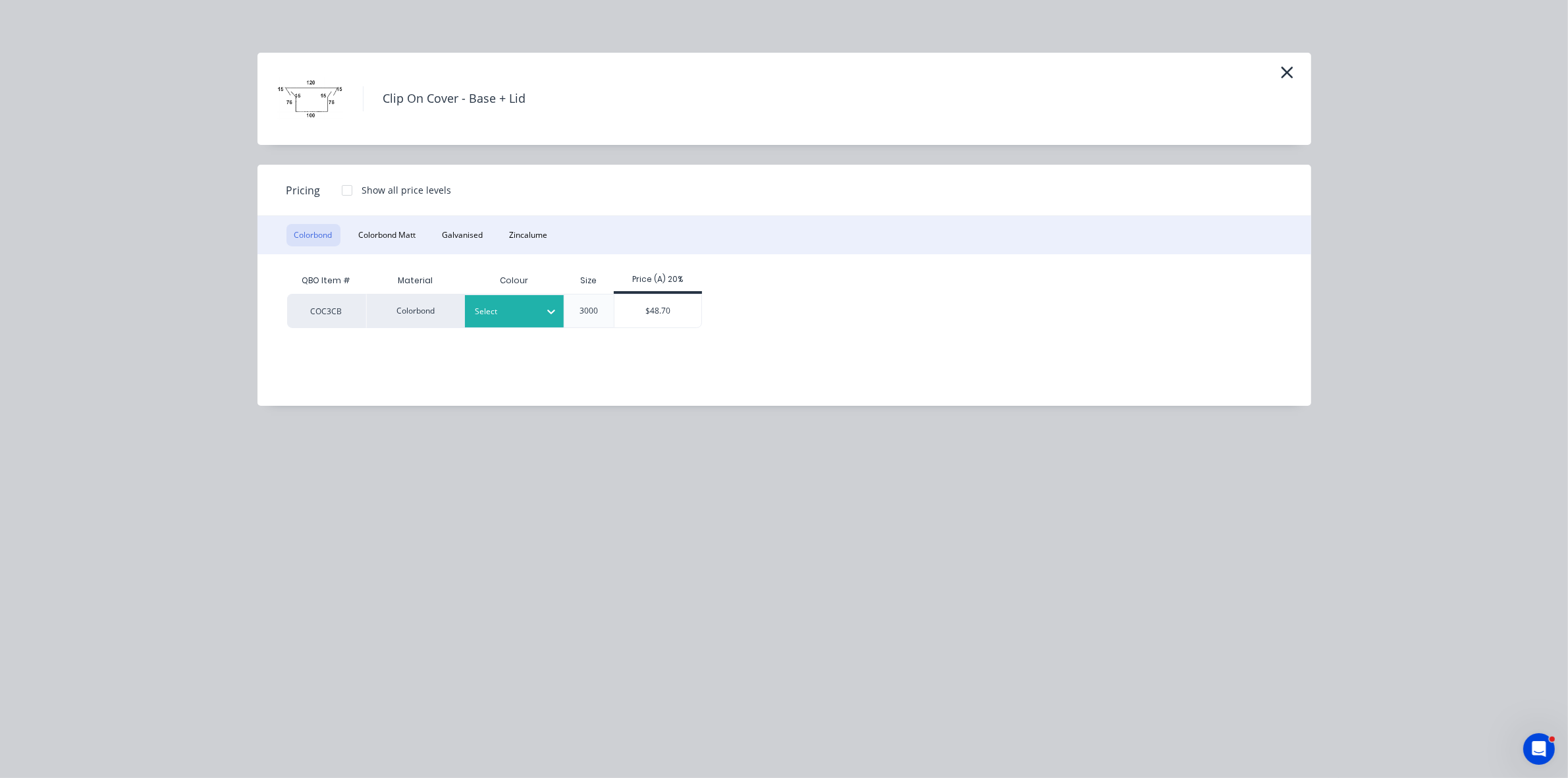
click at [488, 304] on div at bounding box center [504, 311] width 59 height 14
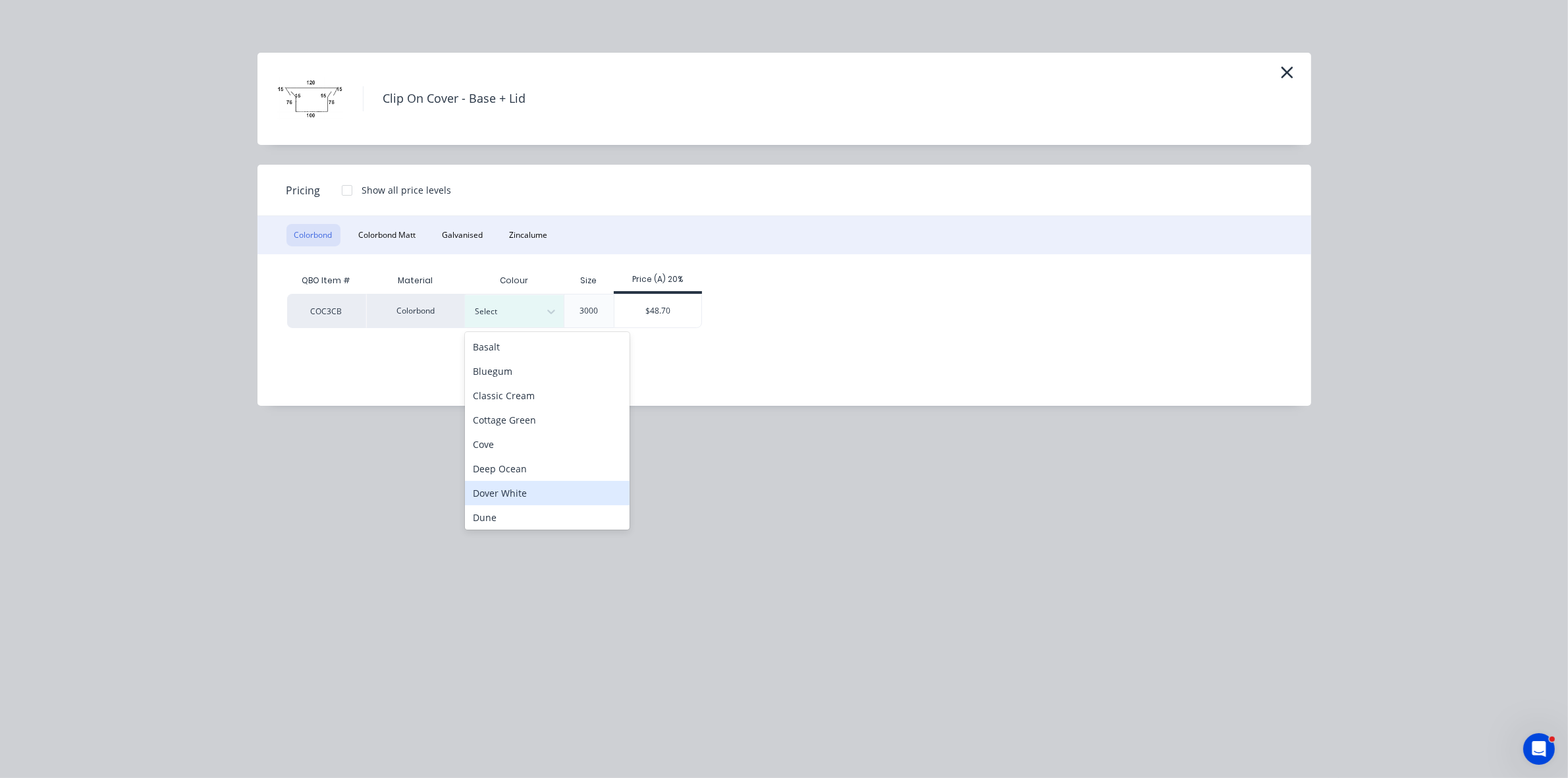
click at [510, 491] on div "Dover White" at bounding box center [547, 493] width 165 height 24
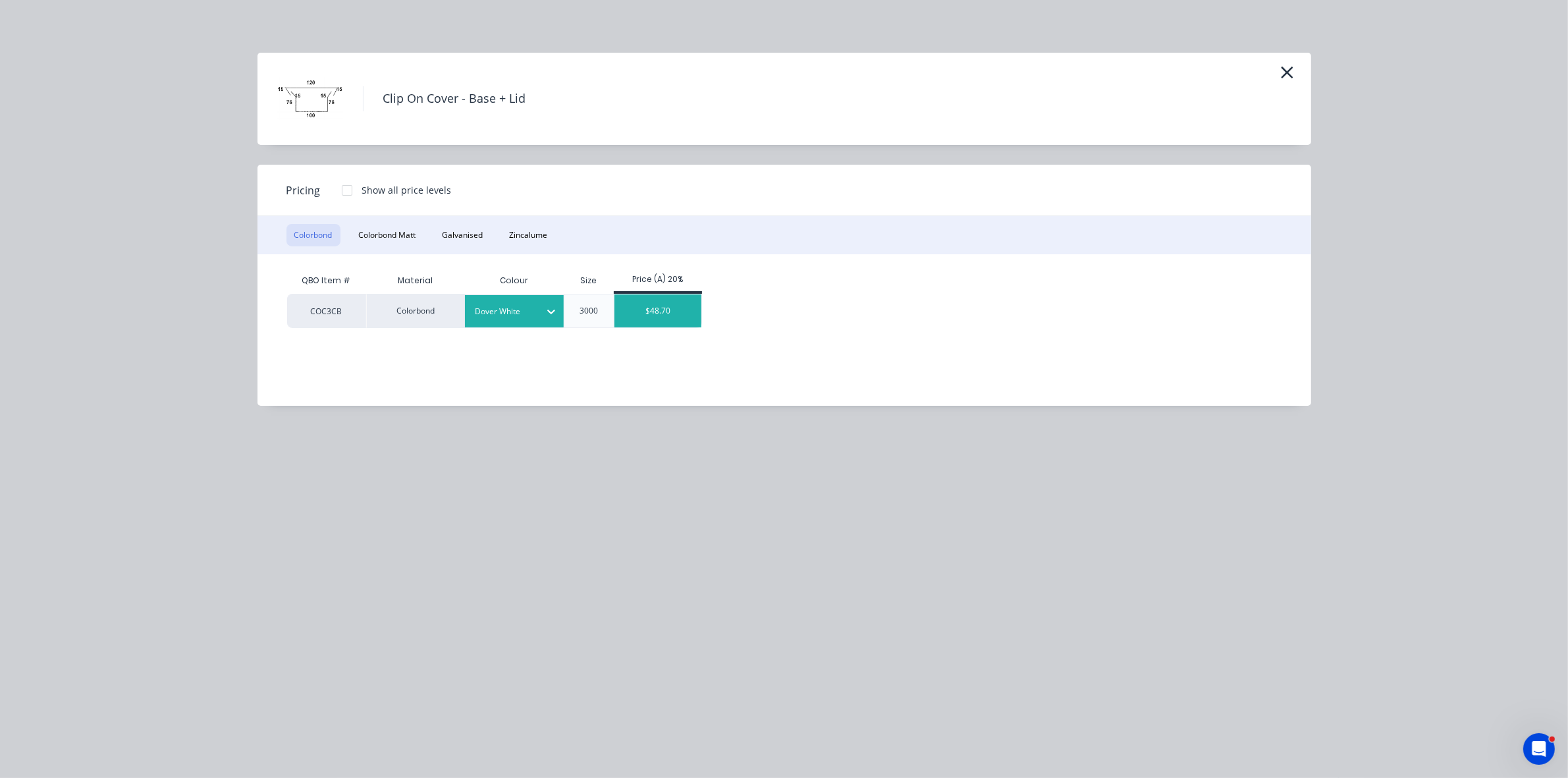
click at [662, 318] on div "$48.70" at bounding box center [657, 311] width 87 height 33
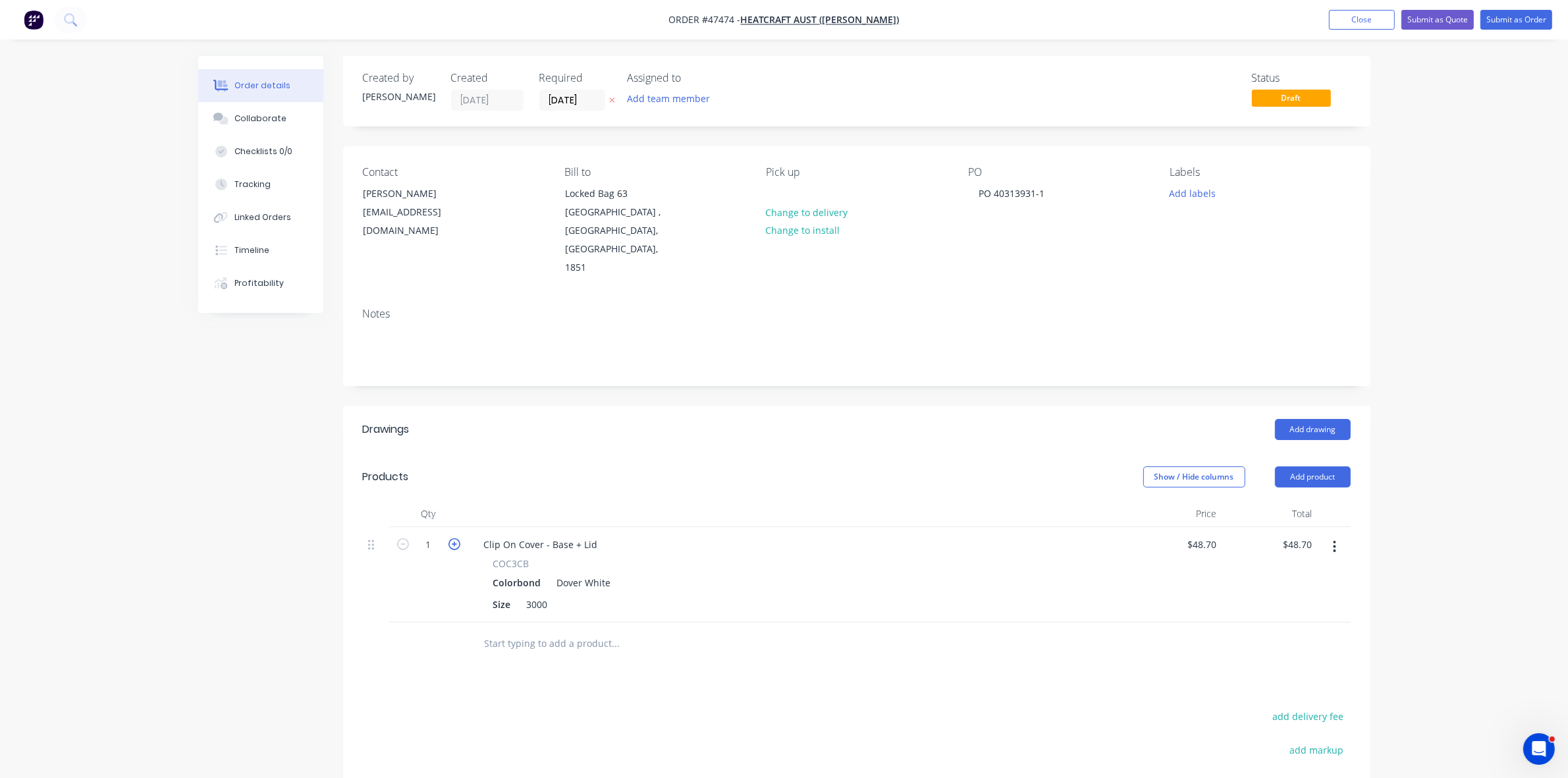
click at [453, 538] on icon "button" at bounding box center [454, 544] width 12 height 12
type input "2"
type input "$97.40"
click at [1500, 23] on button "Submit as Order" at bounding box center [1515, 20] width 72 height 20
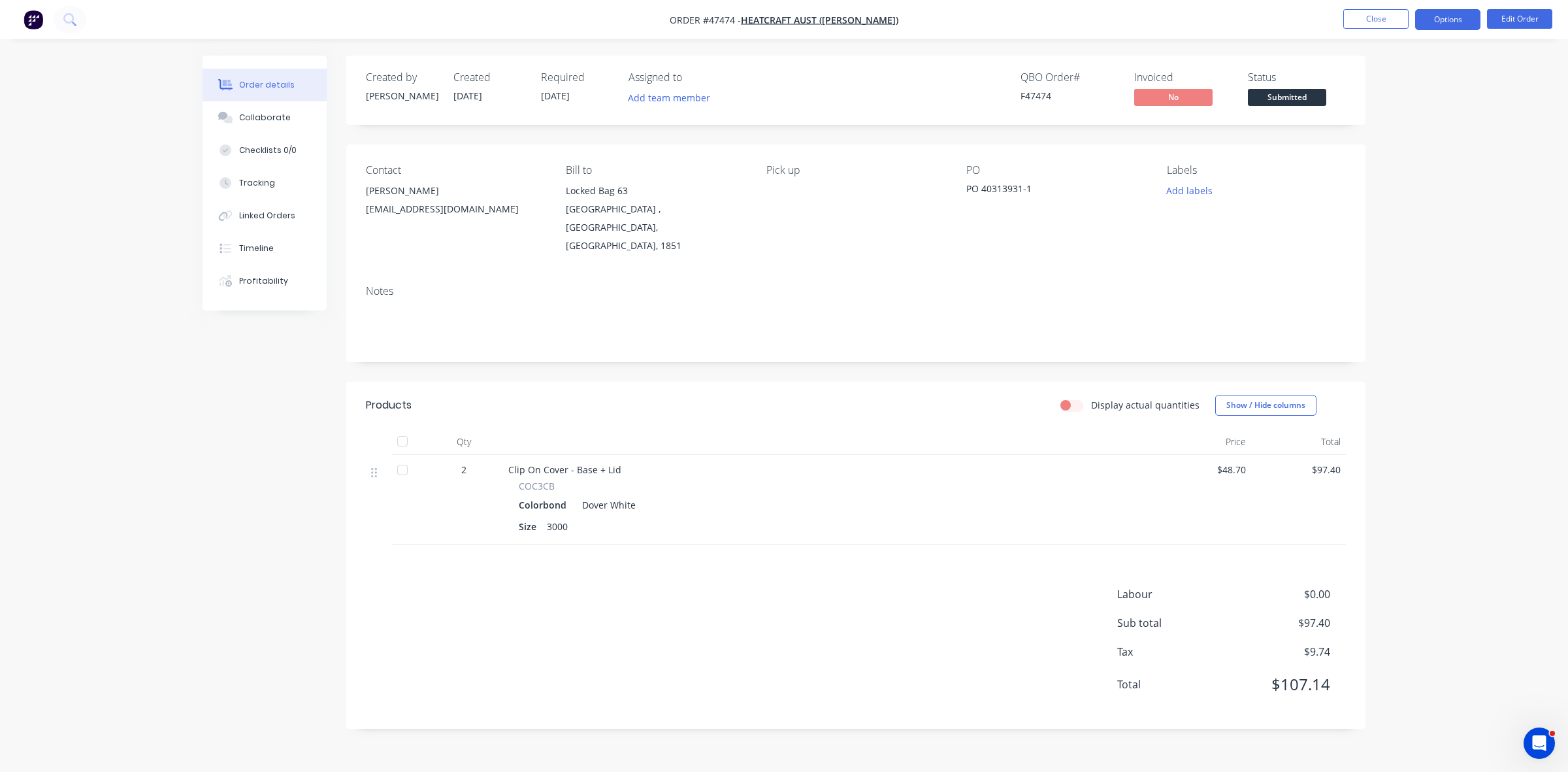
click at [1461, 22] on button "Options" at bounding box center [1448, 20] width 66 height 21
click at [1366, 151] on div "Work Order" at bounding box center [1409, 157] width 120 height 19
click at [1367, 135] on div "Without pricing" at bounding box center [1409, 131] width 120 height 19
click at [1297, 95] on span "Submitted" at bounding box center [1287, 97] width 78 height 16
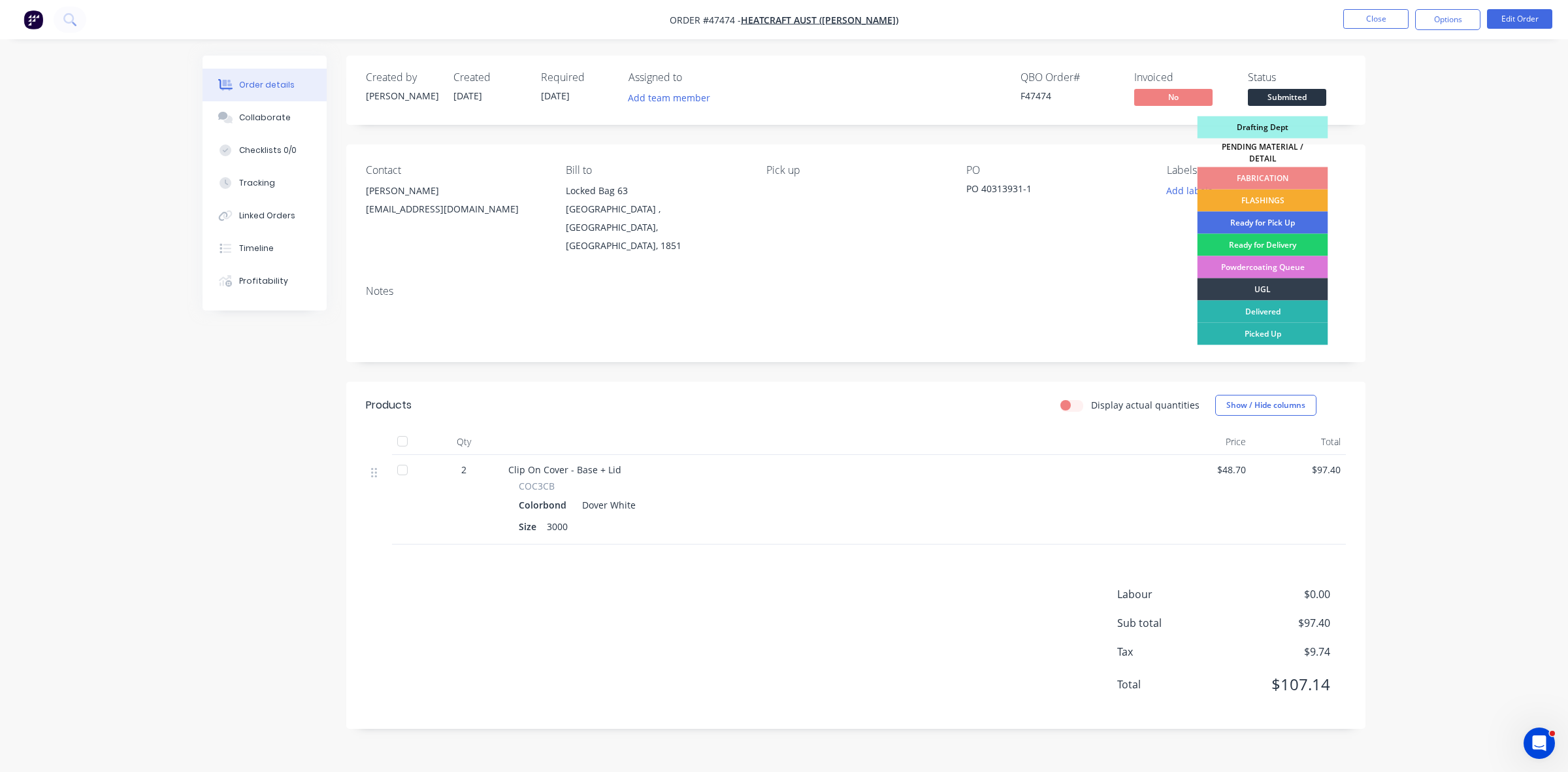
click at [1268, 197] on div "FLASHINGS" at bounding box center [1263, 200] width 130 height 22
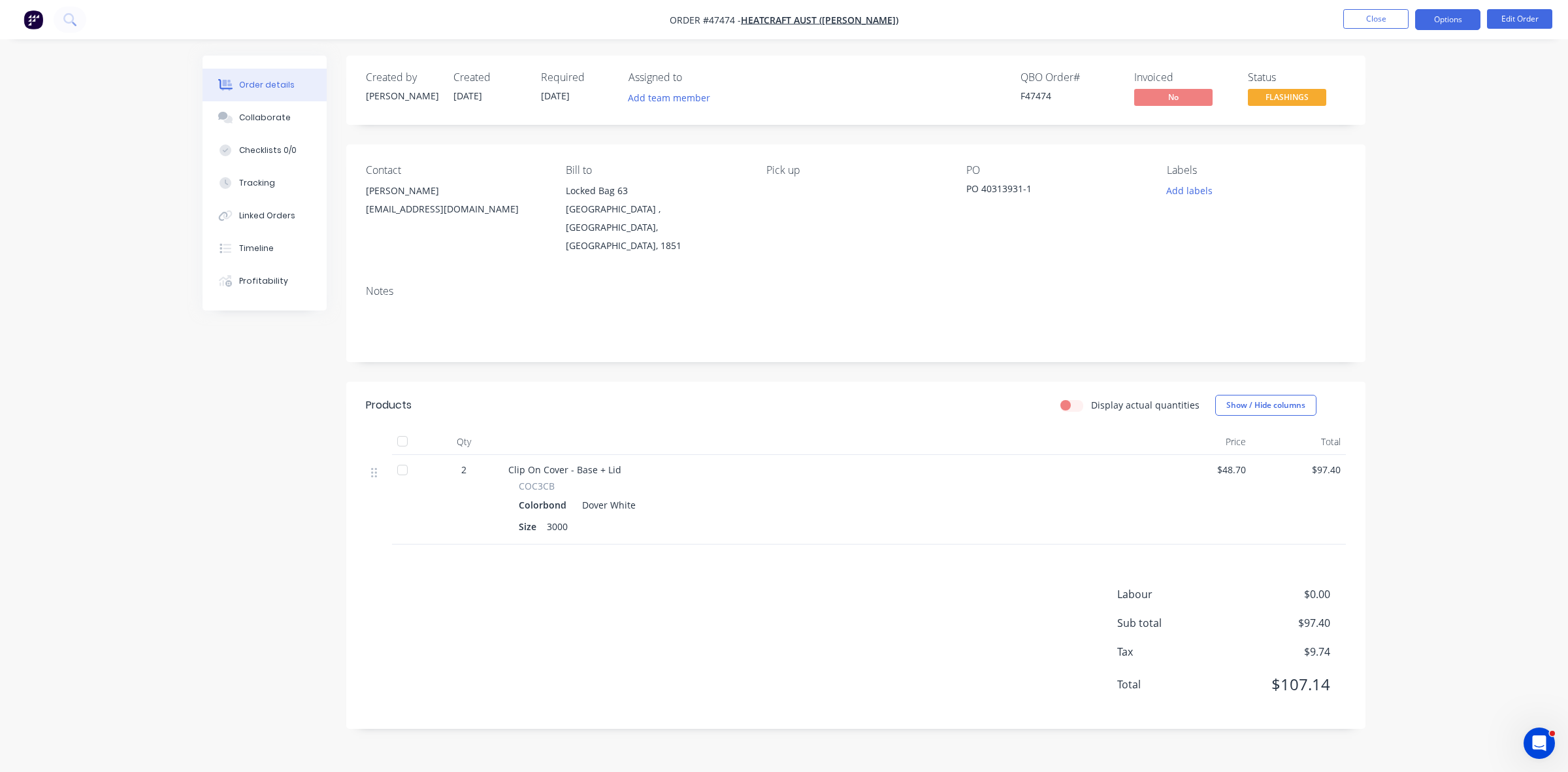
click at [1450, 18] on button "Options" at bounding box center [1448, 20] width 66 height 21
click at [1384, 180] on div "Delivery Docket" at bounding box center [1409, 183] width 120 height 19
click at [1390, 134] on div "Without pricing" at bounding box center [1409, 131] width 120 height 19
click at [1390, 13] on button "Close" at bounding box center [1376, 19] width 66 height 20
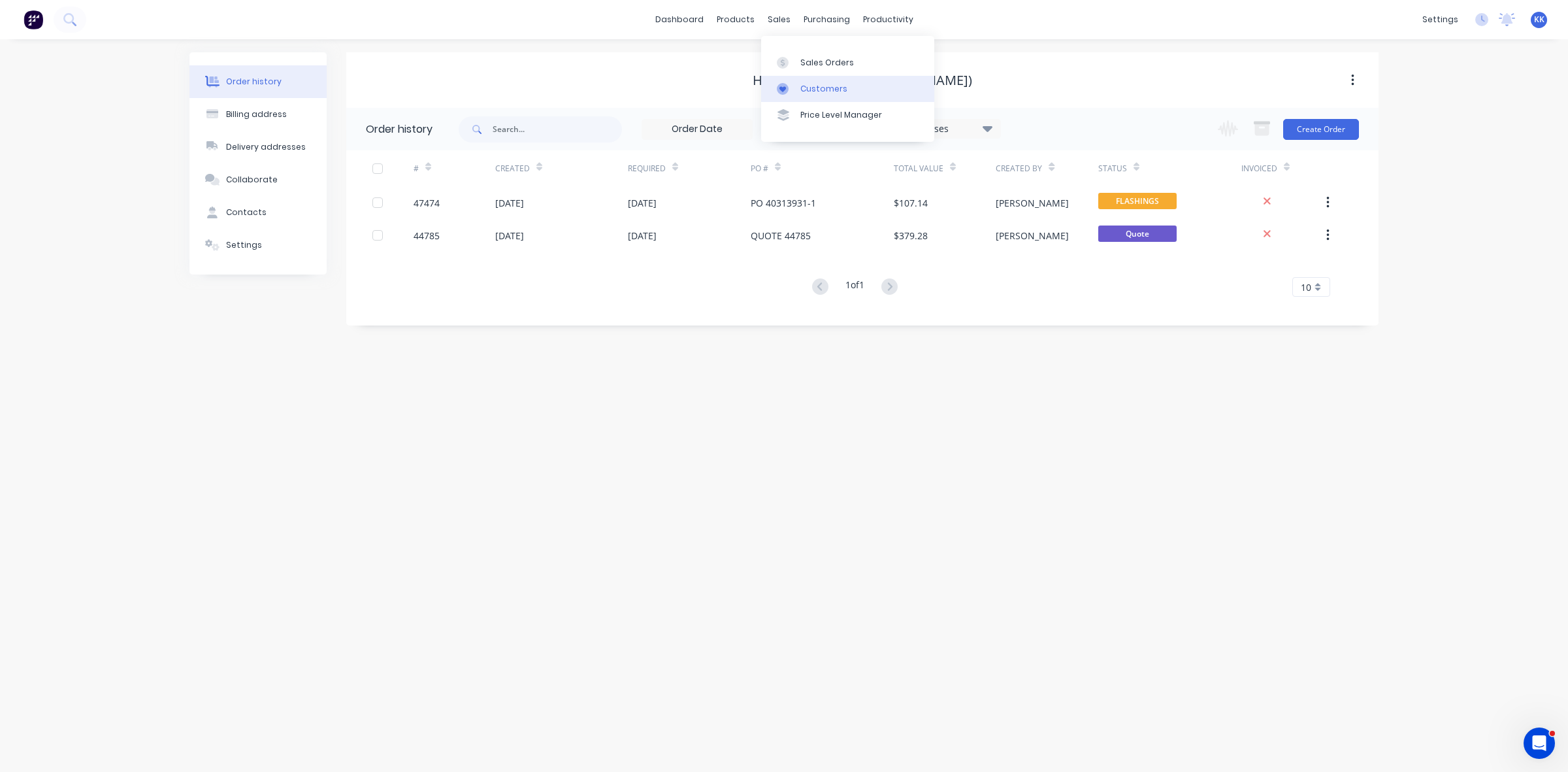
click at [821, 90] on div "Customers" at bounding box center [824, 89] width 47 height 12
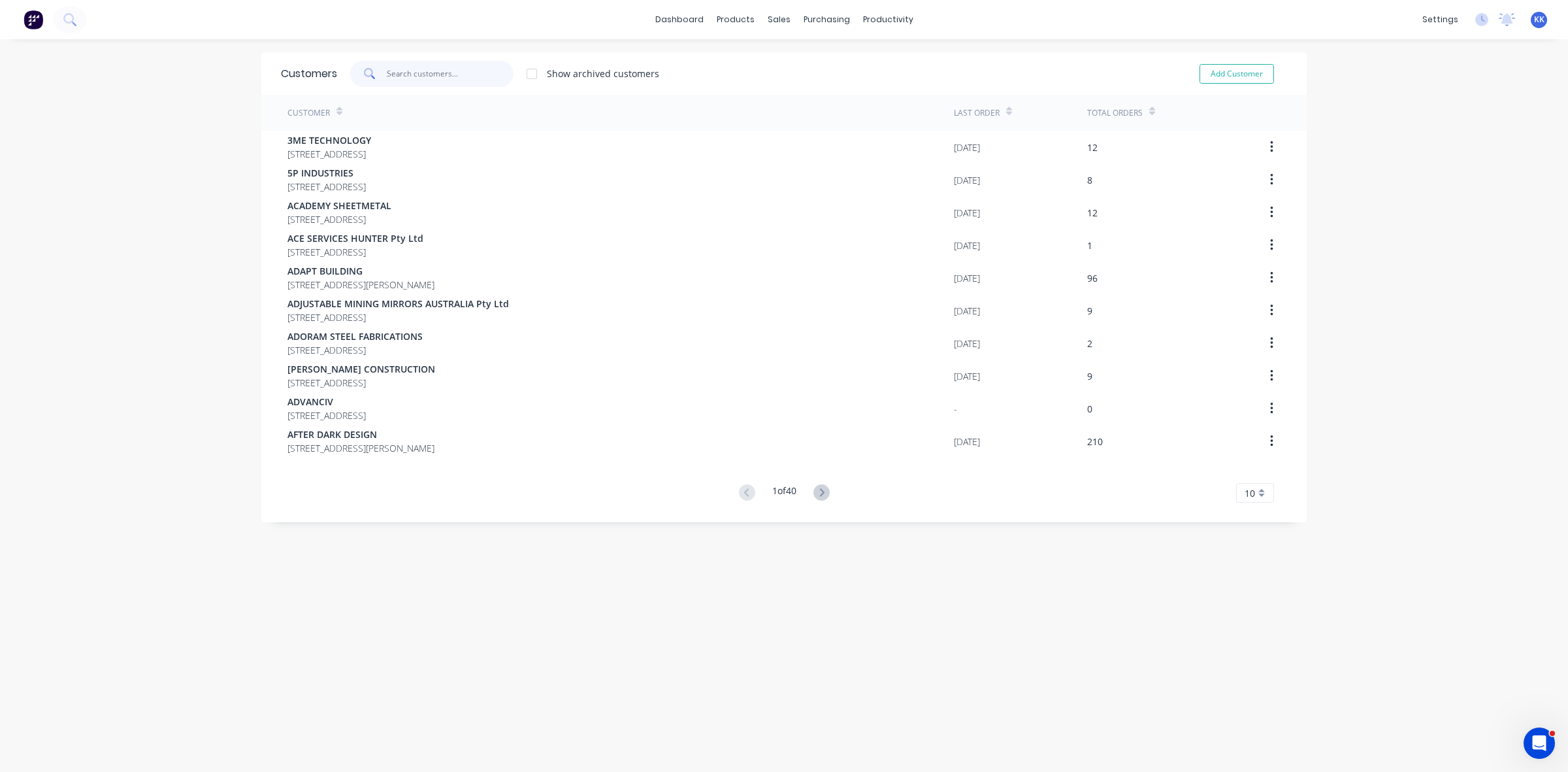
click at [423, 76] on input "text" at bounding box center [450, 73] width 128 height 26
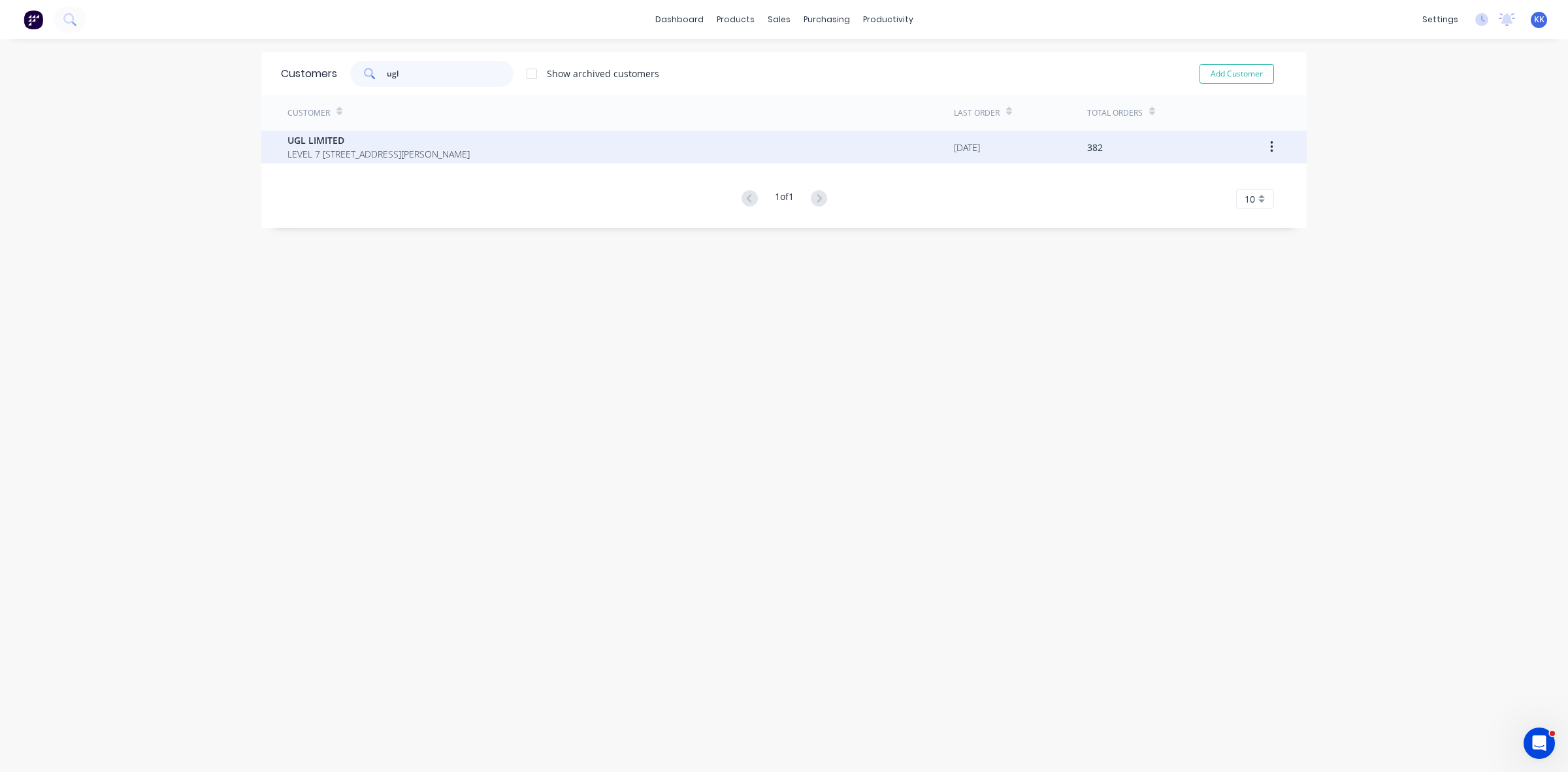
type input "ugl"
click at [439, 150] on span "LEVEL 7 [STREET_ADDRESS][PERSON_NAME]" at bounding box center [379, 153] width 182 height 13
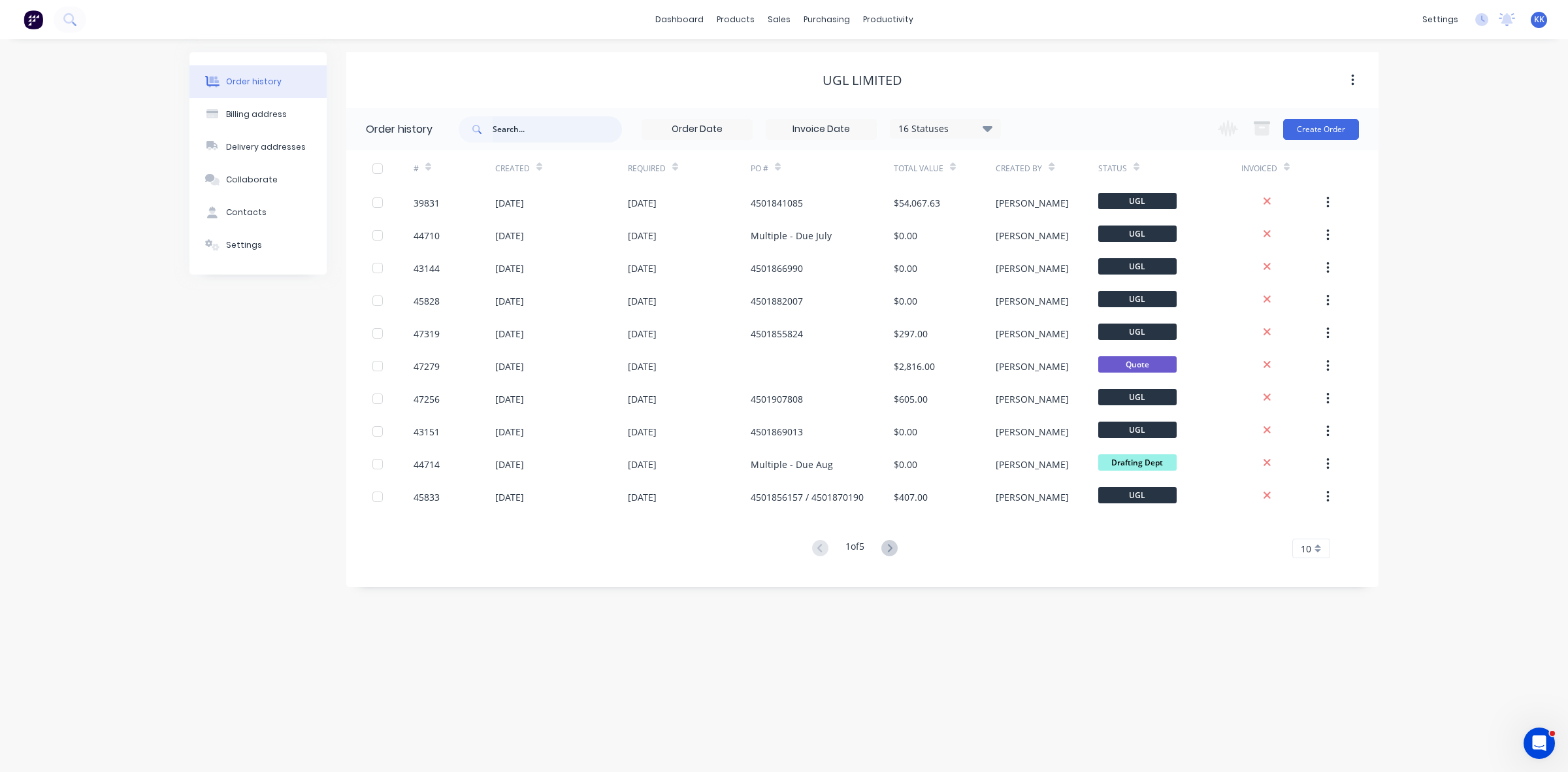
click at [537, 122] on input "text" at bounding box center [557, 129] width 129 height 26
type input "39438"
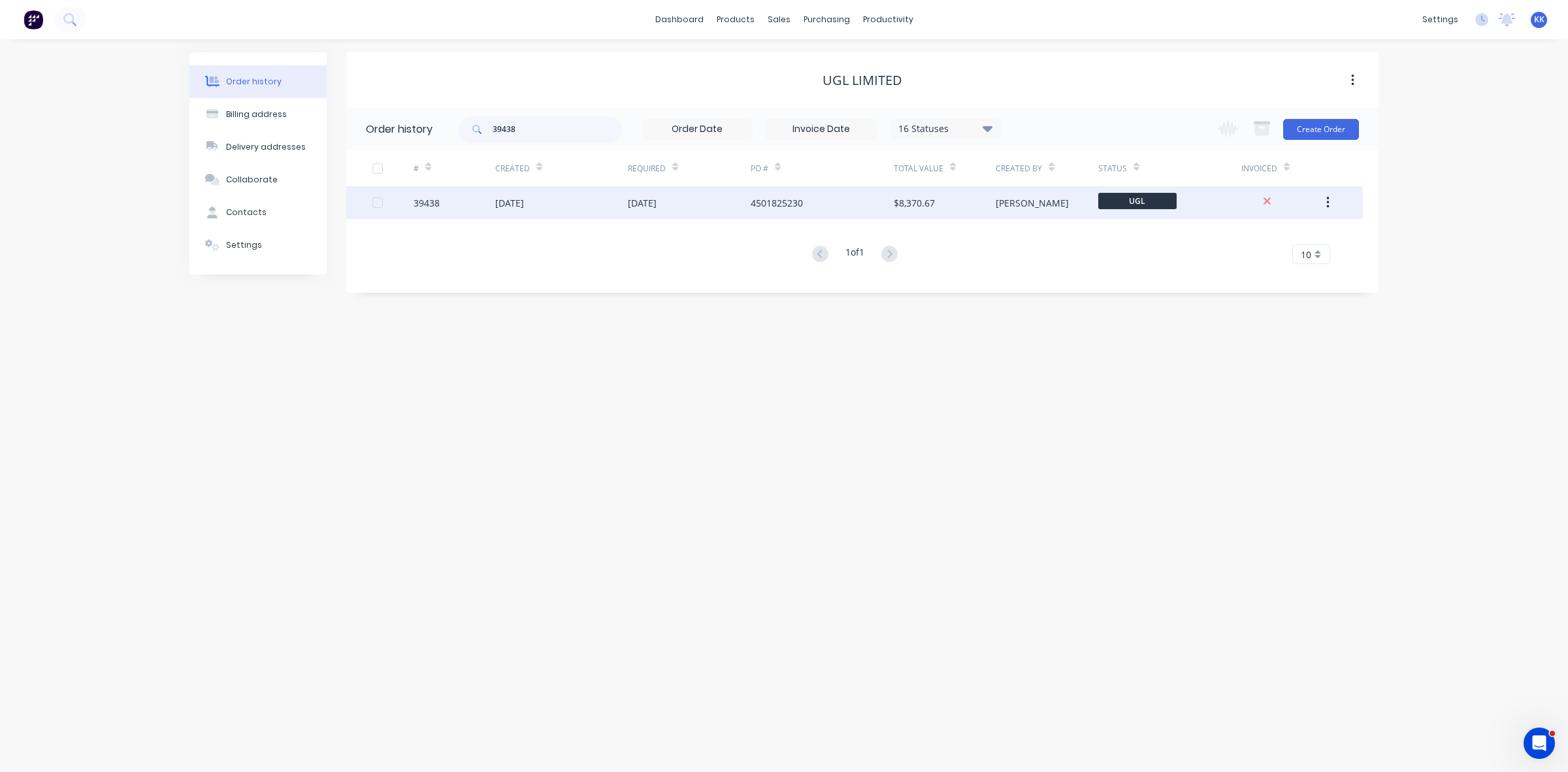
click at [609, 200] on div "17 Oct 2024" at bounding box center [561, 203] width 133 height 32
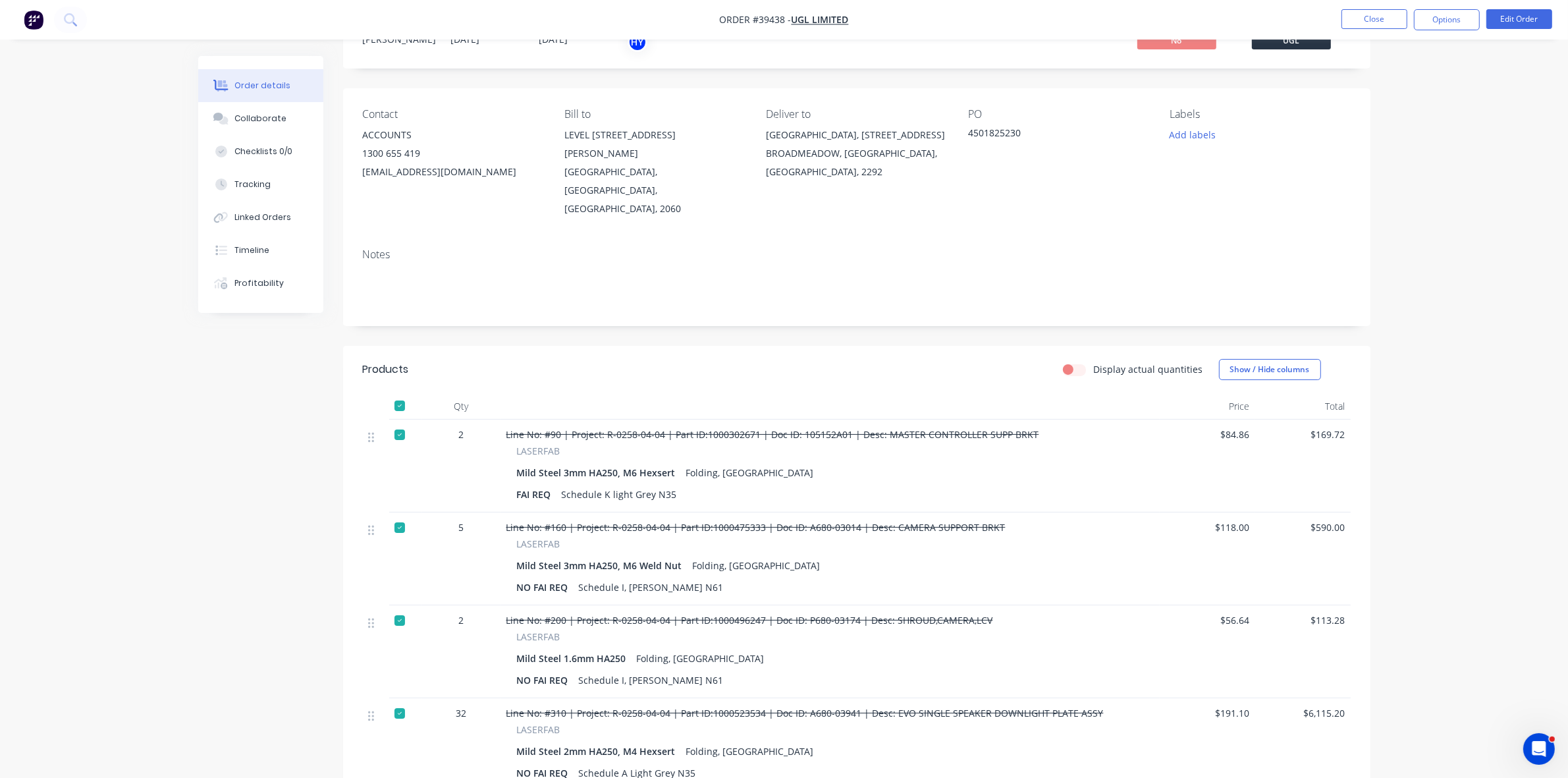
scroll to position [85, 0]
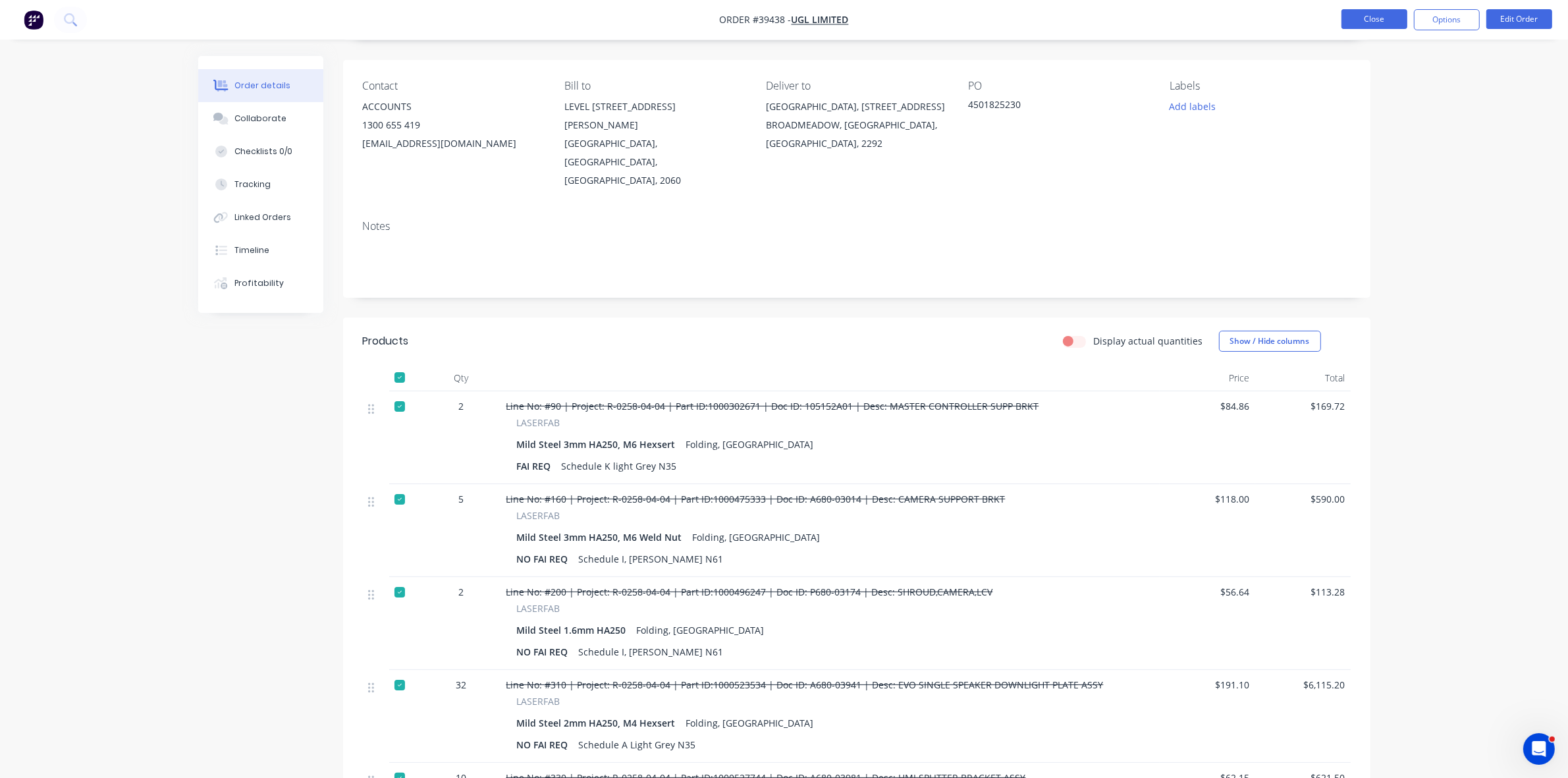
click at [1356, 21] on button "Close" at bounding box center [1374, 19] width 66 height 20
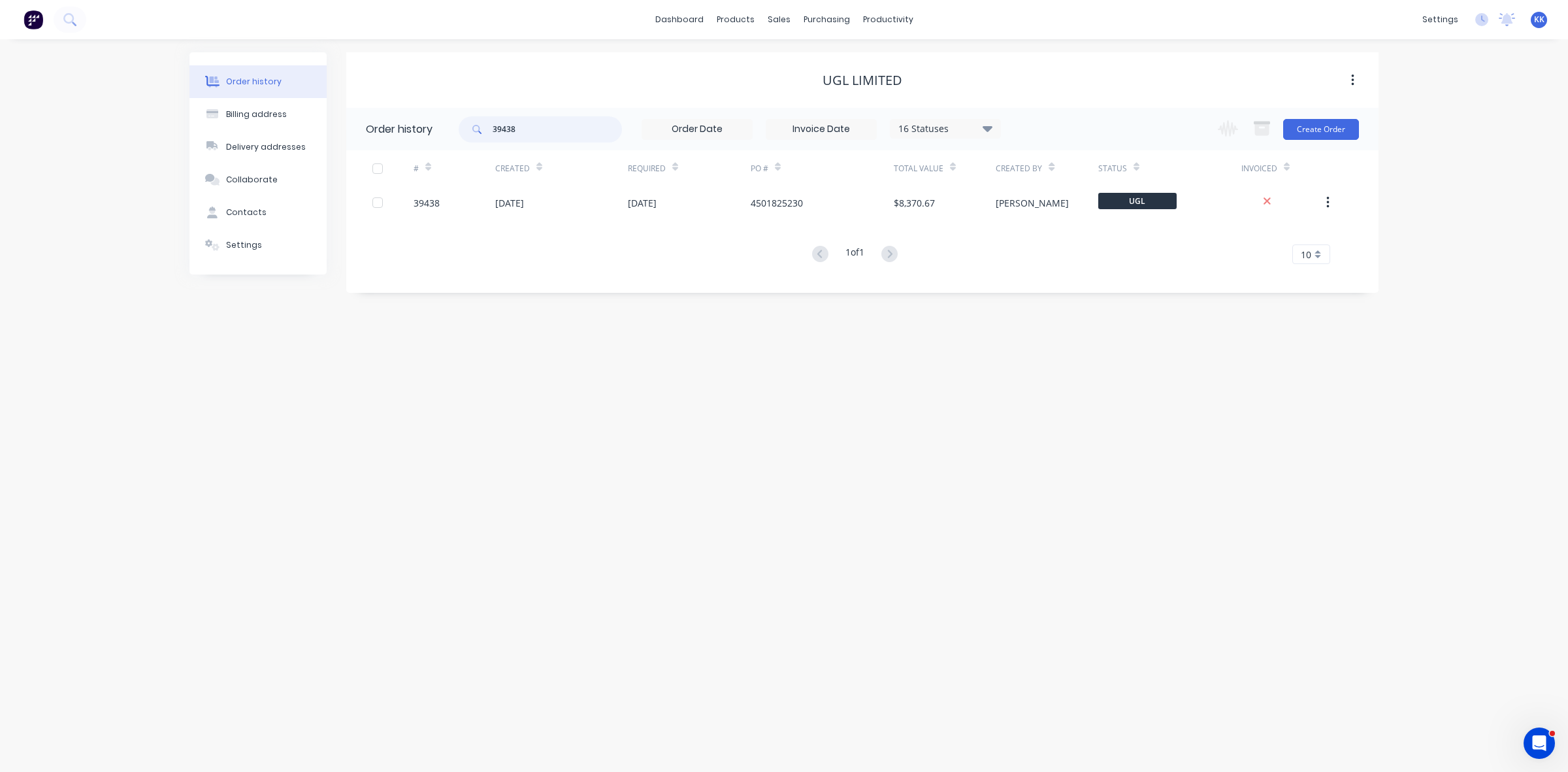
click at [464, 133] on div "39438" at bounding box center [540, 129] width 164 height 26
type input "39831"
drag, startPoint x: 530, startPoint y: 133, endPoint x: 485, endPoint y: 133, distance: 45.0
click at [485, 133] on div "39831" at bounding box center [540, 129] width 164 height 26
type input "39840"
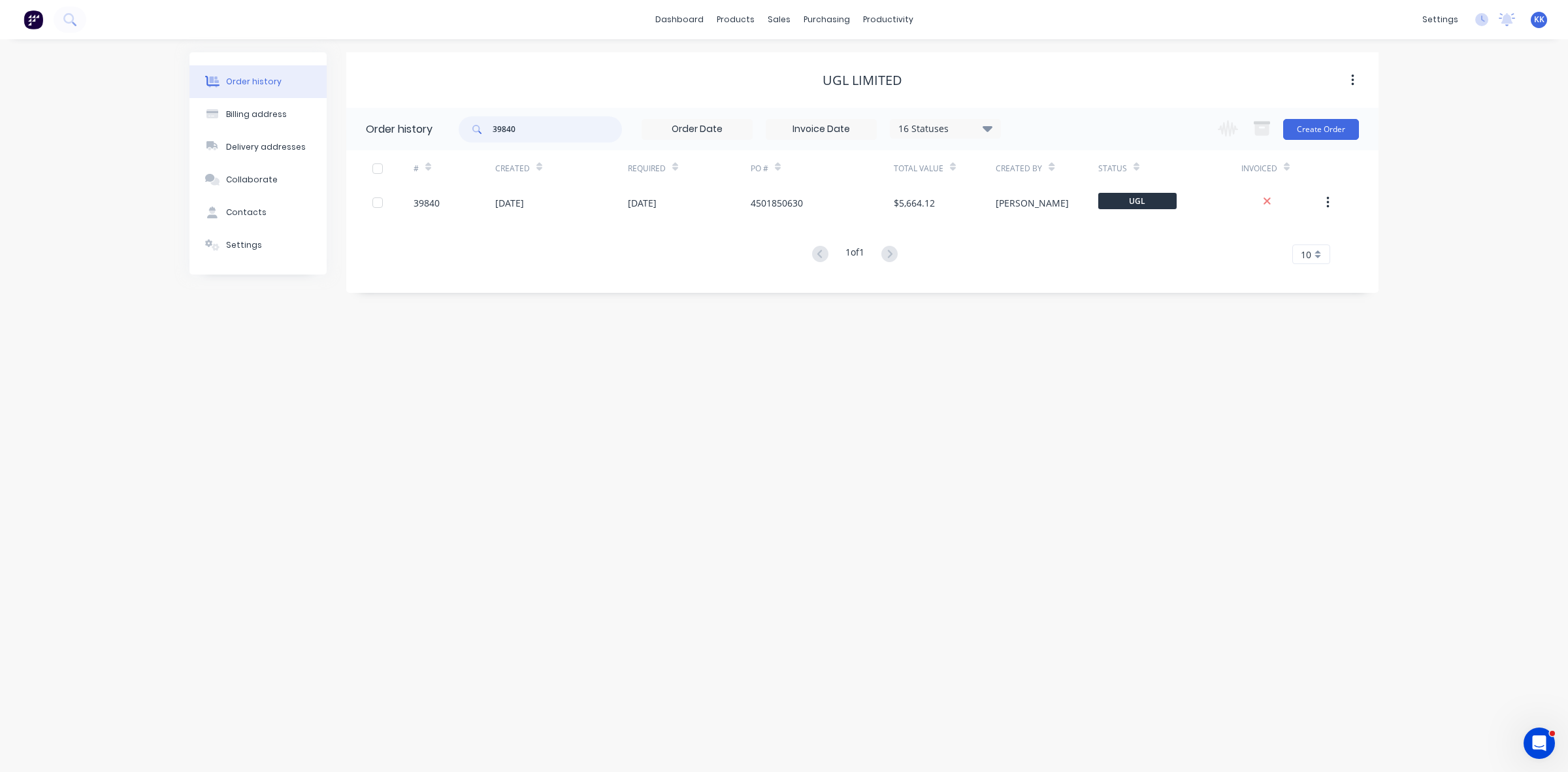
drag, startPoint x: 505, startPoint y: 132, endPoint x: 478, endPoint y: 133, distance: 27.0
click at [478, 133] on div "39840" at bounding box center [540, 129] width 164 height 26
type input "40782"
drag, startPoint x: 537, startPoint y: 128, endPoint x: 449, endPoint y: 128, distance: 88.0
click at [449, 128] on header "Order history 40782 16 Statuses Invoice Status Invoiced Not Invoiced Partial Or…" at bounding box center [863, 129] width 1033 height 42
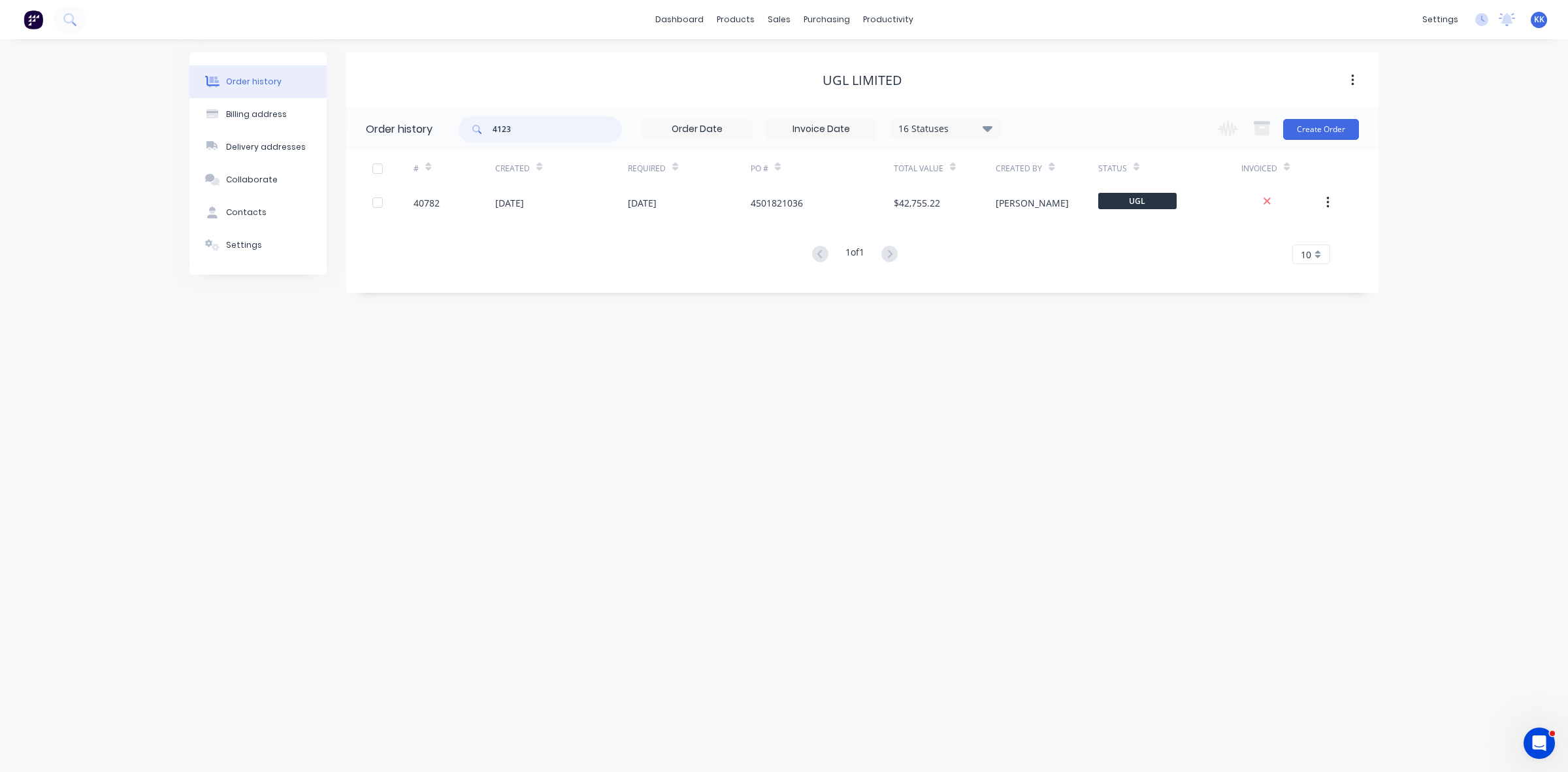
type input "41233"
drag, startPoint x: 505, startPoint y: 138, endPoint x: 478, endPoint y: 138, distance: 27.0
click at [481, 138] on div "41233" at bounding box center [540, 129] width 164 height 26
type input "42655"
drag, startPoint x: 518, startPoint y: 126, endPoint x: 452, endPoint y: 126, distance: 66.0
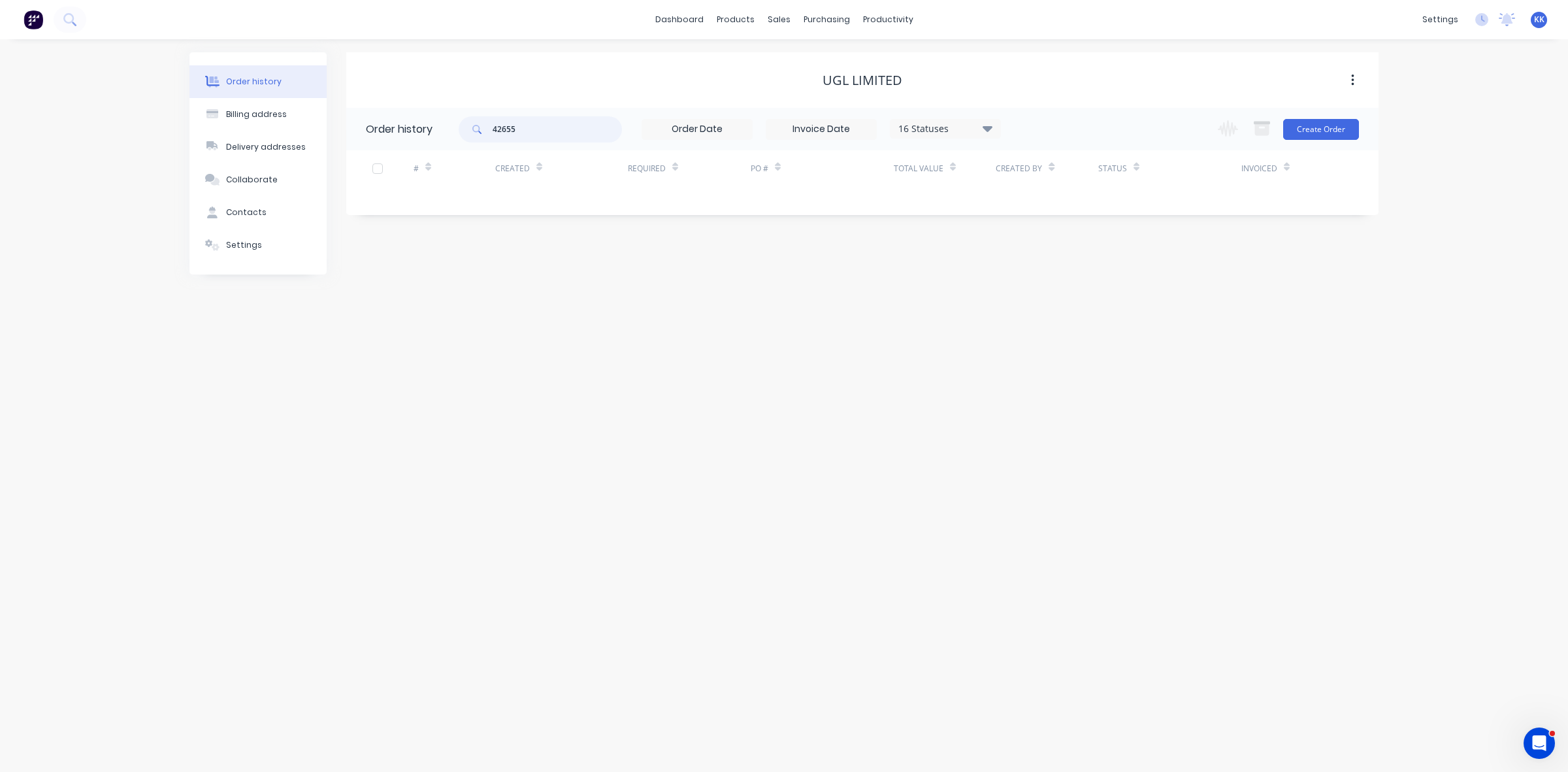
click at [452, 126] on header "Order history 42655 16 Statuses Invoice Status Invoiced Not Invoiced Partial Or…" at bounding box center [863, 129] width 1033 height 42
type input "43087"
drag, startPoint x: 530, startPoint y: 140, endPoint x: 475, endPoint y: 128, distance: 56.3
click at [475, 128] on div "43087 16 Statuses Invoice Status Invoiced Not Invoiced Partial Order Status All…" at bounding box center [729, 129] width 542 height 42
drag, startPoint x: 531, startPoint y: 124, endPoint x: 487, endPoint y: 123, distance: 44.0
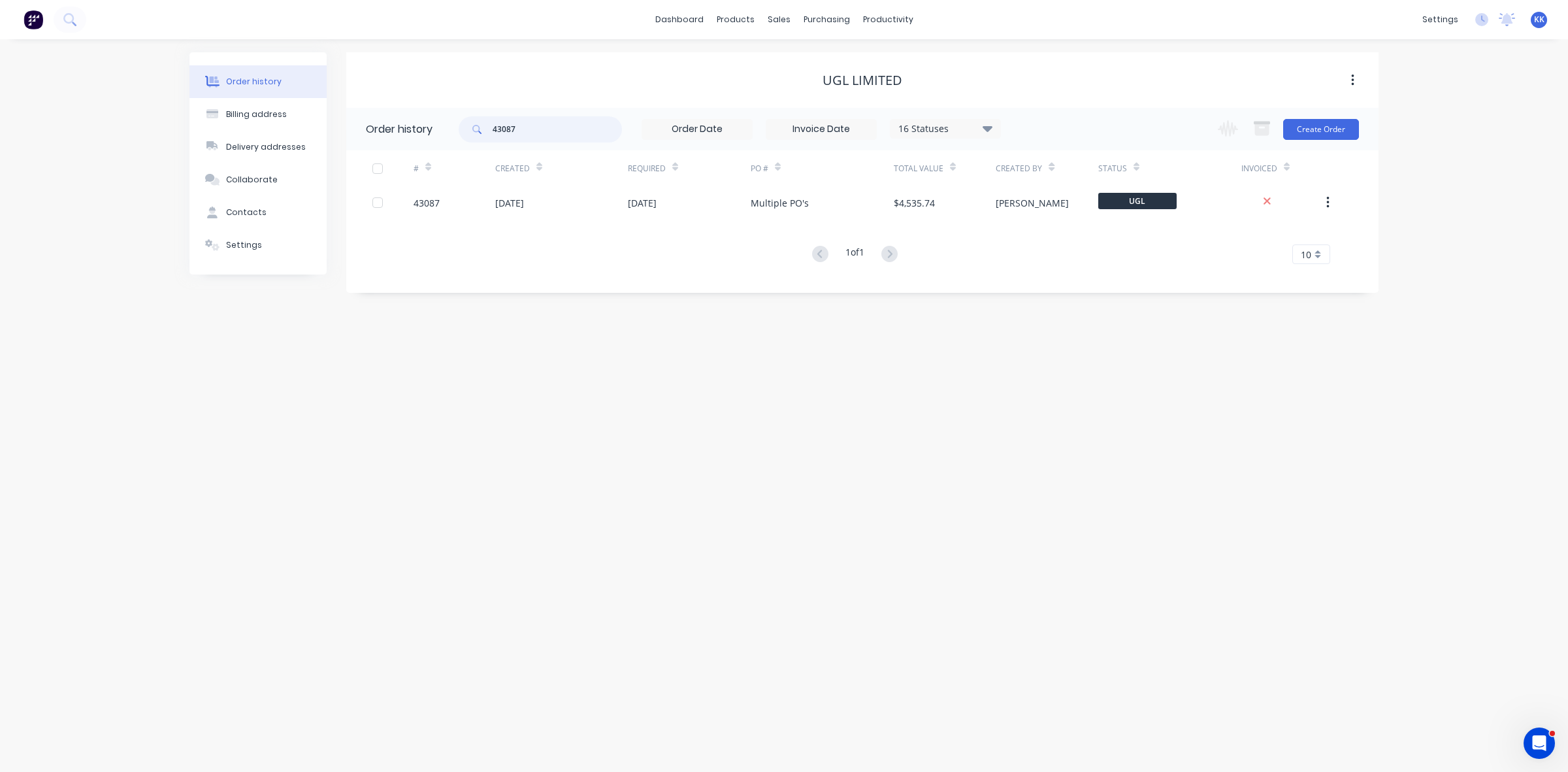
click at [487, 123] on div "43087" at bounding box center [540, 129] width 164 height 26
type input "43122"
drag, startPoint x: 547, startPoint y: 131, endPoint x: 481, endPoint y: 131, distance: 66.0
click at [481, 131] on div "43122" at bounding box center [540, 129] width 164 height 26
type input "43141"
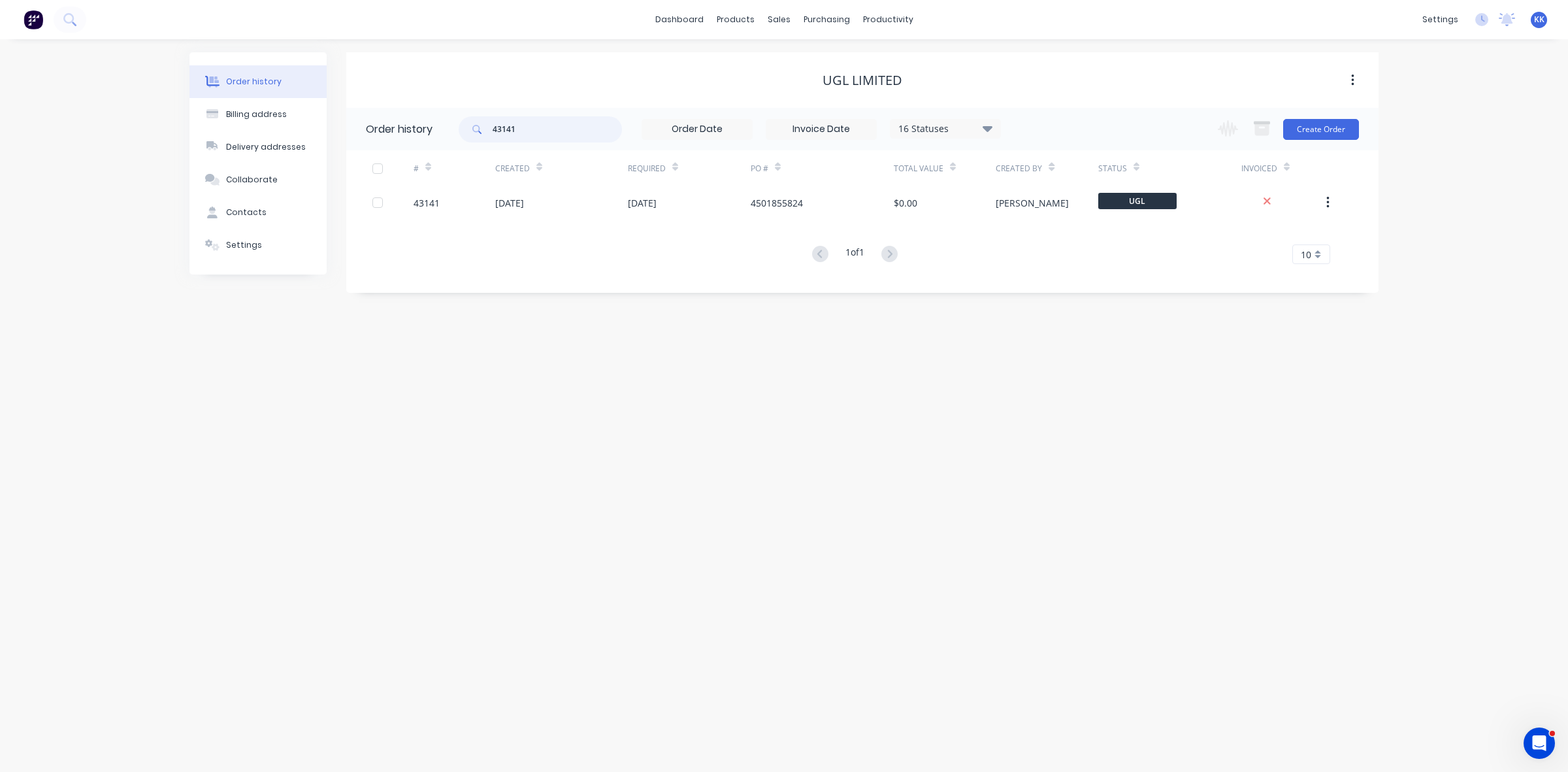
drag, startPoint x: 506, startPoint y: 128, endPoint x: 543, endPoint y: 123, distance: 37.3
click at [543, 123] on input "43141" at bounding box center [557, 129] width 129 height 26
type input "43143"
drag, startPoint x: 511, startPoint y: 125, endPoint x: 536, endPoint y: 123, distance: 25.1
click at [536, 123] on input "43143" at bounding box center [557, 129] width 129 height 26
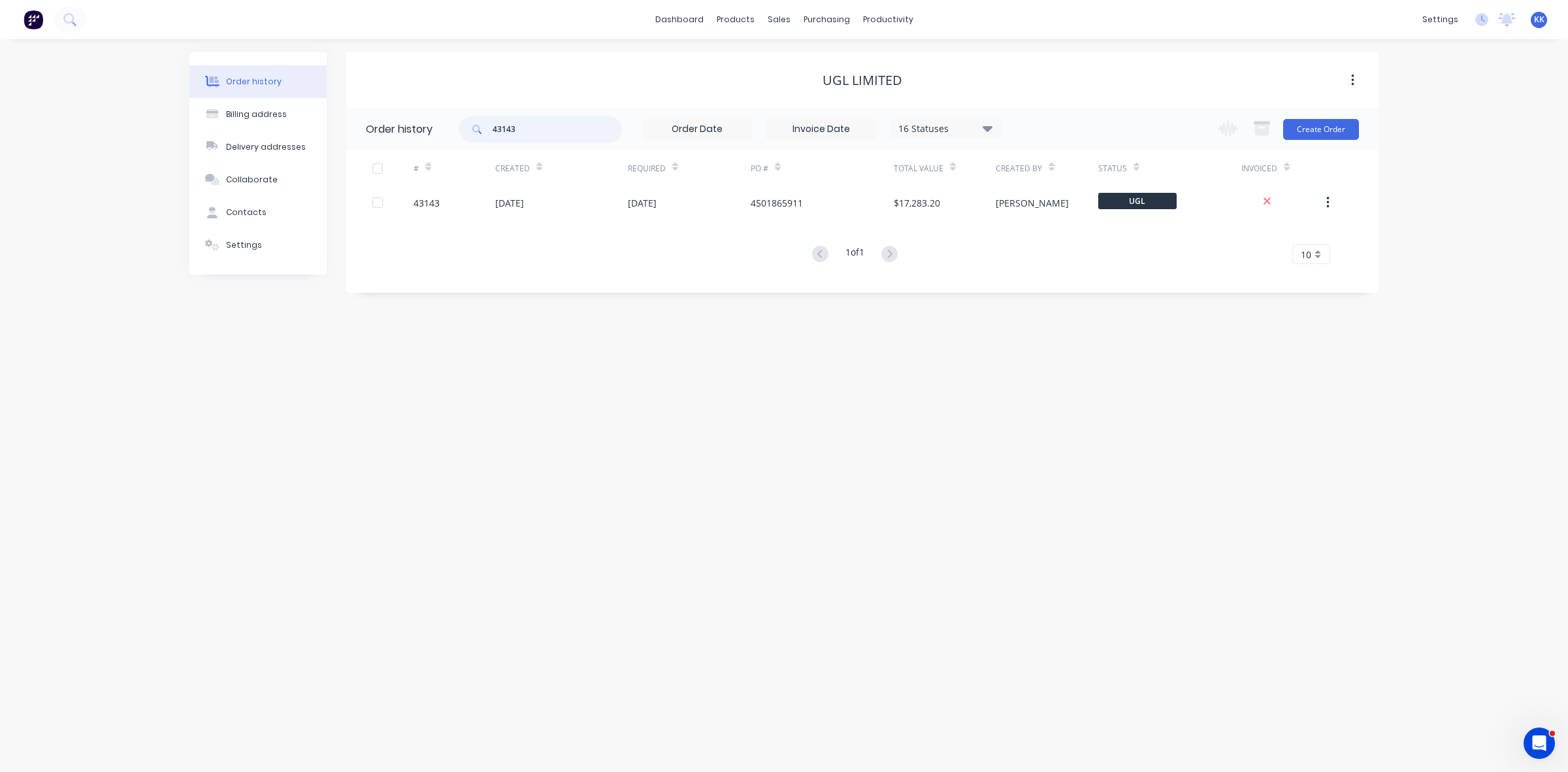
type input "43144"
drag, startPoint x: 509, startPoint y: 131, endPoint x: 544, endPoint y: 125, distance: 35.5
click at [543, 125] on input "43144" at bounding box center [557, 129] width 129 height 26
type input "43151"
drag, startPoint x: 536, startPoint y: 128, endPoint x: 463, endPoint y: 125, distance: 73.1
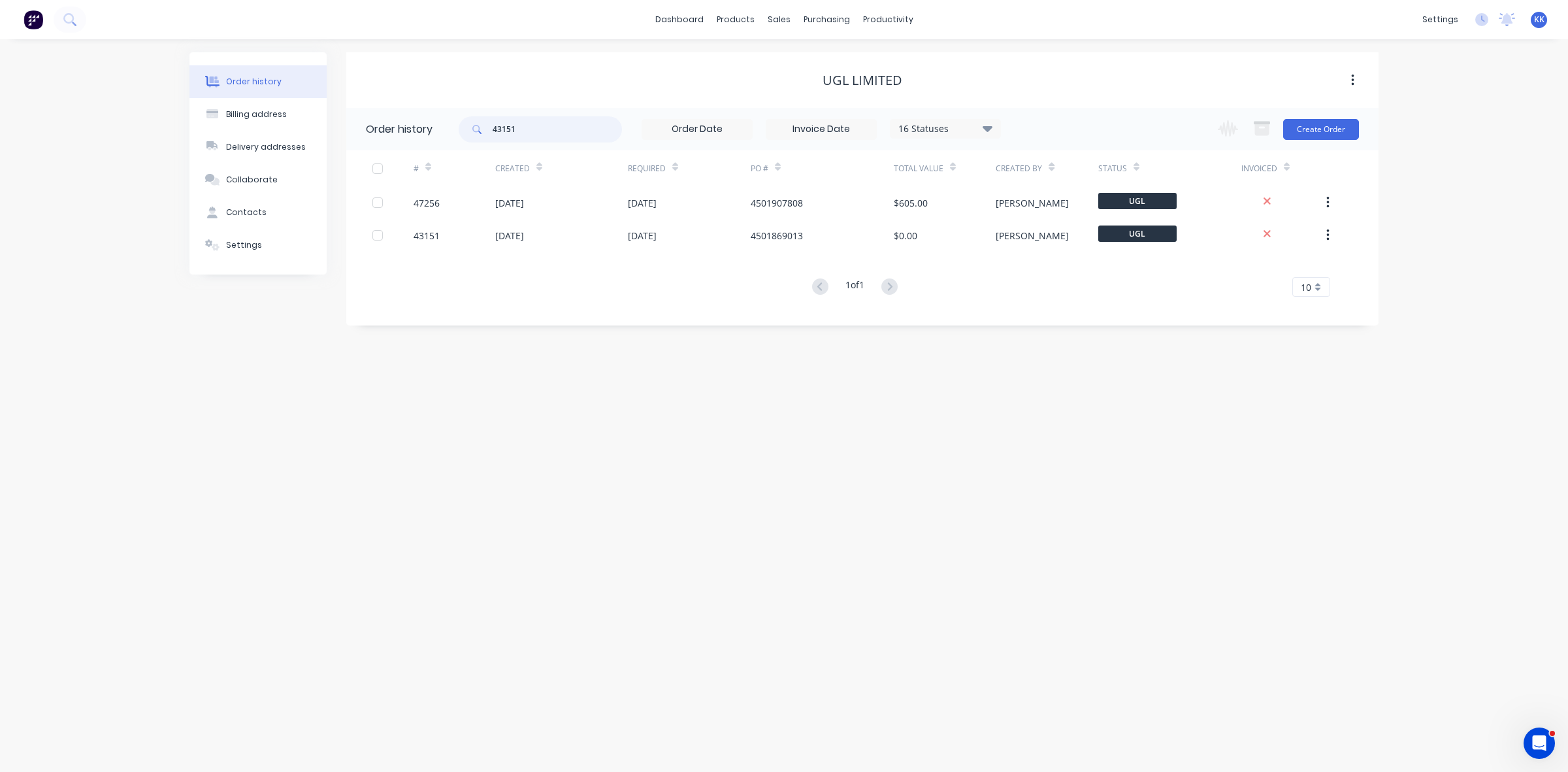
click at [464, 125] on div "43151" at bounding box center [540, 129] width 164 height 26
type input "44704"
drag, startPoint x: 547, startPoint y: 132, endPoint x: 468, endPoint y: 131, distance: 79.0
click at [468, 131] on div "44704" at bounding box center [540, 129] width 164 height 26
type input "44710"
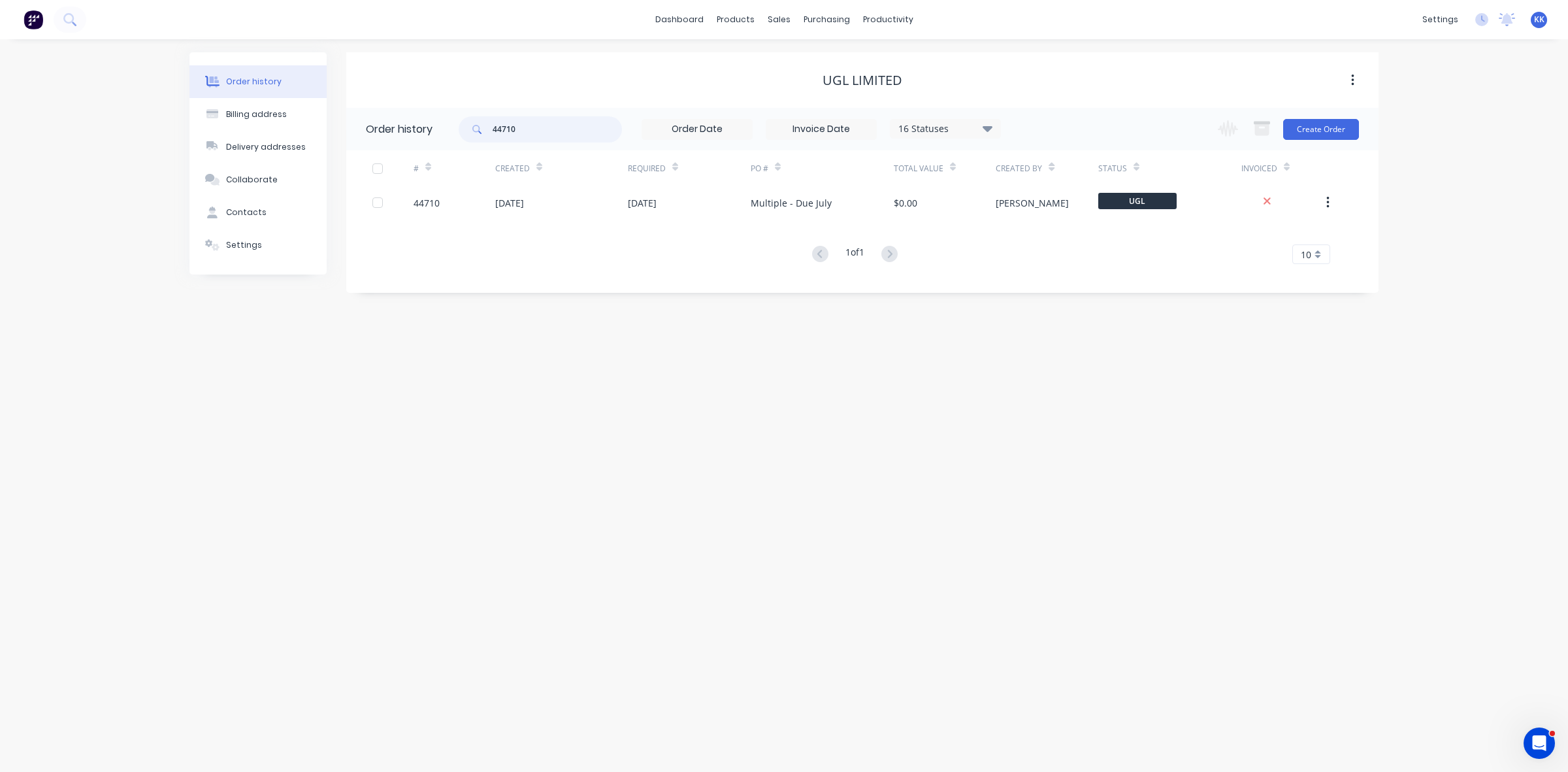
drag, startPoint x: 518, startPoint y: 123, endPoint x: 553, endPoint y: 122, distance: 35.0
click at [553, 122] on input "44710" at bounding box center [557, 129] width 129 height 26
type input "44714"
drag, startPoint x: 508, startPoint y: 126, endPoint x: 561, endPoint y: 126, distance: 53.0
click at [561, 126] on input "44714" at bounding box center [557, 129] width 129 height 26
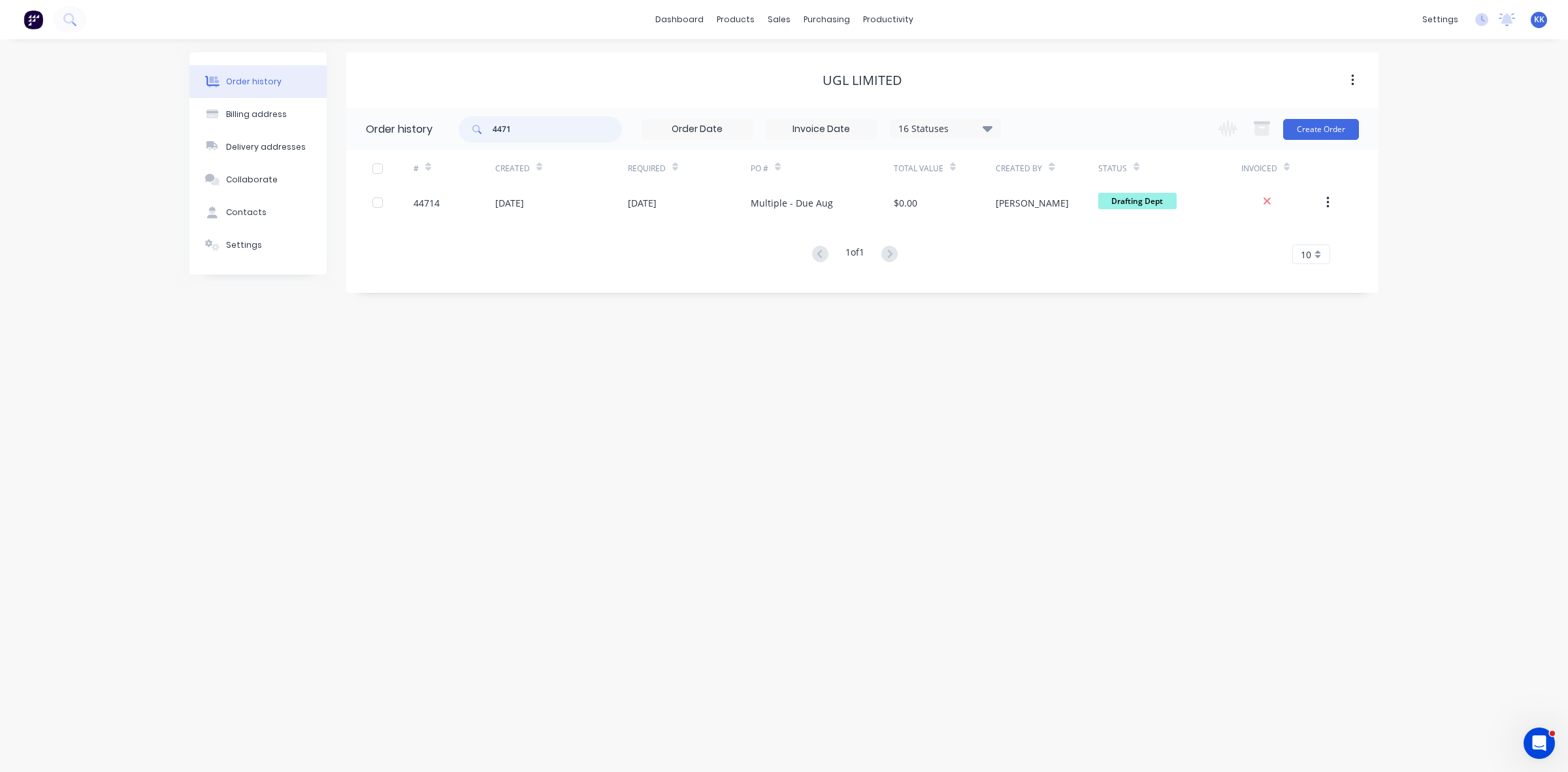
type input "44716"
drag, startPoint x: 564, startPoint y: 128, endPoint x: 445, endPoint y: 128, distance: 119.0
click at [445, 128] on header "Order history 44716 16 Statuses Invoice Status Invoiced Not Invoiced Partial Or…" at bounding box center [863, 129] width 1033 height 42
type input "45134"
drag, startPoint x: 534, startPoint y: 132, endPoint x: 485, endPoint y: 129, distance: 49.1
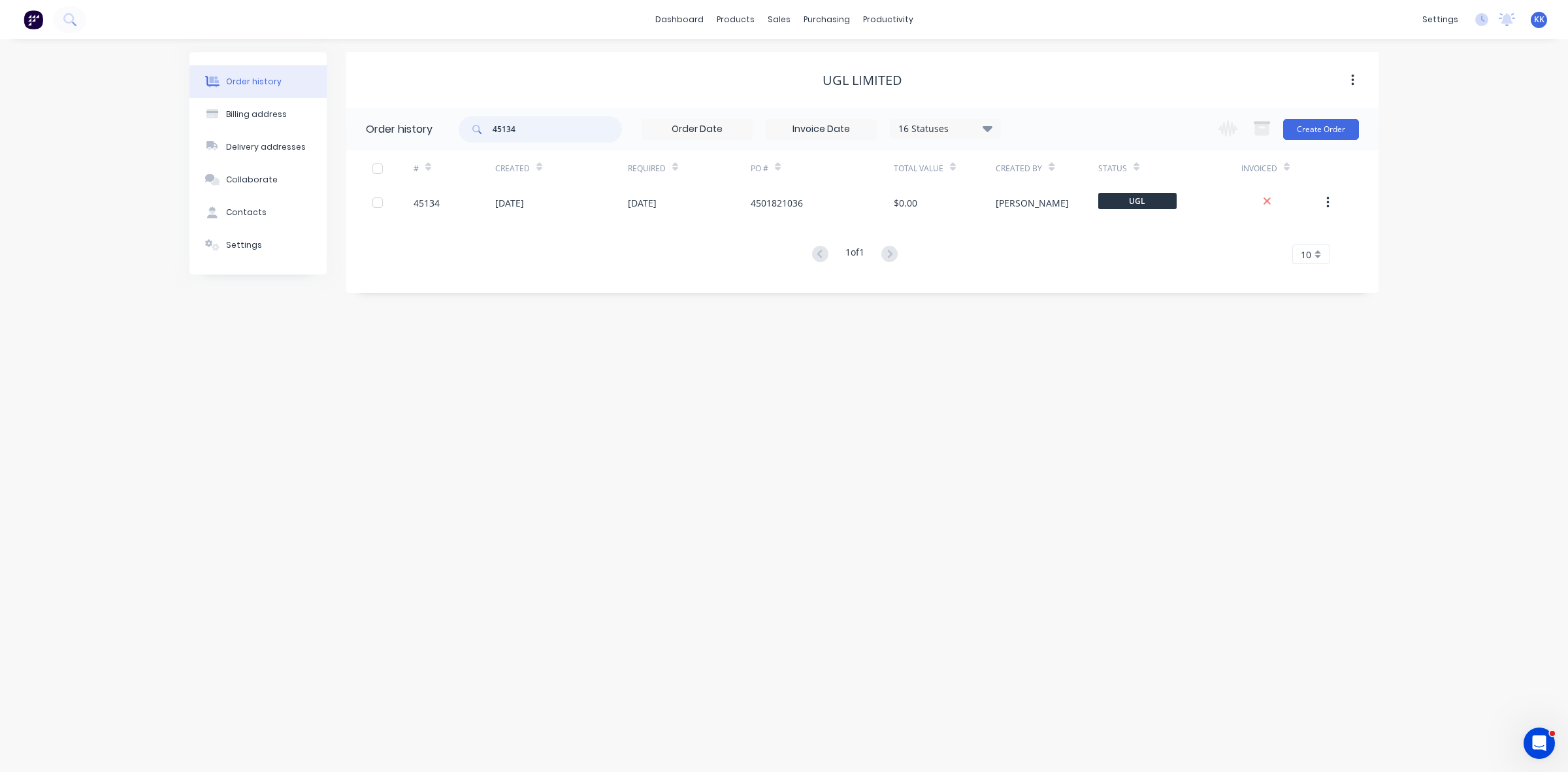
click at [485, 129] on div "45134" at bounding box center [540, 129] width 164 height 26
type input "45828"
drag, startPoint x: 528, startPoint y: 134, endPoint x: 464, endPoint y: 131, distance: 64.1
click at [465, 131] on div "45828" at bounding box center [540, 129] width 164 height 26
type input "45833"
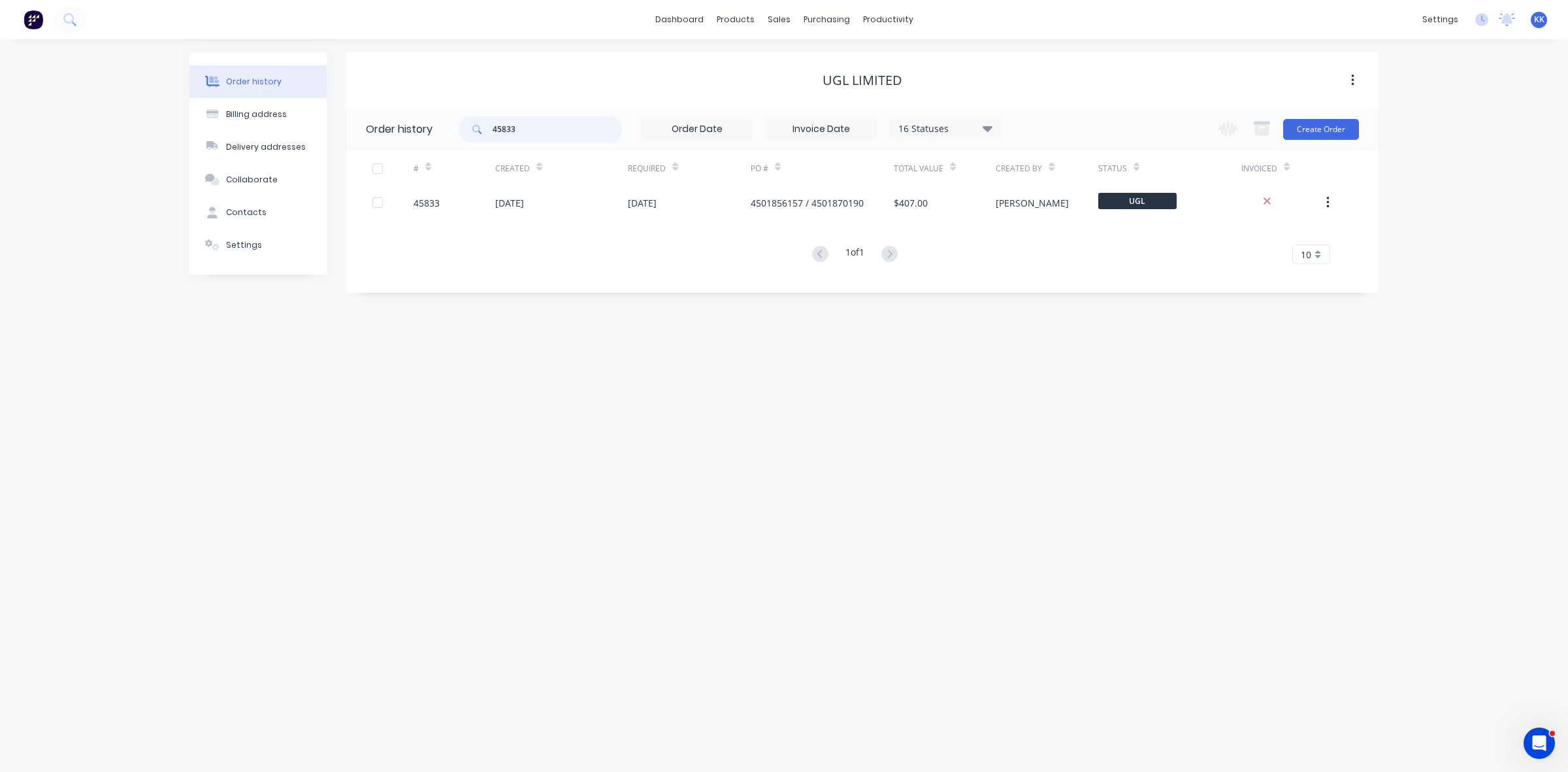
drag, startPoint x: 547, startPoint y: 128, endPoint x: 484, endPoint y: 128, distance: 63.0
click at [484, 128] on div "45833" at bounding box center [540, 129] width 164 height 26
type input "45834"
drag, startPoint x: 540, startPoint y: 128, endPoint x: 487, endPoint y: 128, distance: 53.0
click at [487, 128] on div "45834" at bounding box center [540, 129] width 164 height 26
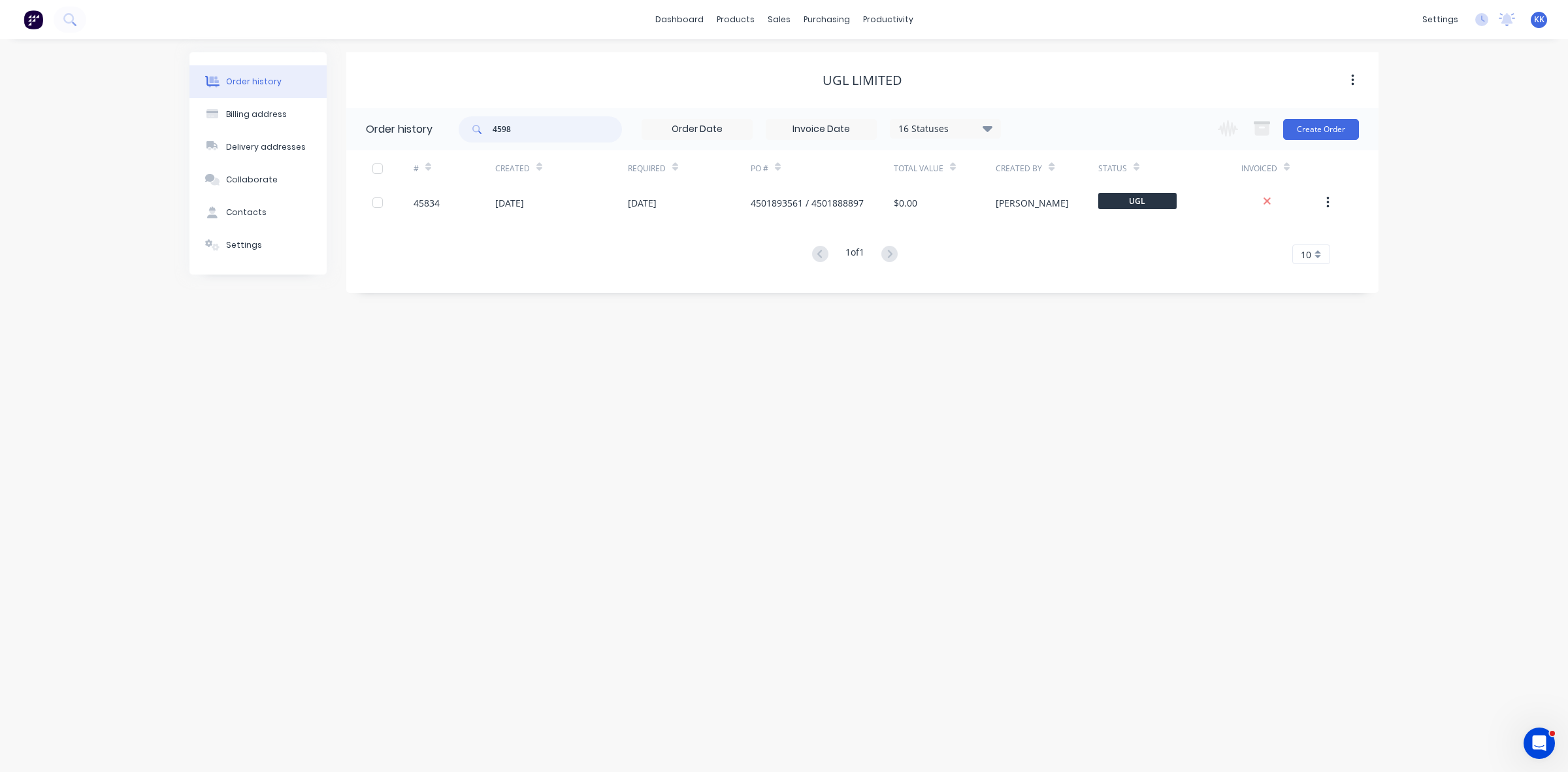
type input "45984"
drag, startPoint x: 533, startPoint y: 135, endPoint x: 472, endPoint y: 135, distance: 61.0
click at [472, 135] on div "45984" at bounding box center [540, 129] width 164 height 26
type input "45910"
drag, startPoint x: 482, startPoint y: 128, endPoint x: 464, endPoint y: 128, distance: 18.0
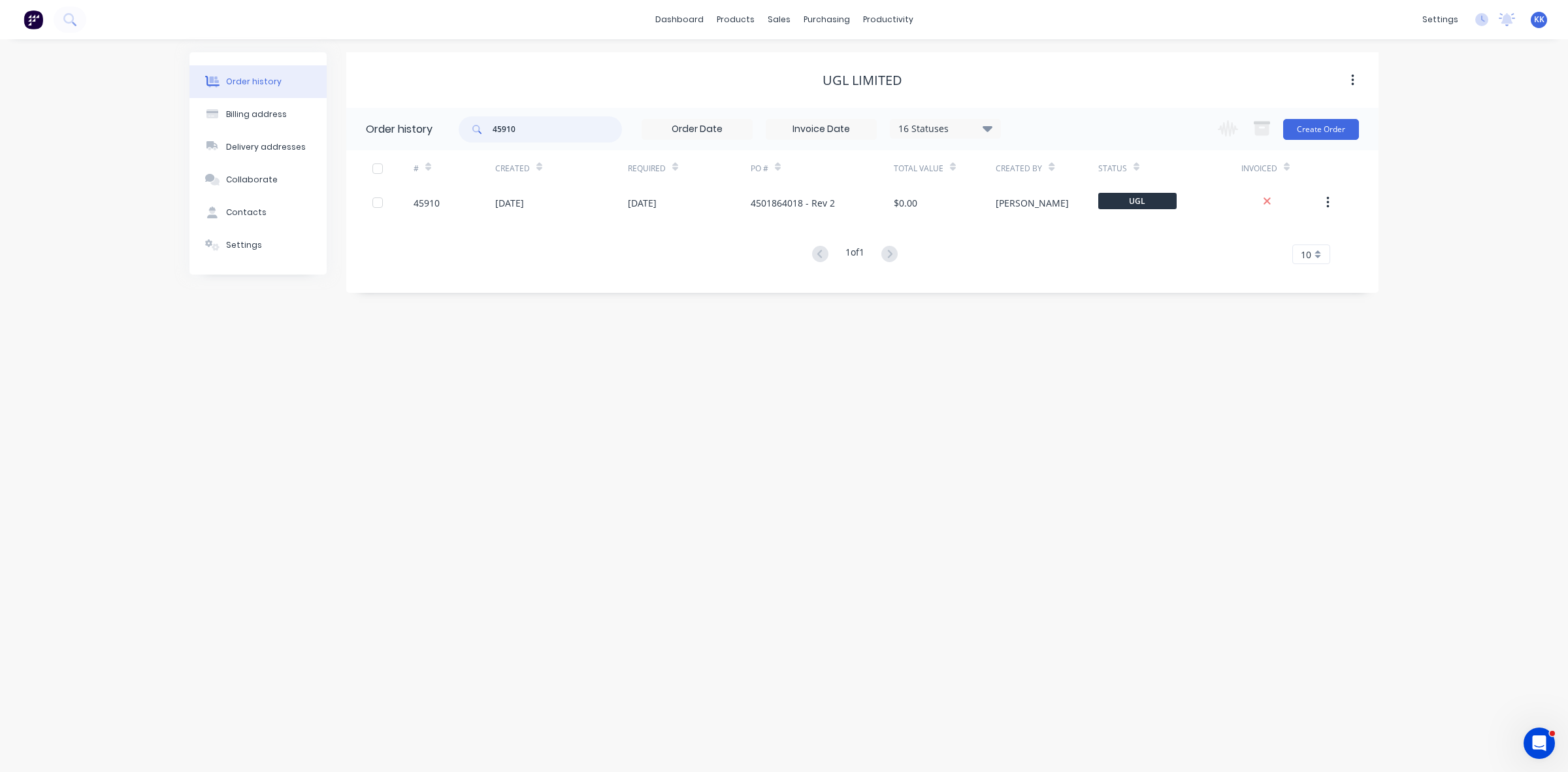
click at [465, 128] on div "45910" at bounding box center [540, 129] width 164 height 26
type input "46036"
drag, startPoint x: 514, startPoint y: 124, endPoint x: 540, endPoint y: 124, distance: 26.0
click at [540, 124] on input "46036" at bounding box center [557, 129] width 129 height 26
type input "46039"
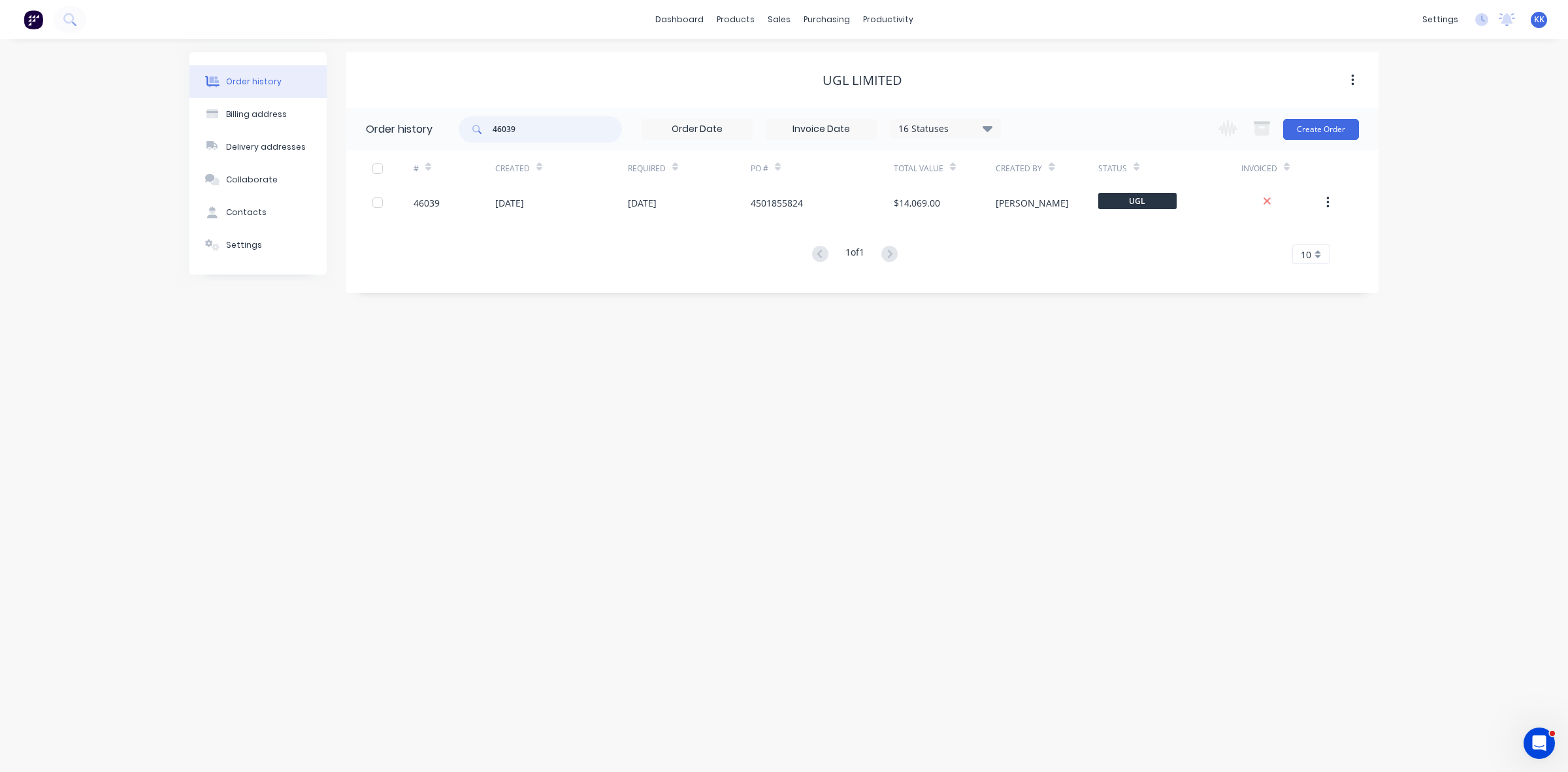
drag, startPoint x: 557, startPoint y: 125, endPoint x: 487, endPoint y: 128, distance: 70.1
click at [487, 128] on div "46039" at bounding box center [540, 129] width 164 height 26
type input "47256"
click at [951, 113] on div "Delivery Scheduling" at bounding box center [932, 115] width 82 height 12
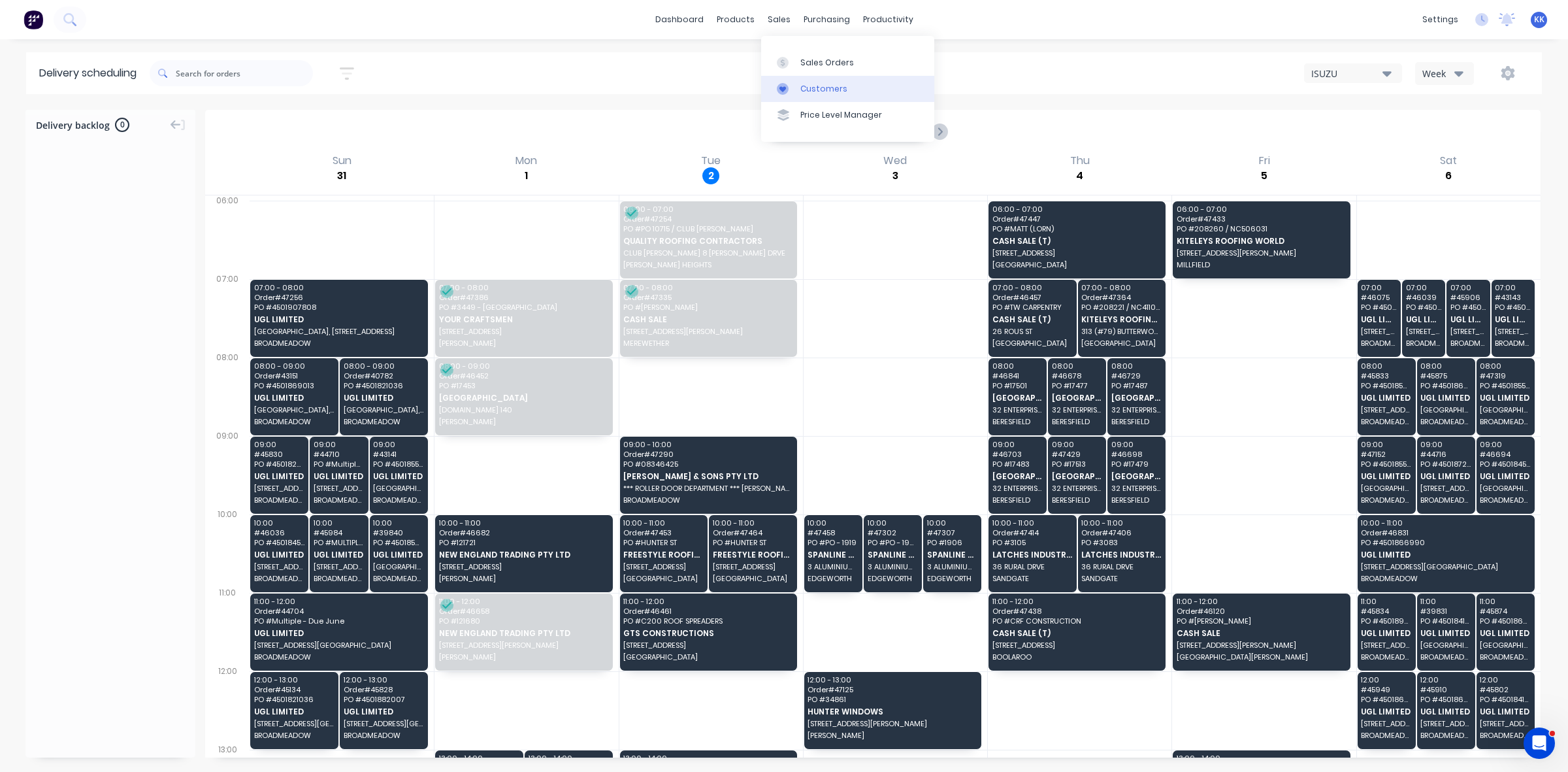
click at [812, 85] on div "Customers" at bounding box center [824, 89] width 47 height 12
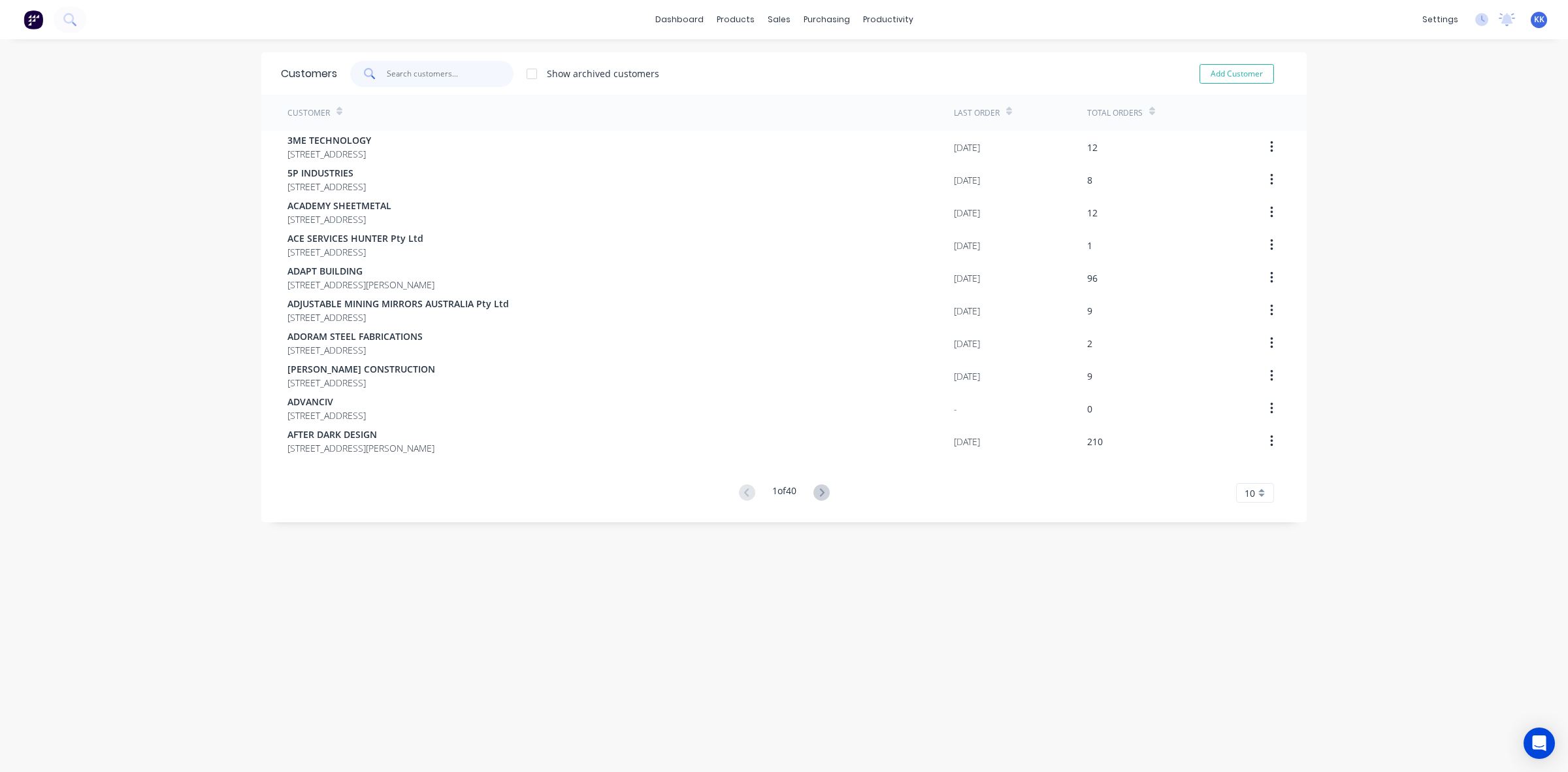
click at [436, 72] on input "text" at bounding box center [450, 73] width 128 height 26
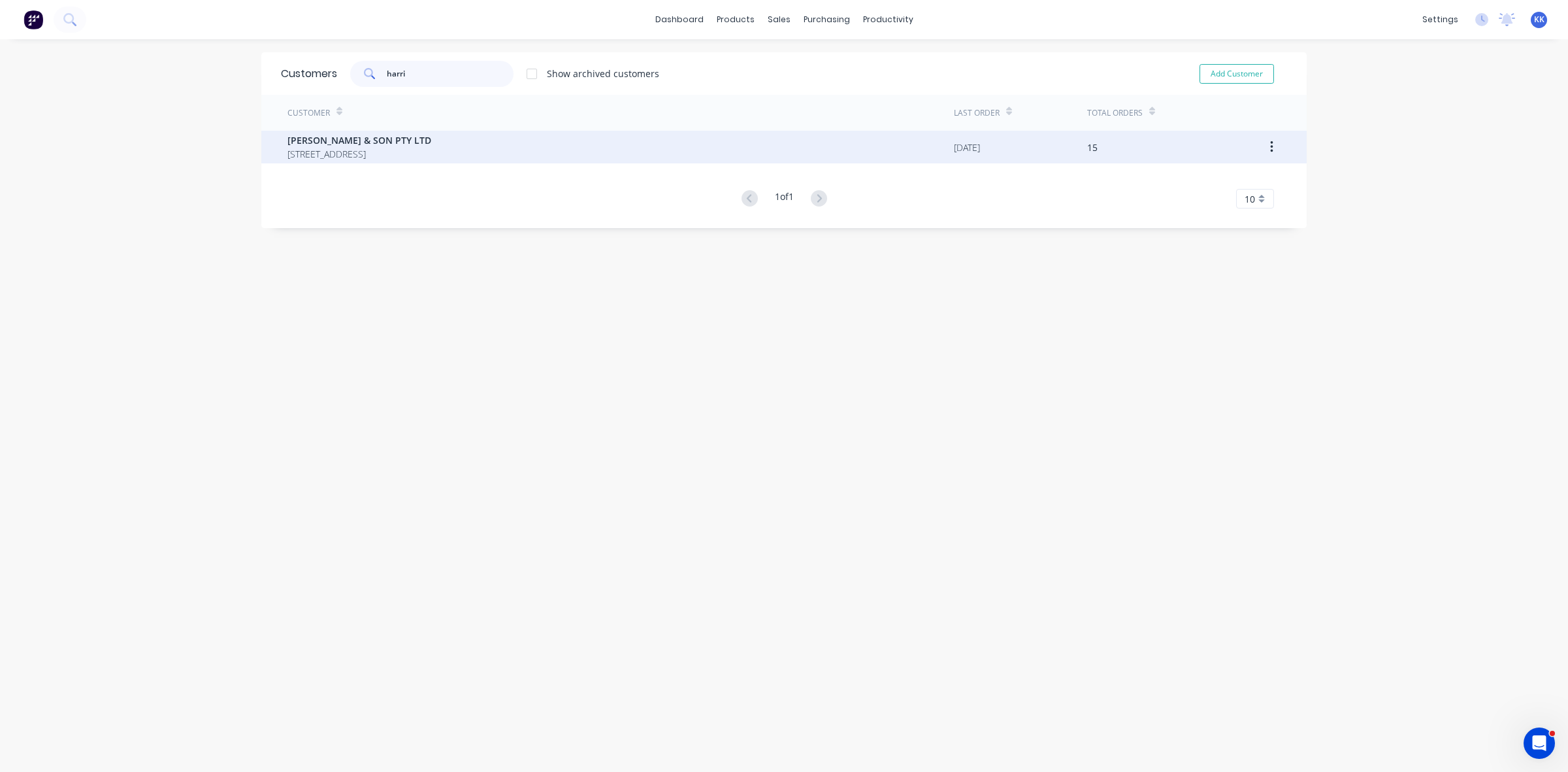
type input "harri"
click at [431, 148] on span "1704 / 509 HUNTER STREET NEWCASTLE New South Wales Australia 2300" at bounding box center [360, 153] width 144 height 13
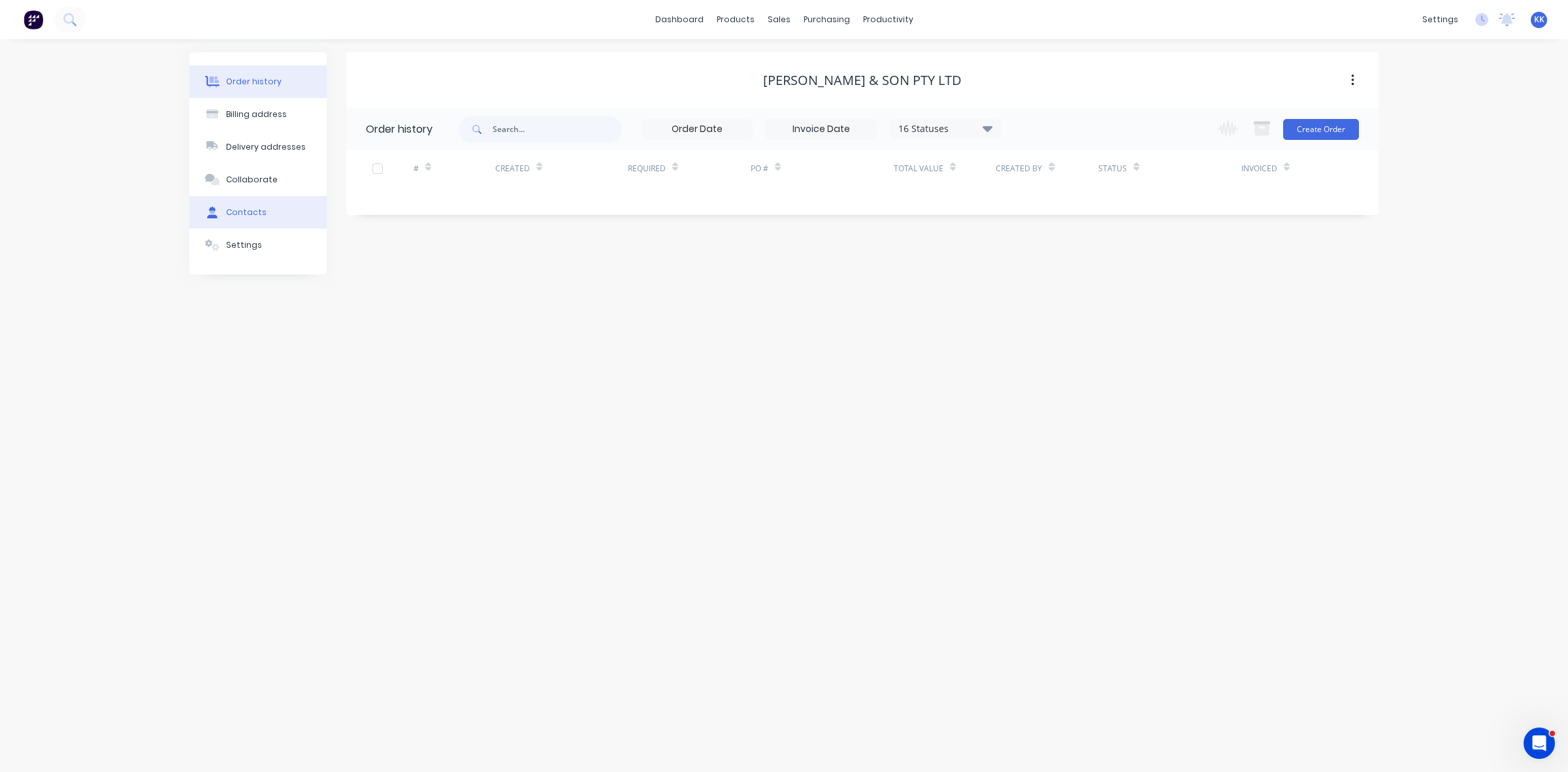
click at [236, 204] on button "Contacts" at bounding box center [258, 212] width 138 height 32
select select "AU"
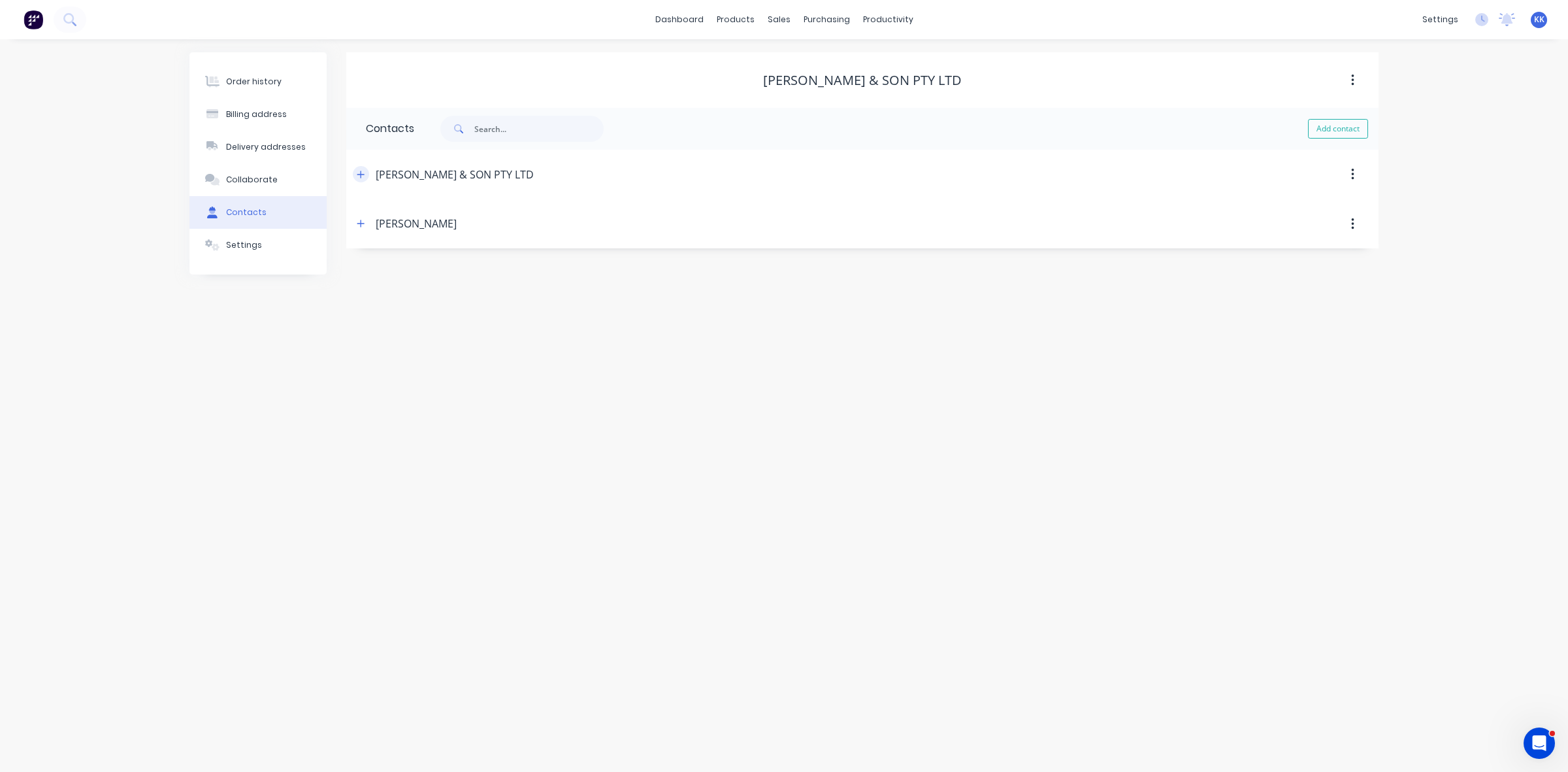
click at [363, 176] on icon "button" at bounding box center [360, 174] width 8 height 9
drag, startPoint x: 517, startPoint y: 277, endPoint x: 358, endPoint y: 296, distance: 160.1
click at [358, 296] on div "Contact name V.J.HARRISON & SON PTY LTD Email address mail@vjharrisonandson.com…" at bounding box center [863, 308] width 1033 height 217
paste input "to:vjharrison_son@outlook"
drag, startPoint x: 401, startPoint y: 275, endPoint x: 345, endPoint y: 283, distance: 56.6
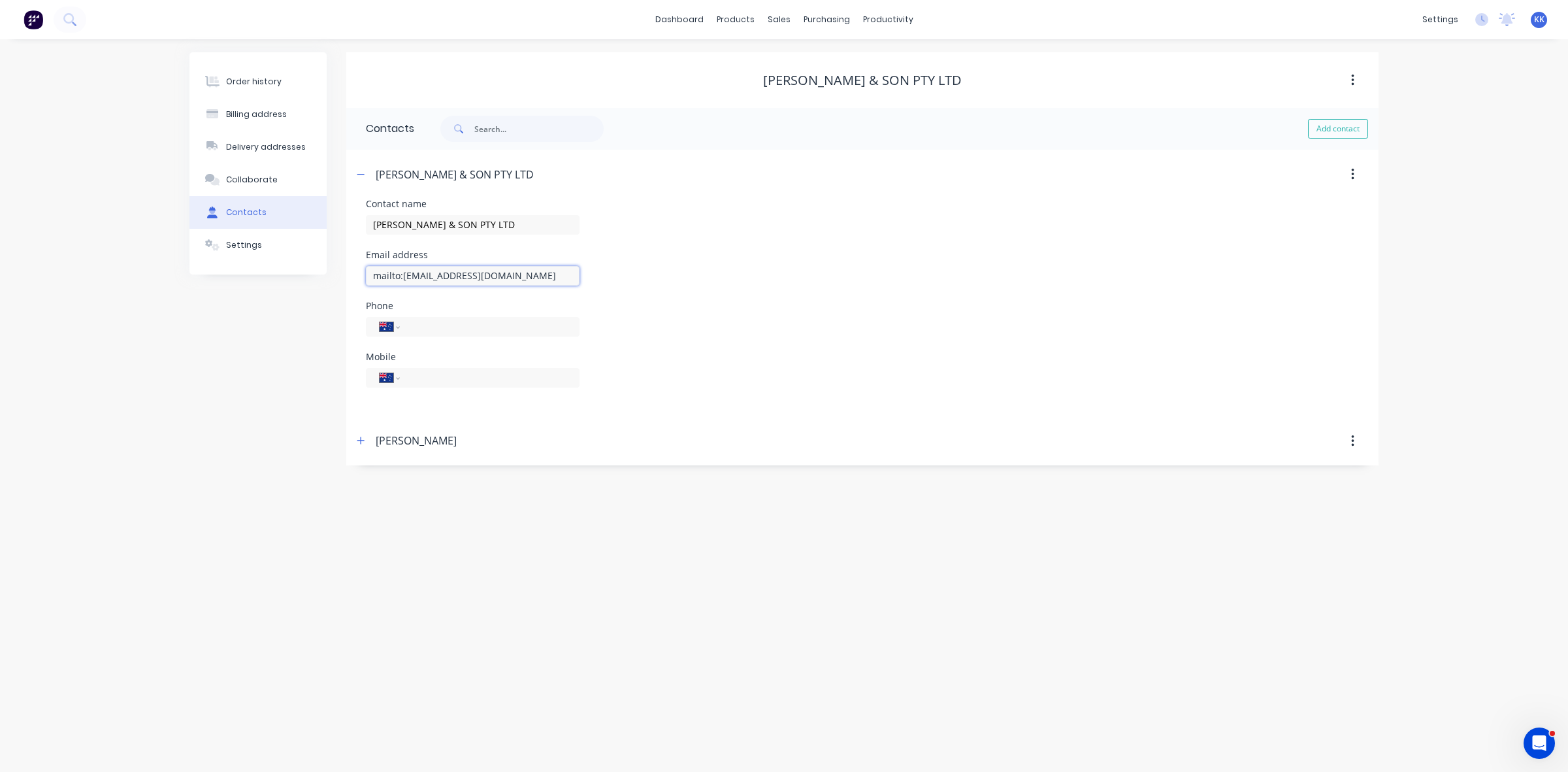
click at [345, 283] on div "Order history Billing address Delivery addresses Collaborate Contacts Settings …" at bounding box center [784, 258] width 1189 height 413
drag, startPoint x: 528, startPoint y: 273, endPoint x: 356, endPoint y: 279, distance: 172.1
click at [356, 279] on div "Contact name V.J.HARRISON & SON PTY LTD Email address vjharrison_son@outlook.co…" at bounding box center [863, 308] width 1033 height 217
type input "vjharrison_son@outlook.com"
drag, startPoint x: 361, startPoint y: 439, endPoint x: 366, endPoint y: 451, distance: 13.0
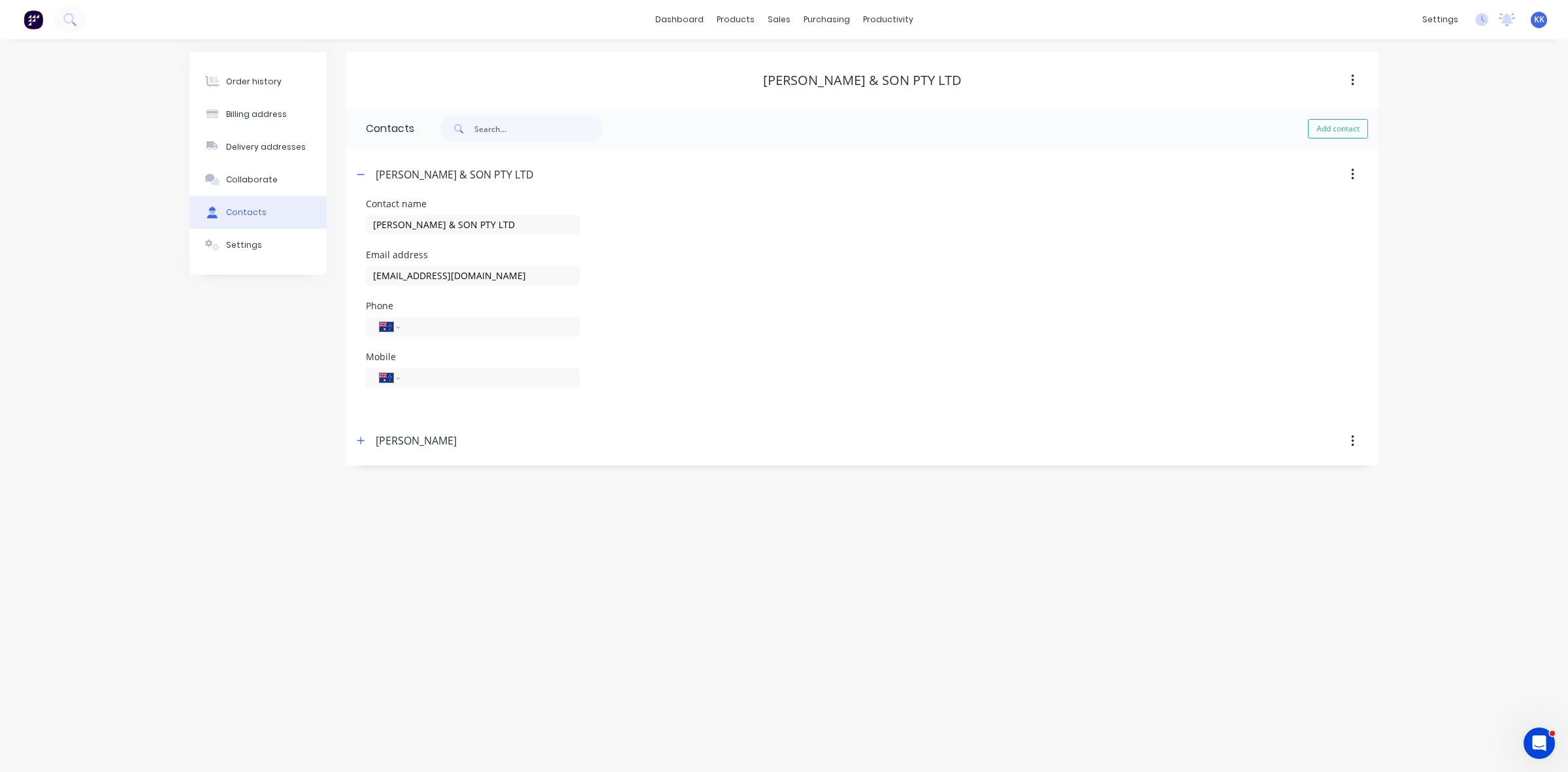
click at [360, 439] on icon "button" at bounding box center [360, 440] width 8 height 9
drag, startPoint x: 510, startPoint y: 543, endPoint x: 328, endPoint y: 549, distance: 182.1
click at [328, 549] on div "Order history Billing address Delivery addresses Collaborate Contacts Settings …" at bounding box center [784, 367] width 1189 height 630
paste input "vjharrison_son@outlook"
type input "vjharrison_son@outlook.com"
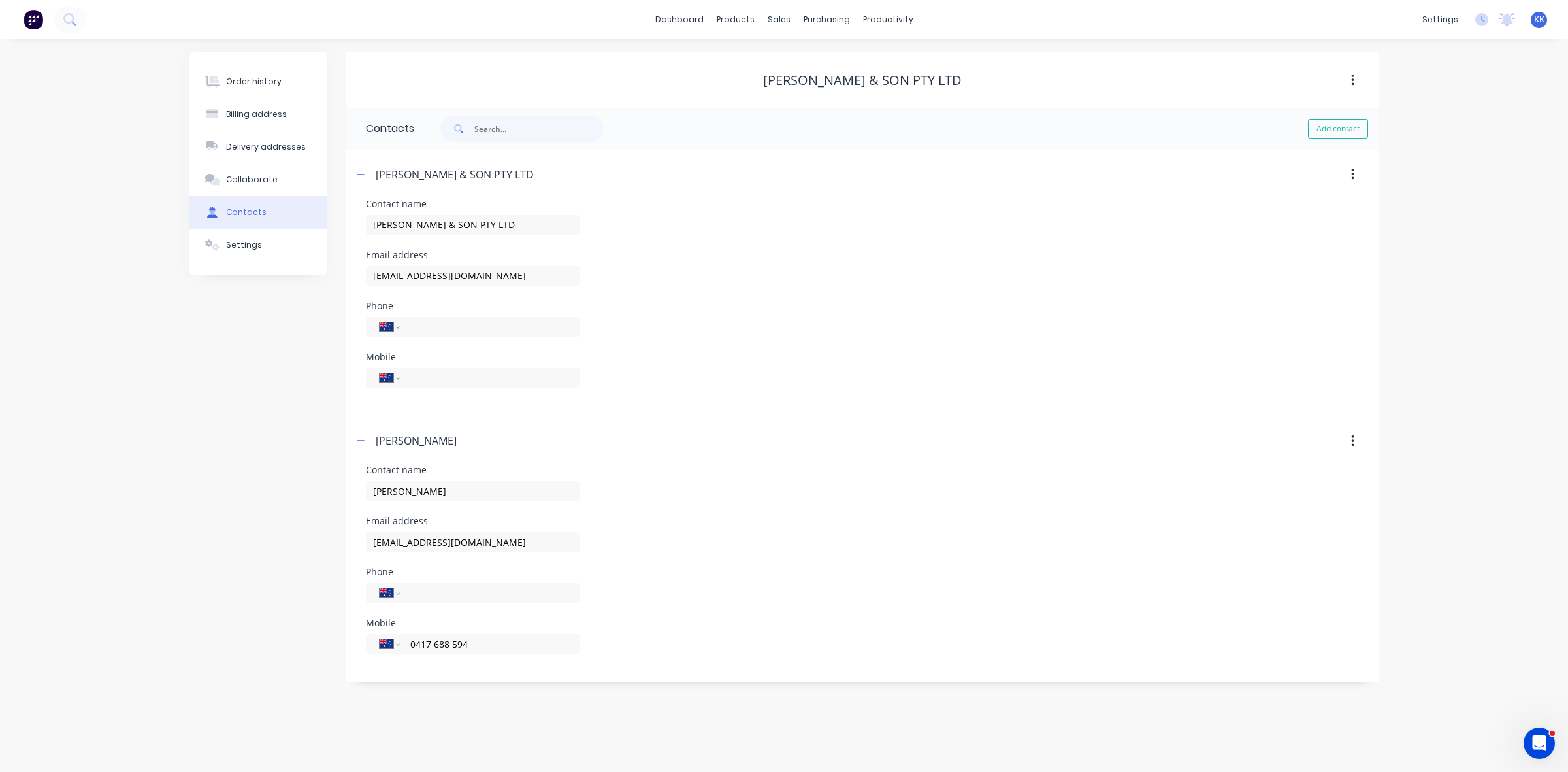
click at [269, 82] on div "Order history" at bounding box center [254, 81] width 56 height 12
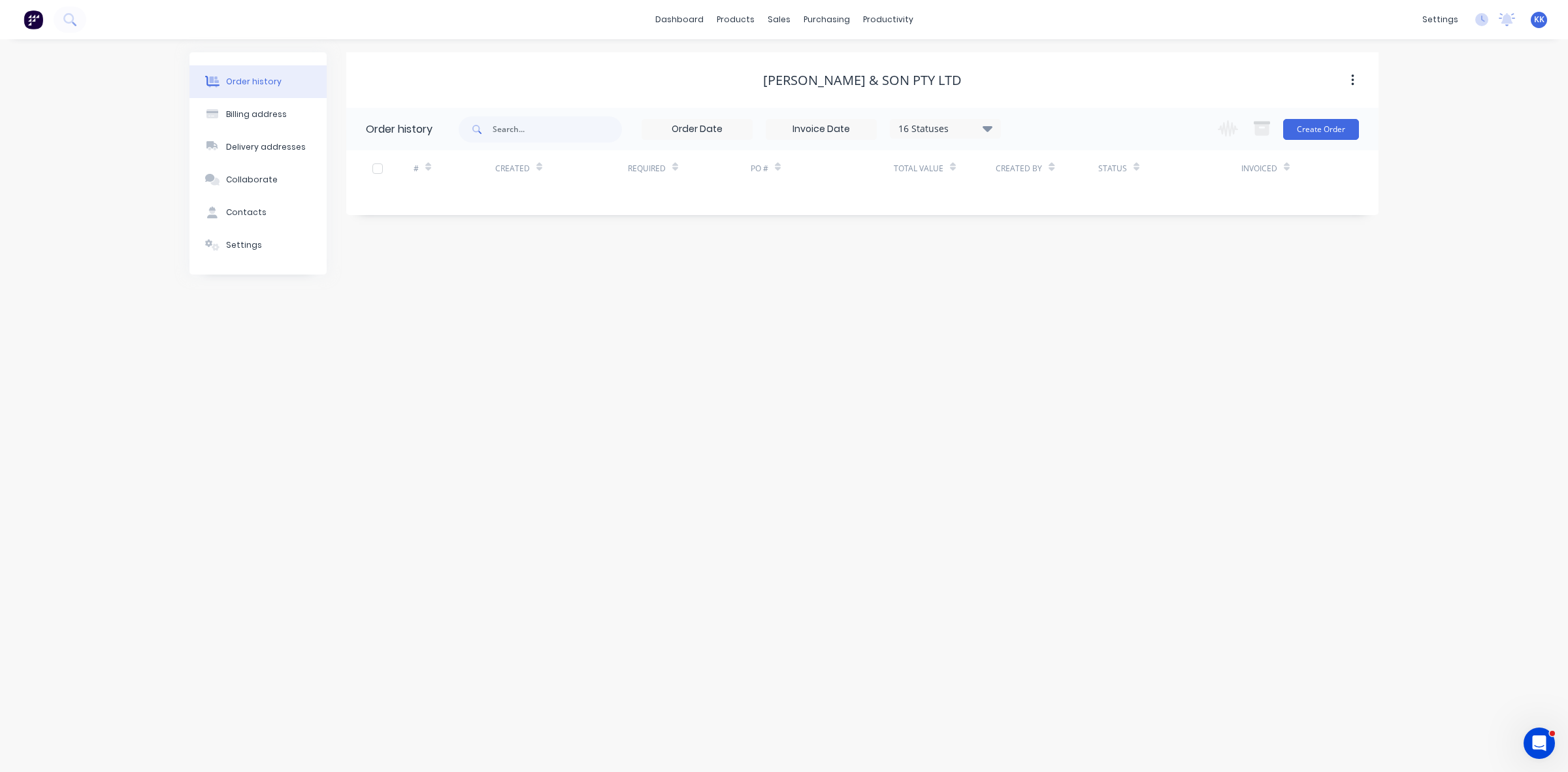
drag, startPoint x: 240, startPoint y: 210, endPoint x: 340, endPoint y: 232, distance: 102.4
click at [238, 210] on div "Contacts" at bounding box center [246, 212] width 40 height 12
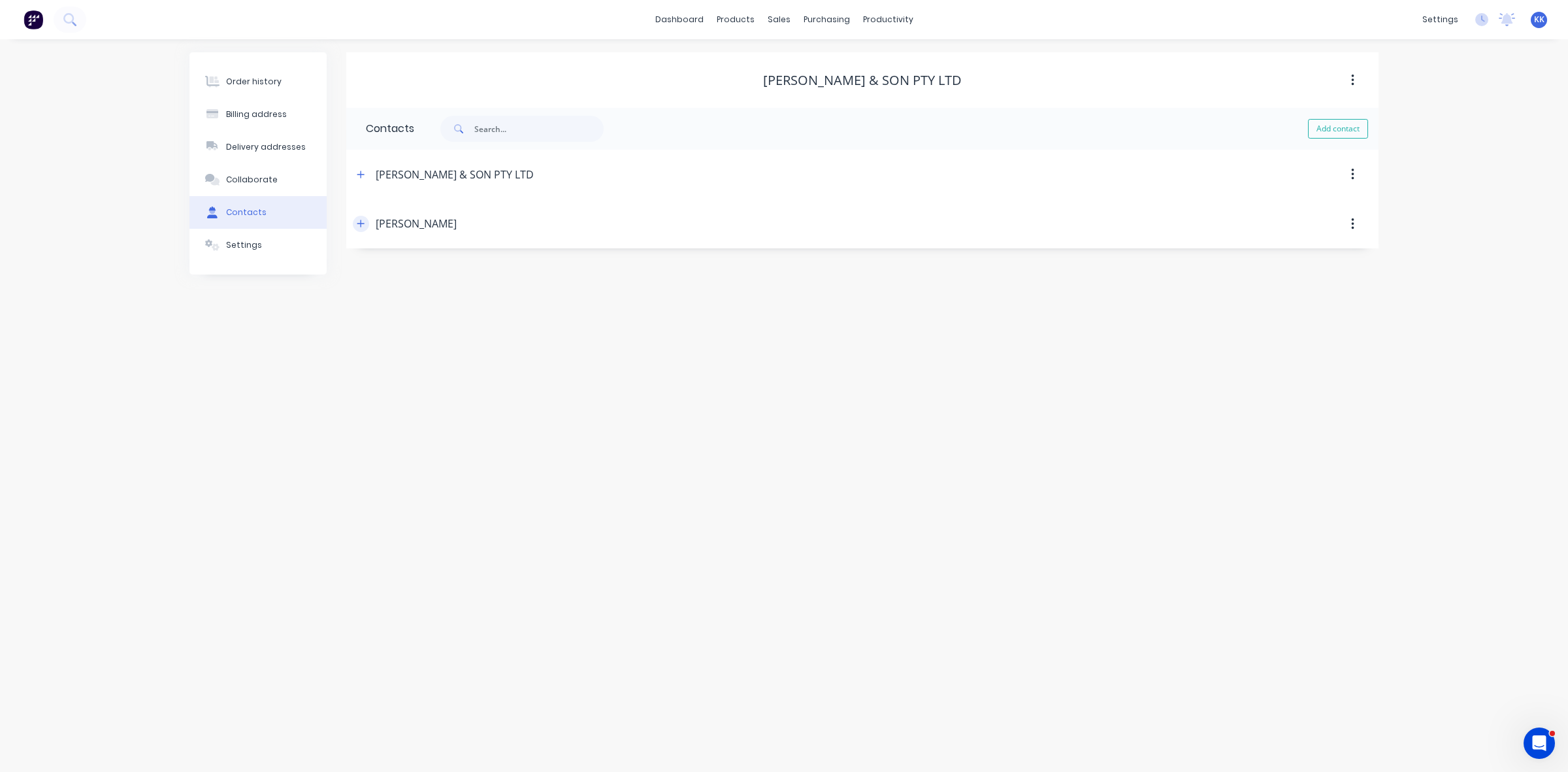
click at [358, 226] on icon "button" at bounding box center [360, 223] width 8 height 9
click at [360, 226] on icon "button" at bounding box center [360, 223] width 8 height 9
click at [269, 76] on div "Order history" at bounding box center [254, 81] width 56 height 12
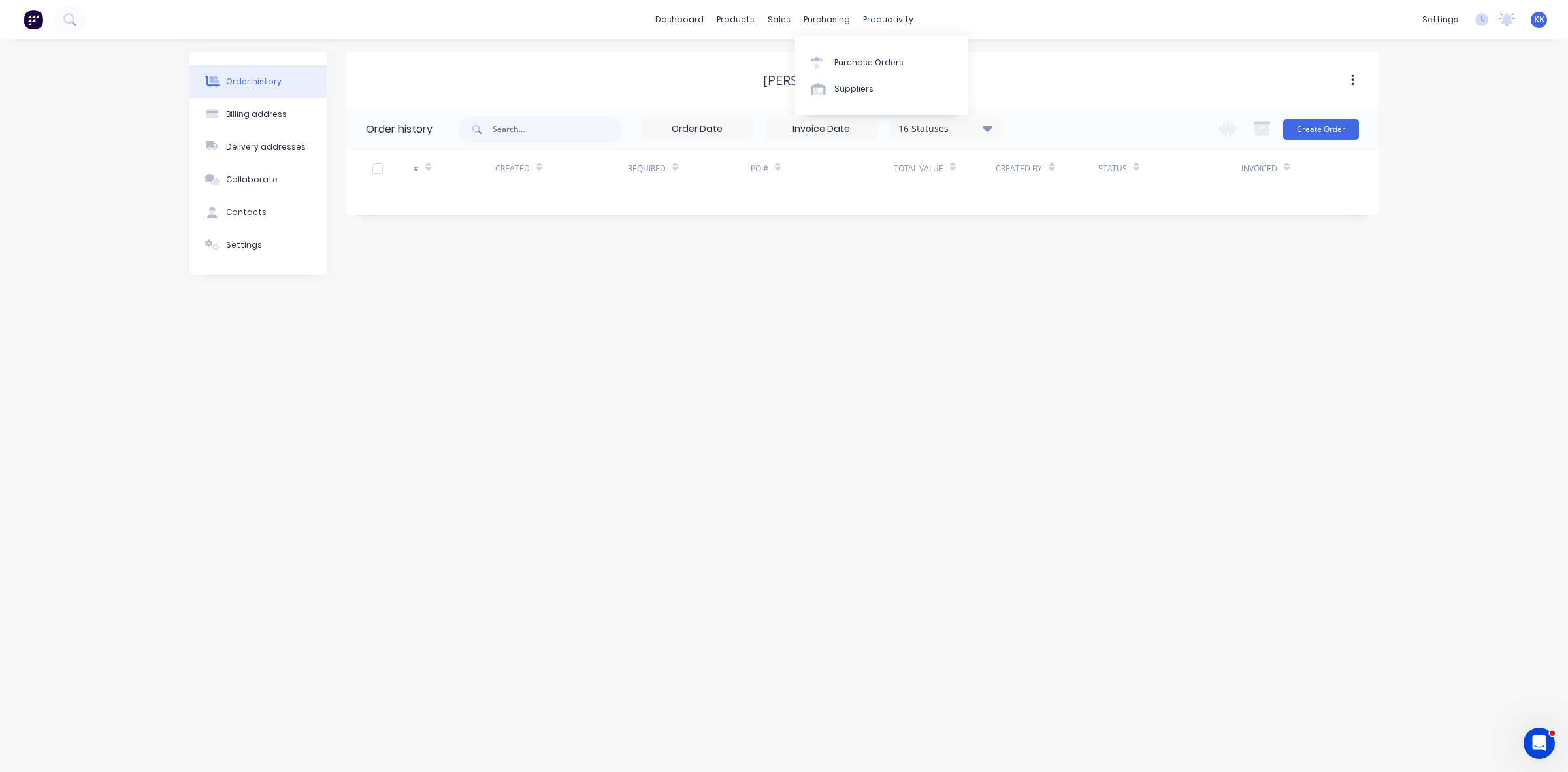
click at [831, 48] on div "Purchase Orders Suppliers" at bounding box center [881, 76] width 173 height 79
click at [833, 56] on link "Purchase Orders" at bounding box center [881, 61] width 173 height 26
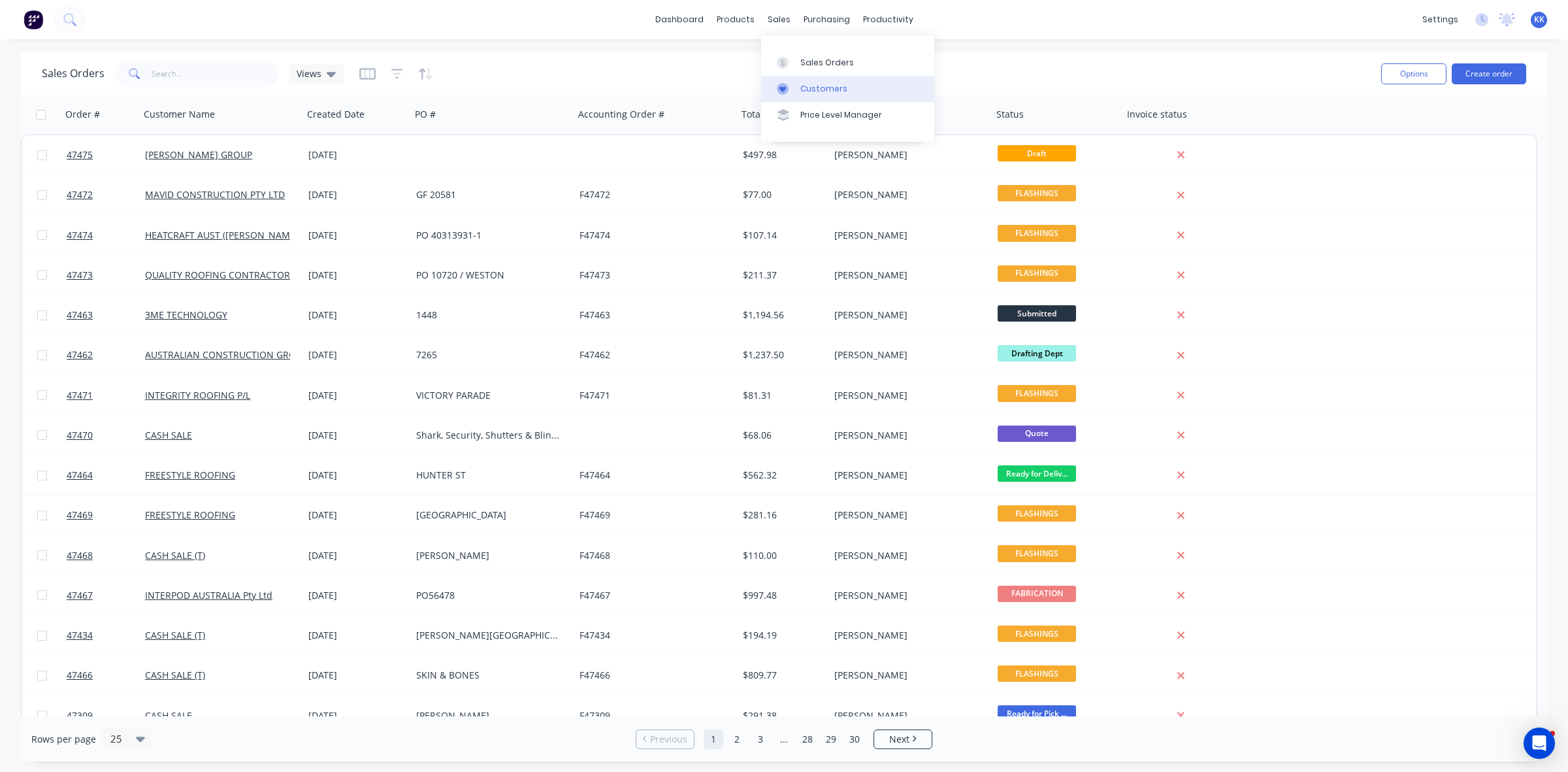
click at [813, 87] on div "Customers" at bounding box center [824, 89] width 47 height 12
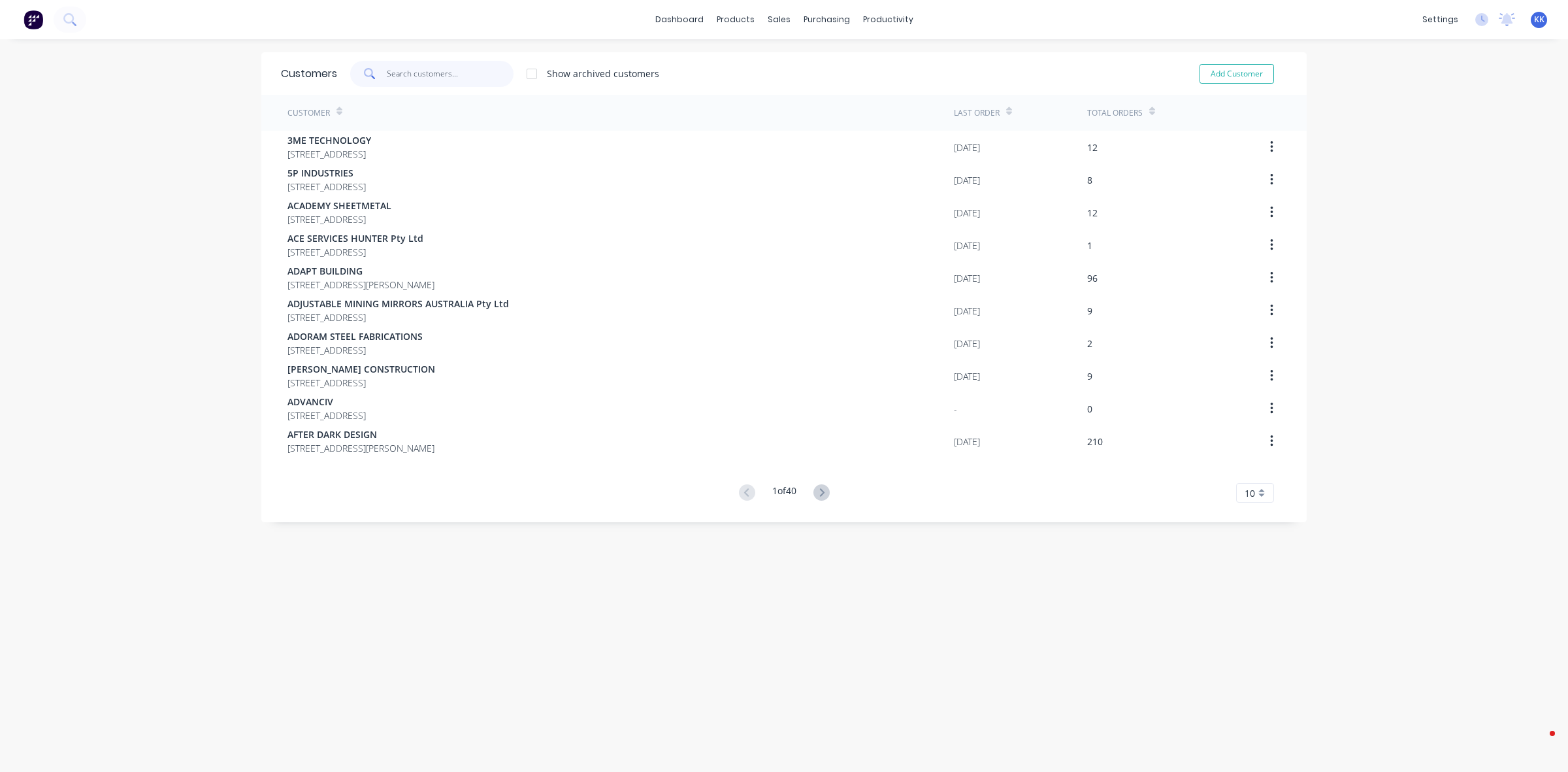
click at [406, 74] on input "text" at bounding box center [450, 73] width 128 height 26
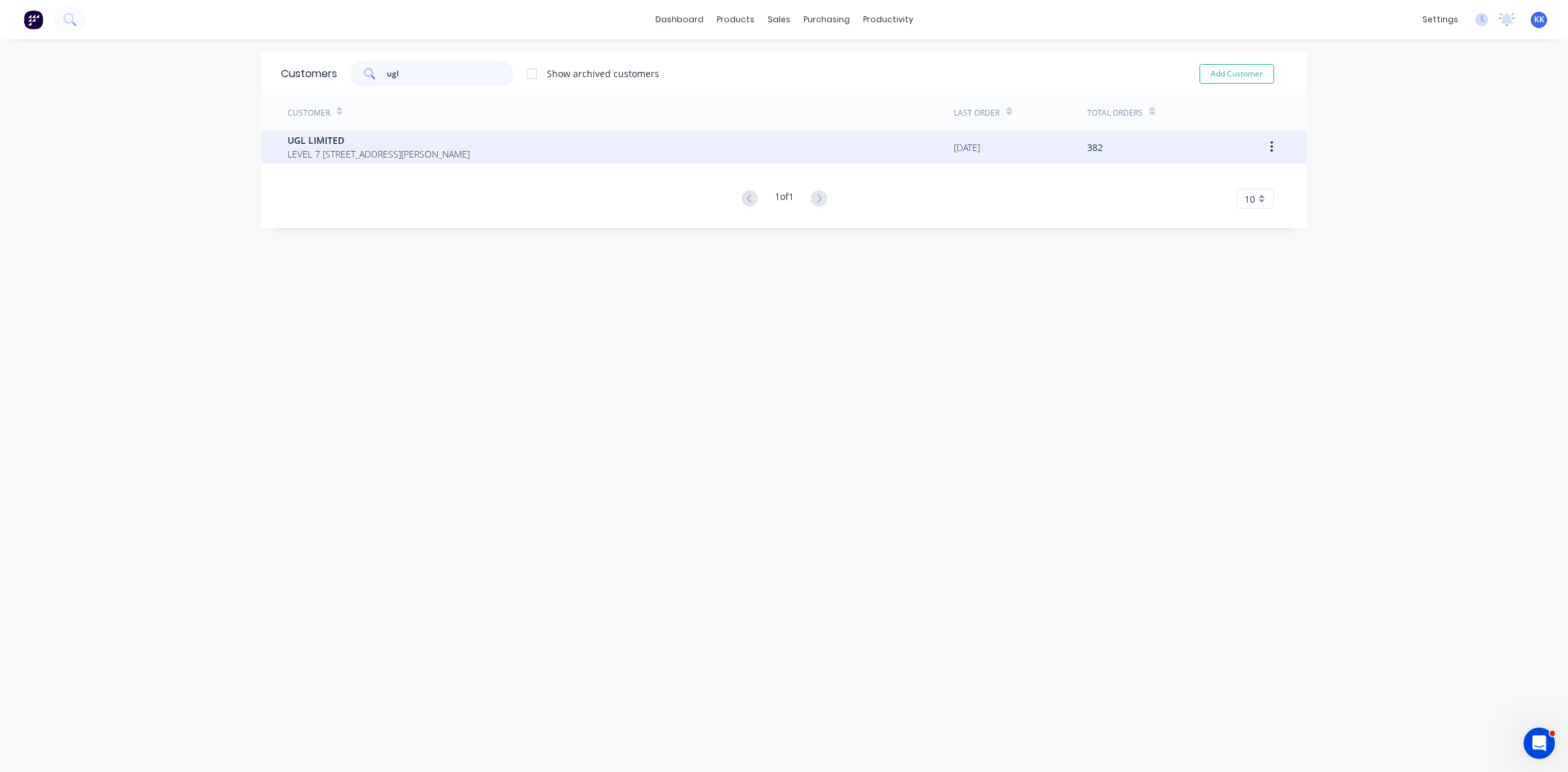
type input "ugl"
click at [348, 148] on span "LEVEL 7 [STREET_ADDRESS][PERSON_NAME]" at bounding box center [379, 153] width 182 height 13
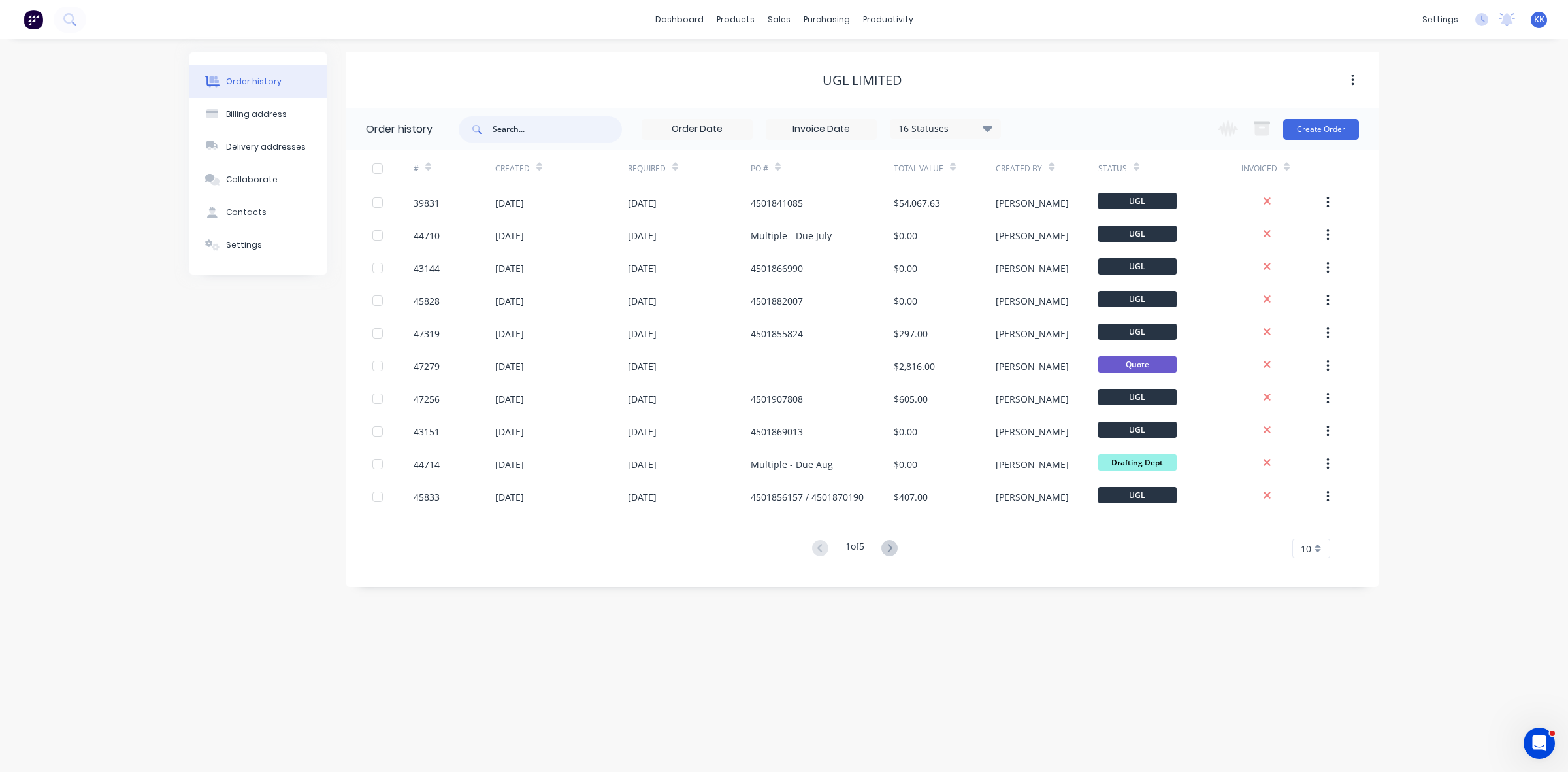
click at [528, 134] on input "text" at bounding box center [557, 129] width 129 height 26
type input "42655"
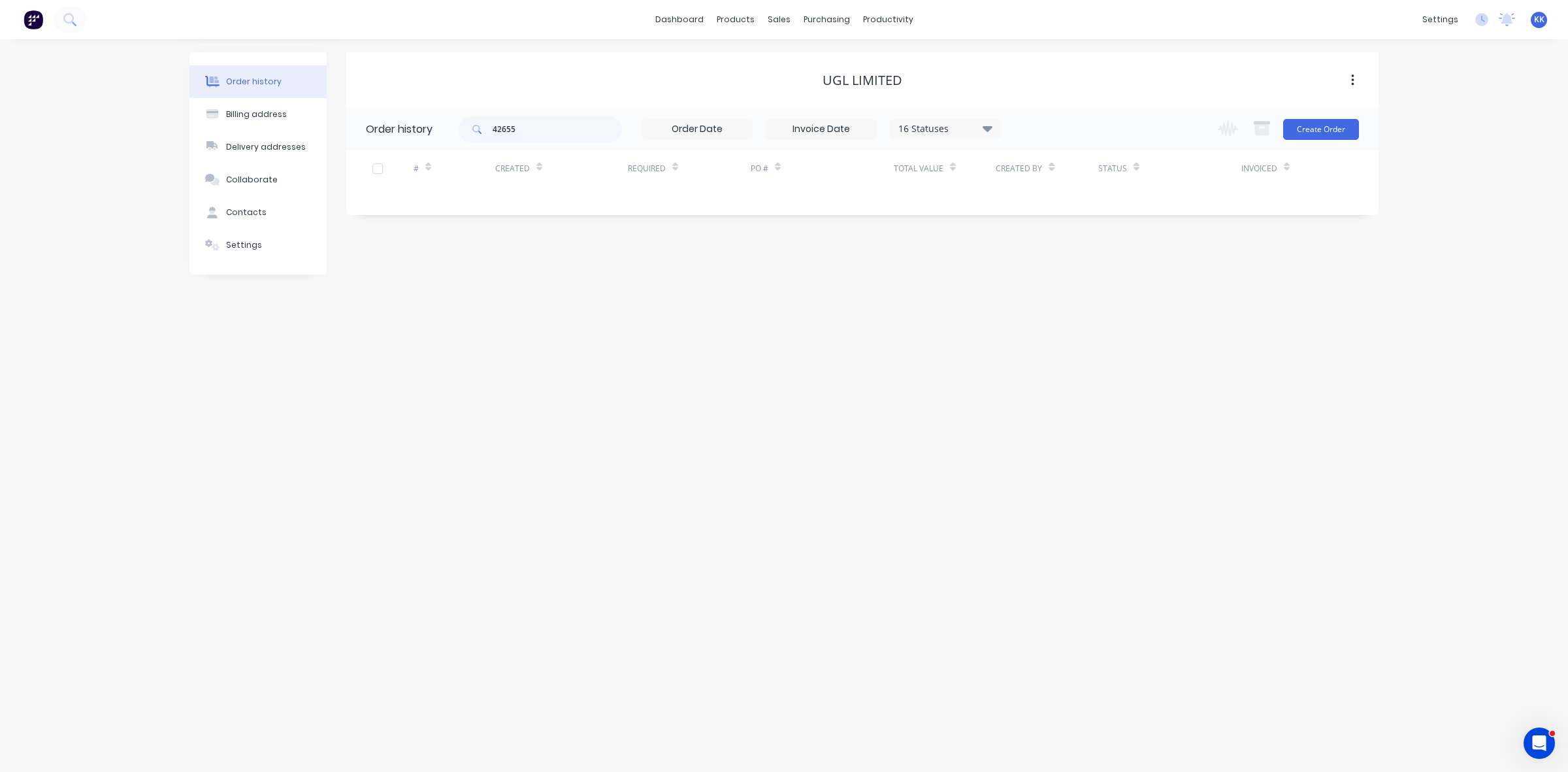
click at [913, 125] on div "16 Statuses" at bounding box center [946, 128] width 110 height 14
click at [1053, 279] on label at bounding box center [1053, 279] width 0 height 0
click at [1053, 289] on input "checkbox" at bounding box center [1058, 286] width 11 height 13
checkbox input "true"
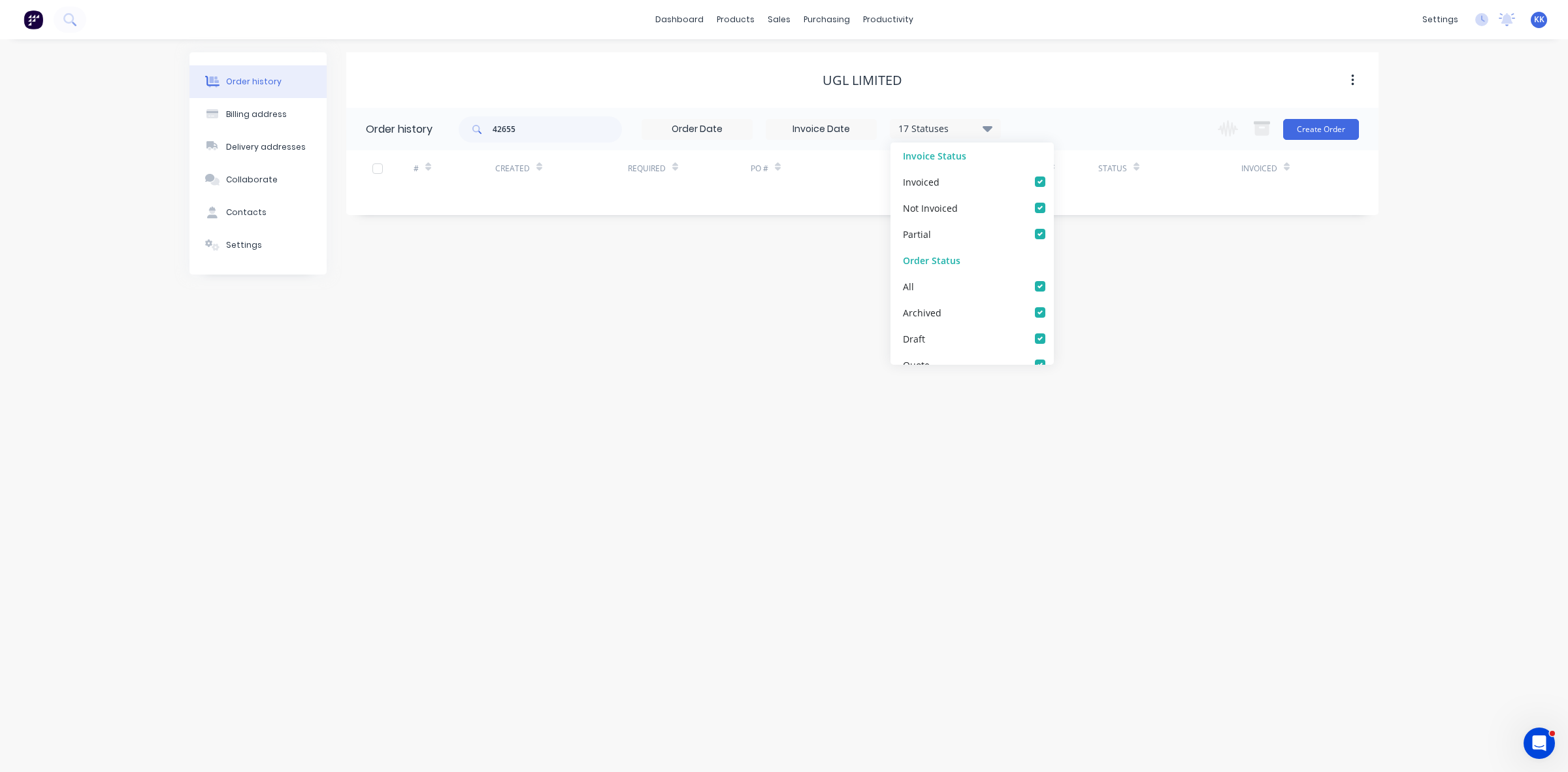
click at [847, 318] on div "Order history Billing address Delivery addresses Collaborate Contacts Settings …" at bounding box center [784, 406] width 1568 height 732
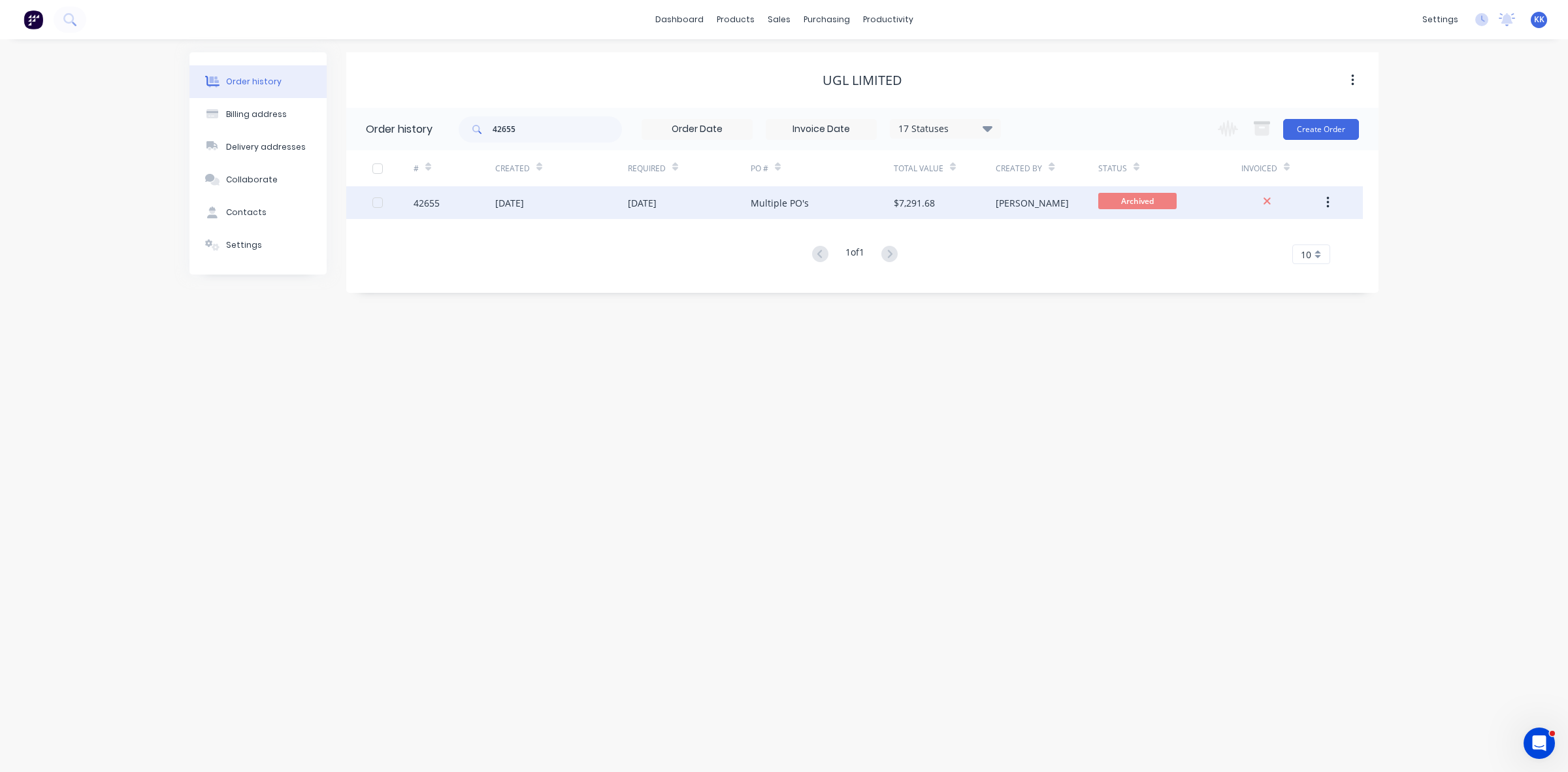
click at [721, 201] on div "[DATE]" at bounding box center [689, 203] width 123 height 32
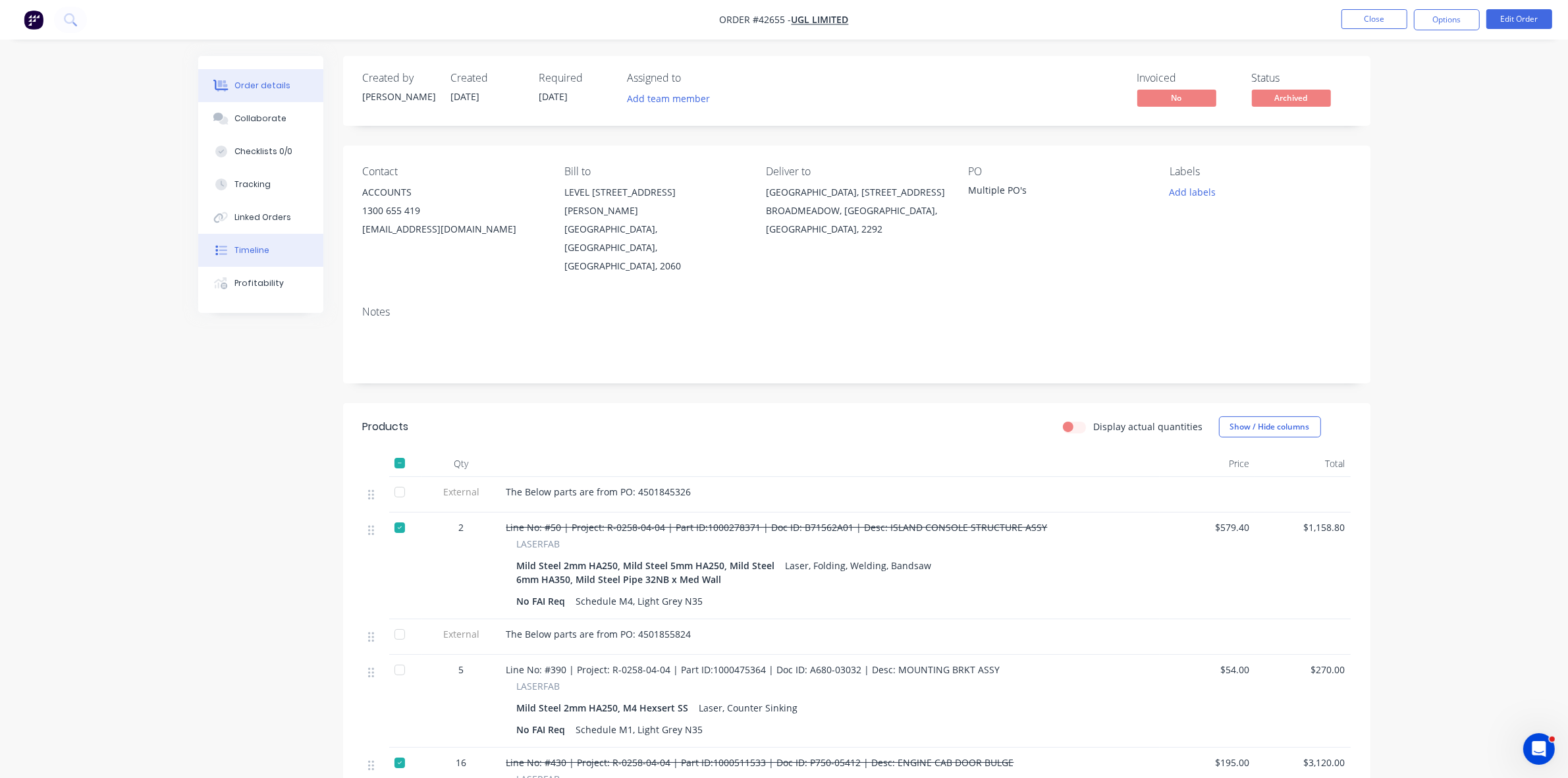
click at [237, 249] on div "Timeline" at bounding box center [252, 250] width 35 height 12
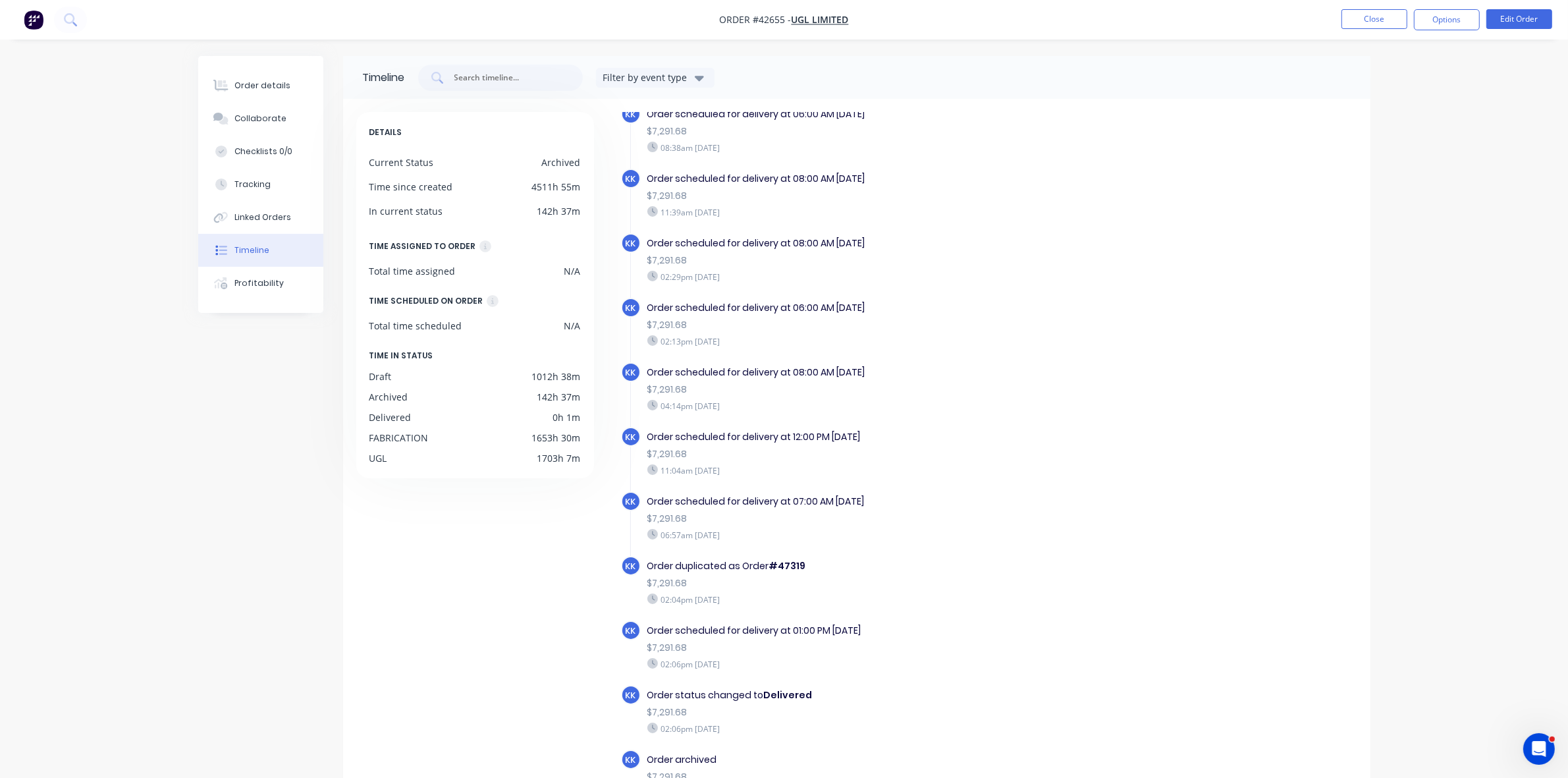
scroll to position [93, 0]
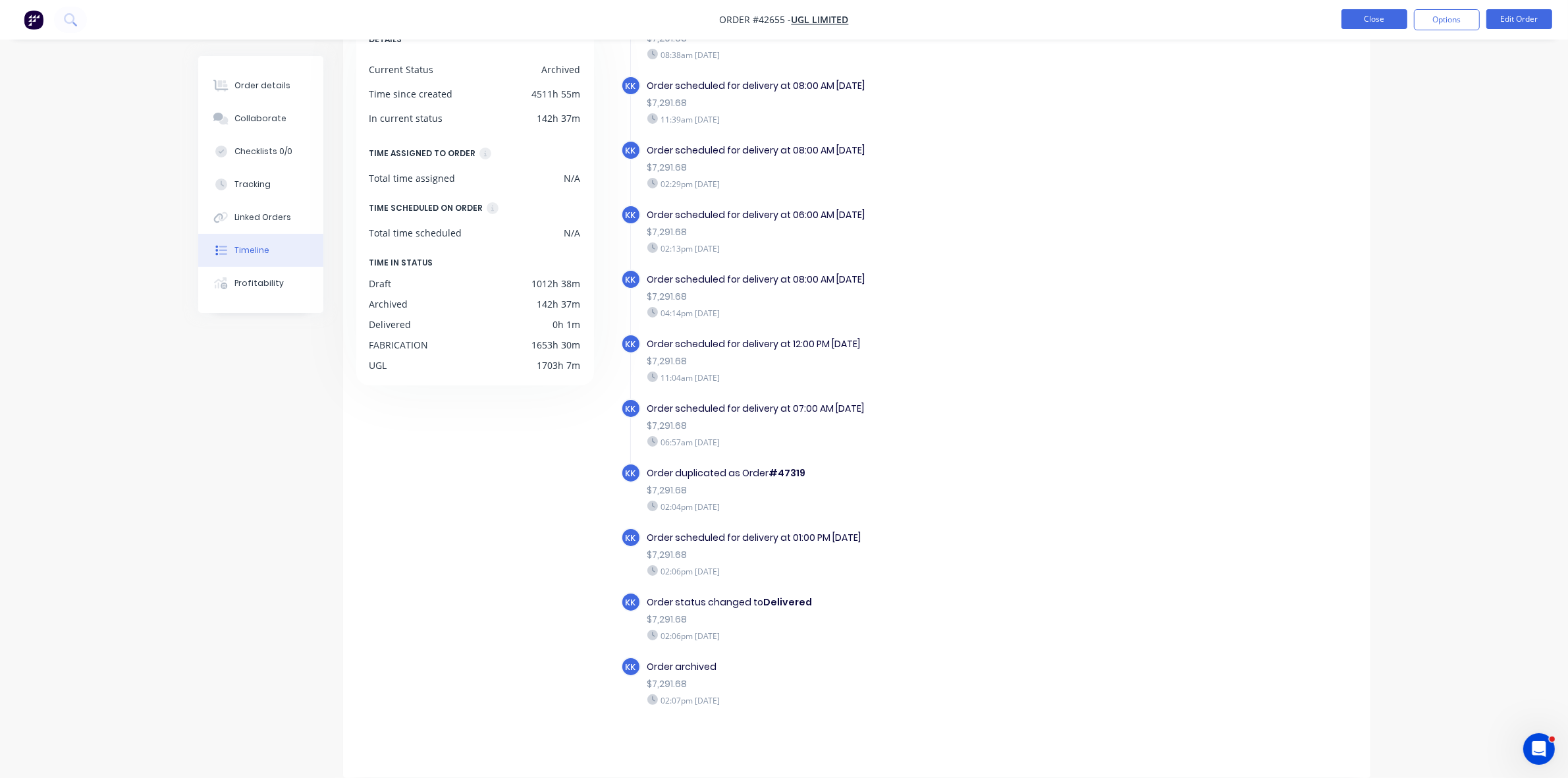
click at [1348, 21] on button "Close" at bounding box center [1374, 19] width 66 height 20
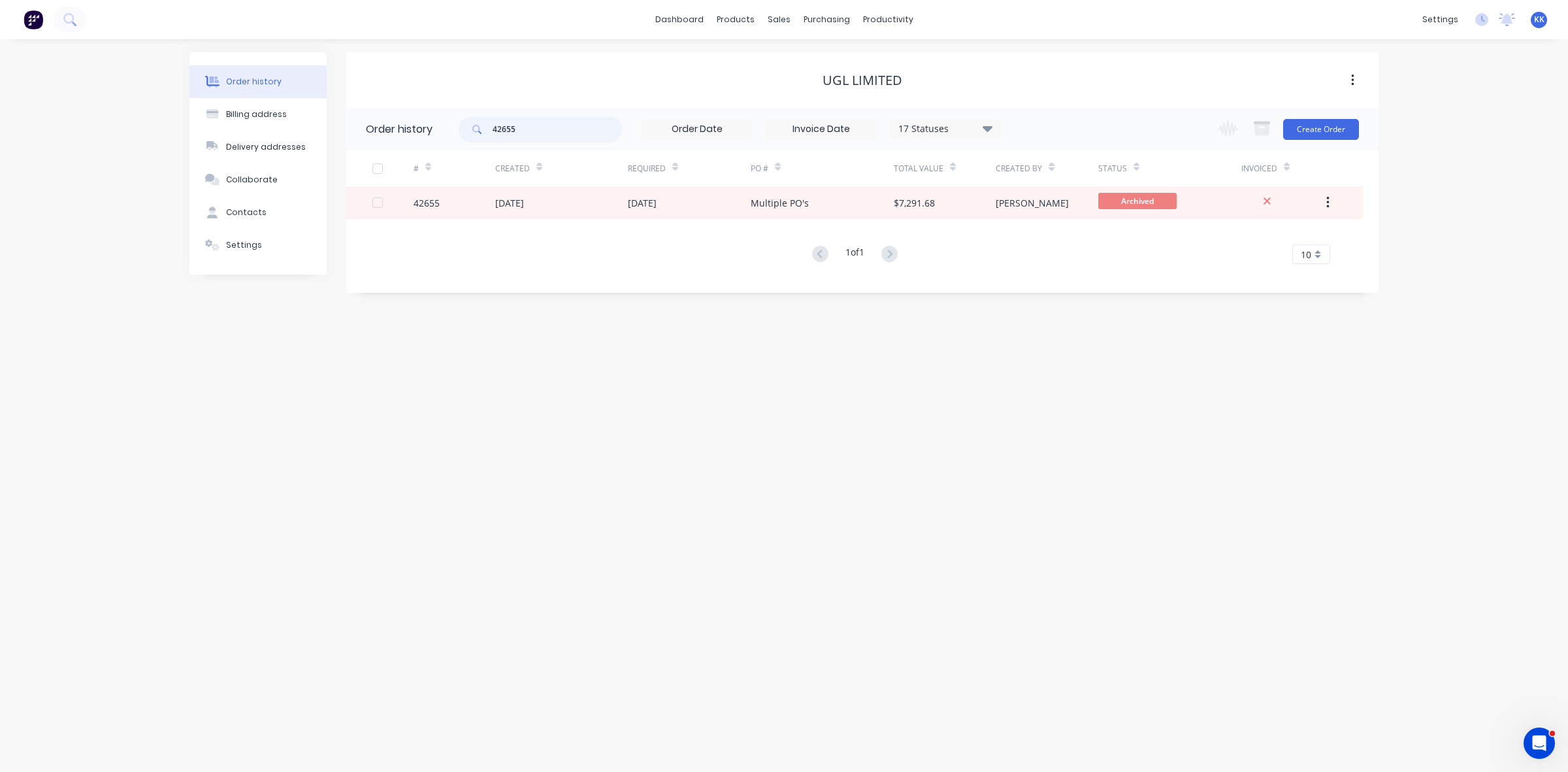
drag, startPoint x: 564, startPoint y: 122, endPoint x: 478, endPoint y: 132, distance: 86.6
click at [478, 132] on div "42655" at bounding box center [540, 129] width 164 height 26
type input "41233"
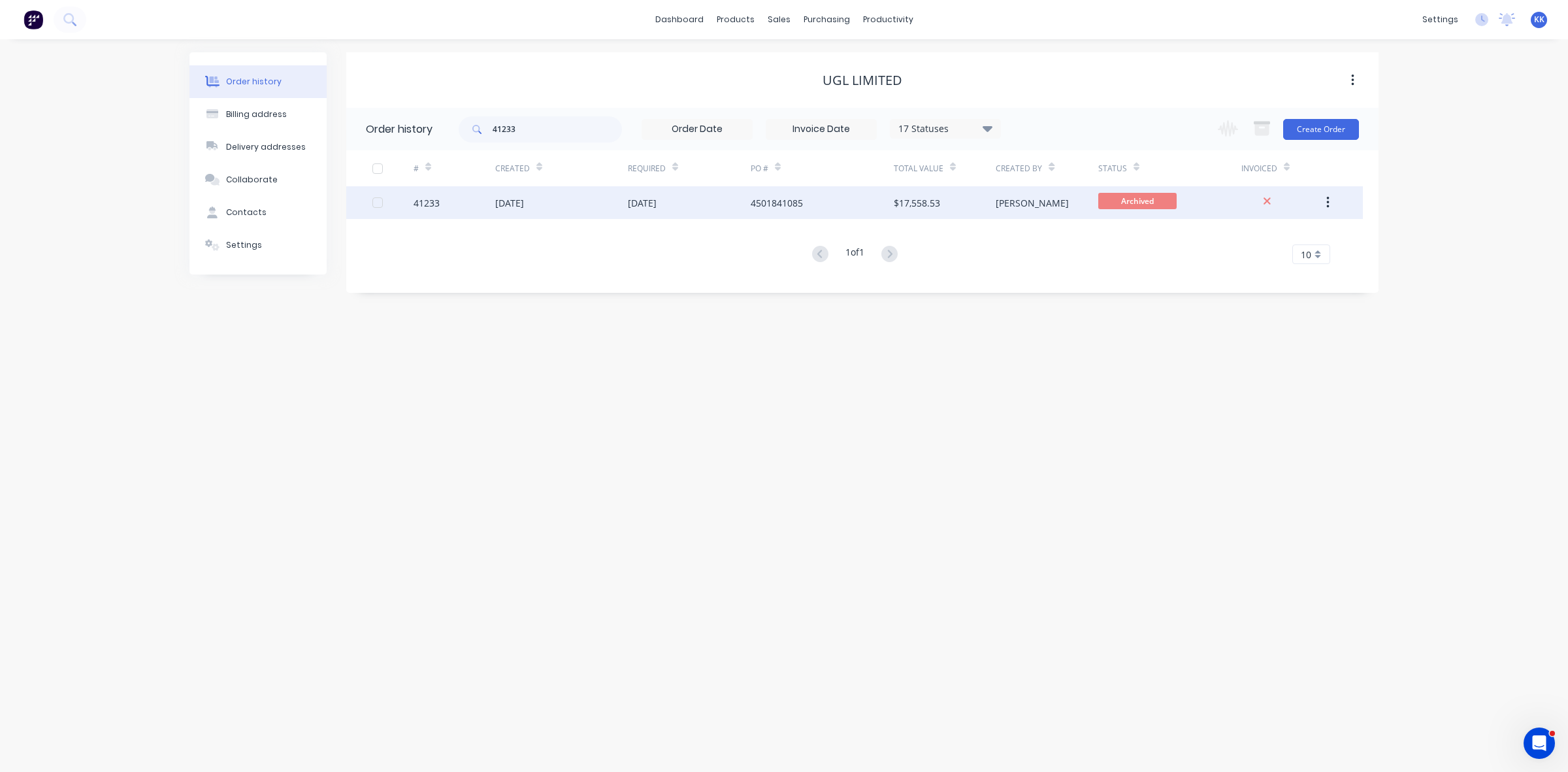
click at [643, 204] on div "09 Jun 2025" at bounding box center [642, 203] width 29 height 13
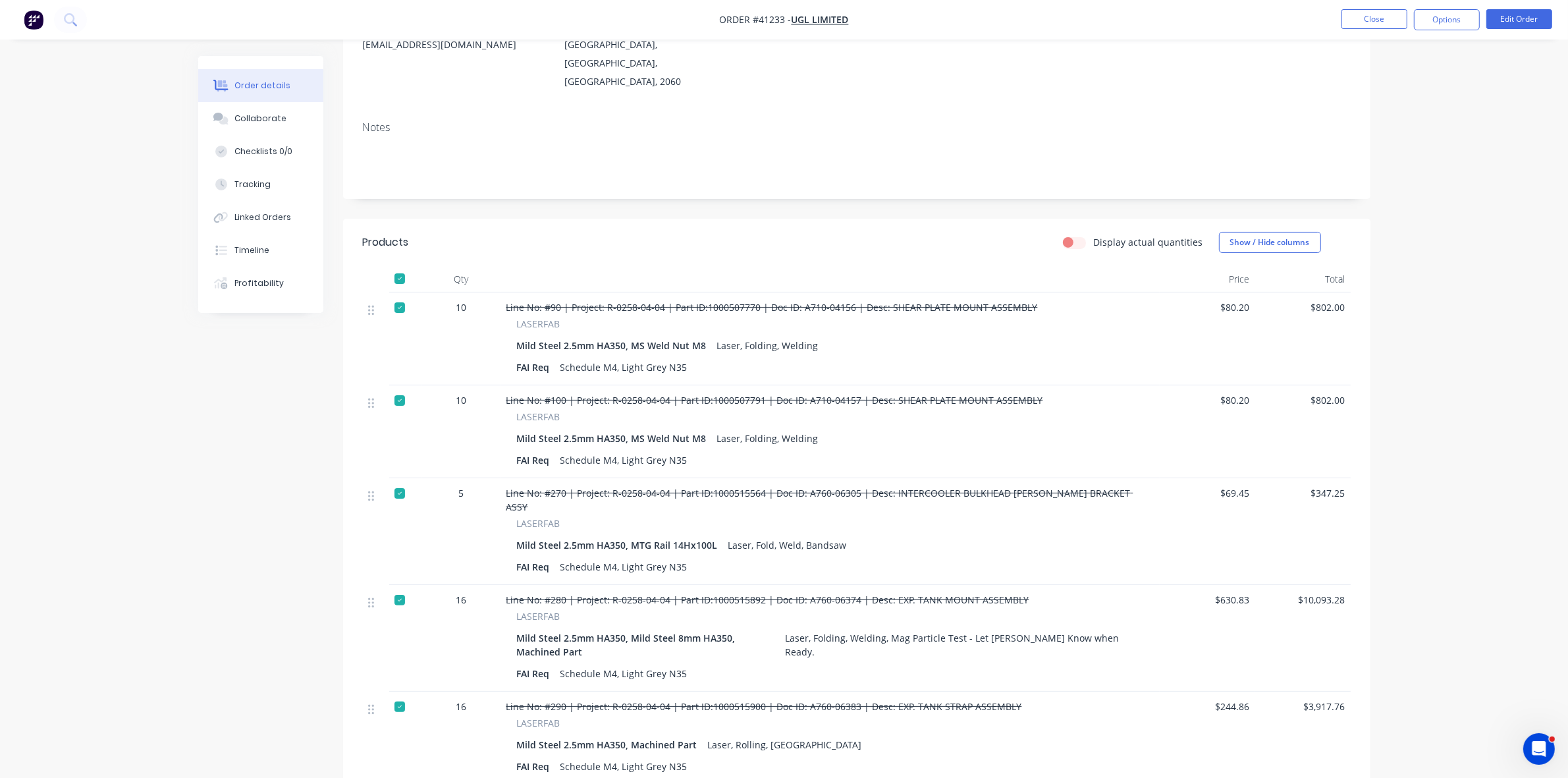
scroll to position [329, 0]
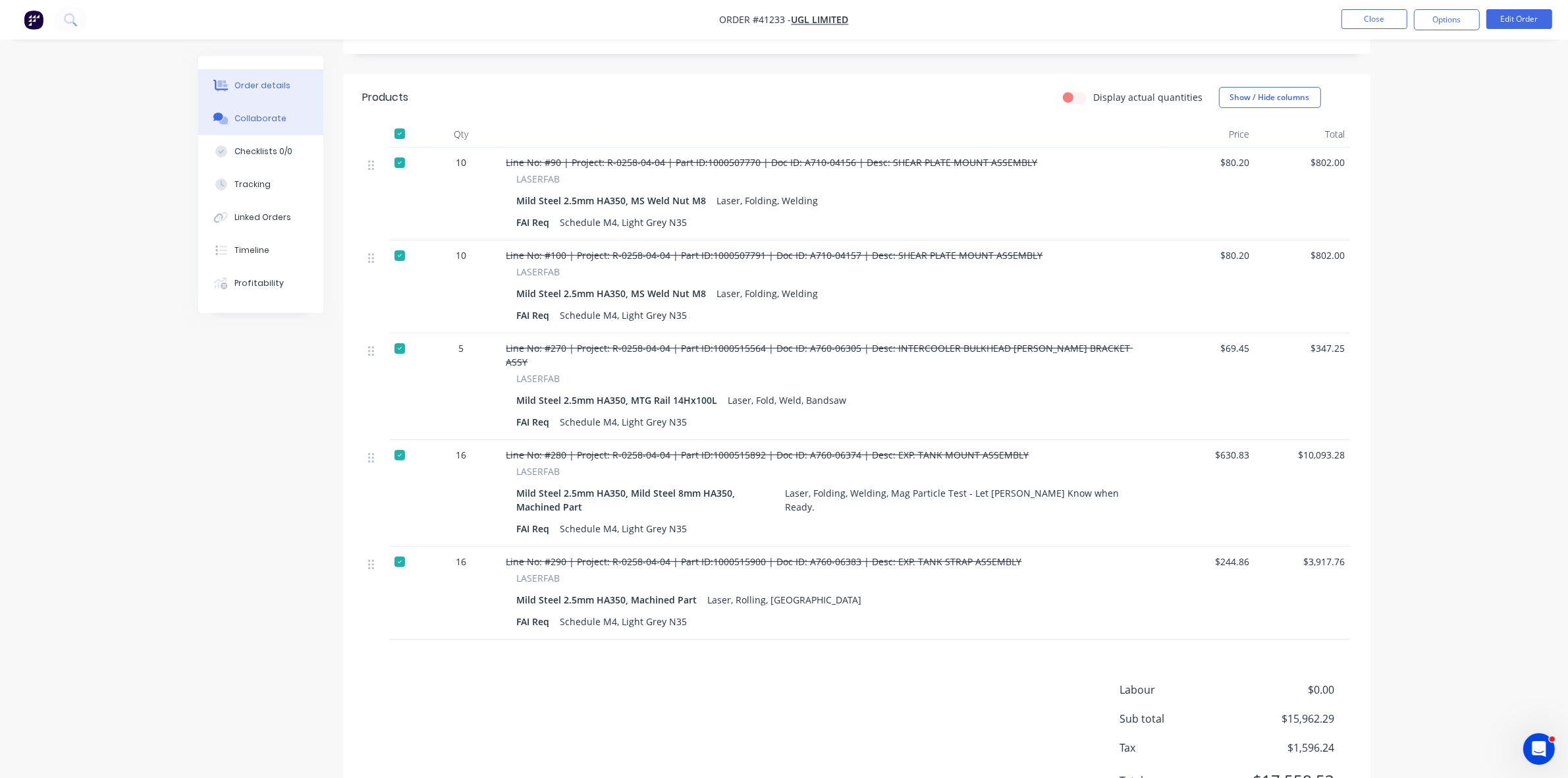
click at [272, 112] on div "Collaborate" at bounding box center [260, 118] width 52 height 12
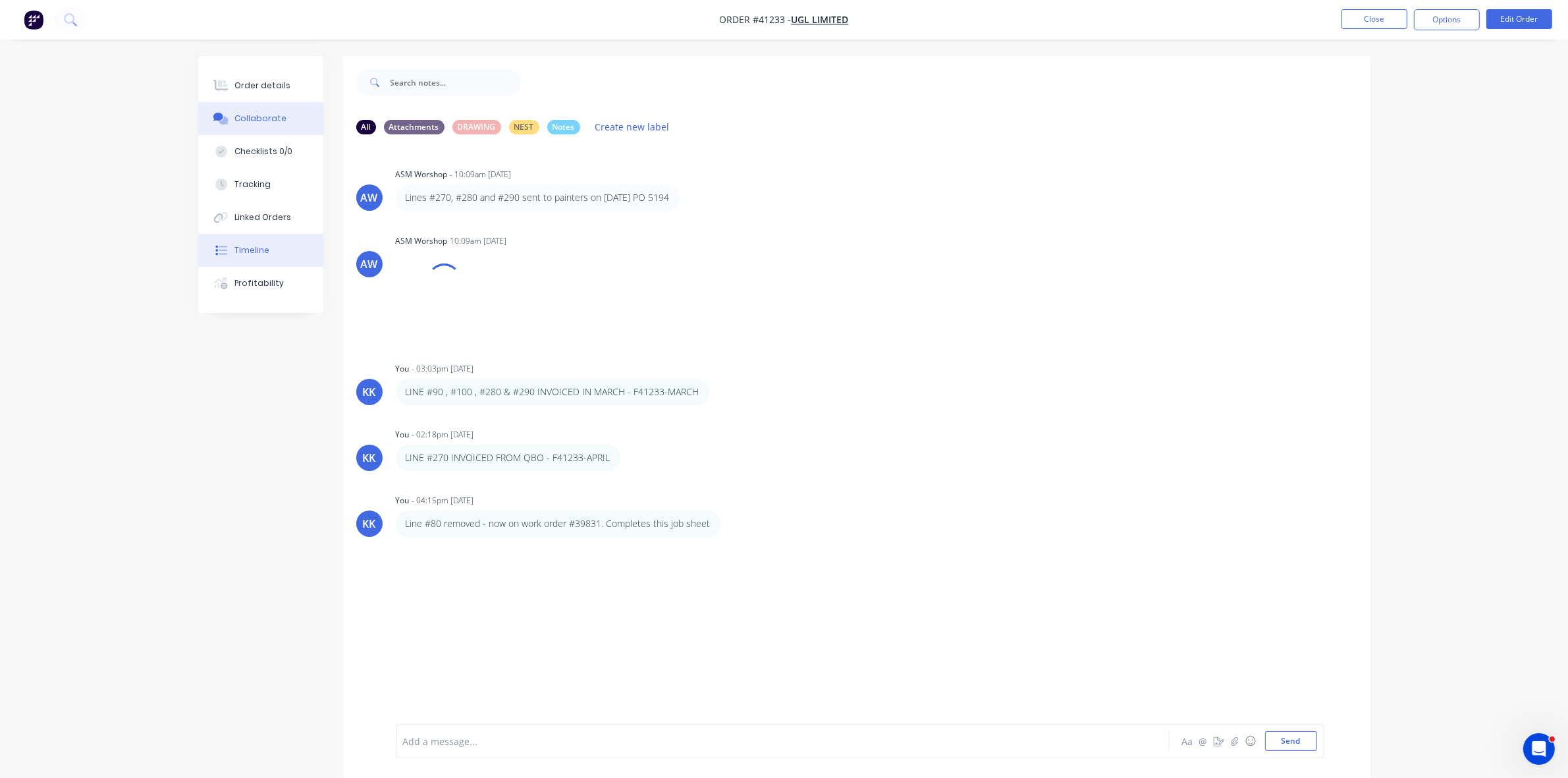
click at [257, 249] on div "Timeline" at bounding box center [252, 250] width 35 height 12
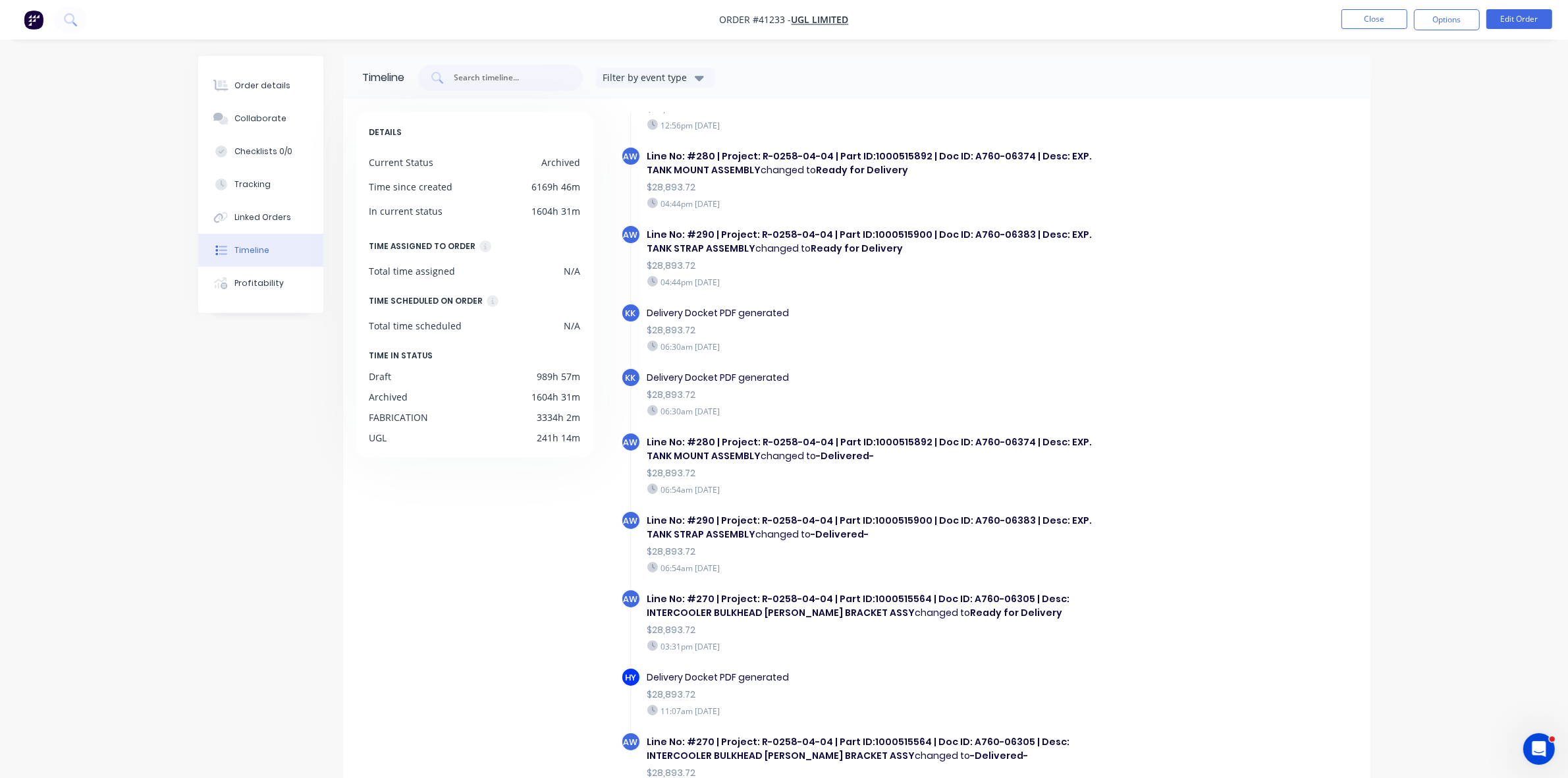
scroll to position [1878, 0]
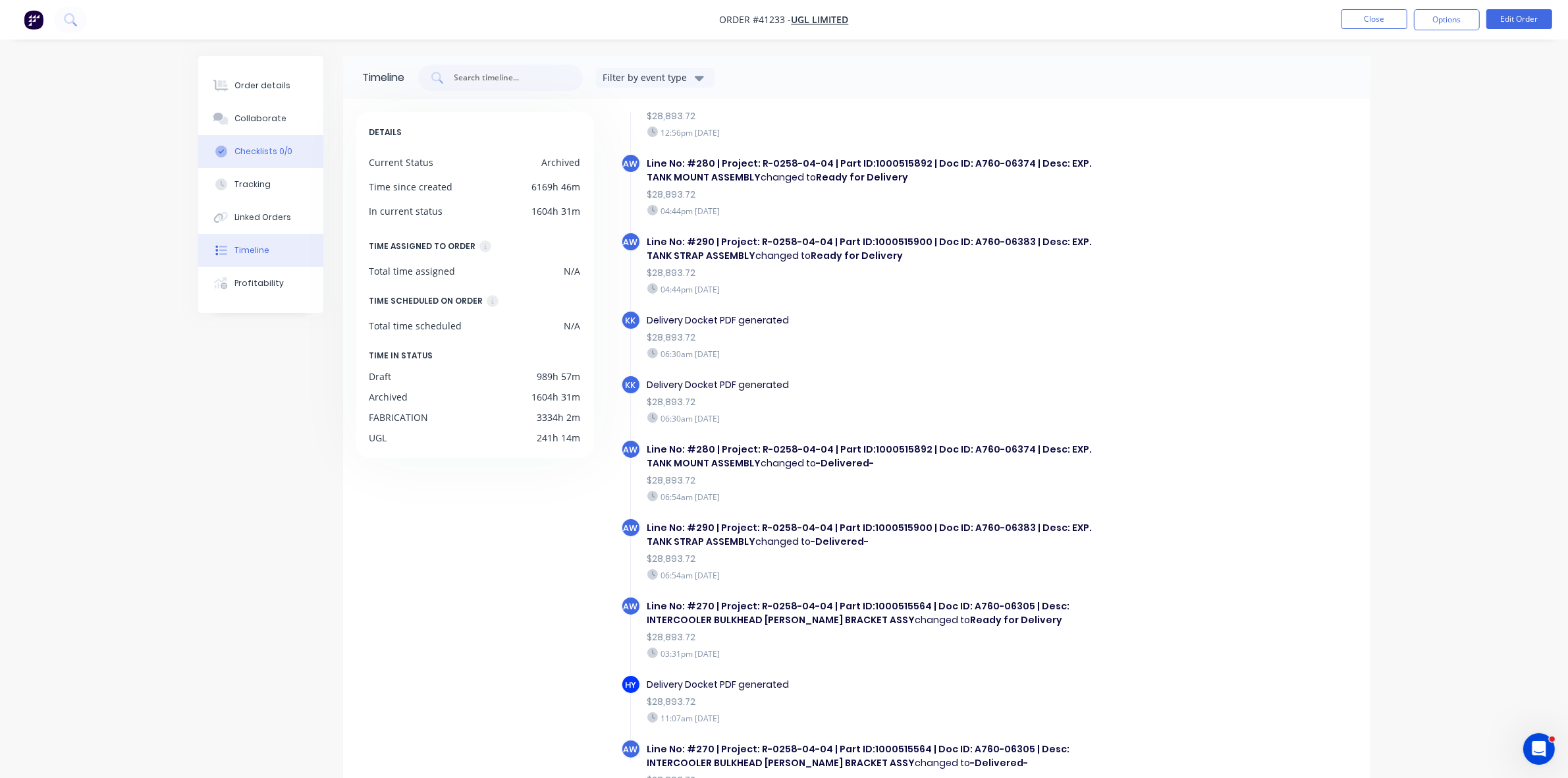
drag, startPoint x: 232, startPoint y: 126, endPoint x: 303, endPoint y: 166, distance: 81.5
click at [235, 127] on button "Collaborate" at bounding box center [261, 119] width 125 height 33
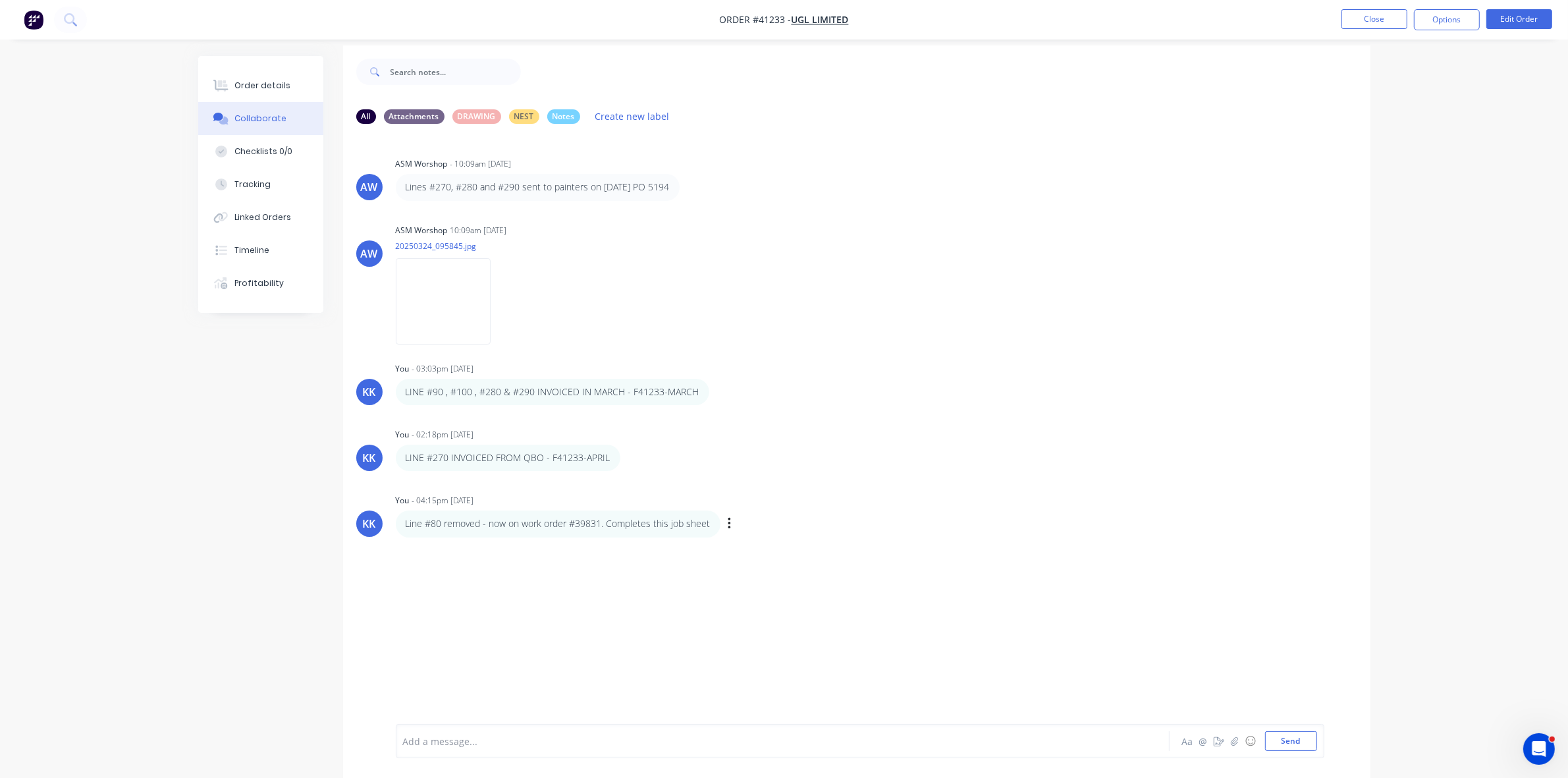
scroll to position [21, 0]
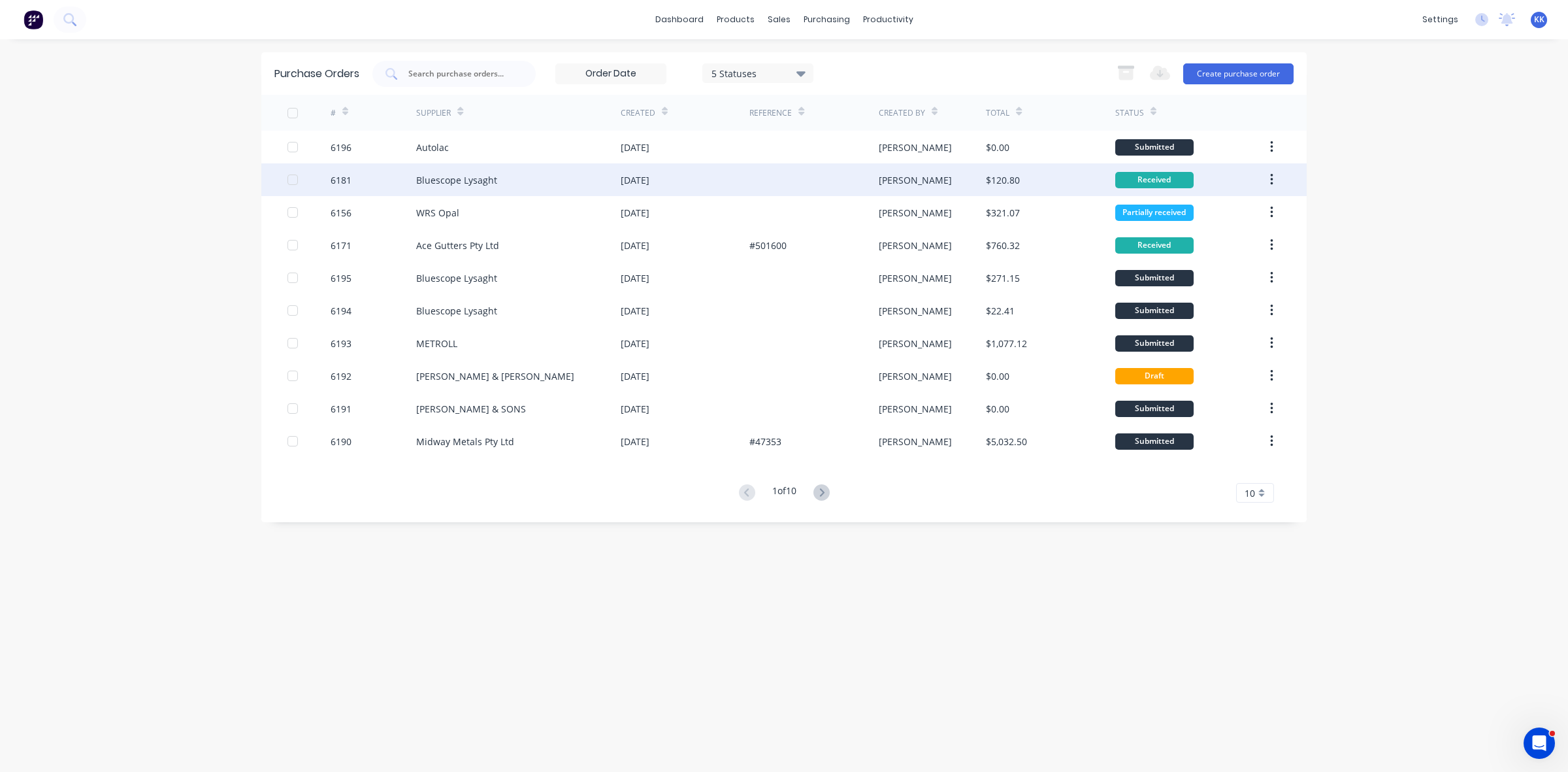
click at [288, 179] on div at bounding box center [292, 179] width 26 height 26
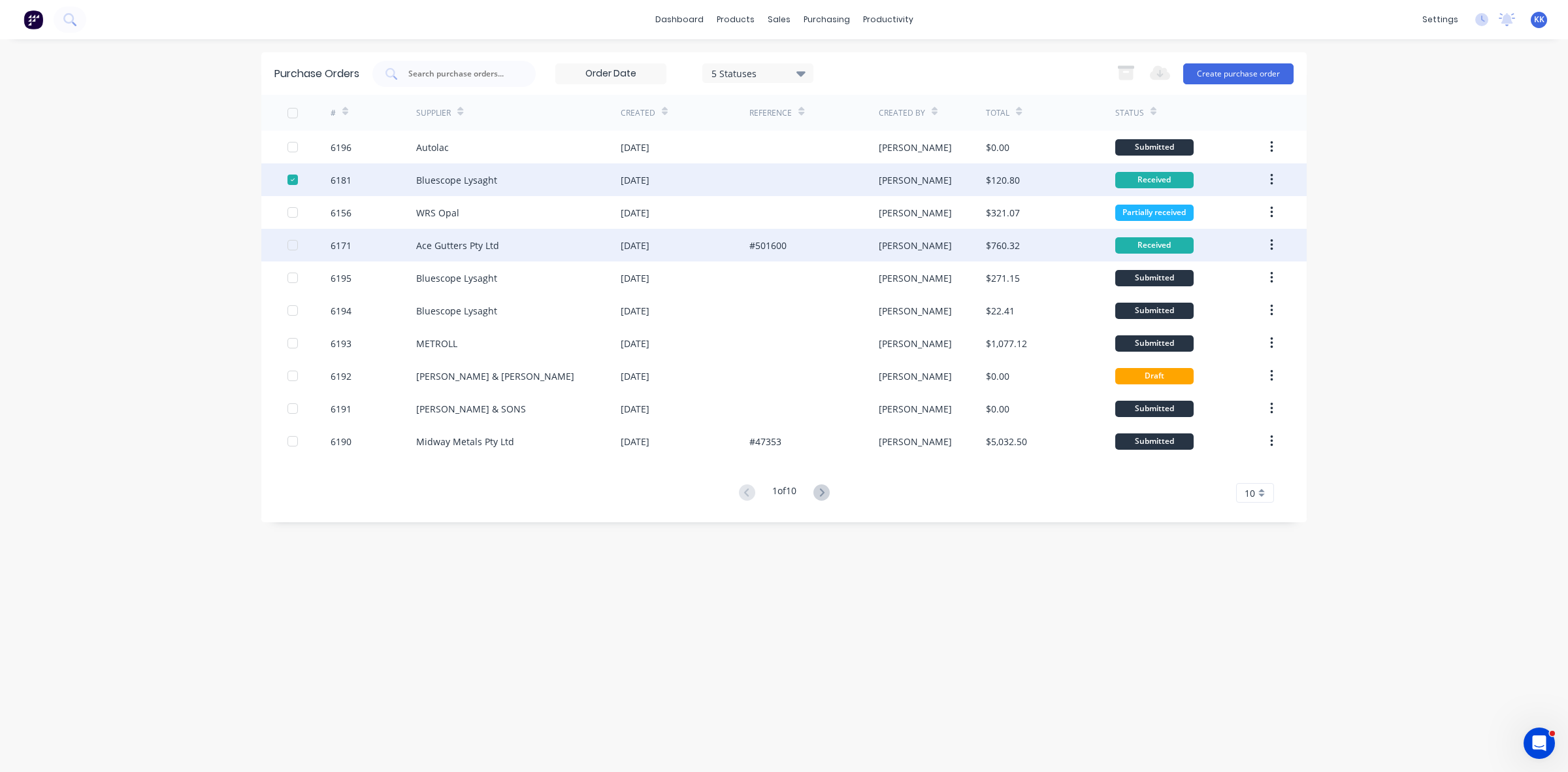
click at [292, 244] on div at bounding box center [292, 245] width 26 height 26
click at [1122, 70] on icon "button" at bounding box center [1126, 74] width 14 height 11
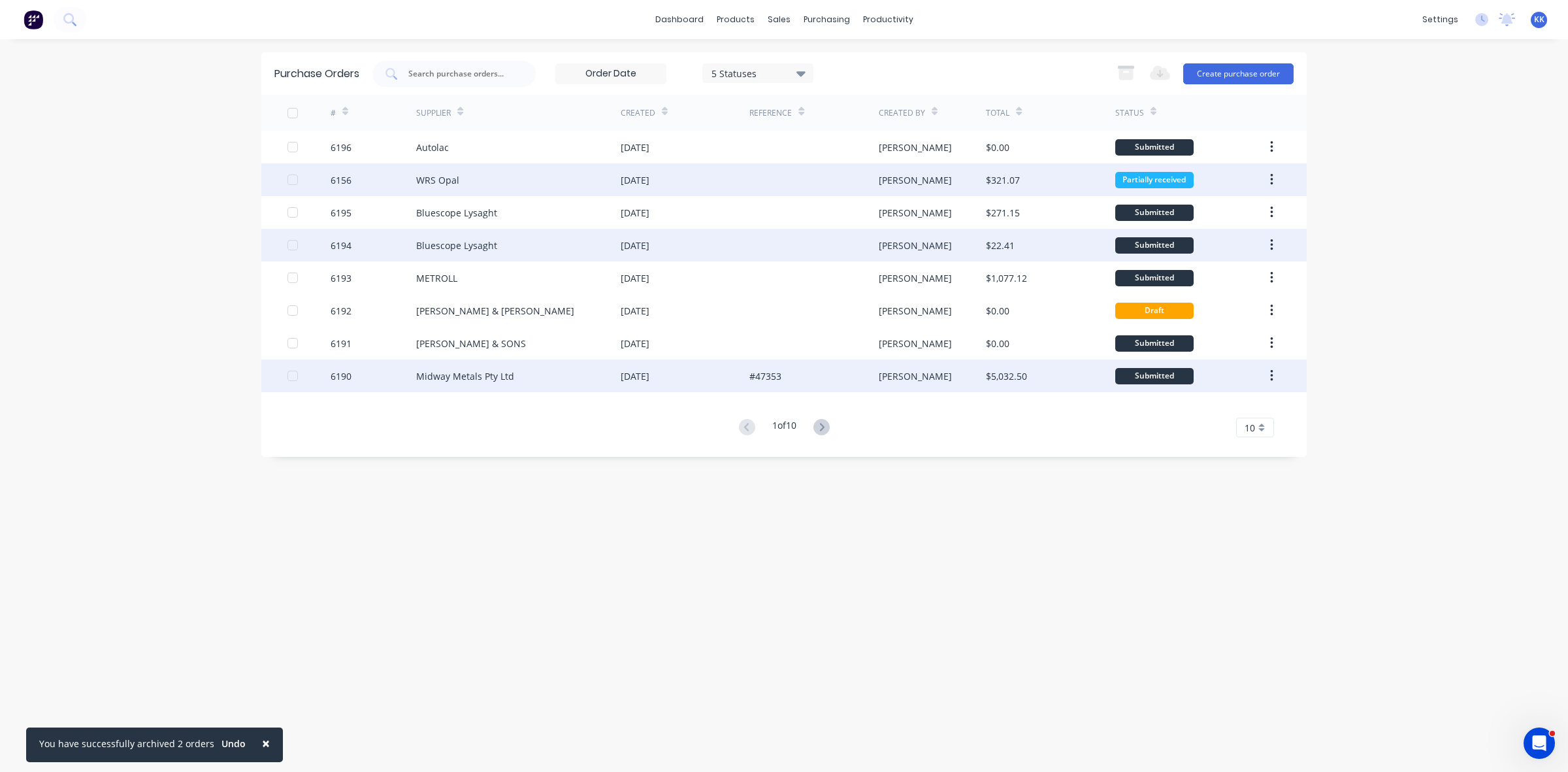
click at [511, 373] on div "Midway Metals Pty Ltd" at bounding box center [518, 376] width 205 height 32
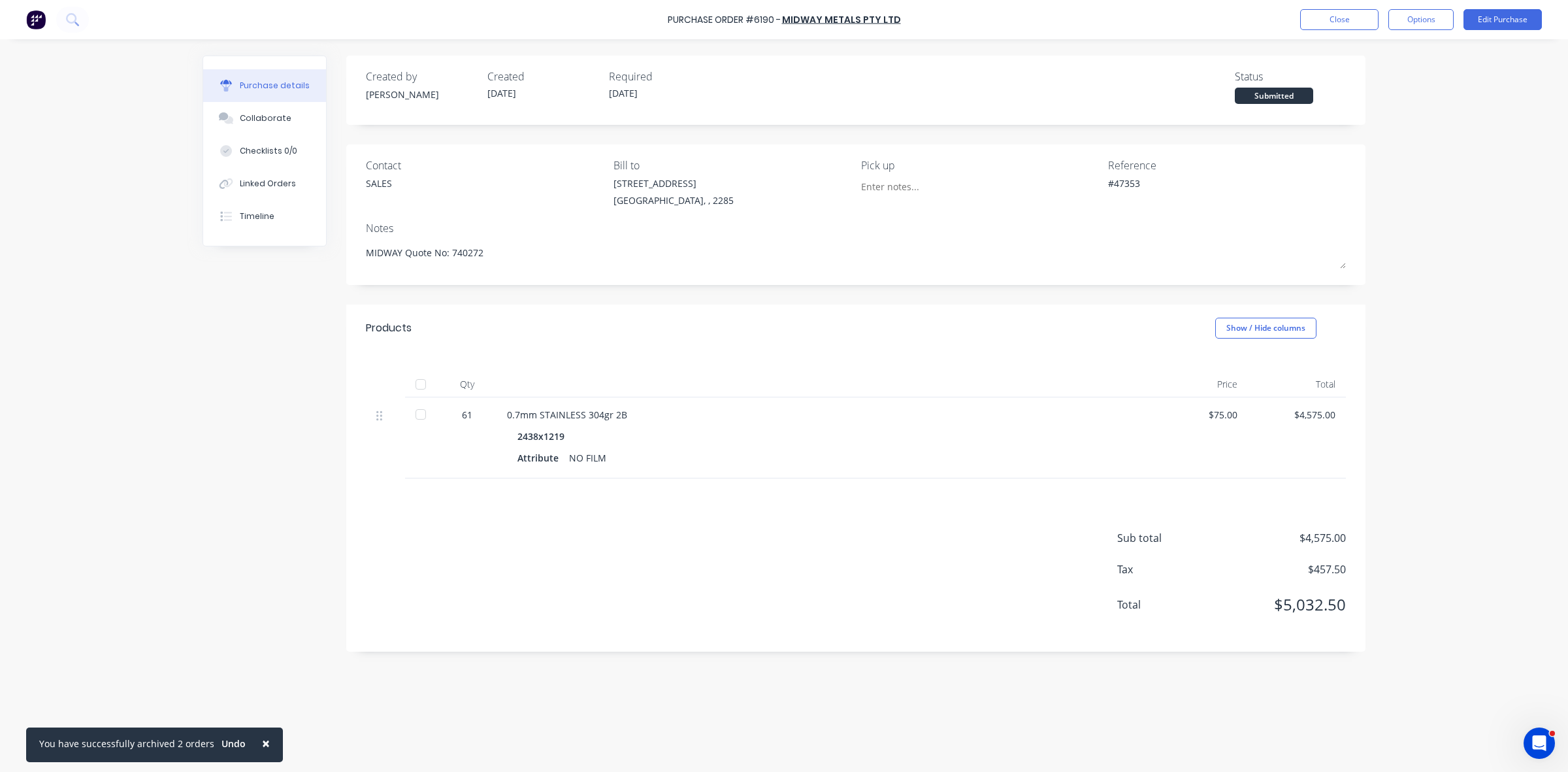
drag, startPoint x: 256, startPoint y: 115, endPoint x: 0, endPoint y: 118, distance: 256.0
click at [253, 115] on div "Collaborate" at bounding box center [265, 118] width 51 height 12
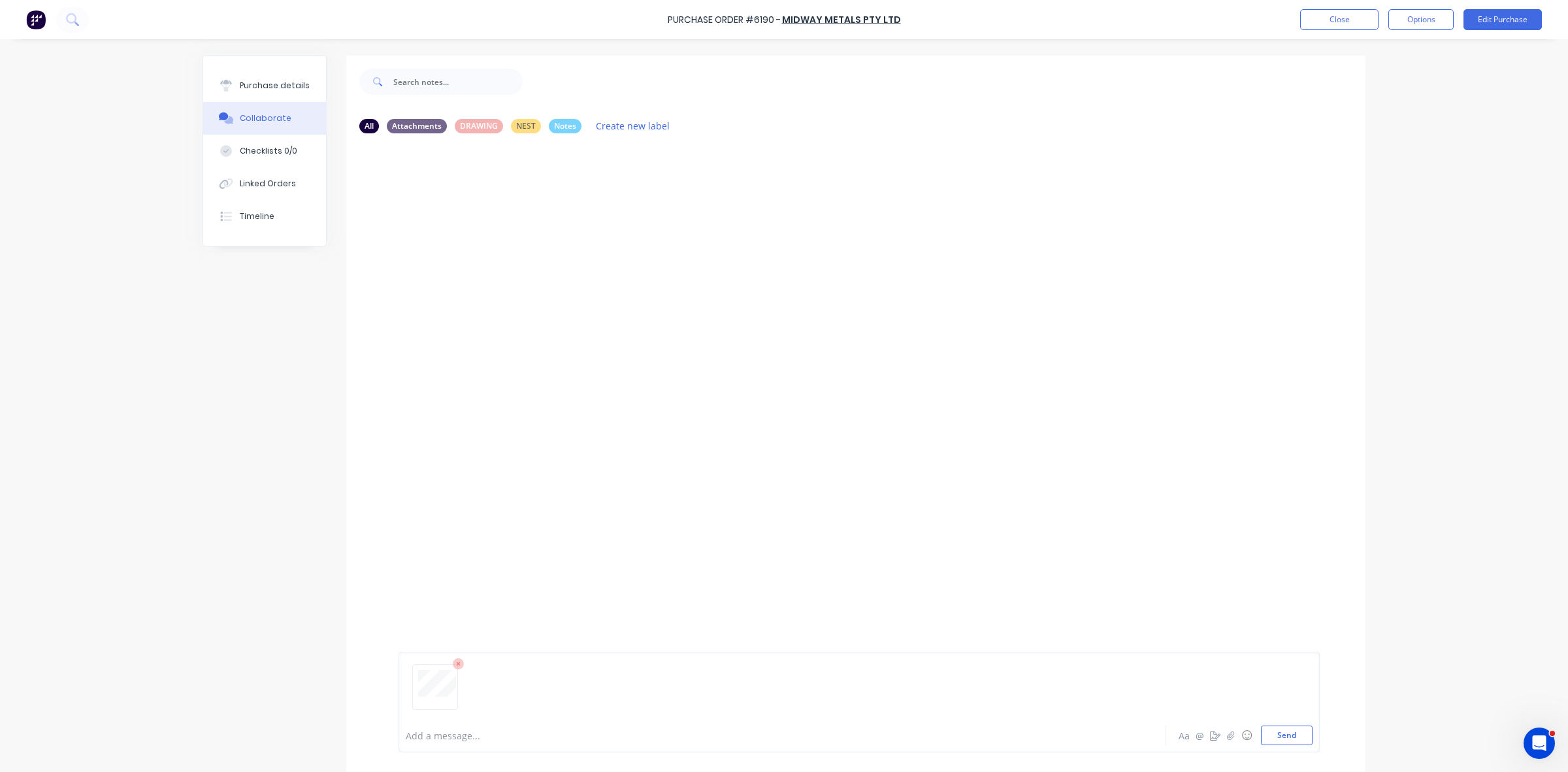
click at [462, 732] on div at bounding box center [746, 735] width 679 height 13
drag, startPoint x: 262, startPoint y: 93, endPoint x: 246, endPoint y: 93, distance: 16.0
click at [258, 93] on button "Purchase details" at bounding box center [265, 85] width 123 height 32
type textarea "x"
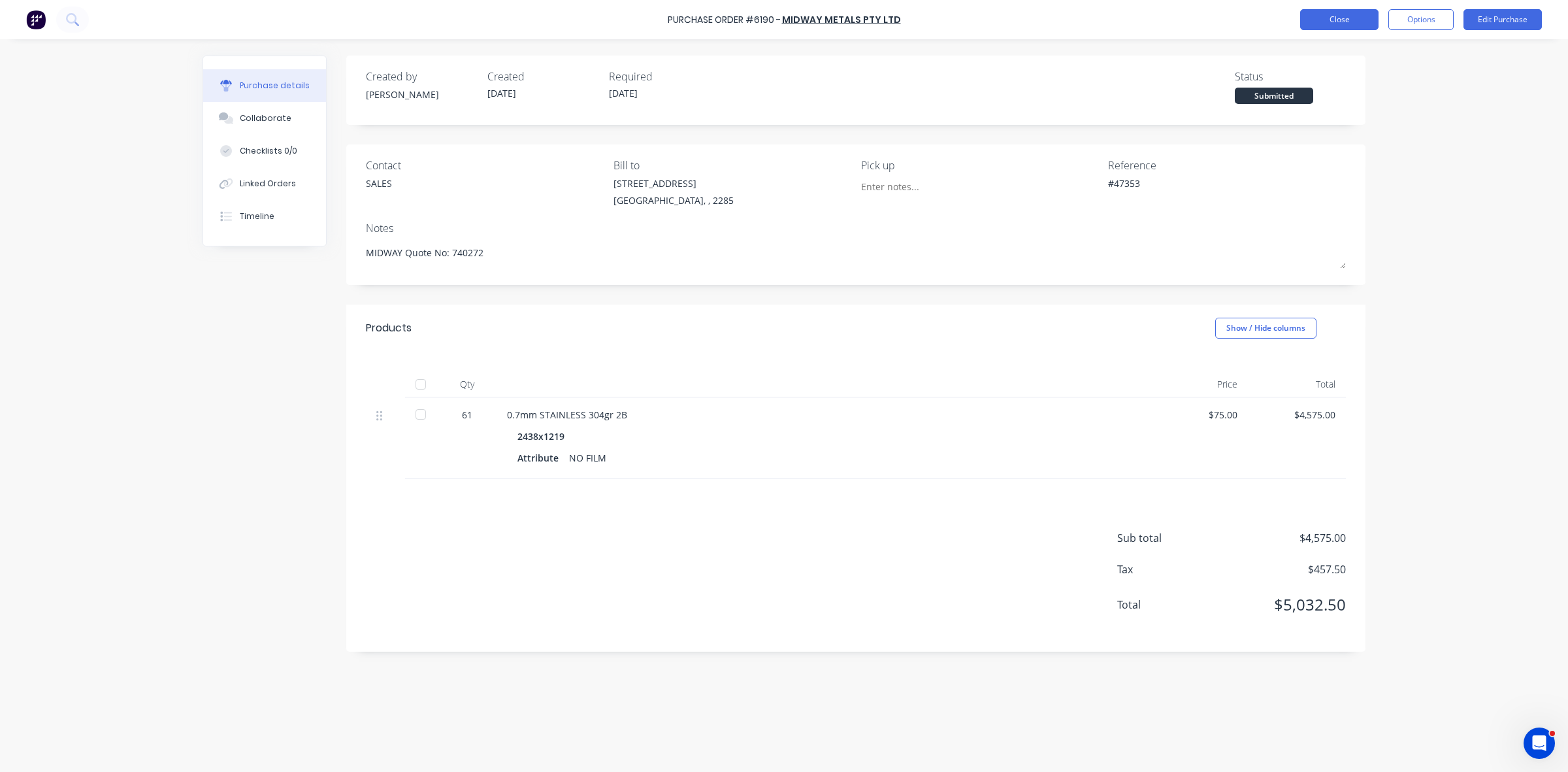
click at [1328, 25] on button "Close" at bounding box center [1339, 20] width 78 height 21
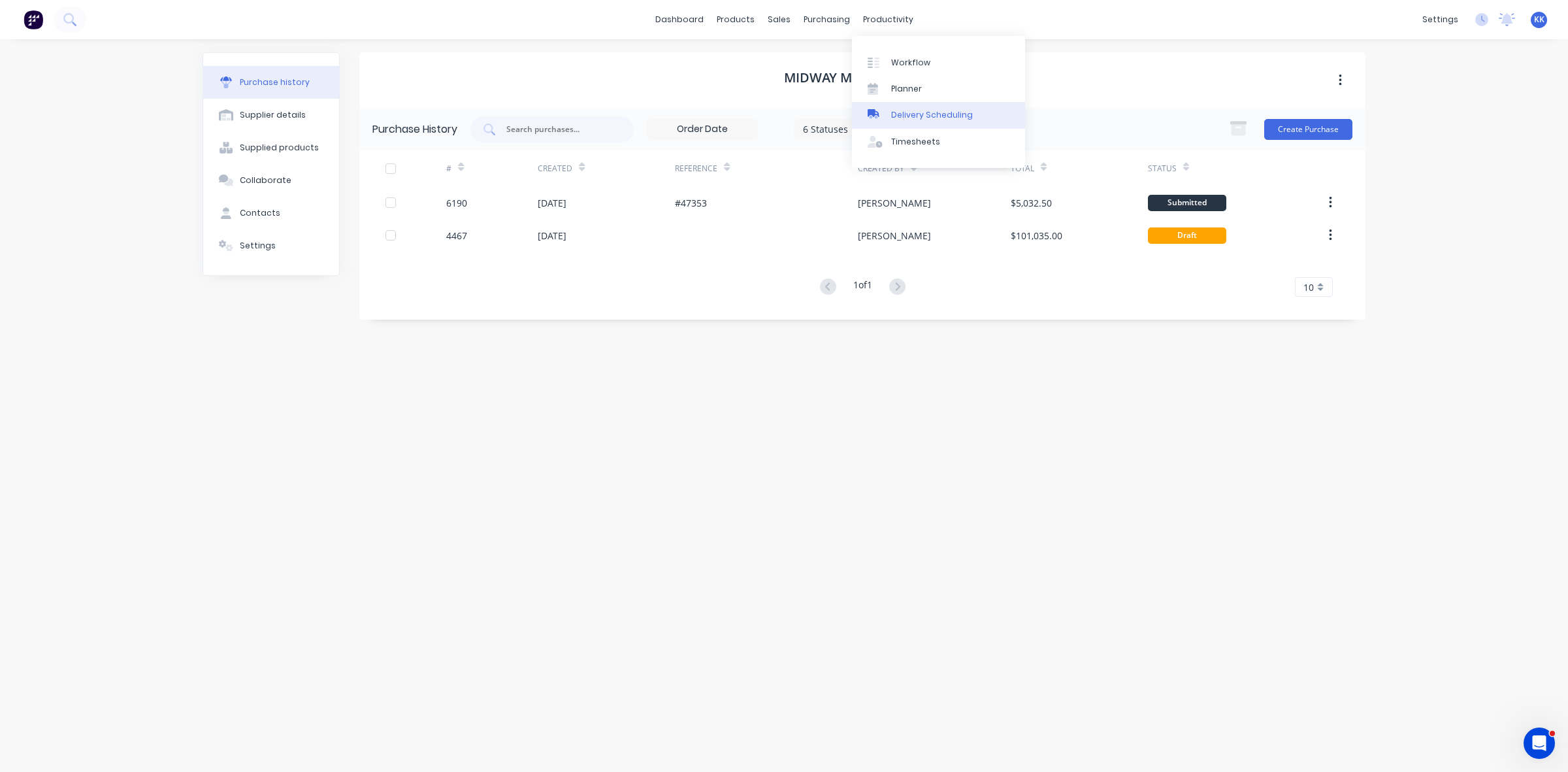
click at [925, 110] on div "Delivery Scheduling" at bounding box center [932, 115] width 82 height 12
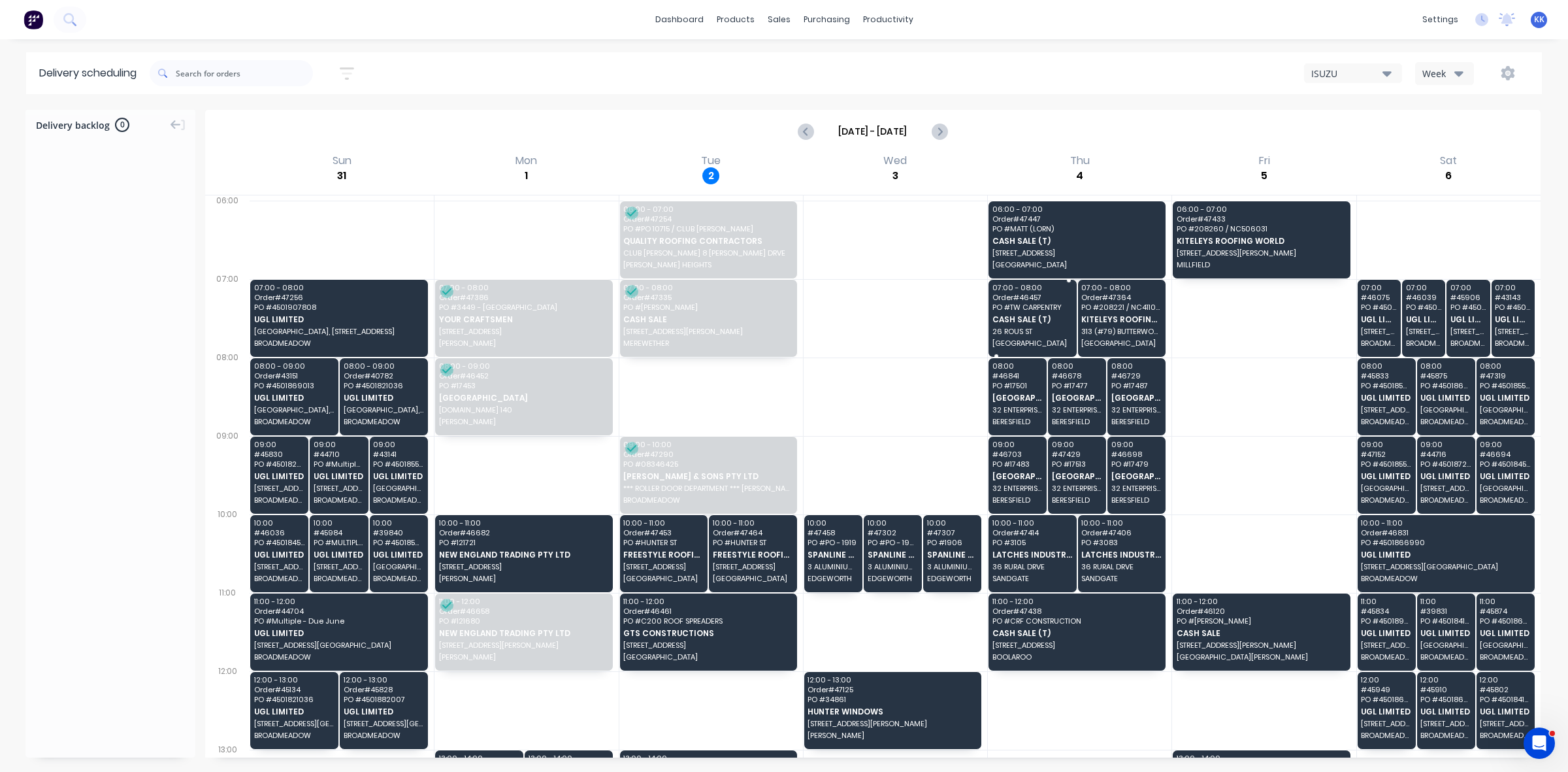
click at [1010, 324] on span "CASH SALE (T)" at bounding box center [1032, 320] width 80 height 8
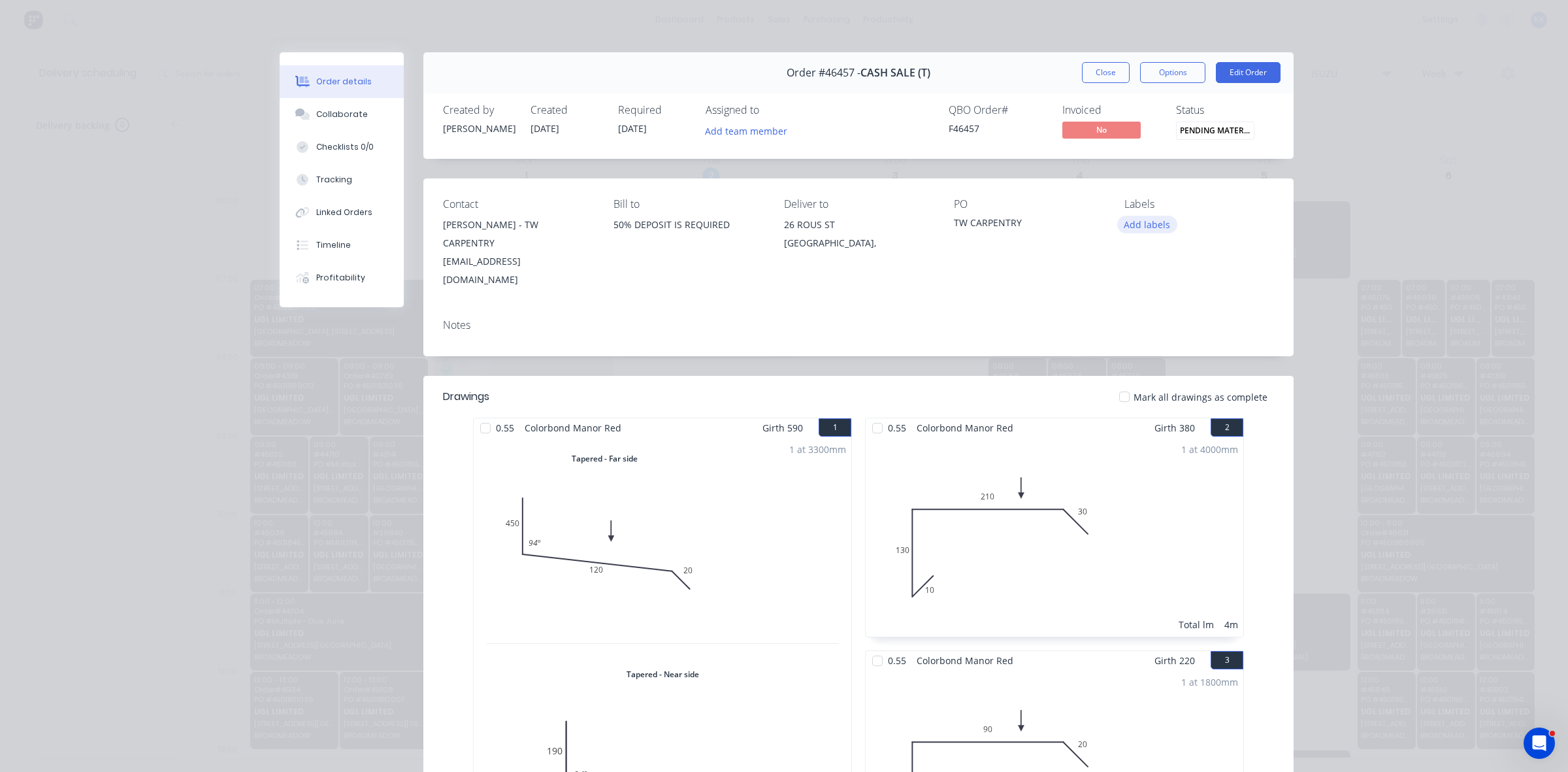
click at [1126, 220] on button "Add labels" at bounding box center [1147, 224] width 60 height 18
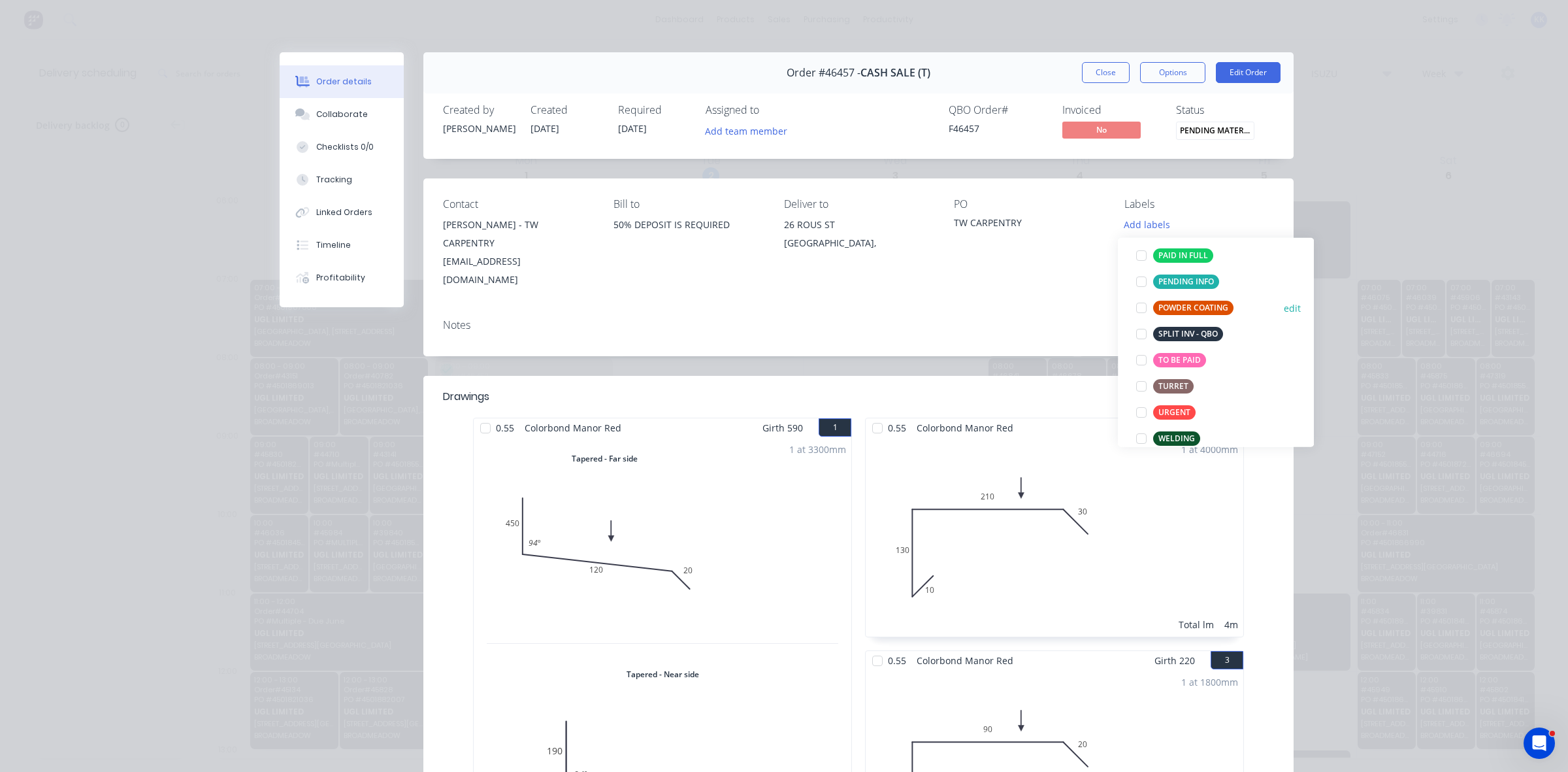
scroll to position [245, 0]
click at [1167, 255] on div "PAID IN FULL" at bounding box center [1183, 254] width 60 height 14
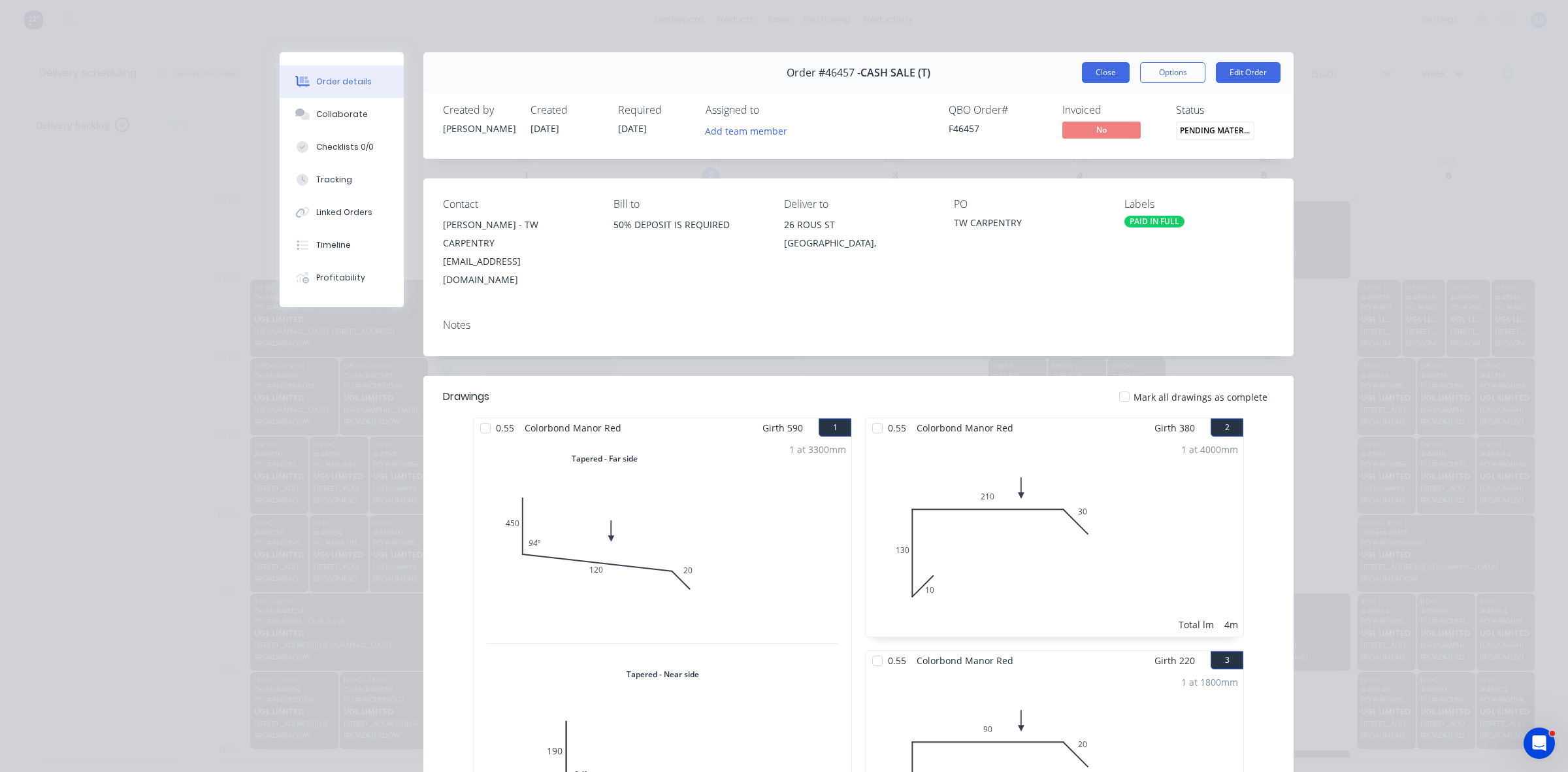
click at [1105, 80] on button "Close" at bounding box center [1106, 73] width 48 height 21
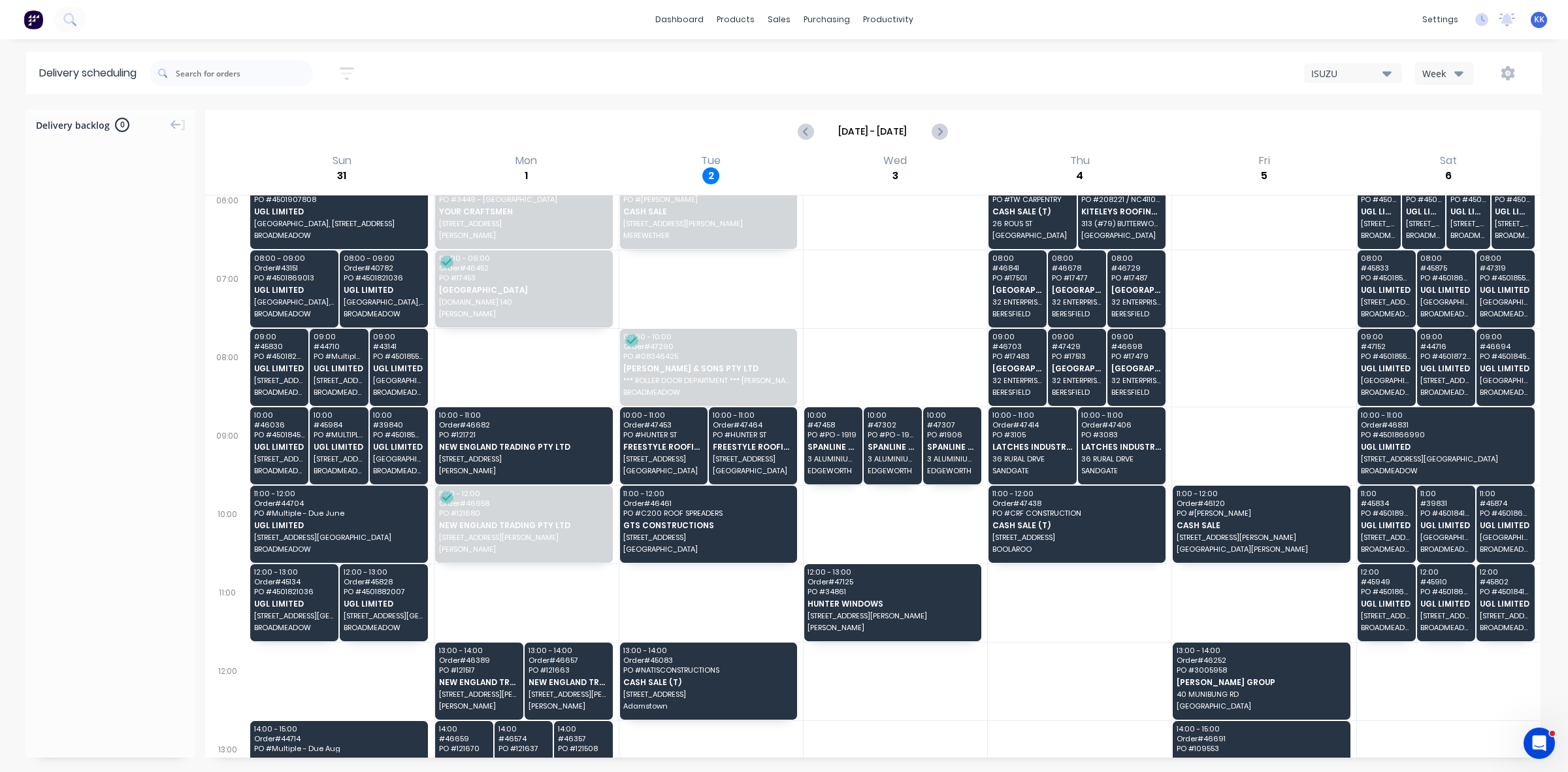
scroll to position [245, 0]
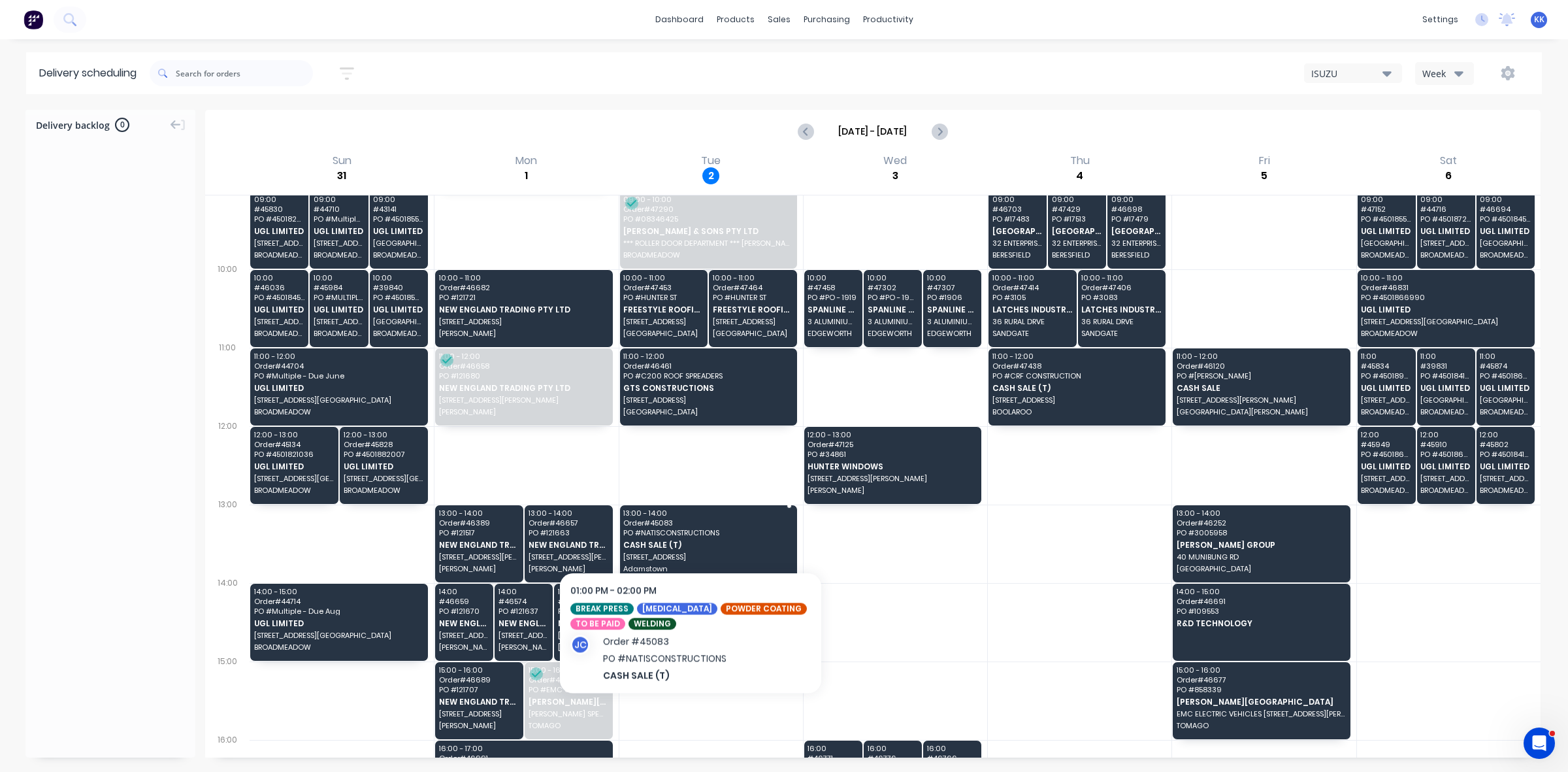
click at [688, 526] on span "Order # 45083" at bounding box center [707, 523] width 168 height 8
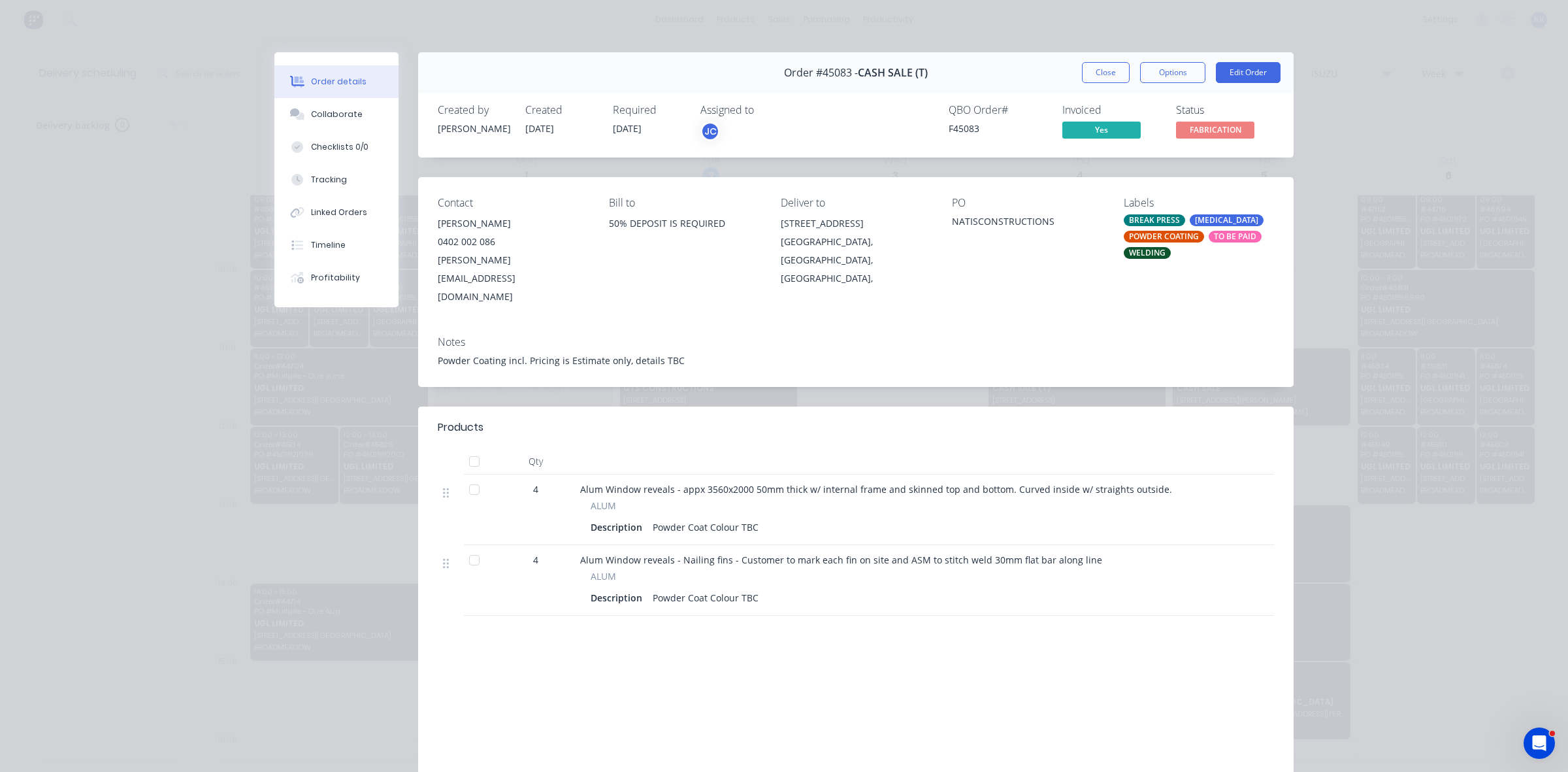
click at [1107, 76] on button "Close" at bounding box center [1106, 73] width 48 height 21
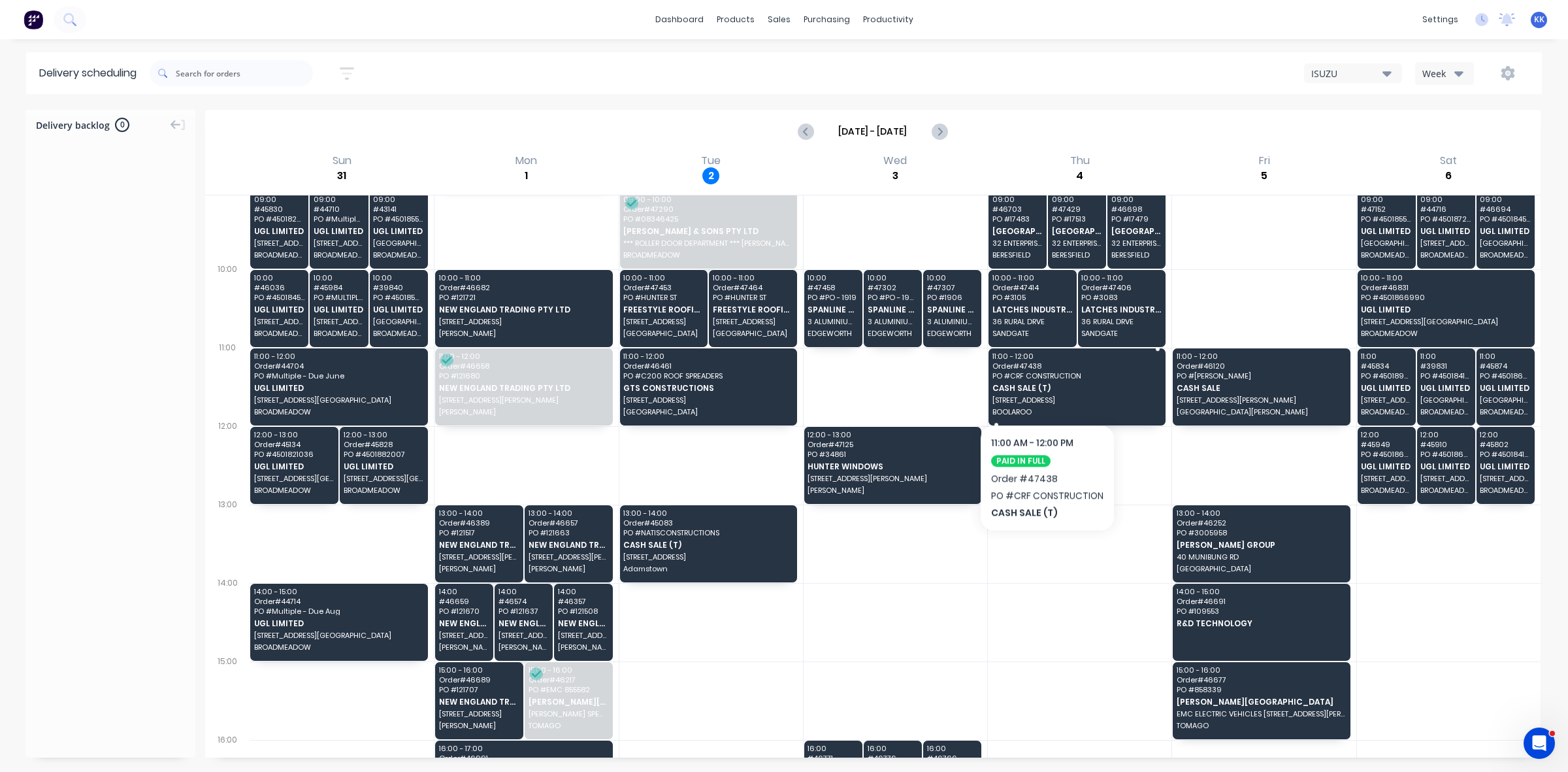
click at [1044, 384] on span "CASH SALE (T)" at bounding box center [1076, 388] width 168 height 8
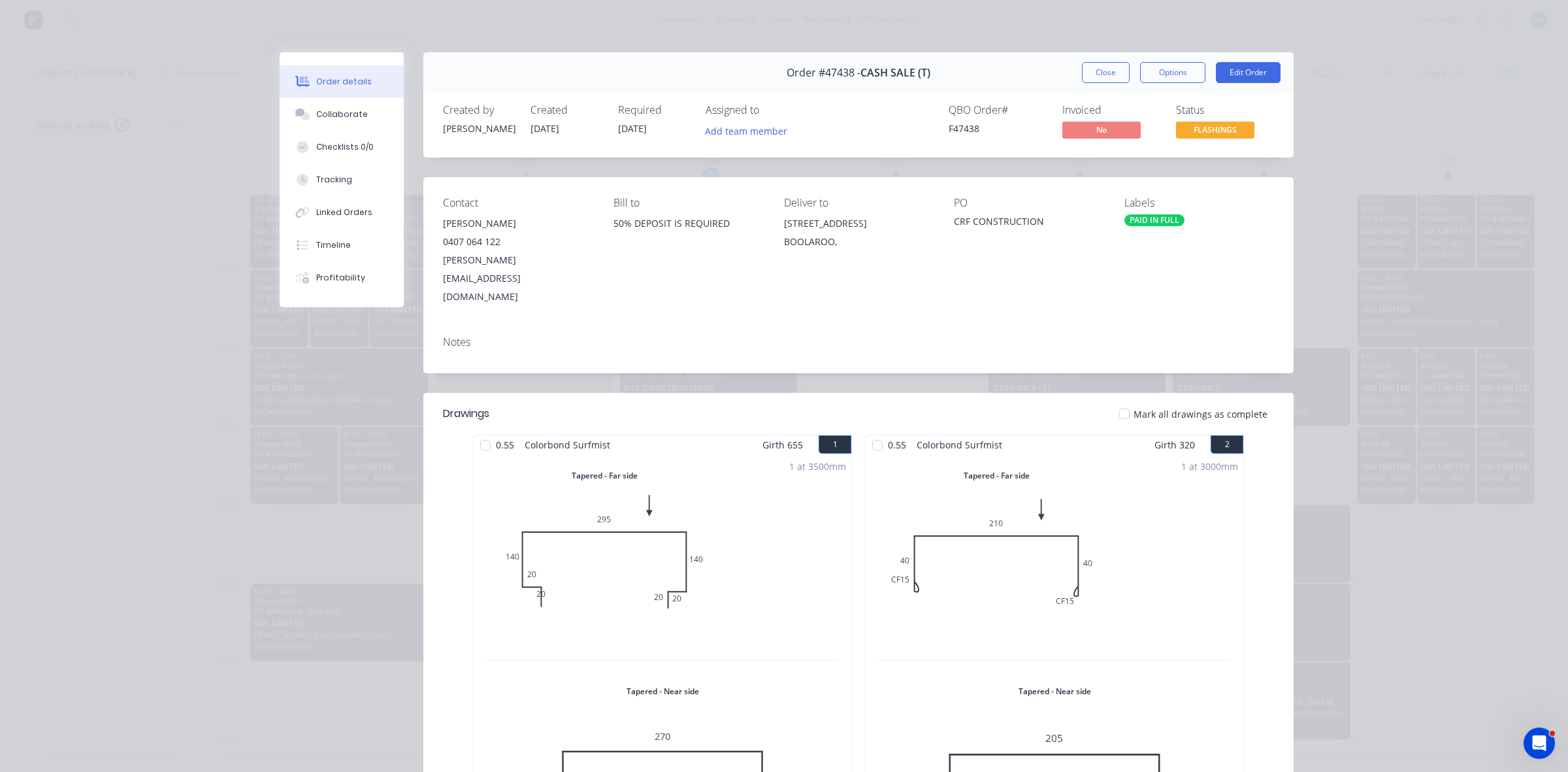
drag, startPoint x: 1105, startPoint y: 74, endPoint x: 1116, endPoint y: 147, distance: 73.8
click at [1103, 74] on button "Close" at bounding box center [1106, 73] width 48 height 21
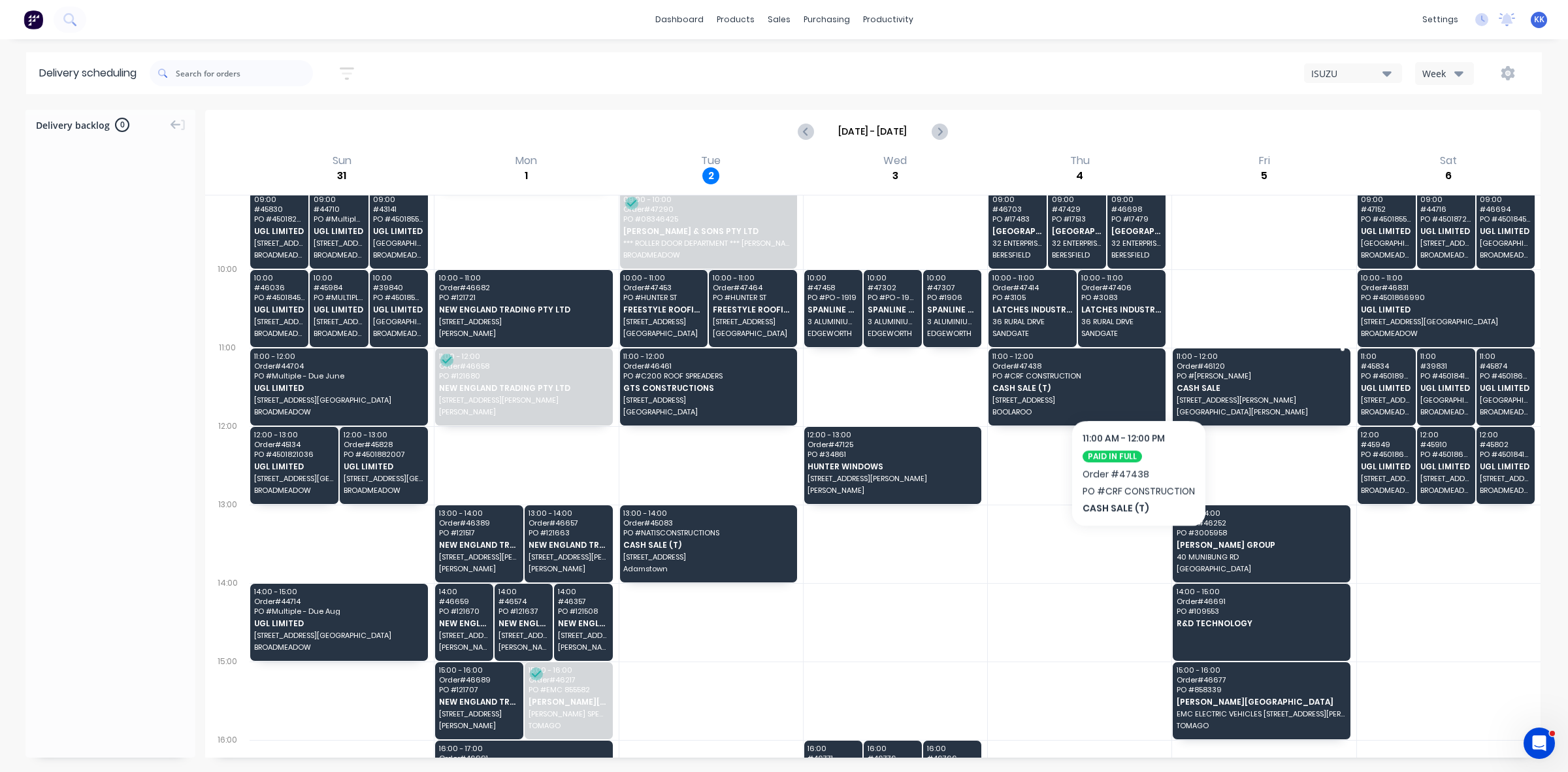
click at [1236, 380] on div "11:00 - 12:00 Order # 46120 PO # WAYNE CLEAVER CASH SALE UNIT 3/9 GILL ST MOUNT…" at bounding box center [1261, 387] width 177 height 77
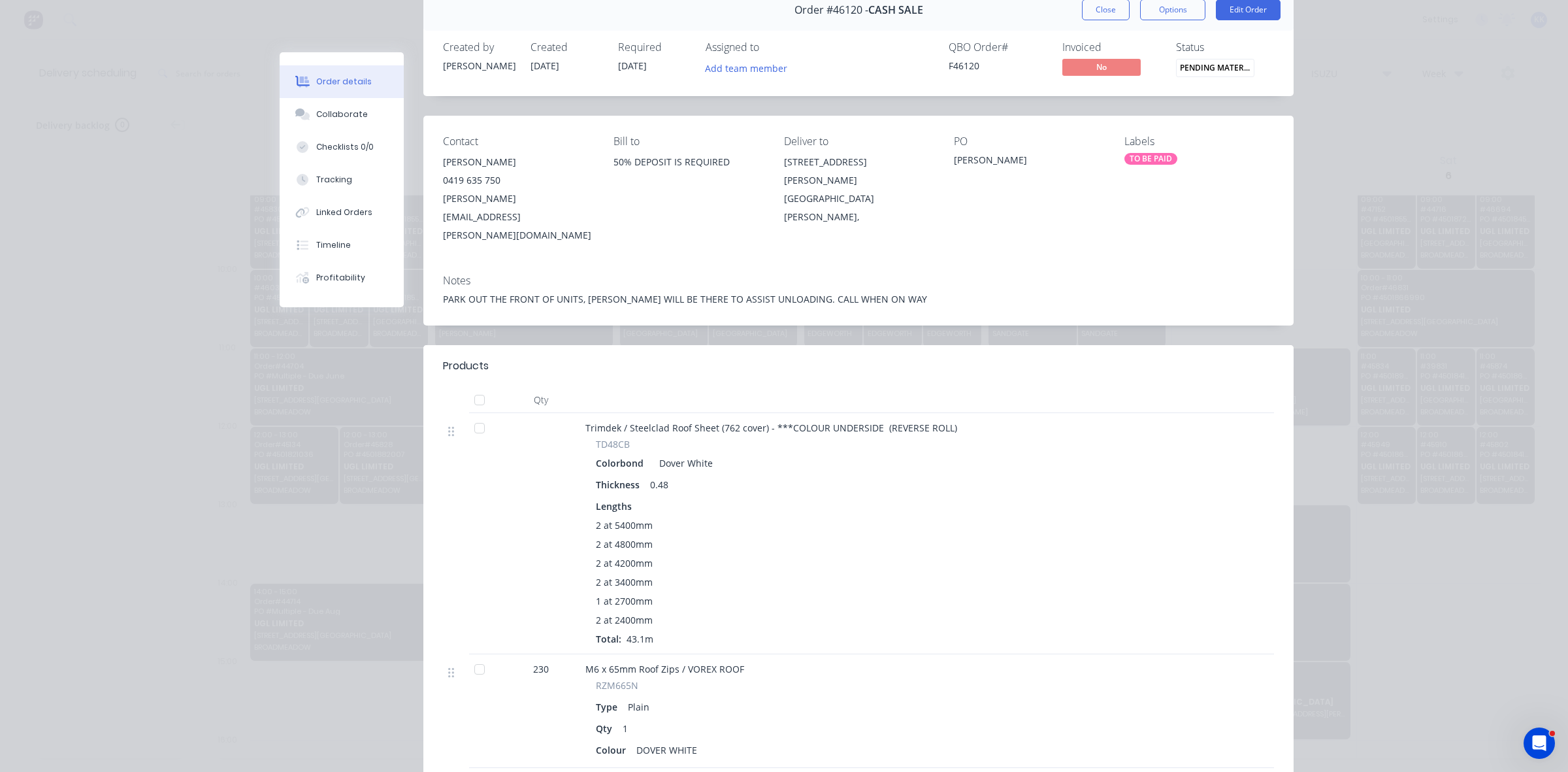
scroll to position [0, 0]
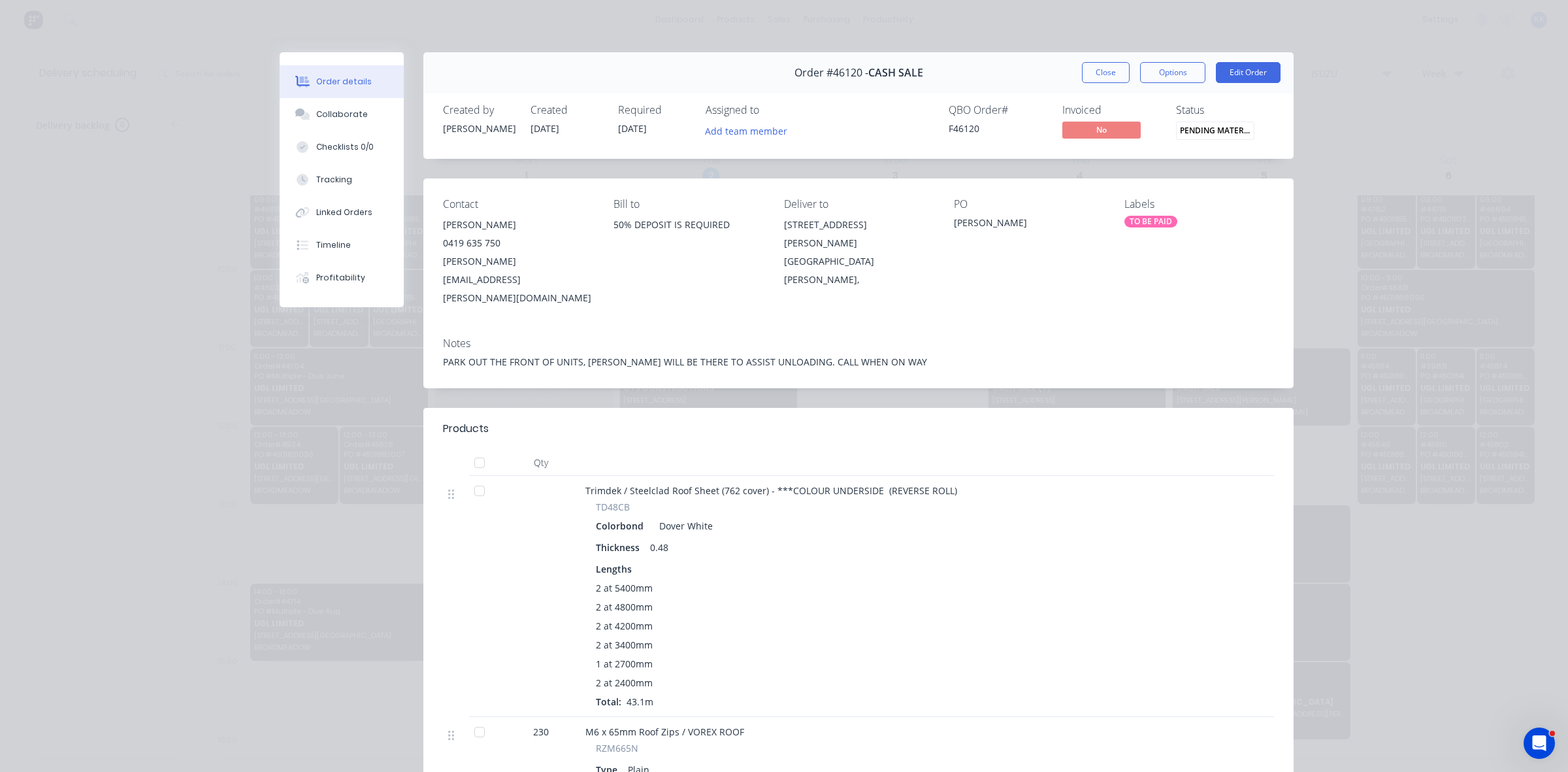
click at [1105, 73] on button "Close" at bounding box center [1106, 73] width 48 height 21
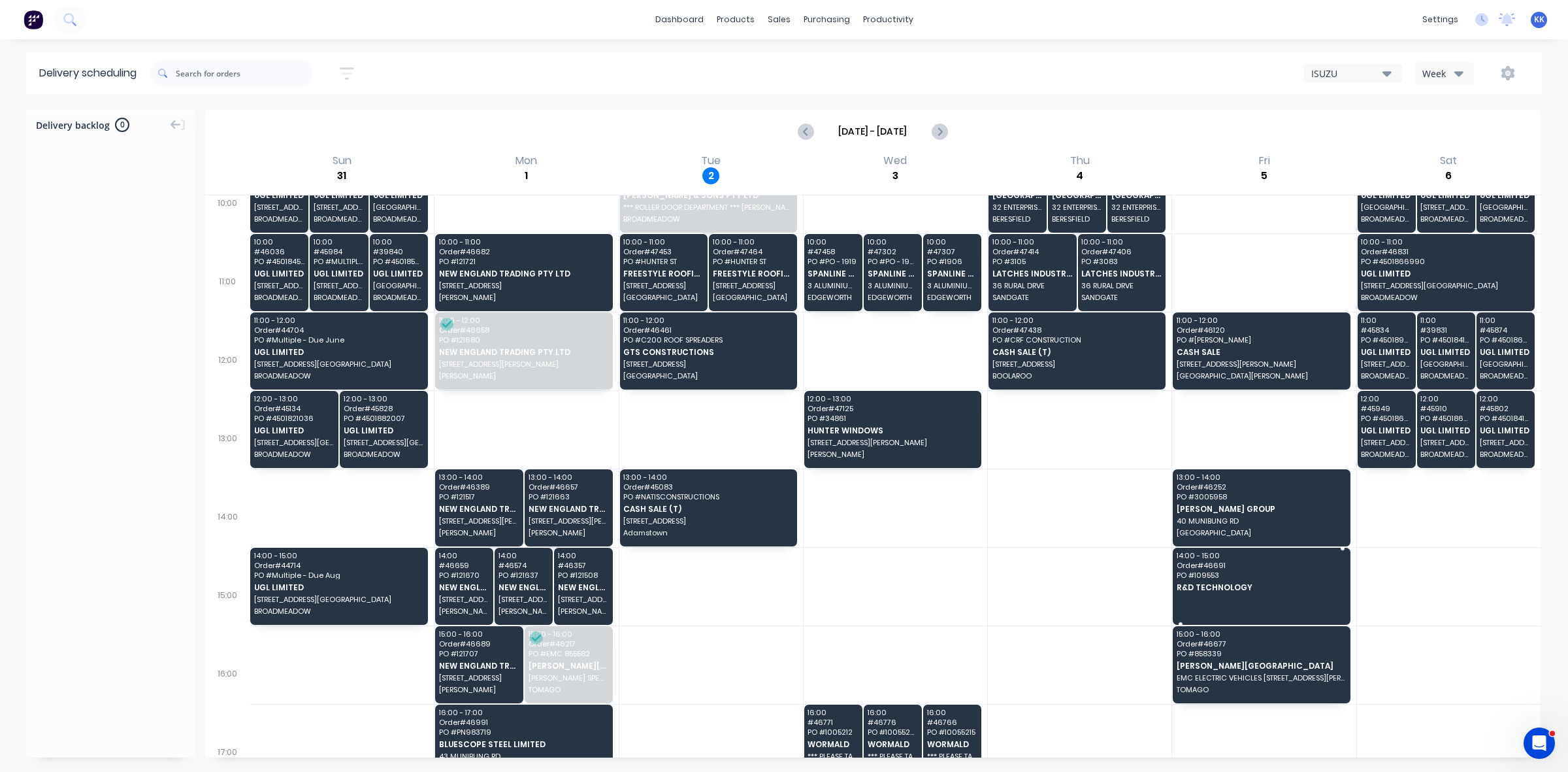
scroll to position [311, 0]
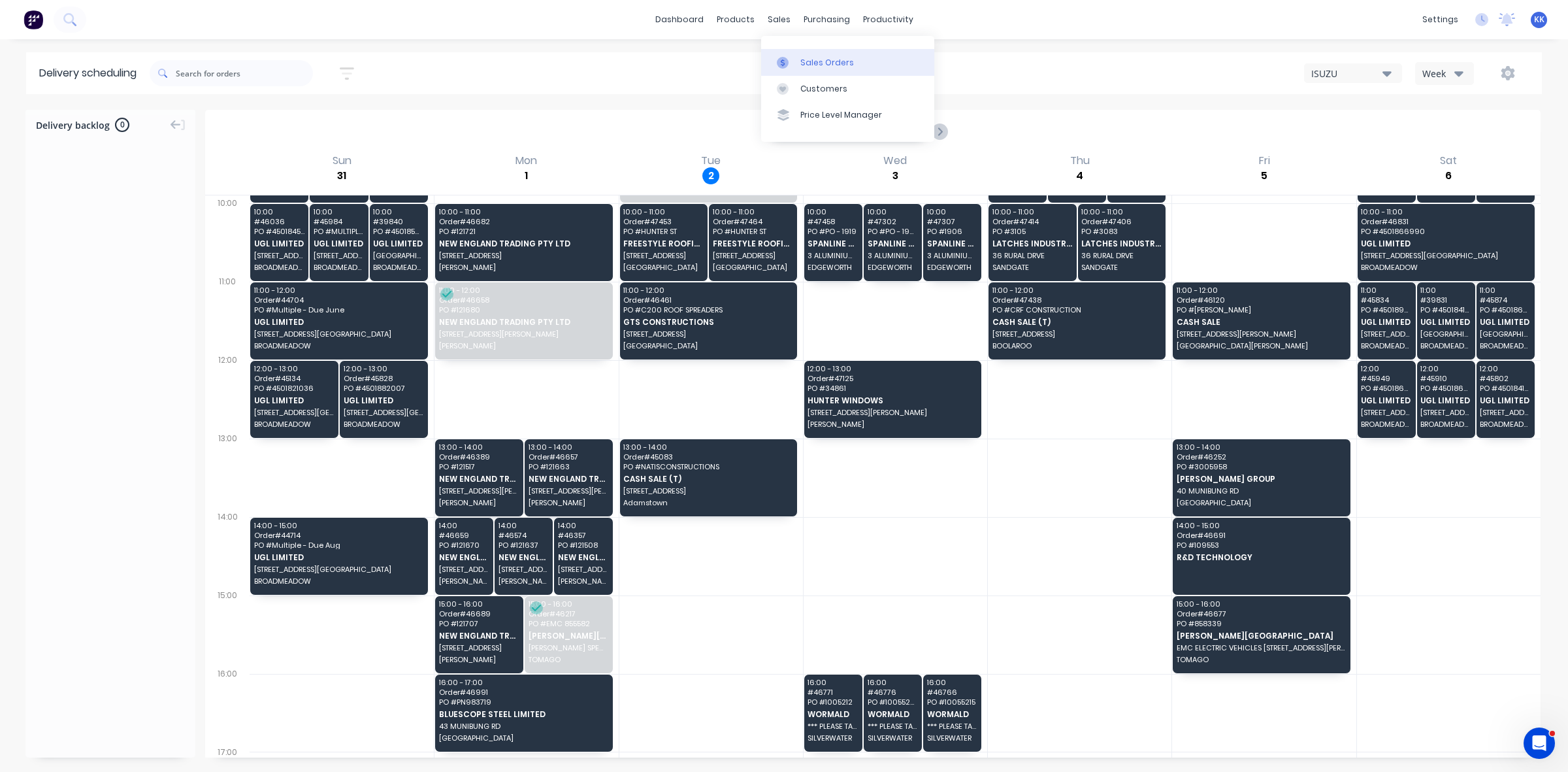
click at [798, 51] on link "Sales Orders" at bounding box center [847, 61] width 173 height 26
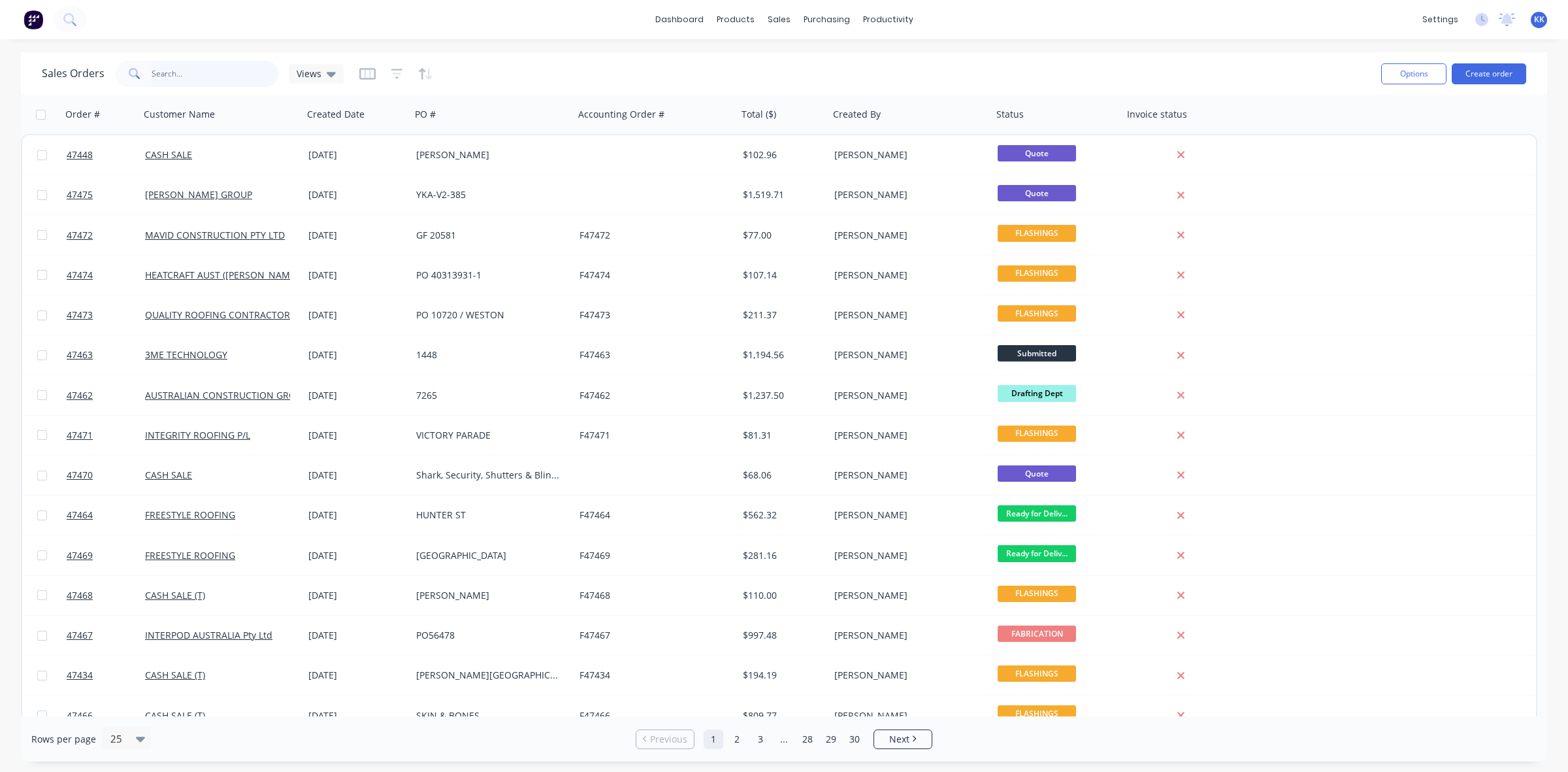
click at [205, 67] on input "text" at bounding box center [215, 73] width 128 height 26
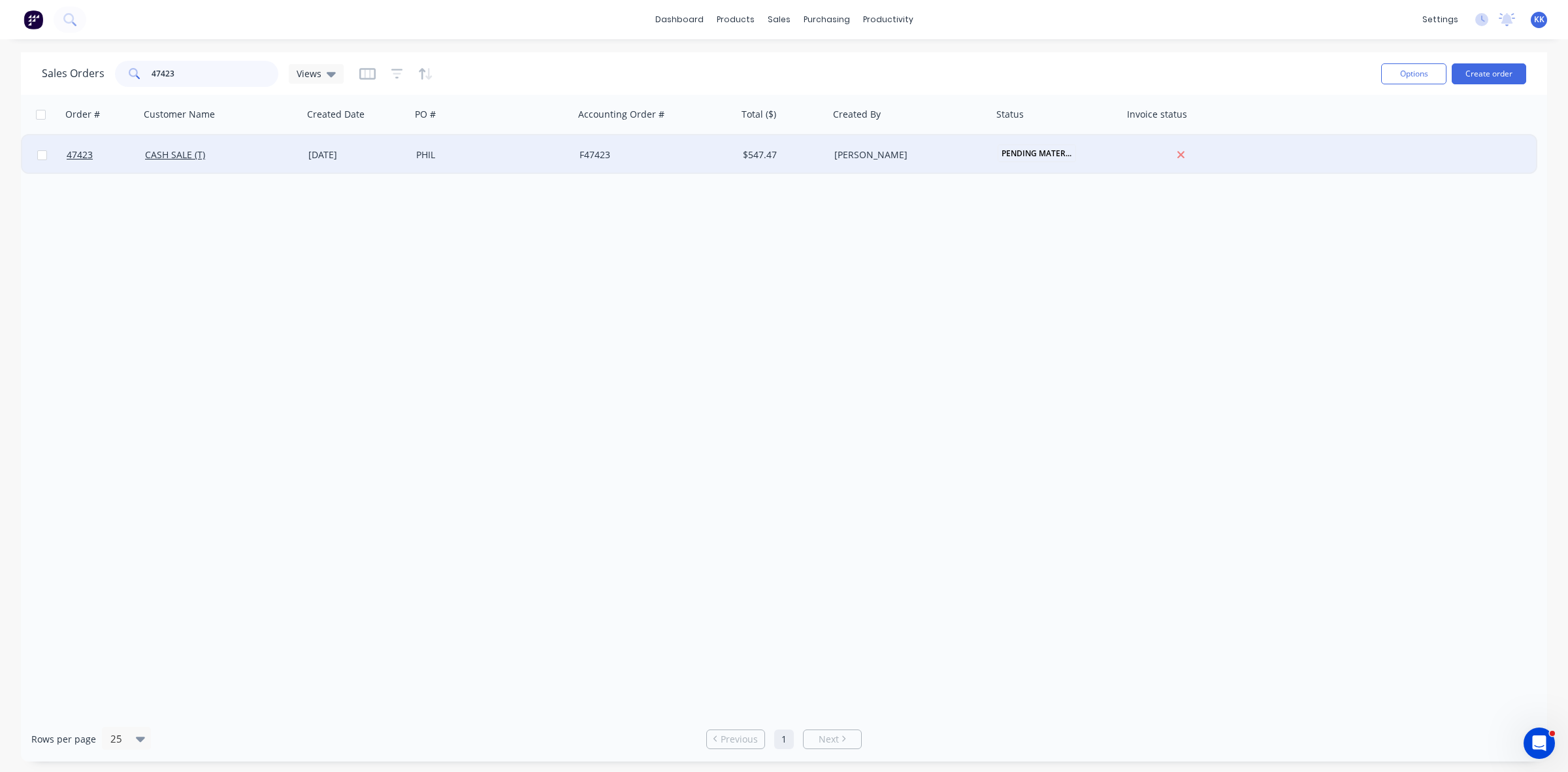
type input "47423"
click at [377, 157] on div "[DATE]" at bounding box center [357, 155] width 97 height 13
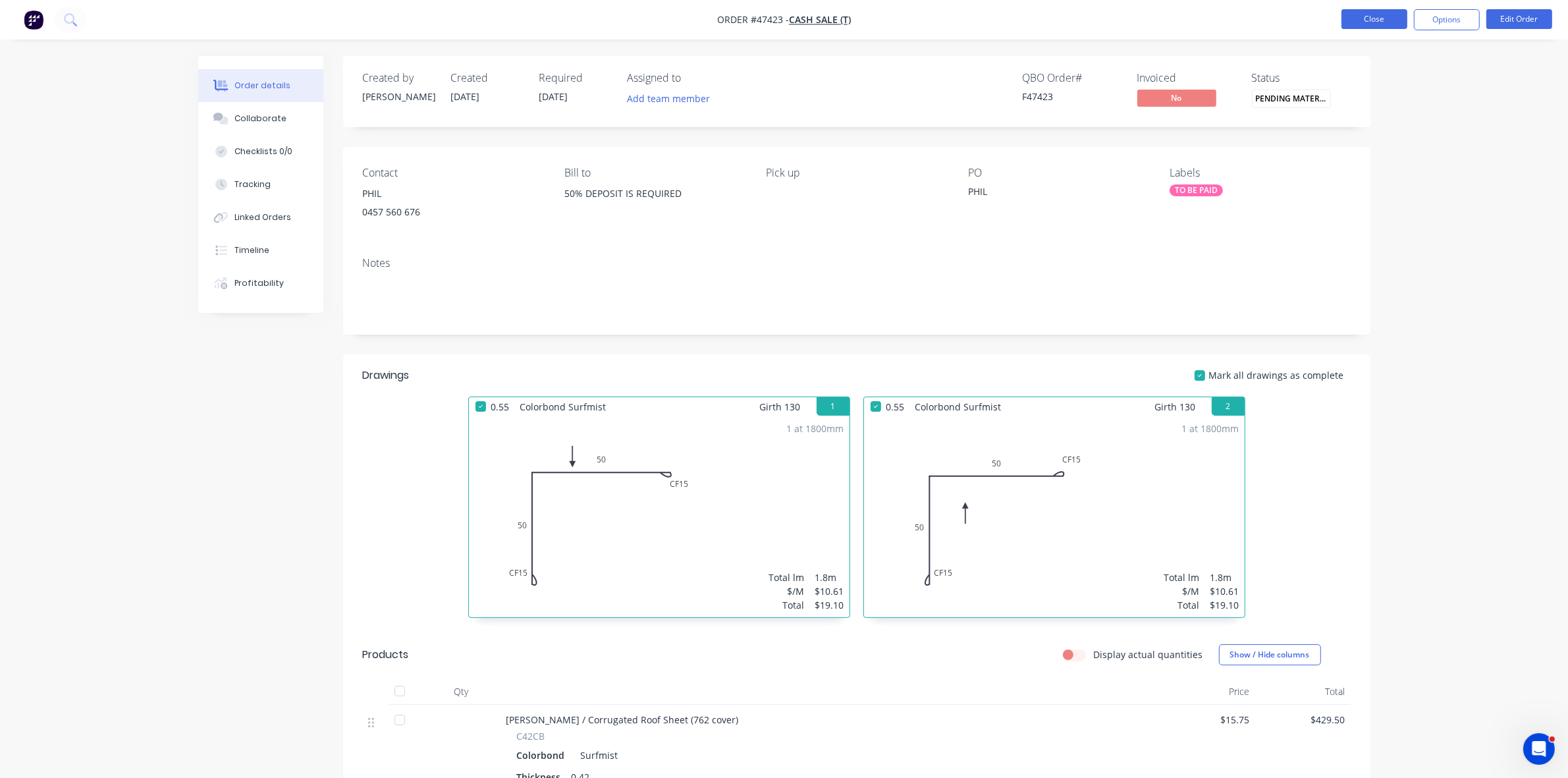
click at [1373, 23] on button "Close" at bounding box center [1374, 19] width 66 height 20
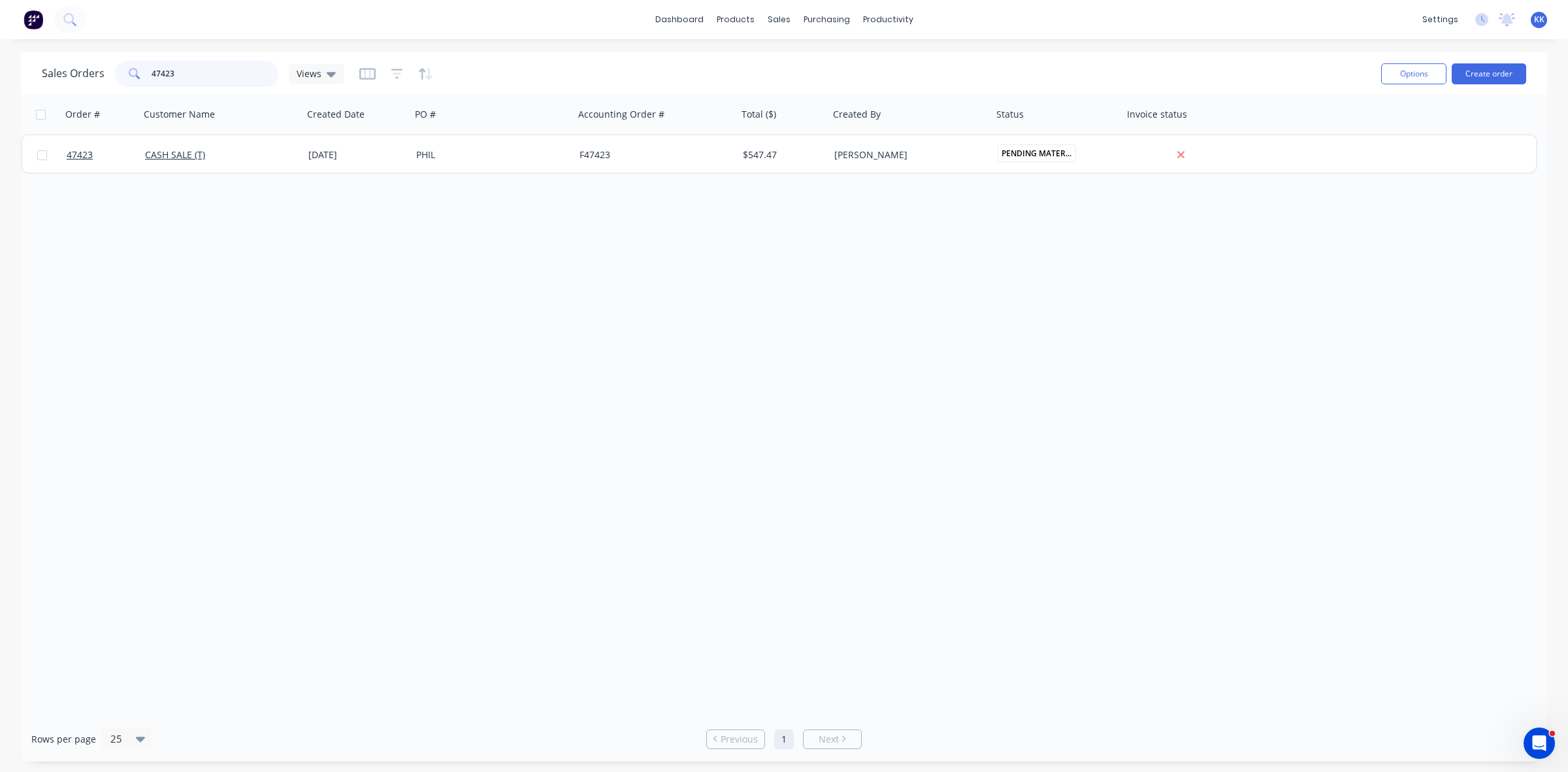
drag, startPoint x: 205, startPoint y: 73, endPoint x: 129, endPoint y: 73, distance: 76.0
click at [129, 73] on div "47423" at bounding box center [197, 73] width 164 height 26
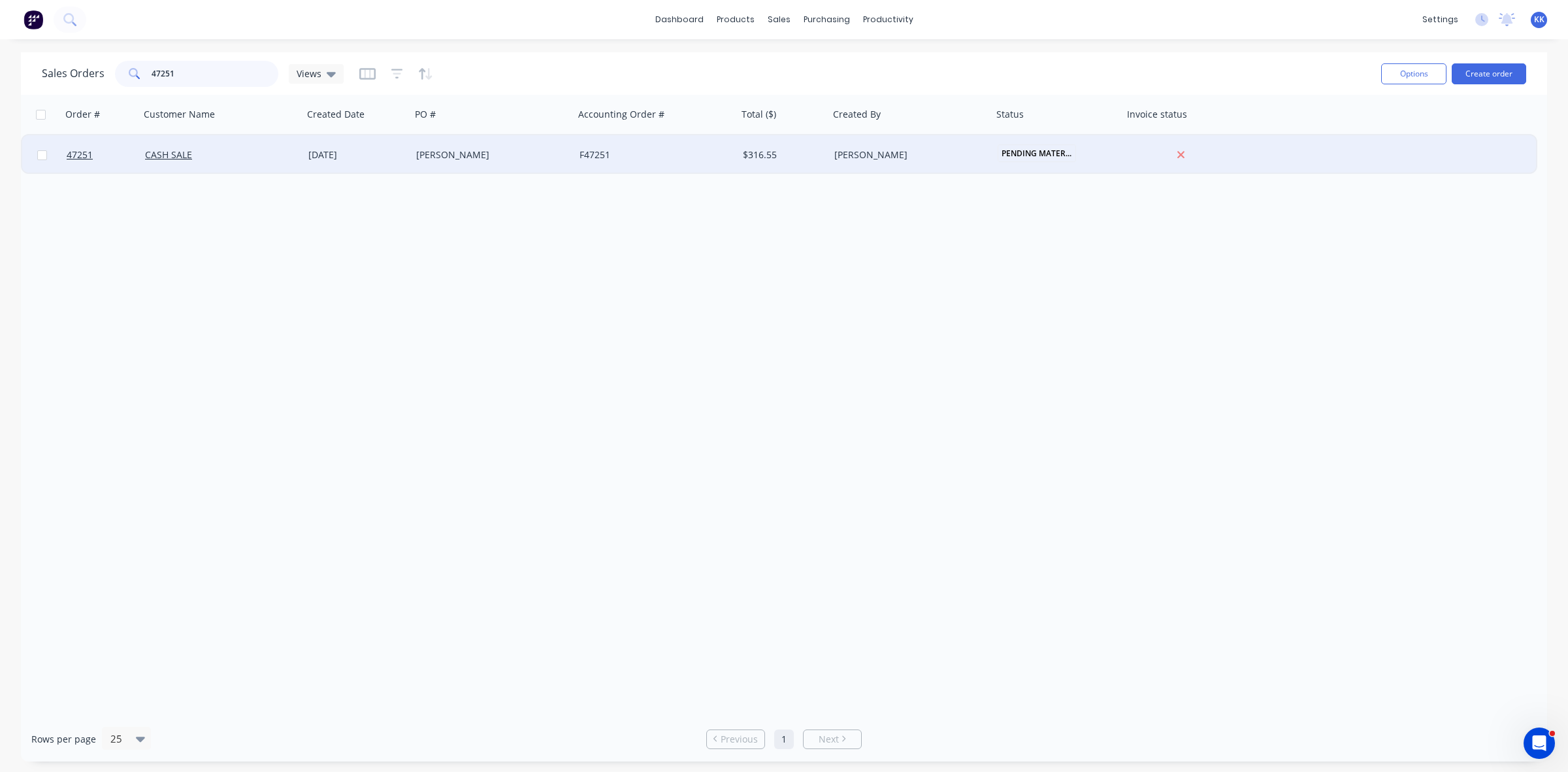
type input "47251"
click at [411, 162] on div "[PERSON_NAME]" at bounding box center [493, 155] width 164 height 40
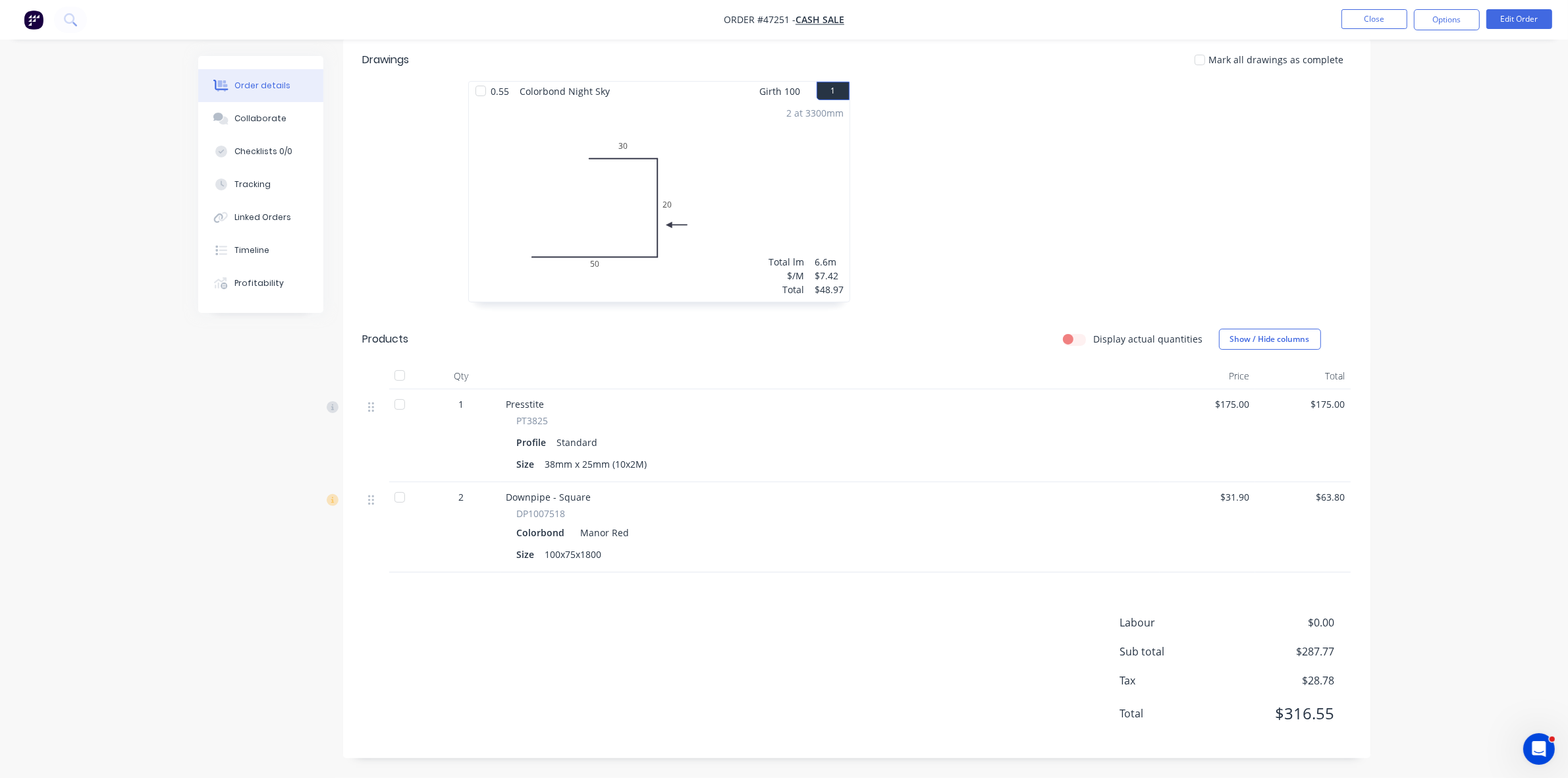
scroll to position [235, 0]
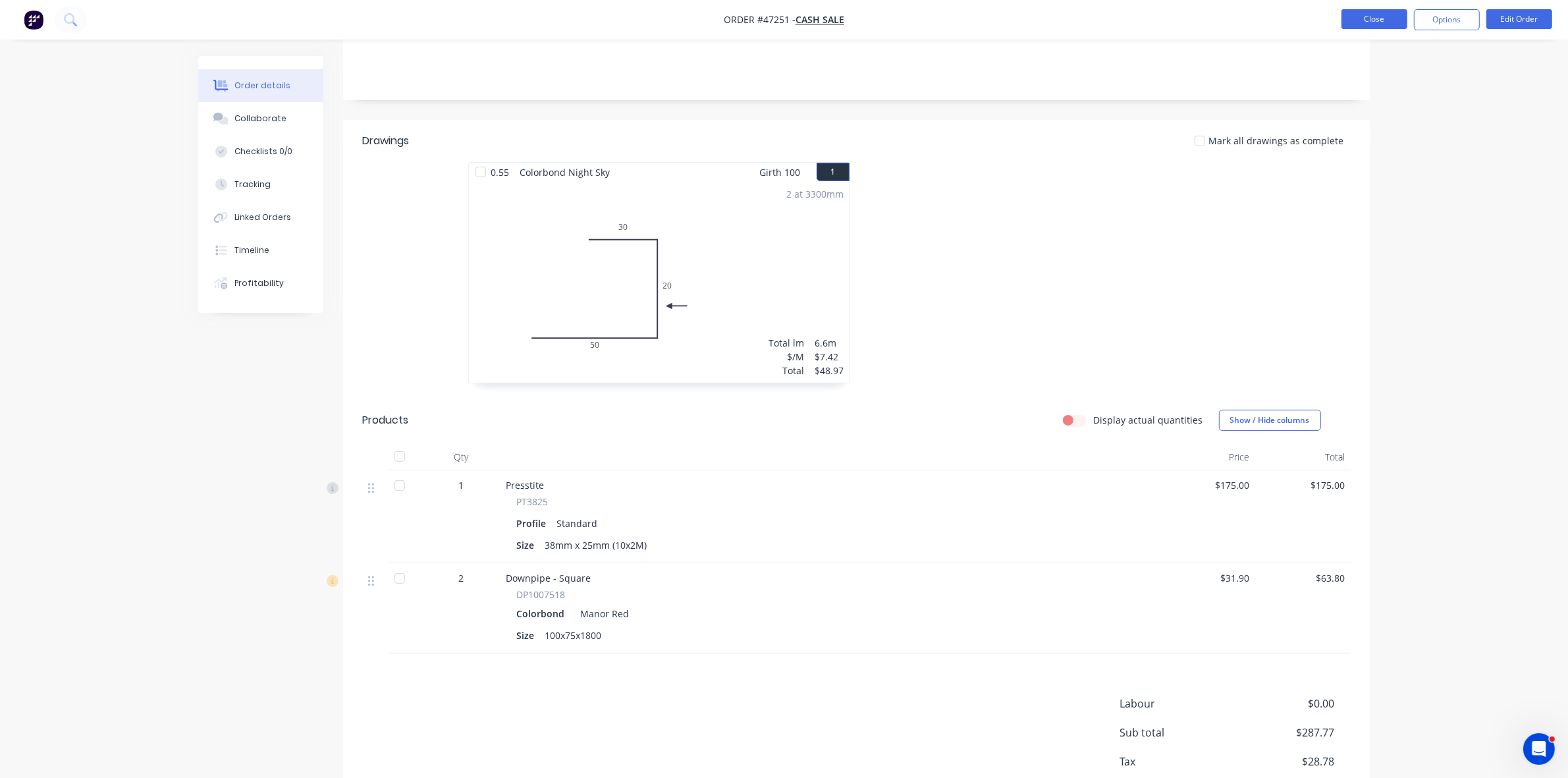
click at [1370, 27] on button "Close" at bounding box center [1374, 19] width 66 height 20
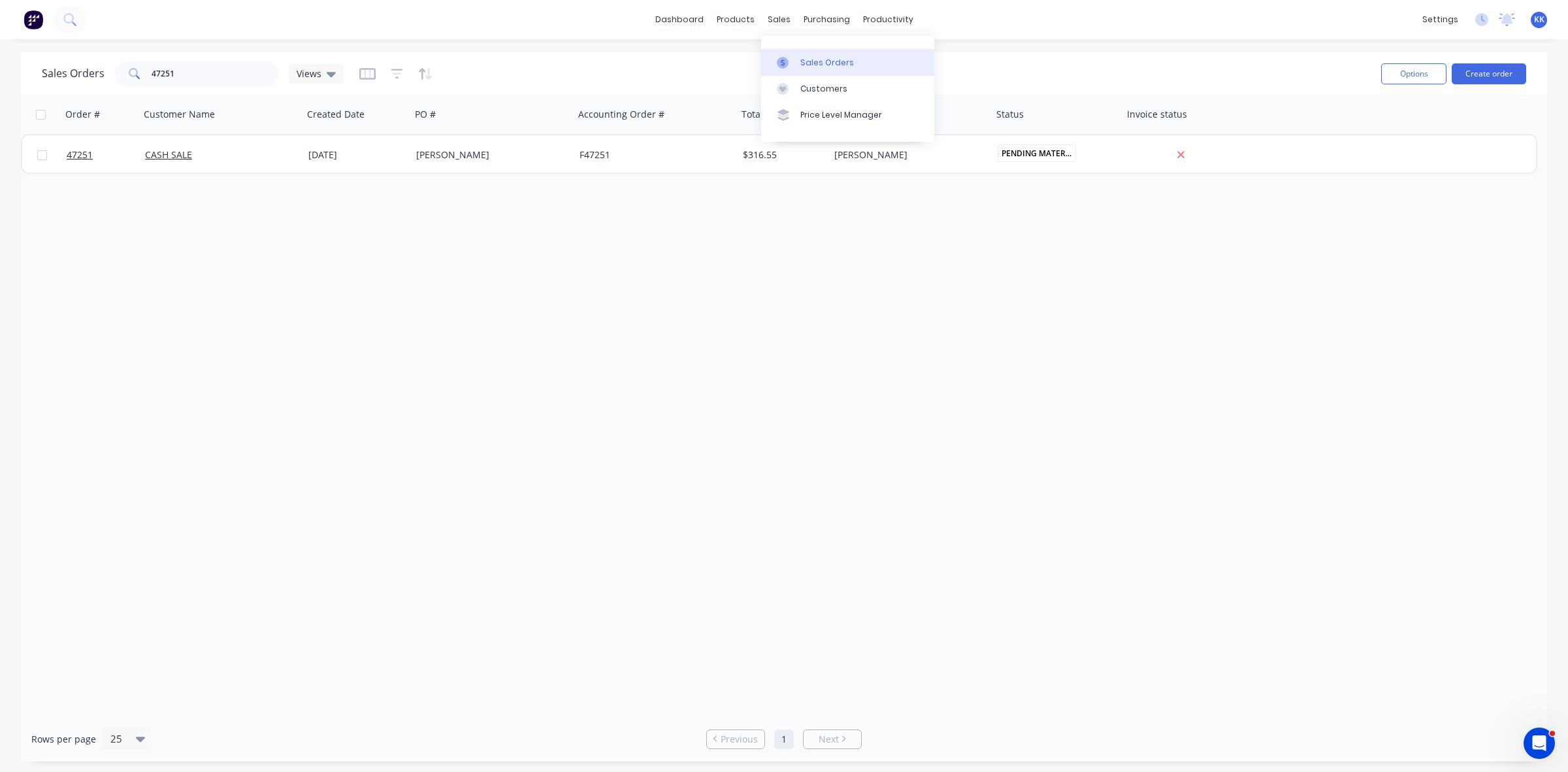
click at [802, 71] on link "Sales Orders" at bounding box center [847, 61] width 173 height 26
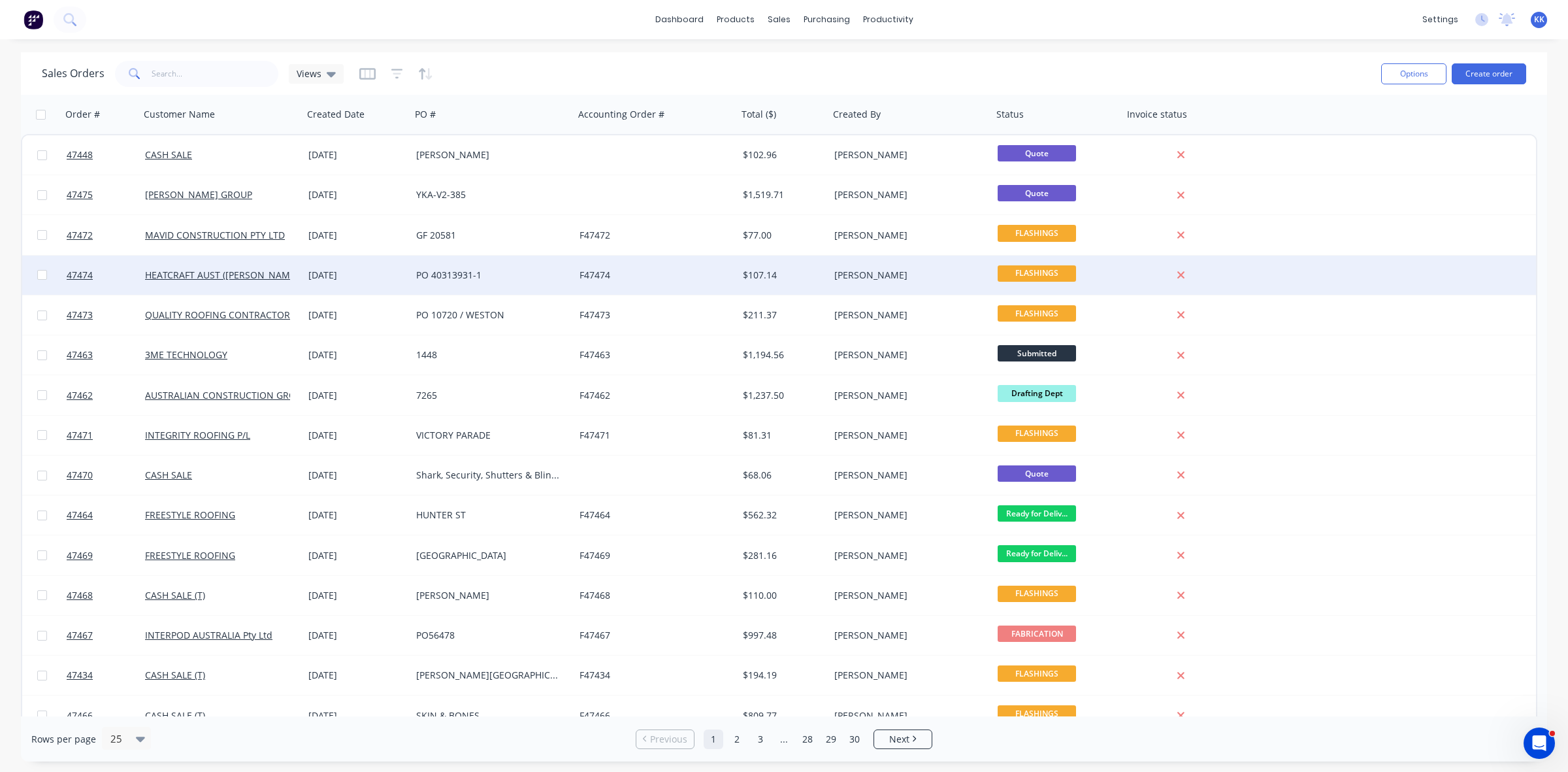
click at [490, 271] on div "PO 40313931-1" at bounding box center [489, 275] width 145 height 13
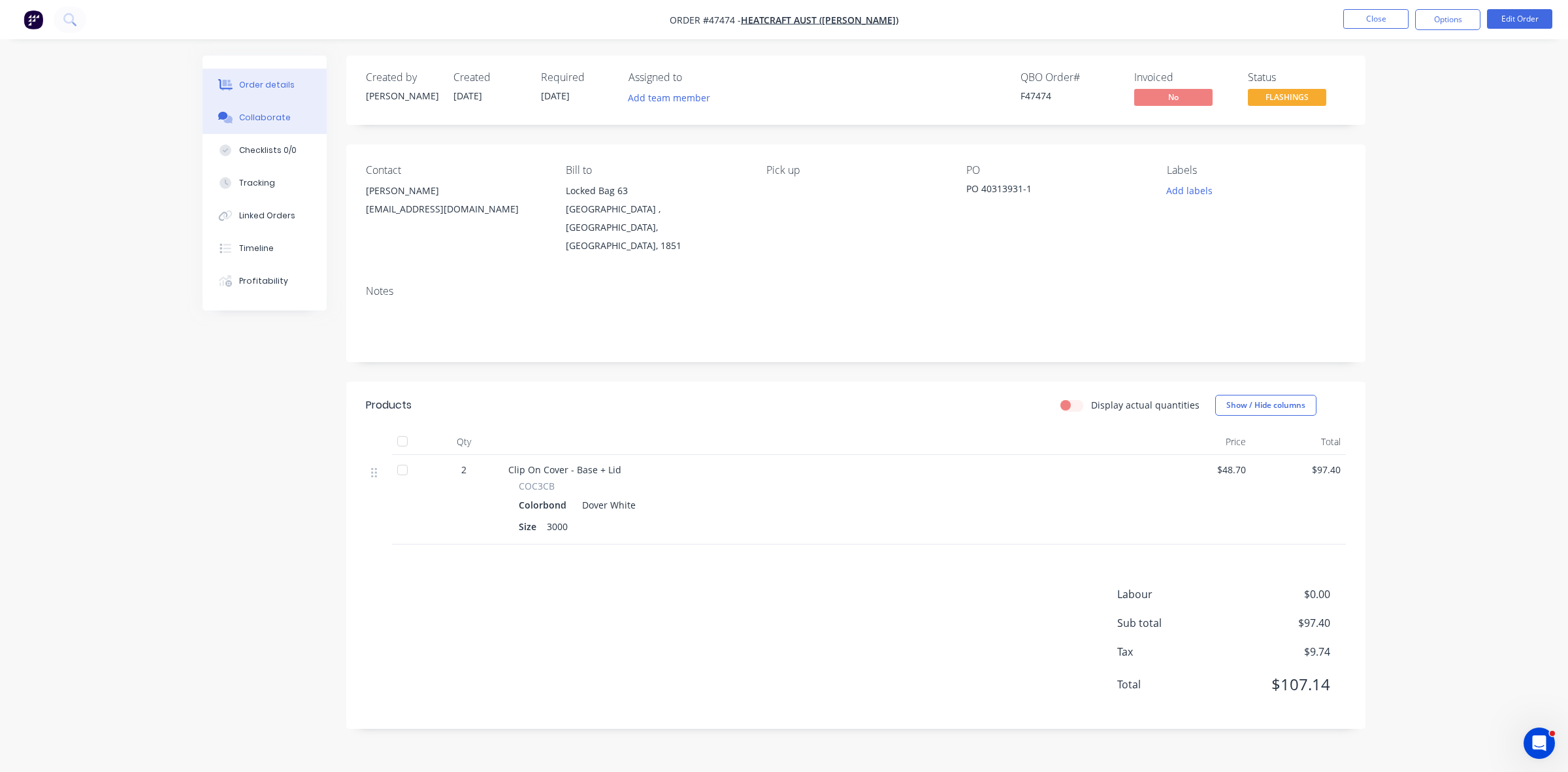
click at [308, 119] on button "Collaborate" at bounding box center [265, 118] width 124 height 32
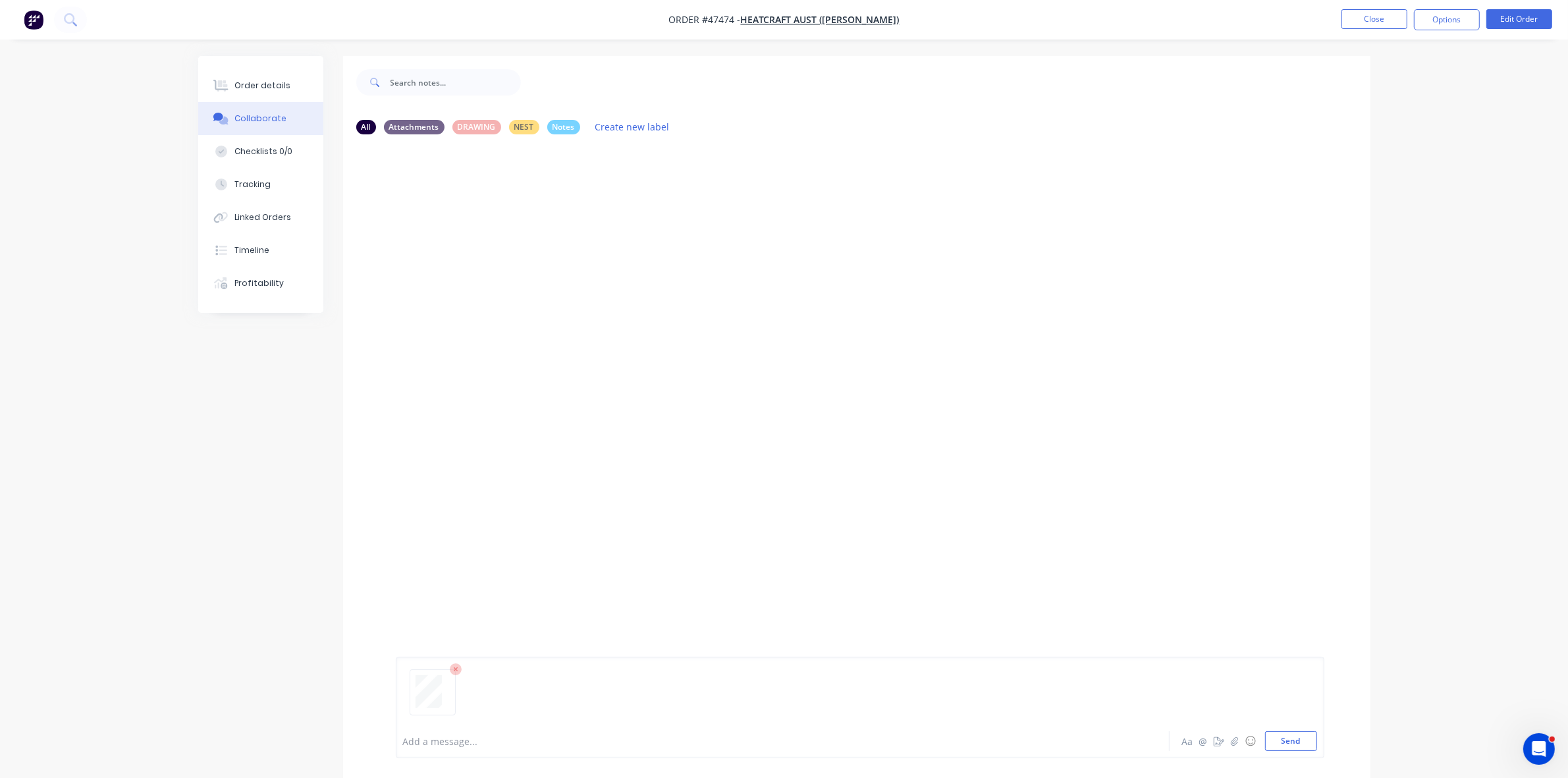
click at [459, 740] on div at bounding box center [746, 741] width 684 height 14
click at [271, 74] on button "Order details" at bounding box center [261, 85] width 125 height 33
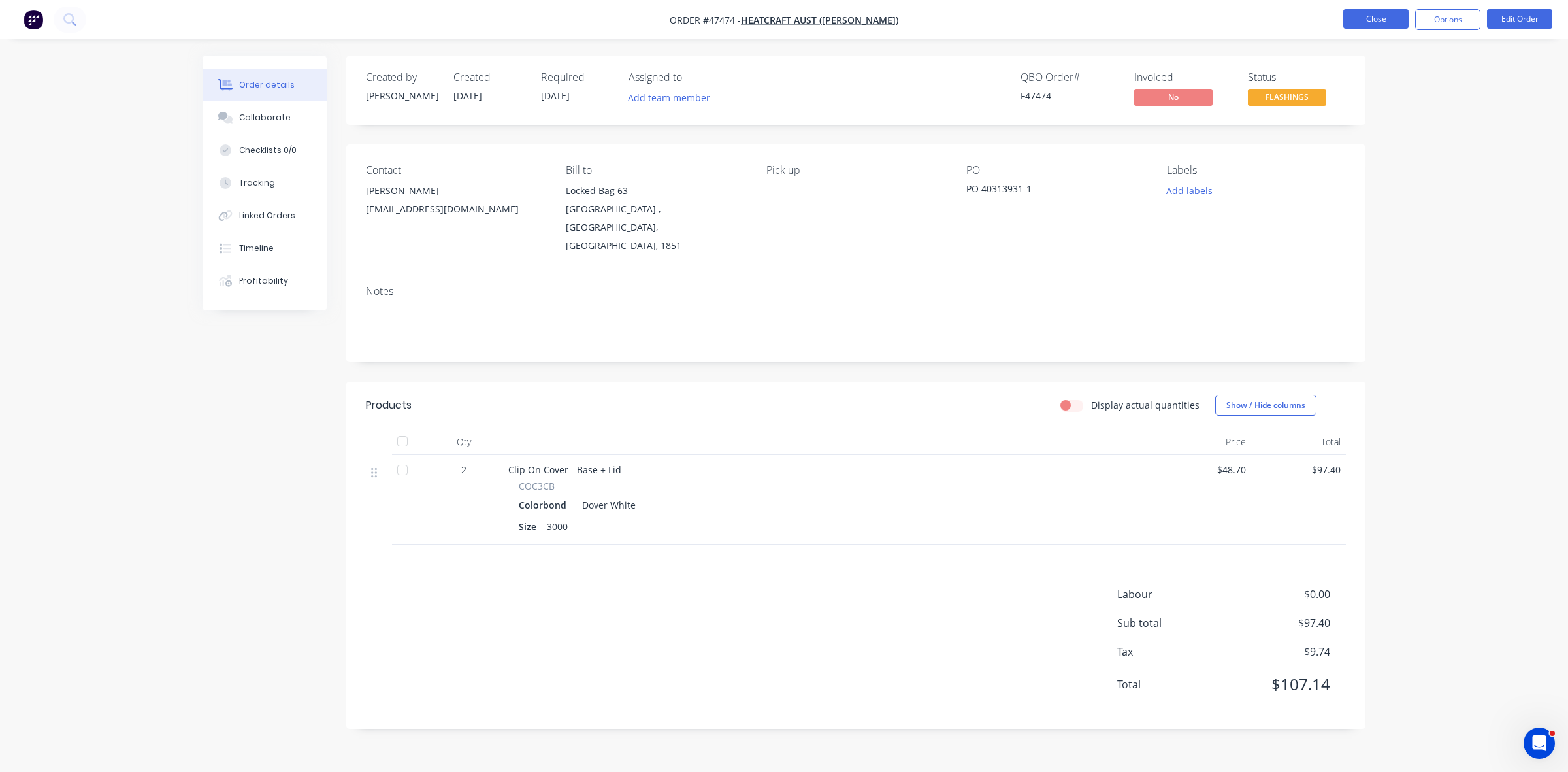
click at [1373, 18] on button "Close" at bounding box center [1376, 19] width 66 height 20
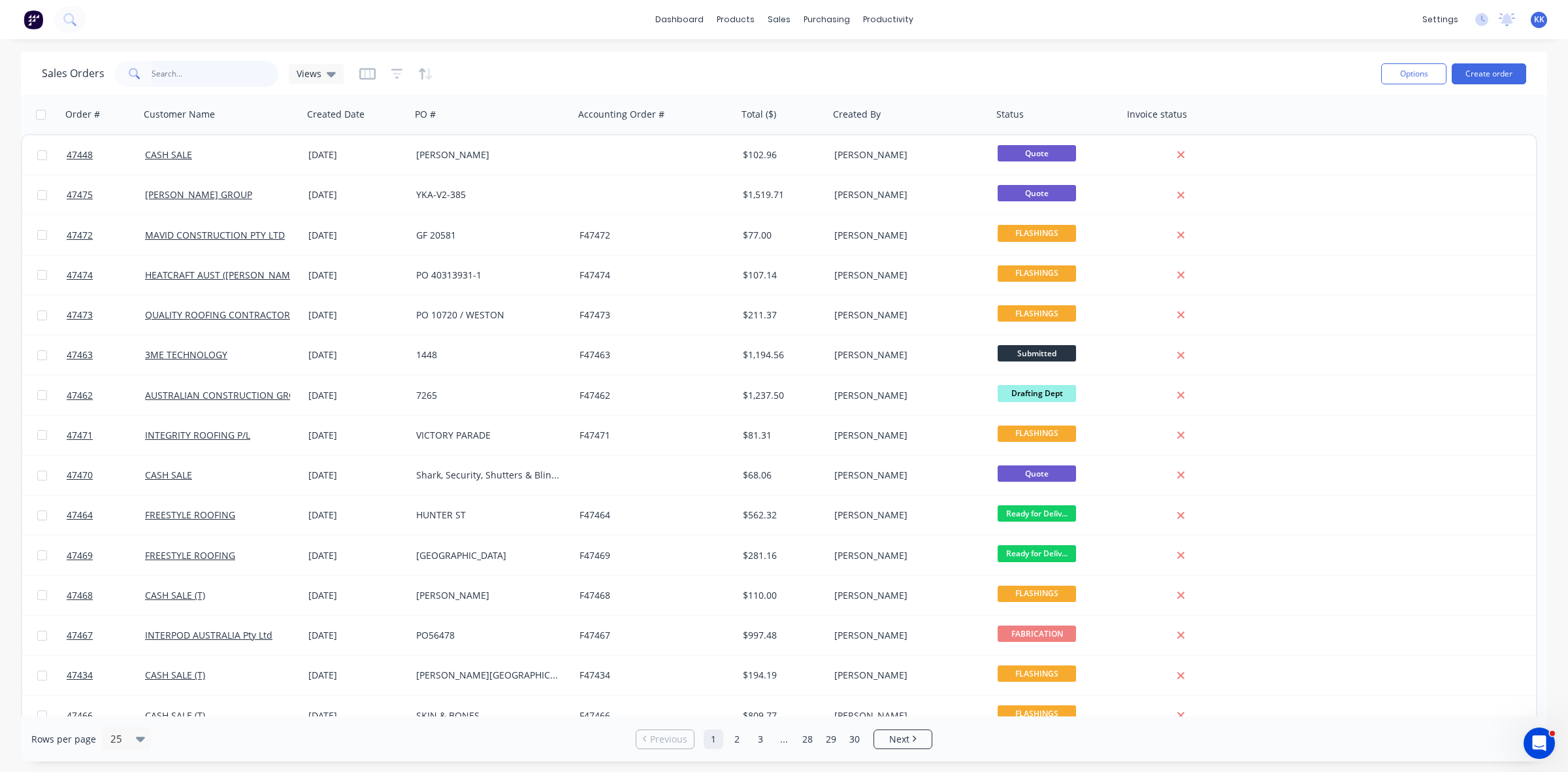
click at [219, 66] on input "text" at bounding box center [215, 73] width 128 height 26
type input "46678"
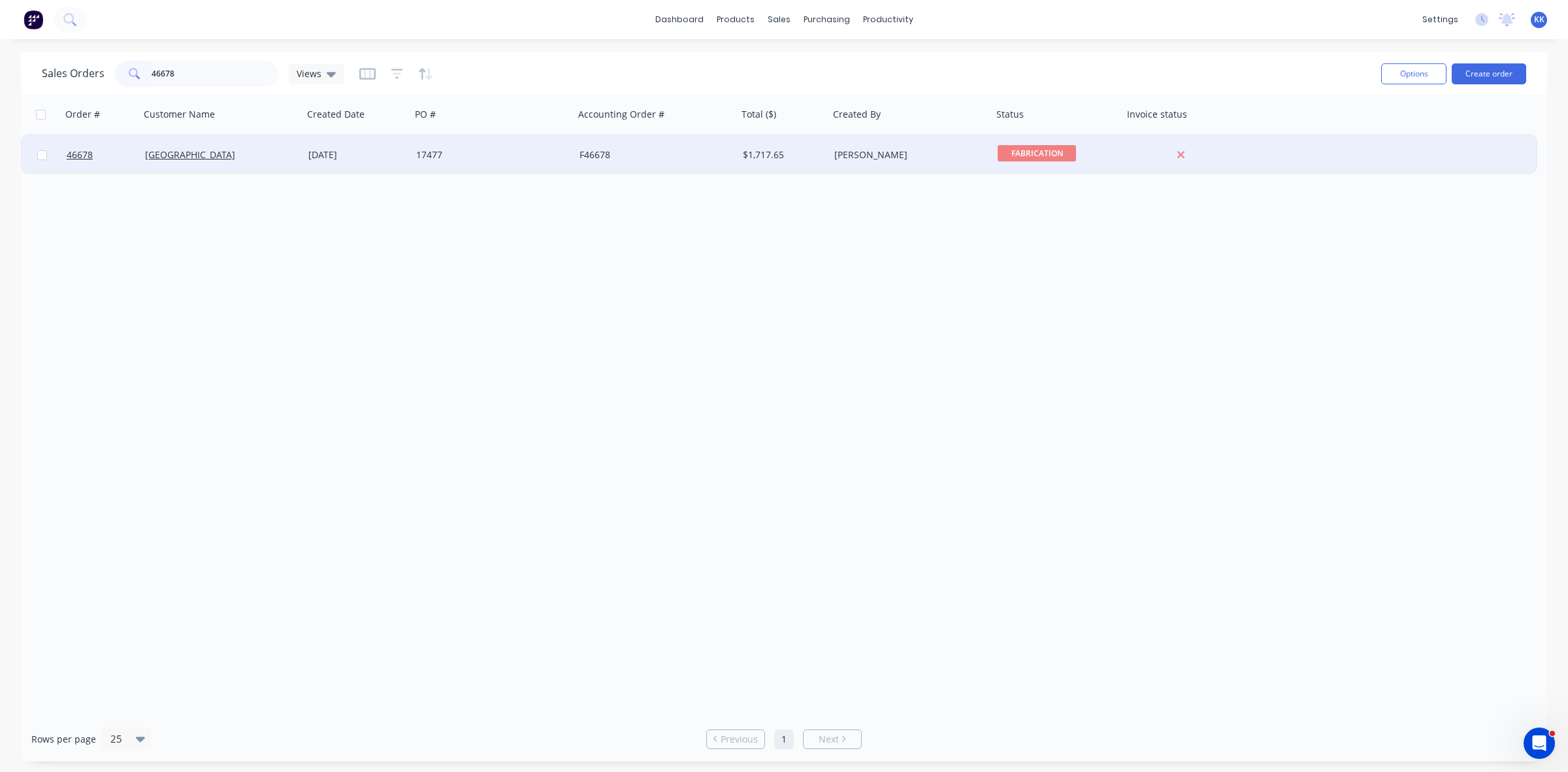
click at [324, 145] on div "[DATE]" at bounding box center [357, 155] width 108 height 40
